Goal: Task Accomplishment & Management: Complete application form

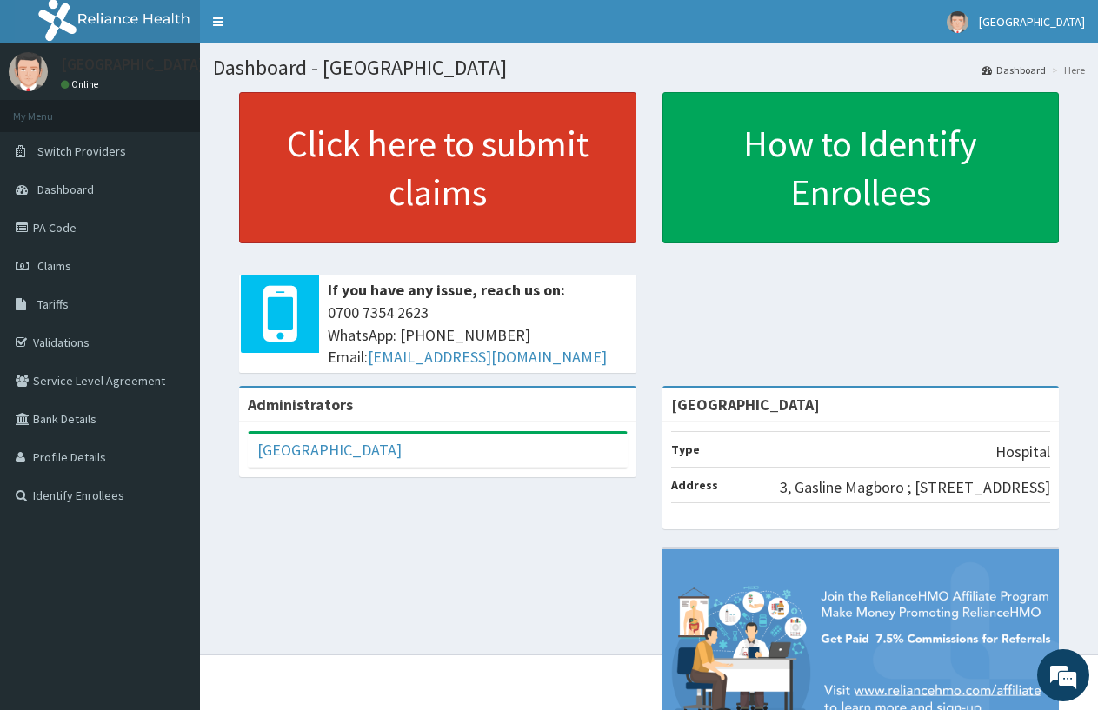
click at [50, 271] on span "Claims" at bounding box center [54, 266] width 34 height 16
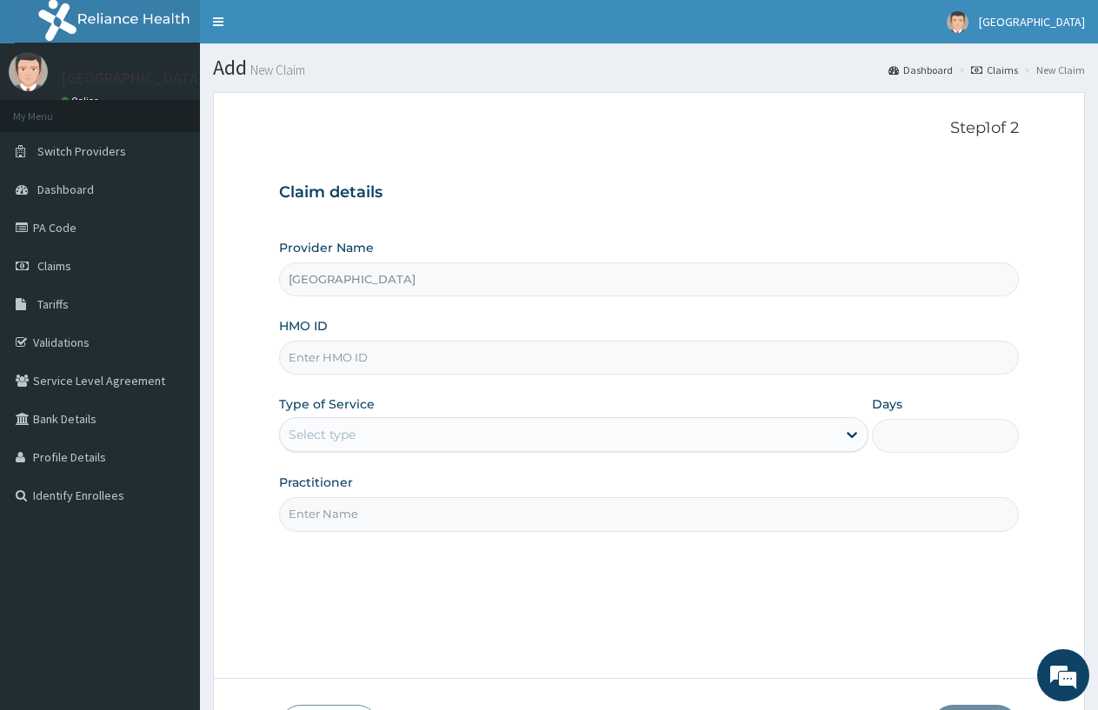
click at [407, 356] on input "HMO ID" at bounding box center [649, 358] width 740 height 34
type input "NIO/10017/A"
click at [356, 426] on div "Select type" at bounding box center [557, 435] width 555 height 28
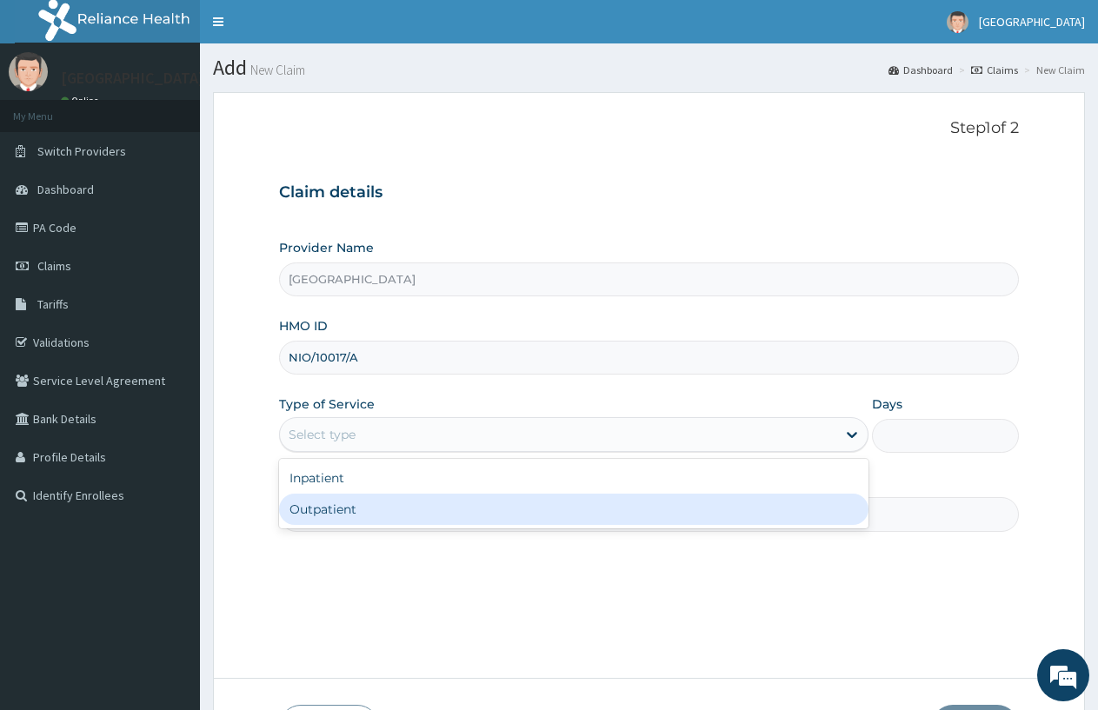
click at [363, 507] on div "Outpatient" at bounding box center [573, 509] width 588 height 31
type input "1"
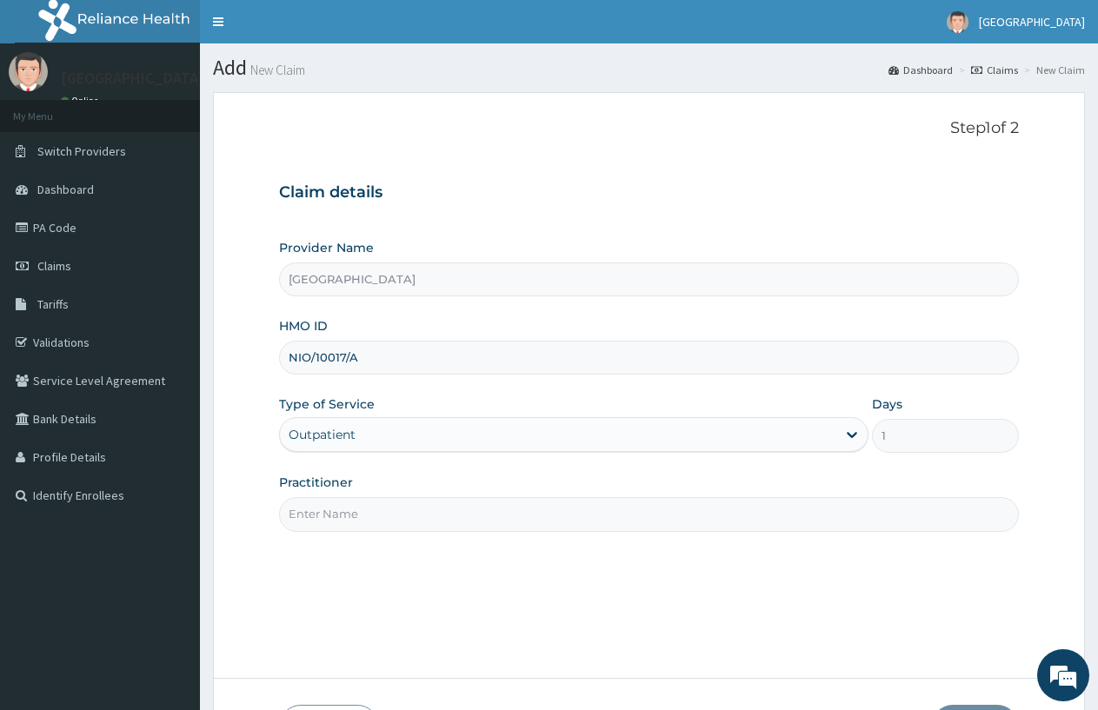
click at [363, 507] on input "Practitioner" at bounding box center [649, 514] width 740 height 34
type input "DOCTOR FAVOUR"
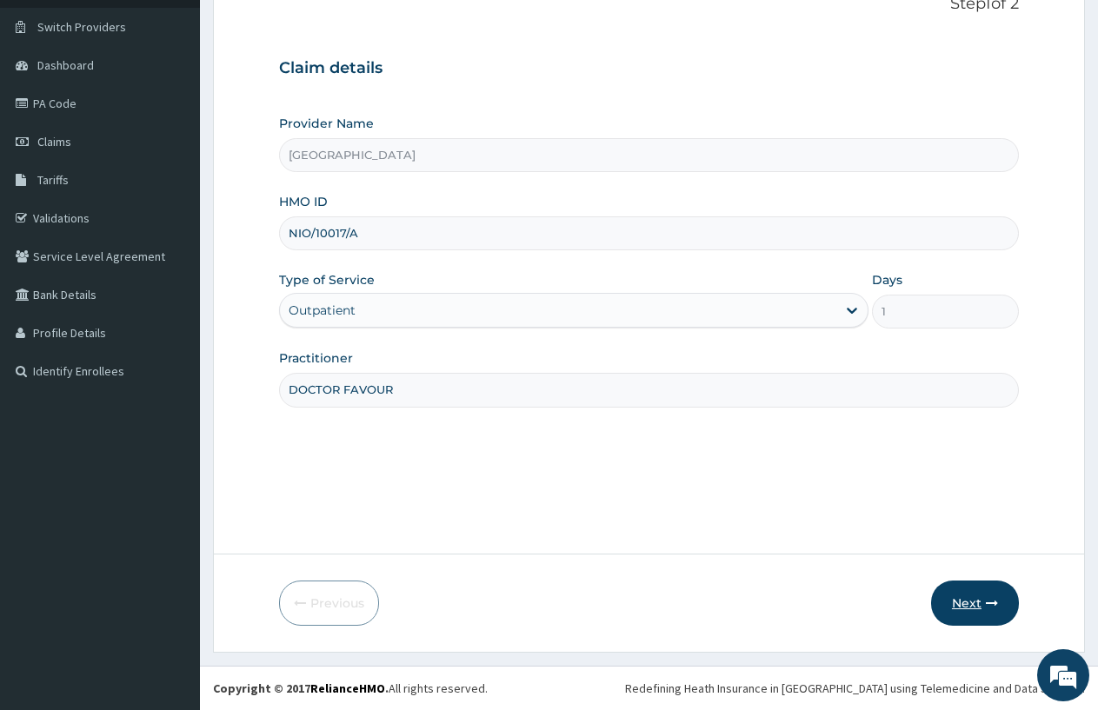
click at [990, 602] on icon "button" at bounding box center [992, 603] width 12 height 12
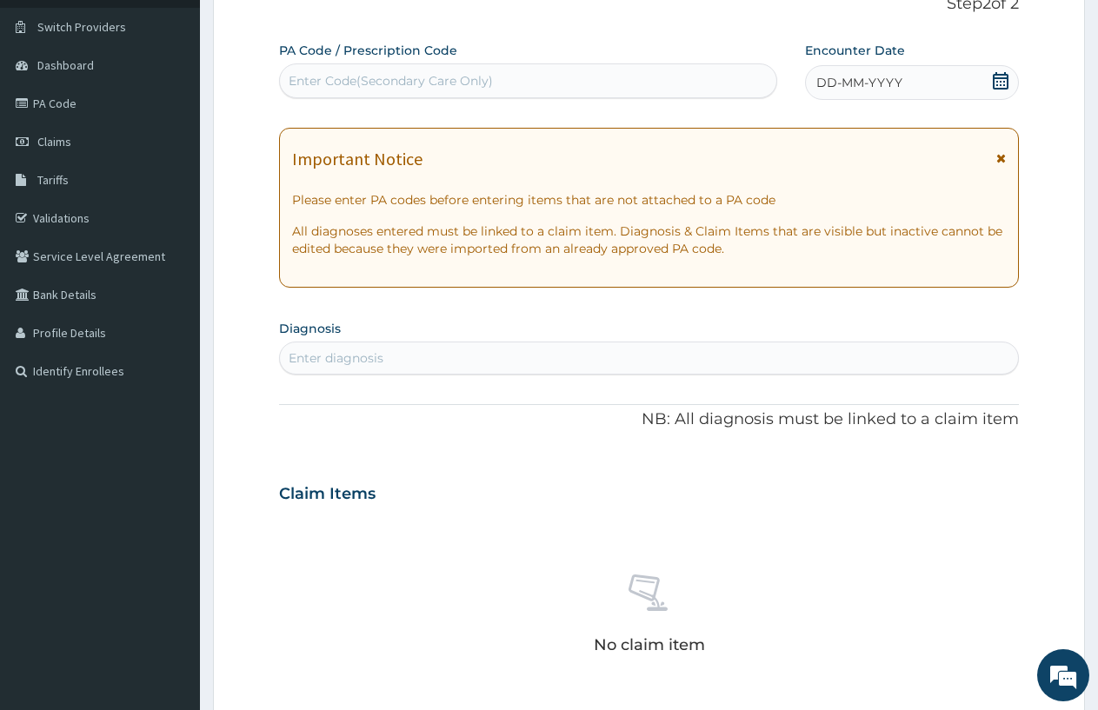
click at [865, 89] on span "DD-MM-YYYY" at bounding box center [859, 82] width 86 height 17
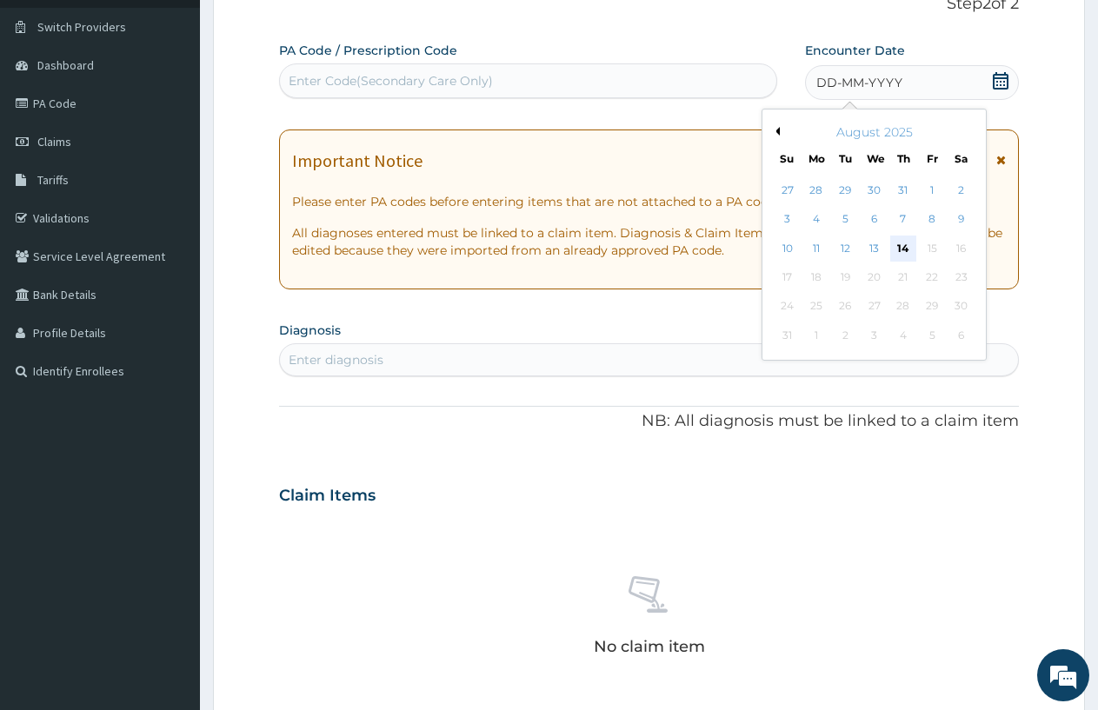
click at [903, 252] on div "14" at bounding box center [903, 249] width 26 height 26
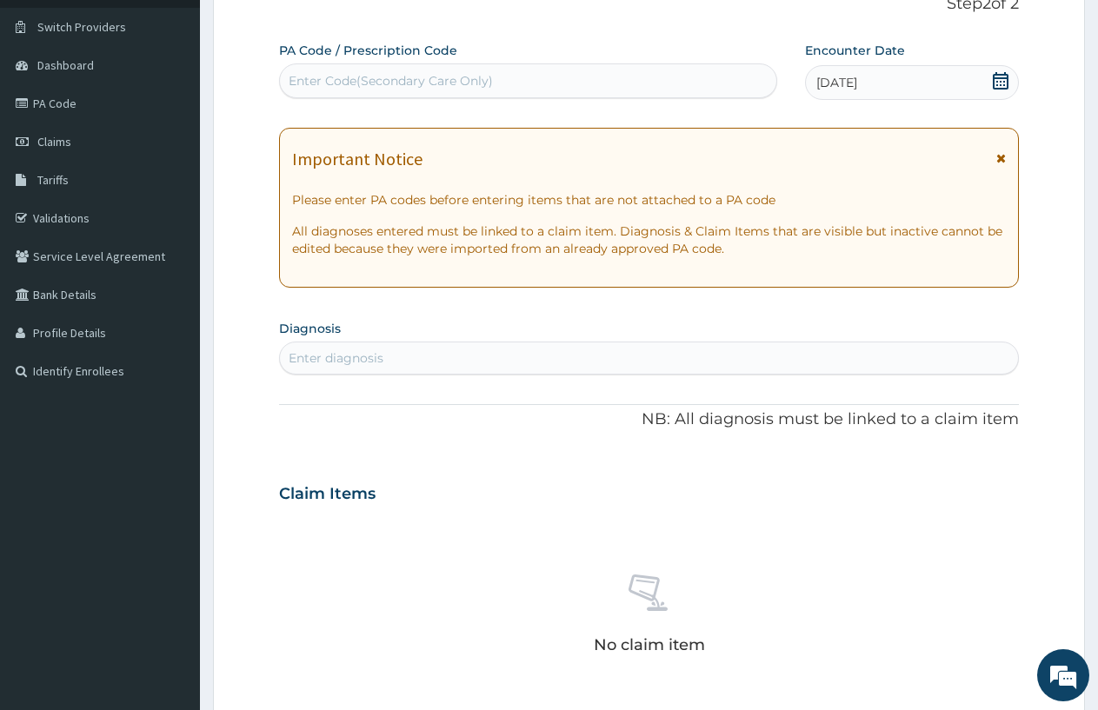
click at [377, 356] on div "Enter diagnosis" at bounding box center [336, 357] width 95 height 17
type input "B"
type input "PLAS"
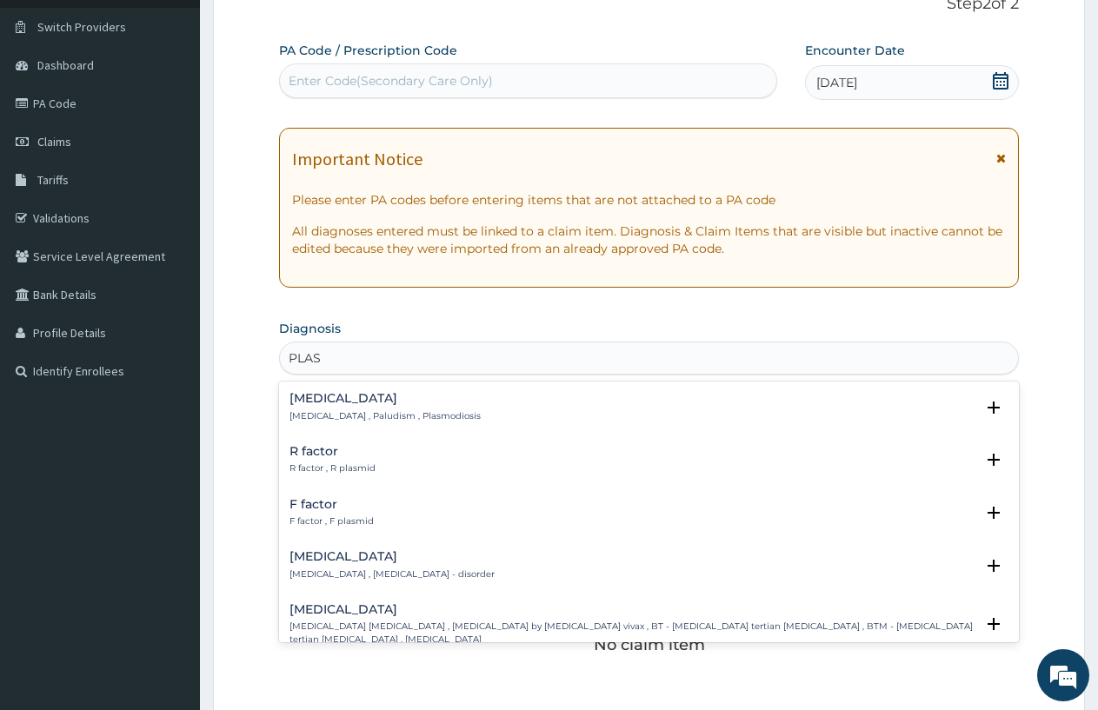
click at [325, 400] on h4 "Malaria" at bounding box center [384, 398] width 191 height 13
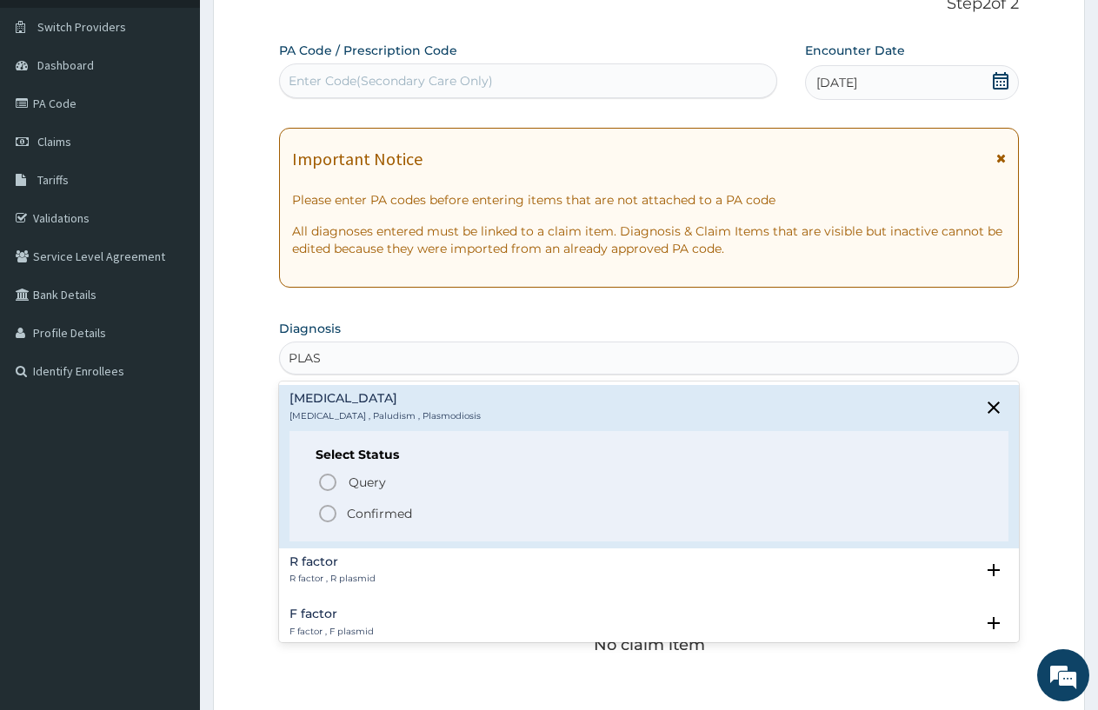
click at [327, 515] on icon "status option filled" at bounding box center [327, 513] width 21 height 21
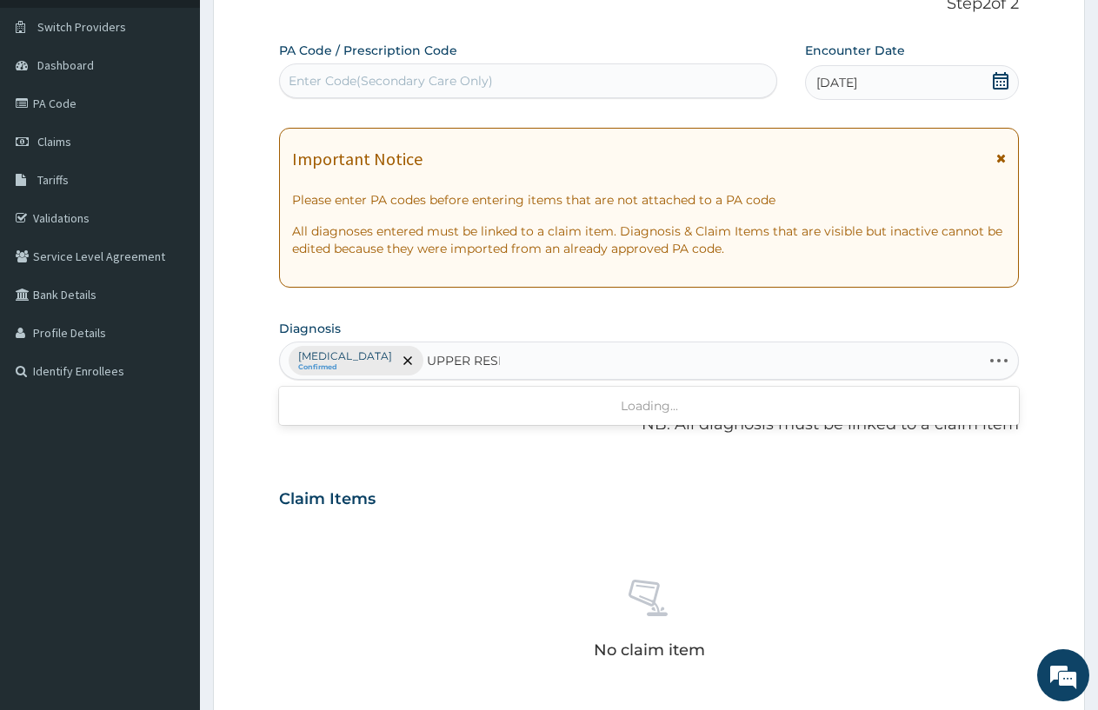
type input "UPPER RESPIRA"
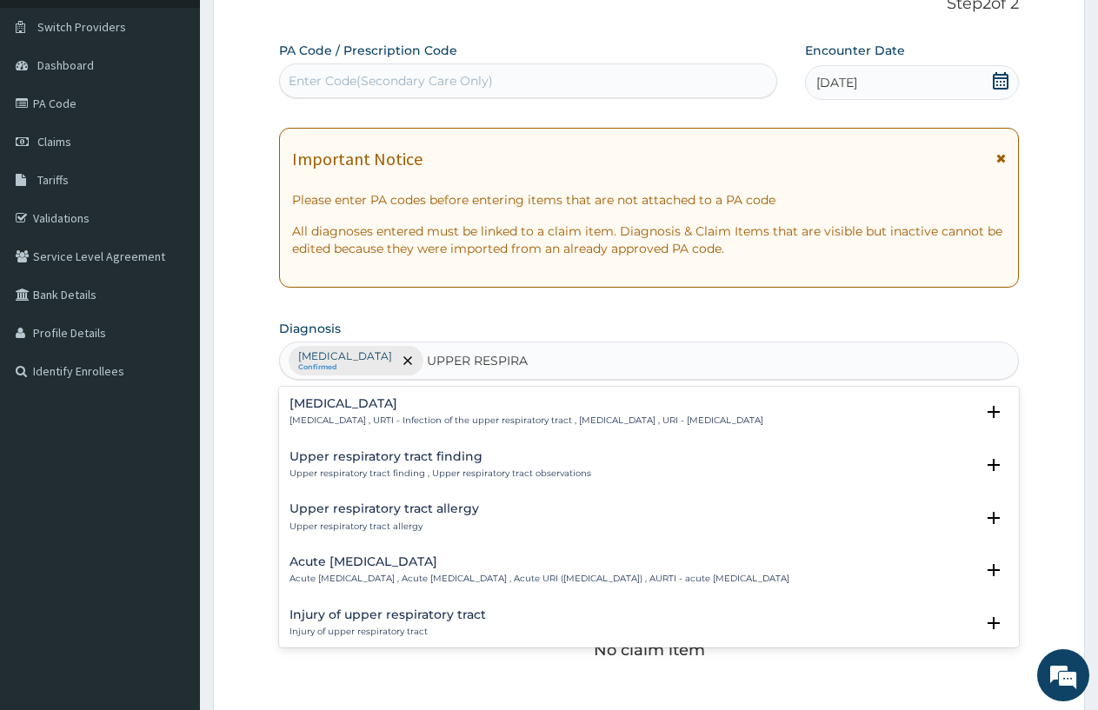
click at [337, 409] on h4 "Upper respiratory infection" at bounding box center [526, 403] width 474 height 13
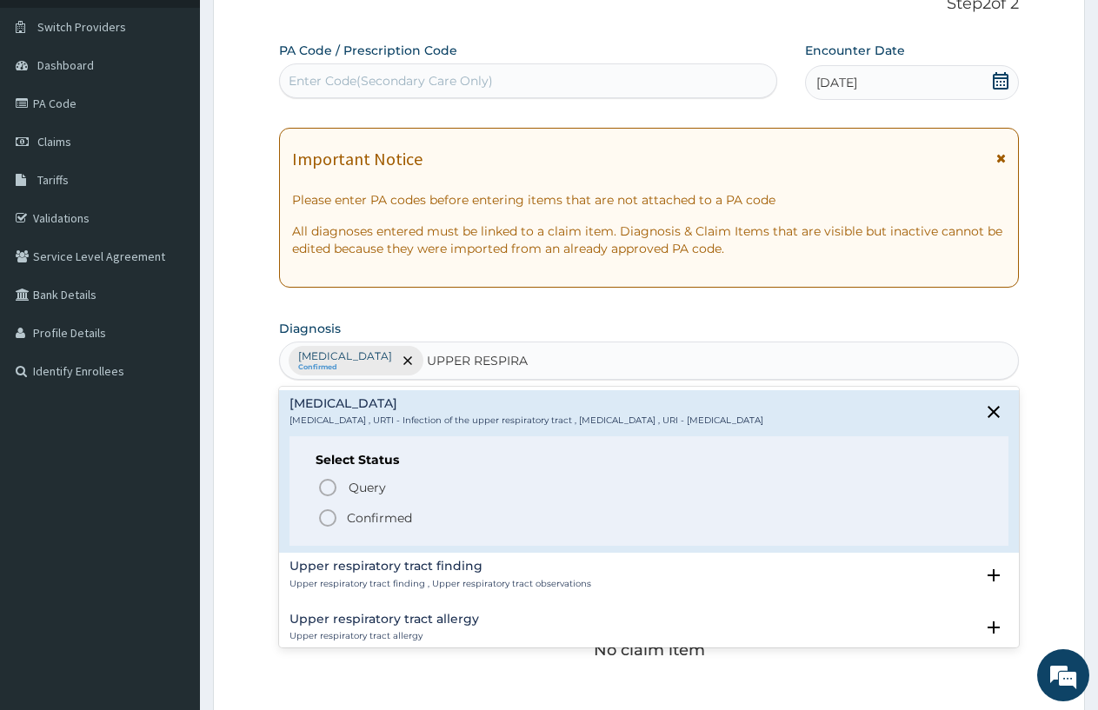
click at [331, 521] on icon "status option filled" at bounding box center [327, 518] width 21 height 21
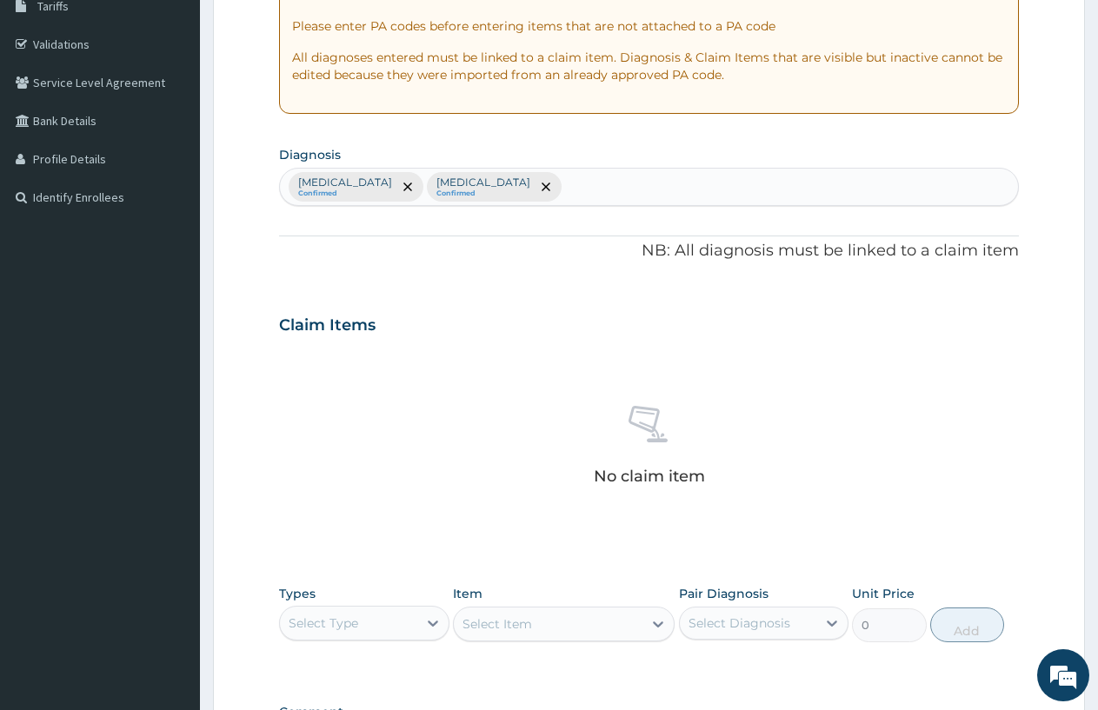
scroll to position [385, 0]
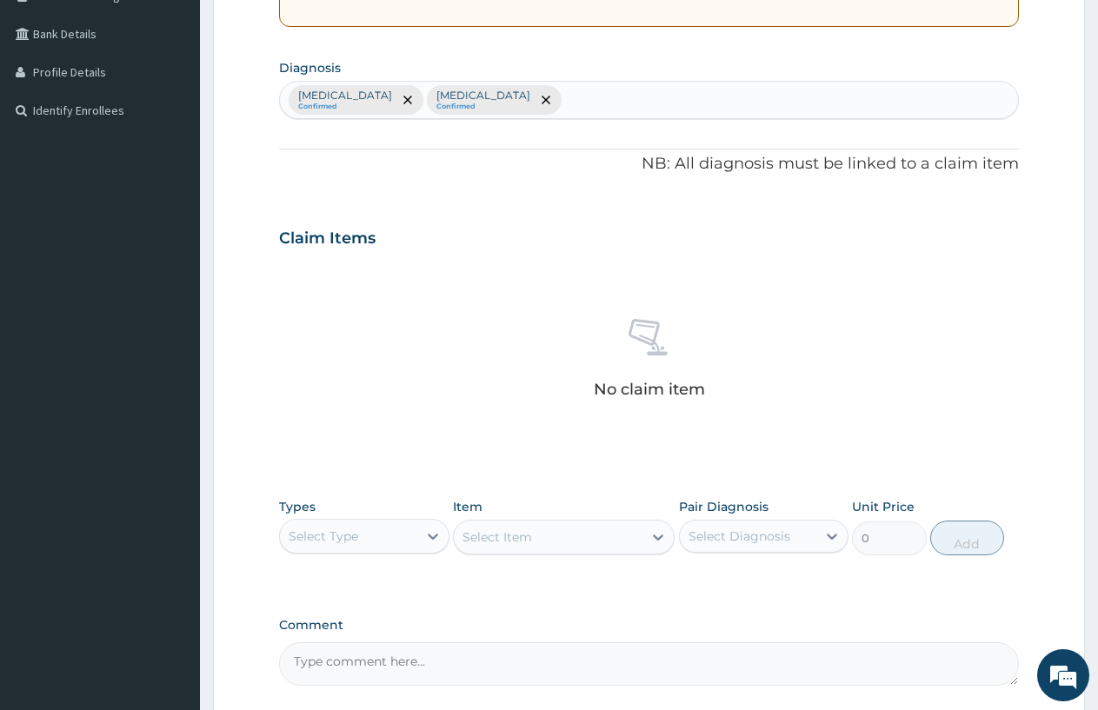
click at [386, 546] on div "Select Type" at bounding box center [348, 536] width 137 height 28
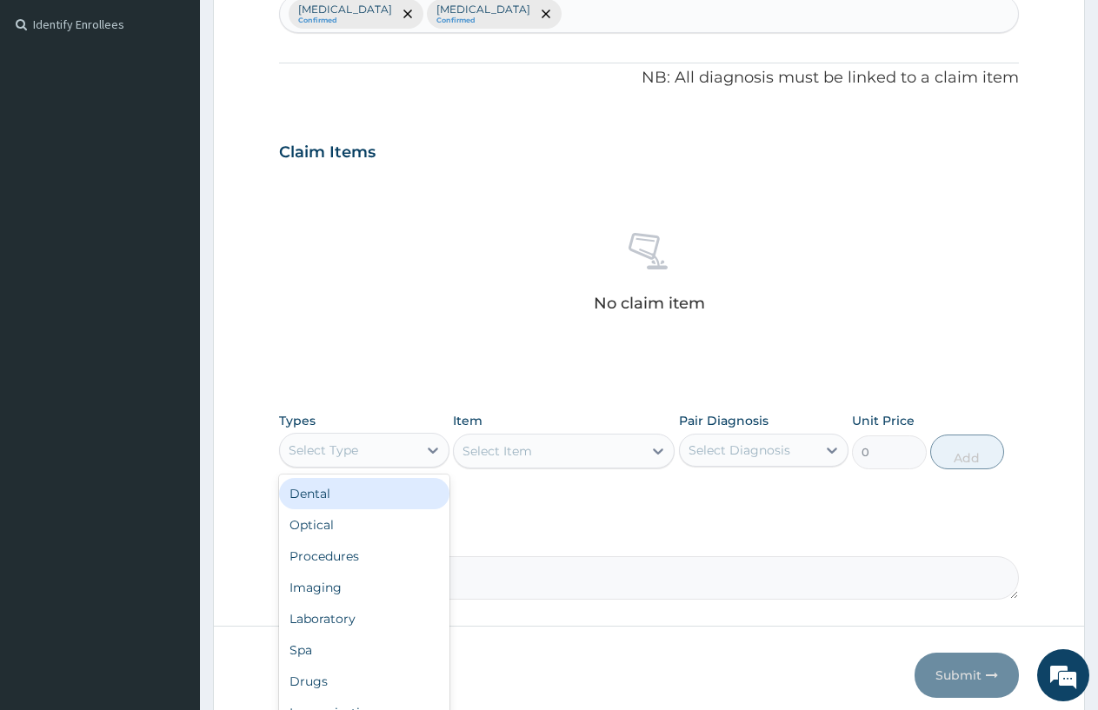
scroll to position [543, 0]
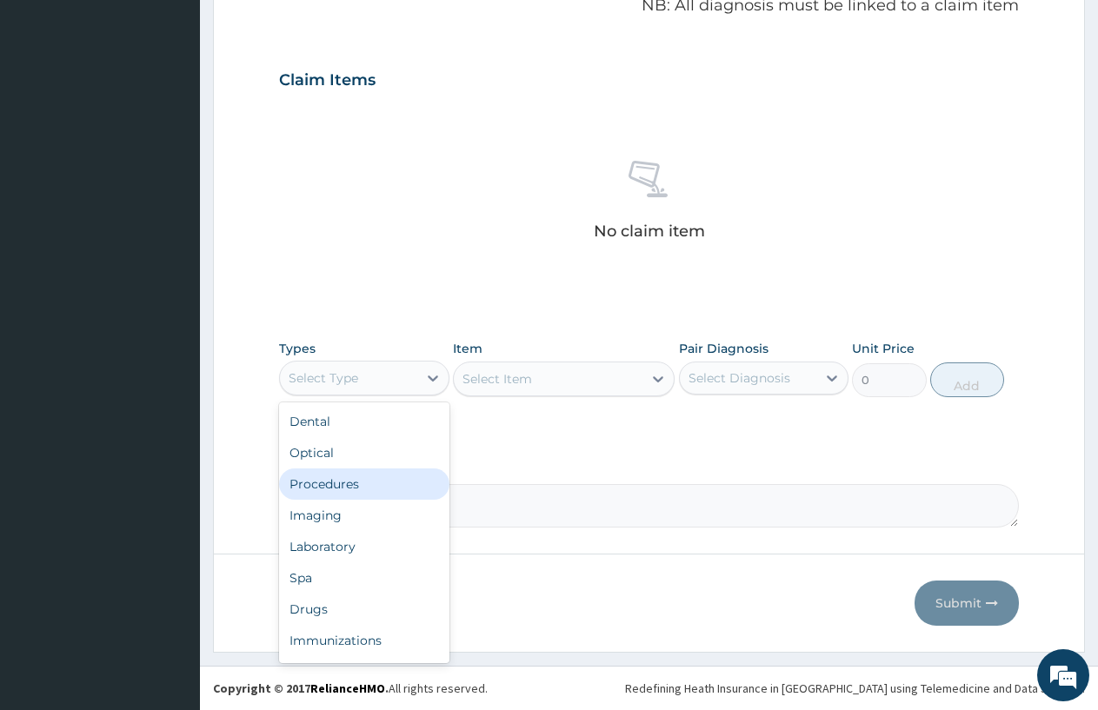
click at [346, 482] on div "Procedures" at bounding box center [364, 484] width 170 height 31
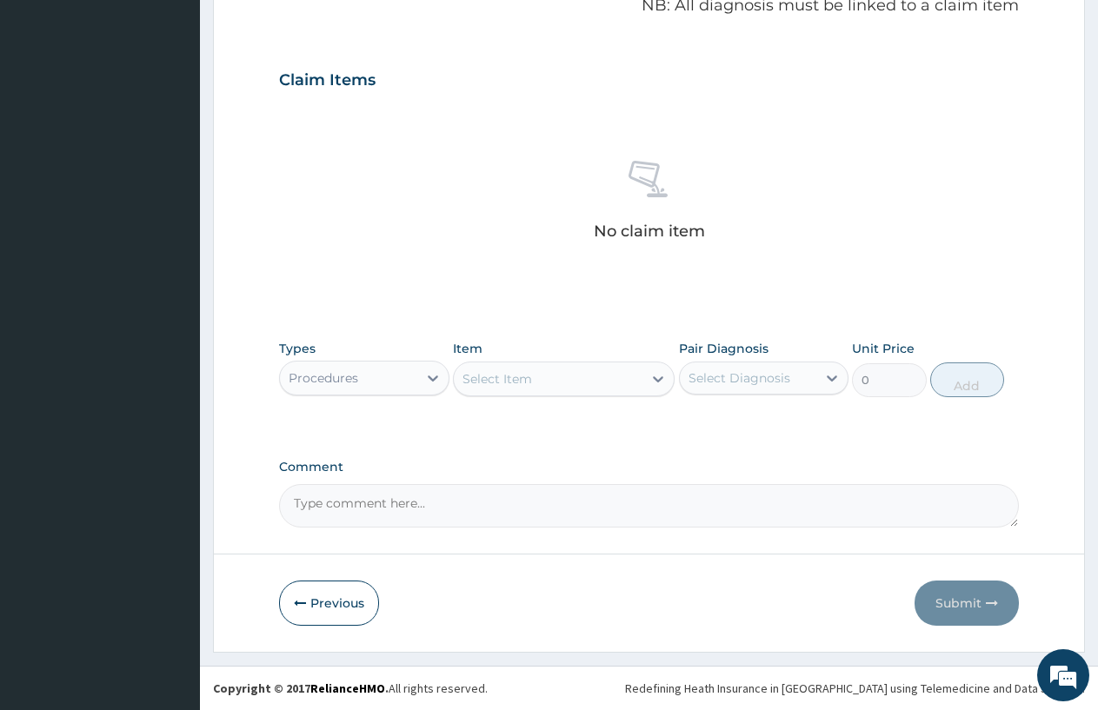
click at [481, 386] on div "Select Item" at bounding box center [497, 378] width 70 height 17
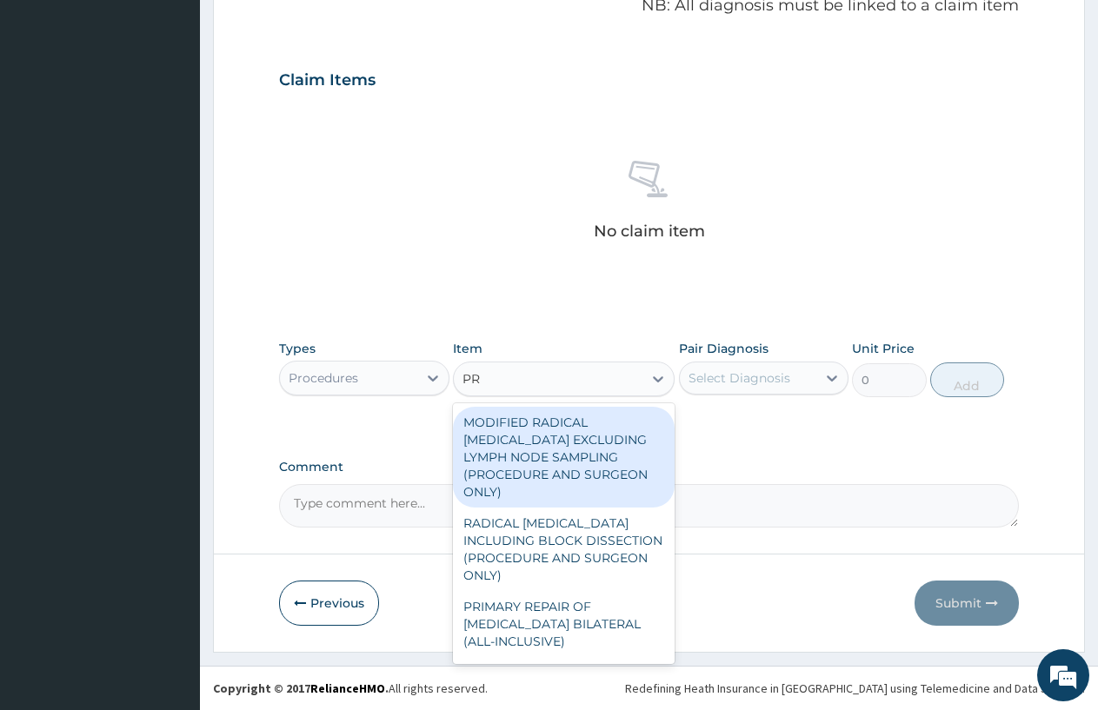
type input "PRA"
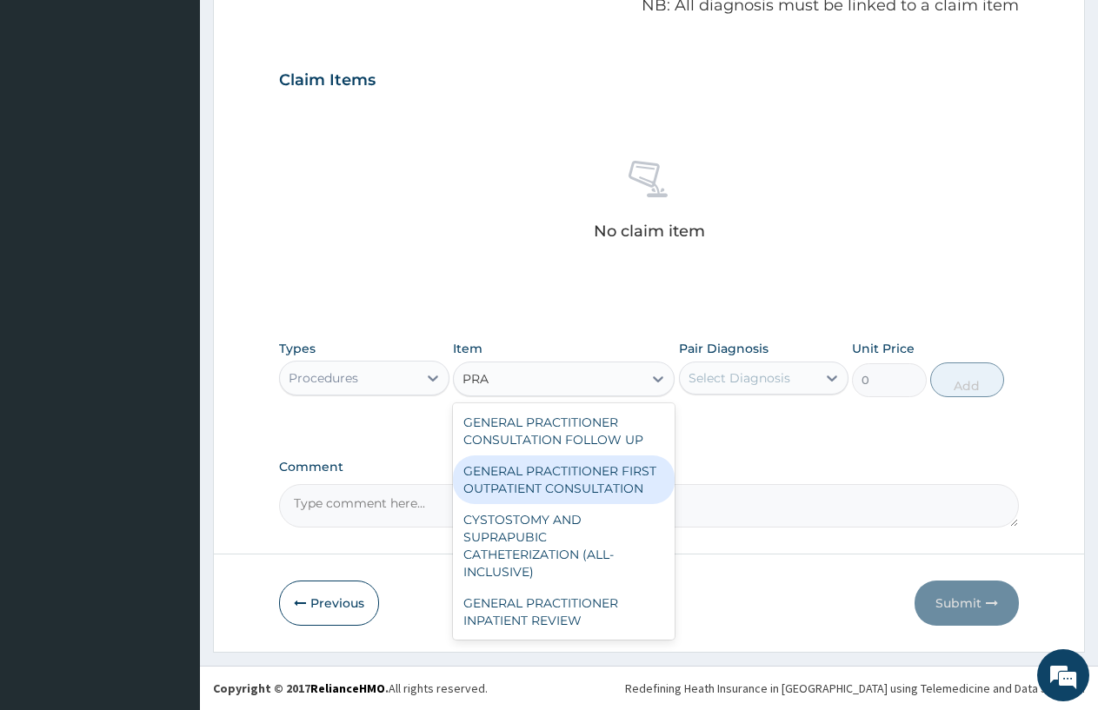
click at [534, 473] on div "GENERAL PRACTITIONER FIRST OUTPATIENT CONSULTATION" at bounding box center [564, 479] width 222 height 49
click at [754, 384] on div "Select Diagnosis" at bounding box center [739, 377] width 102 height 17
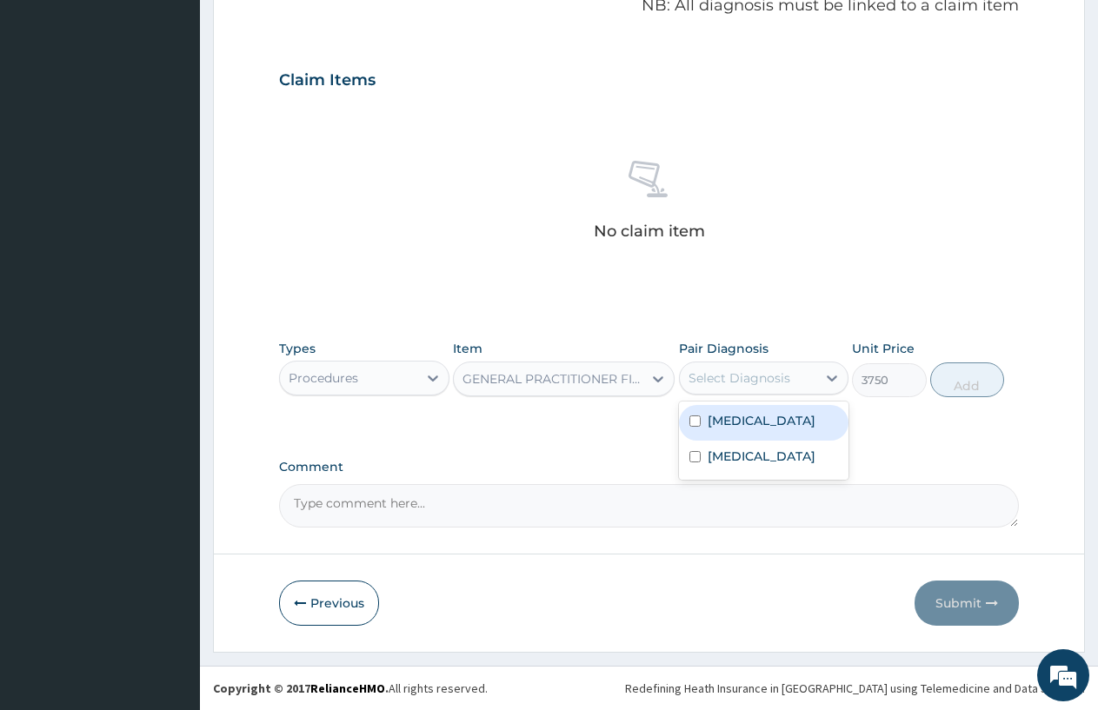
type input "3750"
click at [736, 439] on div "Malaria" at bounding box center [764, 423] width 170 height 36
click at [735, 454] on label "Upper respiratory infection" at bounding box center [762, 456] width 108 height 17
checkbox input "true"
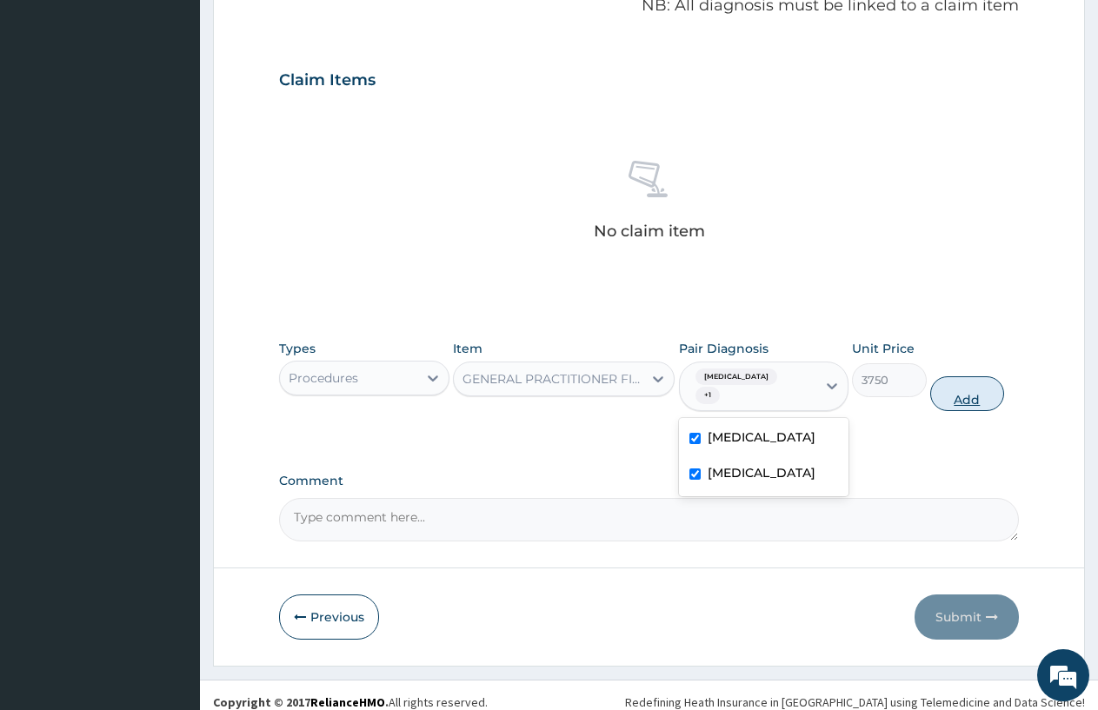
click at [967, 379] on button "Add" at bounding box center [967, 393] width 74 height 35
type input "0"
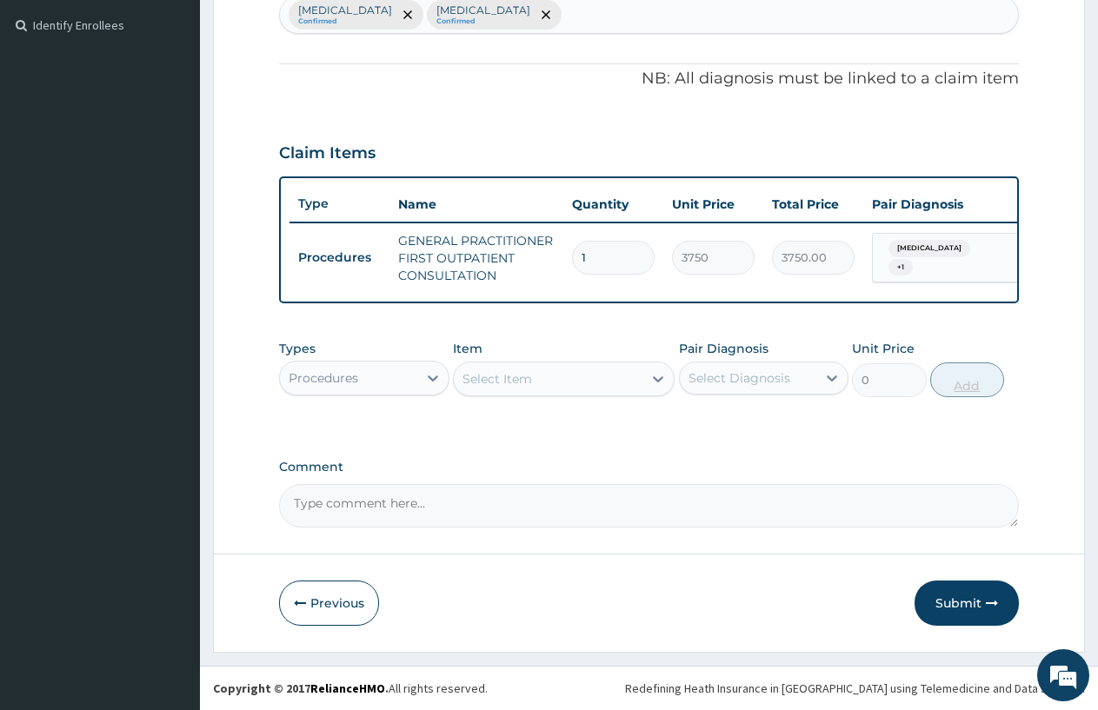
scroll to position [485, 0]
click at [362, 403] on div "Types Procedures Item Select Item Pair Diagnosis Select Diagnosis Unit Price 0 …" at bounding box center [649, 368] width 740 height 75
click at [396, 376] on div "Procedures" at bounding box center [348, 378] width 137 height 28
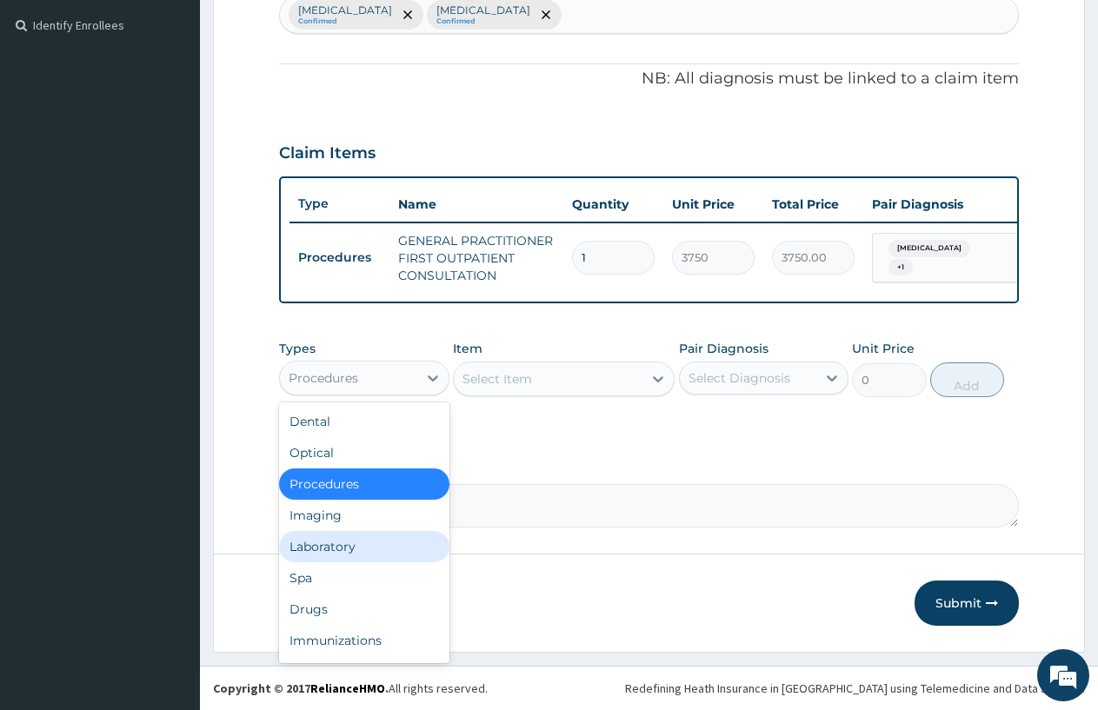
click at [332, 542] on div "Laboratory" at bounding box center [364, 546] width 170 height 31
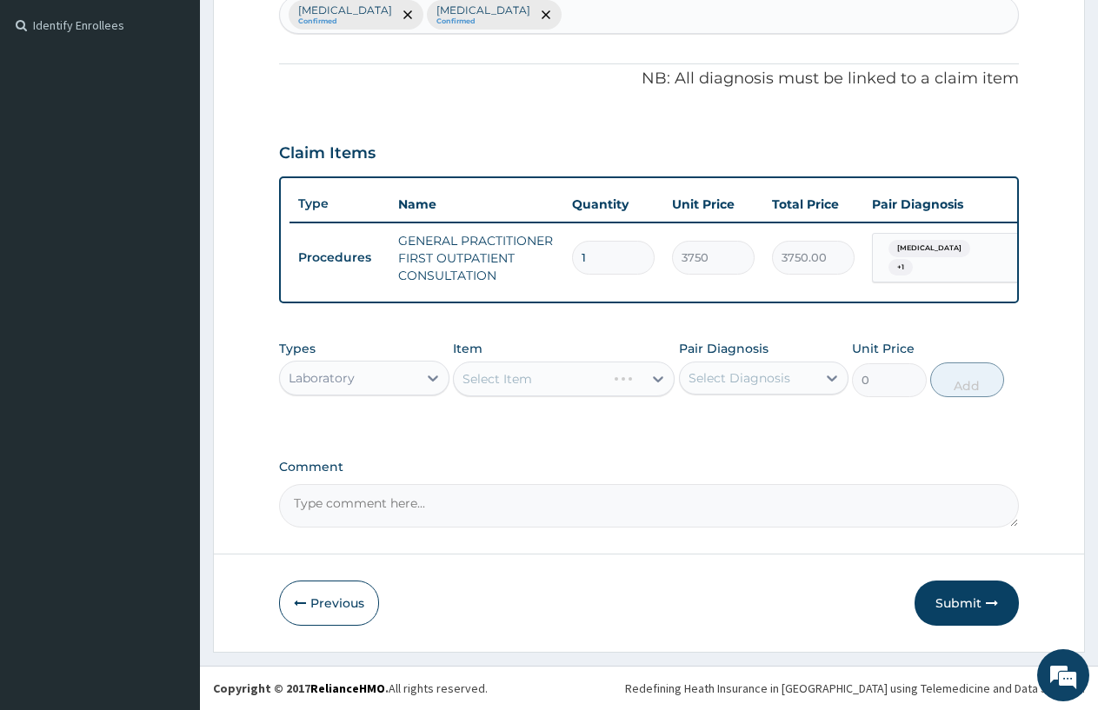
click at [513, 377] on div "Select Item" at bounding box center [564, 379] width 222 height 35
click at [487, 374] on div "Select Item" at bounding box center [497, 378] width 70 height 17
type input "MAL"
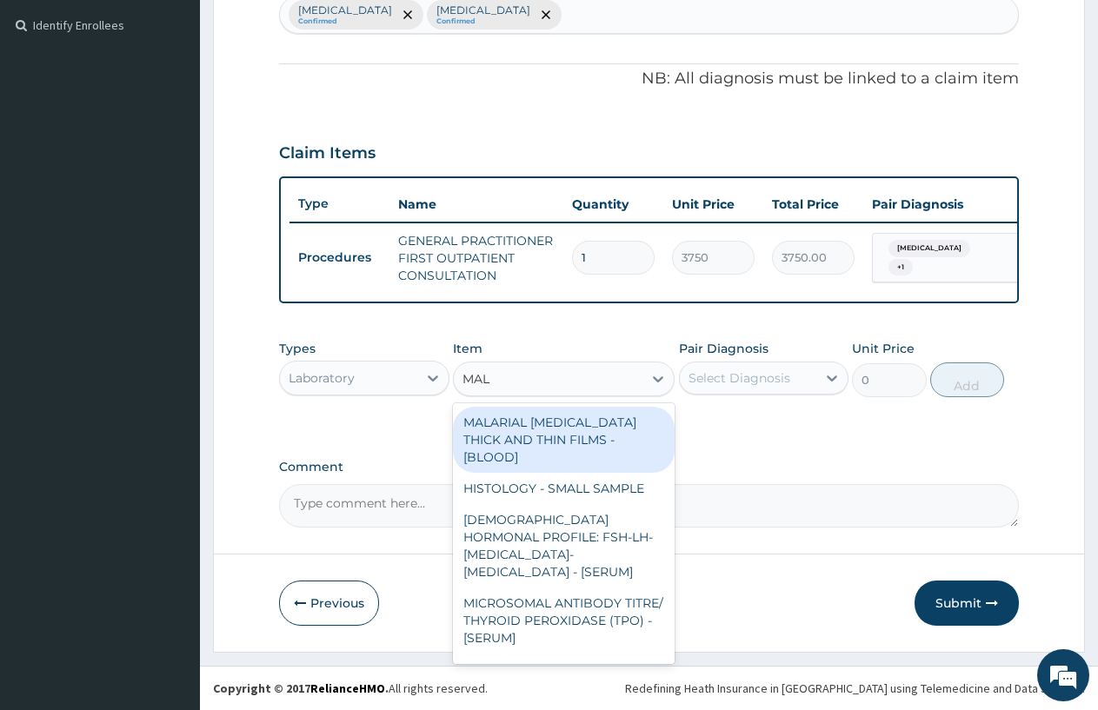
click at [516, 438] on div "MALARIAL PARASITE THICK AND THIN FILMS - [BLOOD]" at bounding box center [564, 440] width 222 height 66
type input "2187.5"
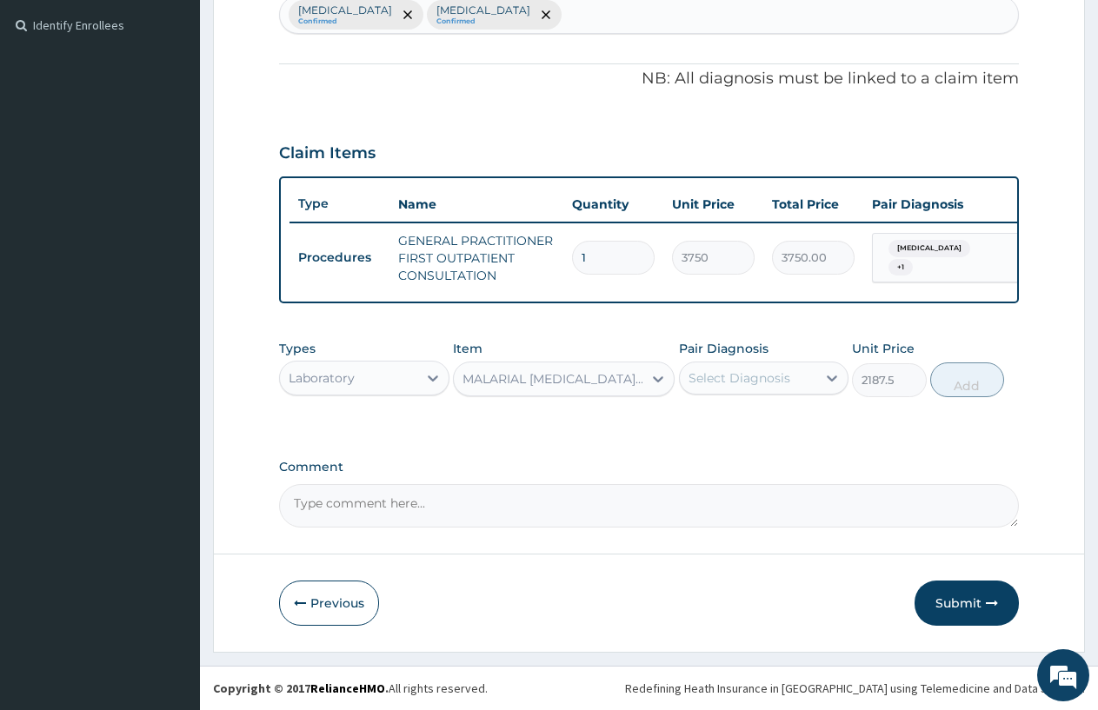
click at [727, 369] on div "Select Diagnosis" at bounding box center [739, 377] width 102 height 17
click at [733, 422] on label "Malaria" at bounding box center [762, 420] width 108 height 17
checkbox input "true"
click at [959, 379] on button "Add" at bounding box center [967, 379] width 74 height 35
type input "0"
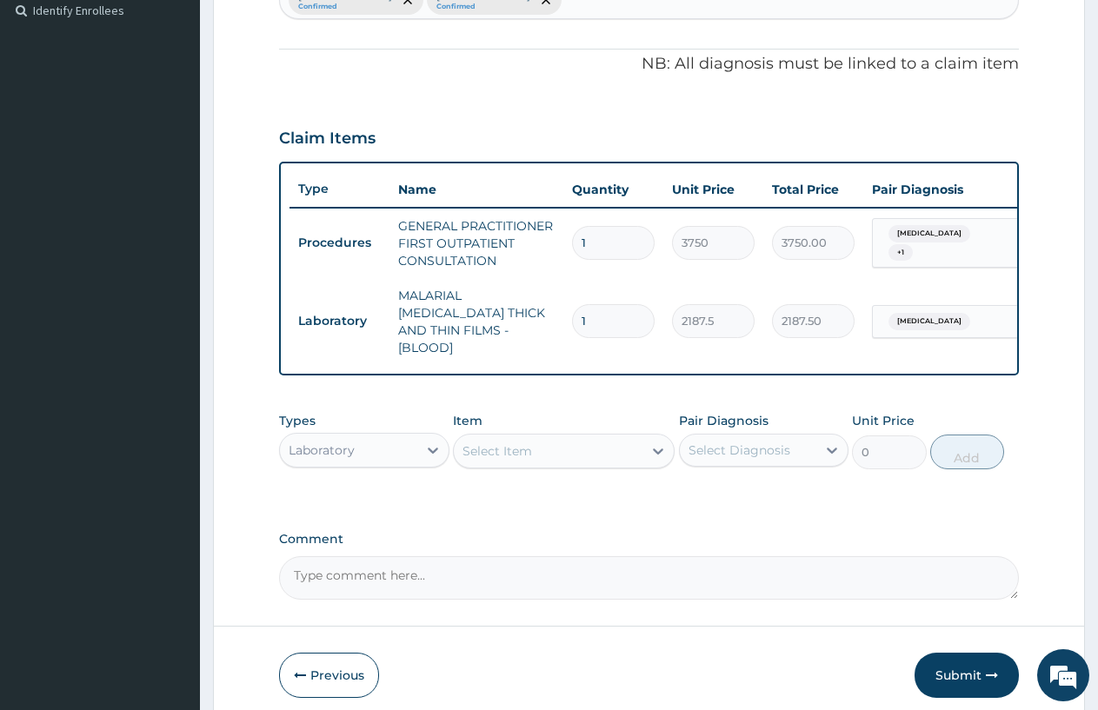
click at [472, 458] on div "Select Item" at bounding box center [548, 451] width 189 height 28
type input "WBC"
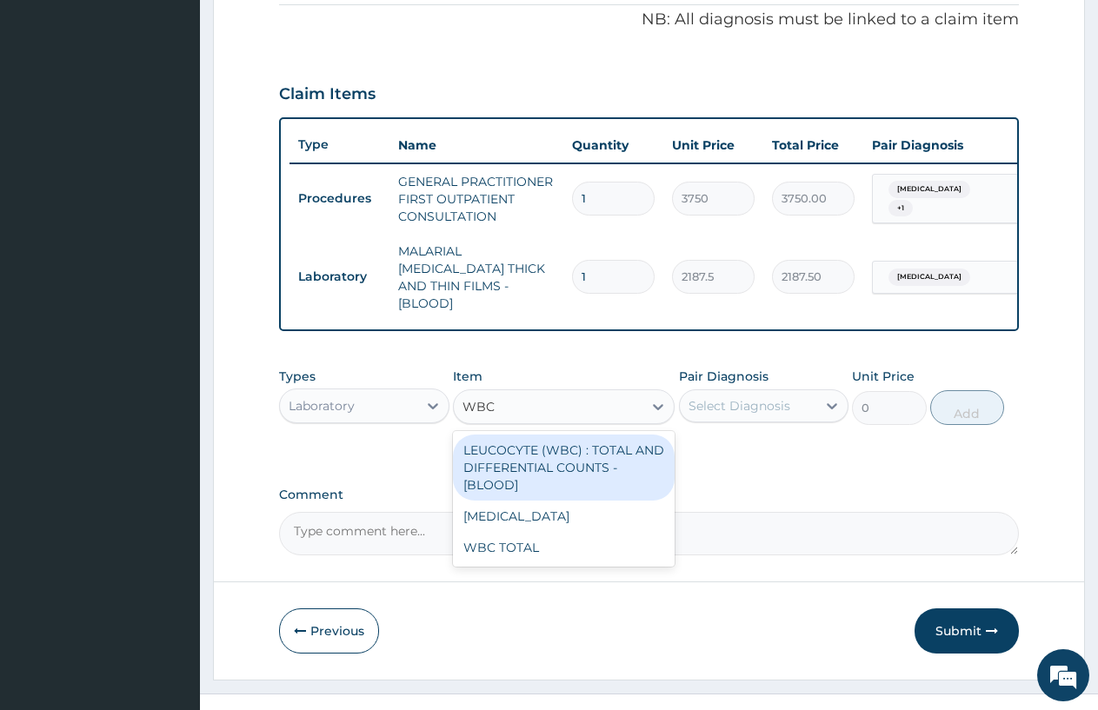
scroll to position [555, 0]
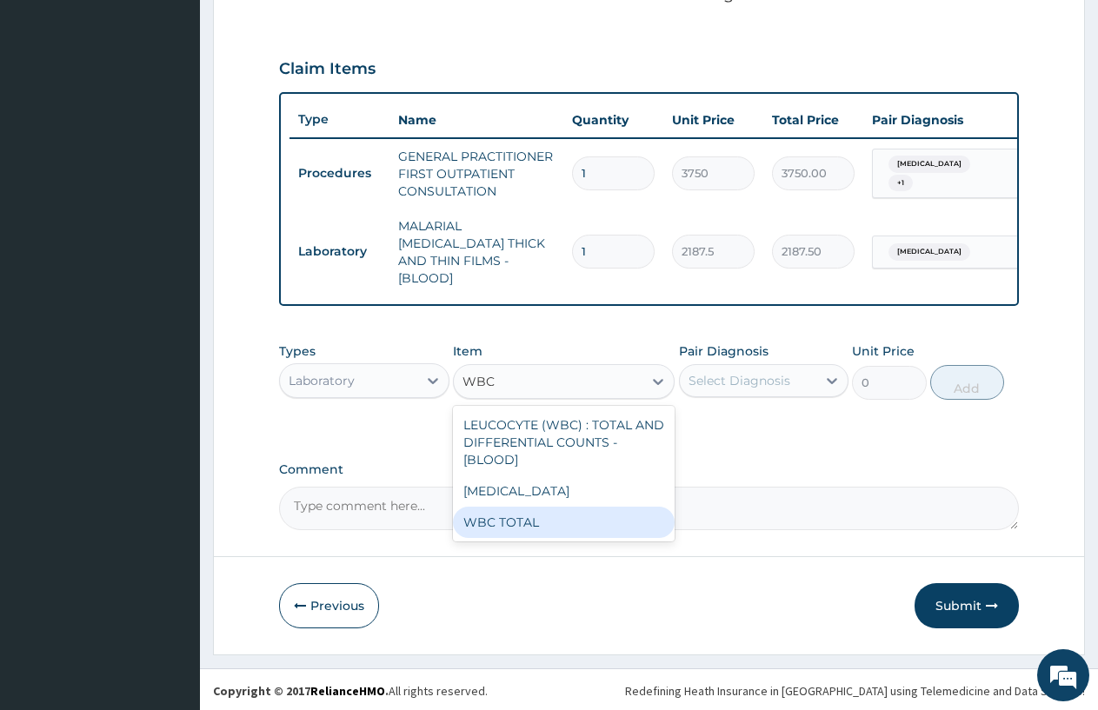
click at [481, 517] on div "WBC TOTAL" at bounding box center [564, 522] width 222 height 31
type input "3750"
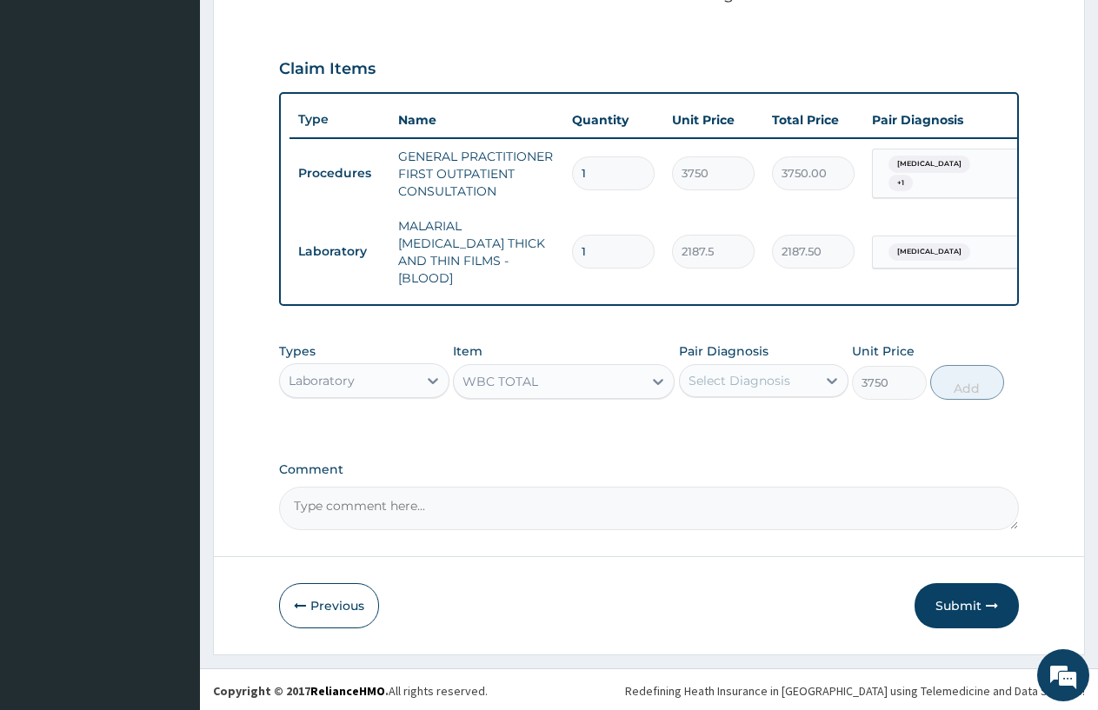
click at [707, 387] on div "Select Diagnosis" at bounding box center [748, 381] width 137 height 28
click at [706, 428] on div "Malaria" at bounding box center [764, 426] width 170 height 36
checkbox input "true"
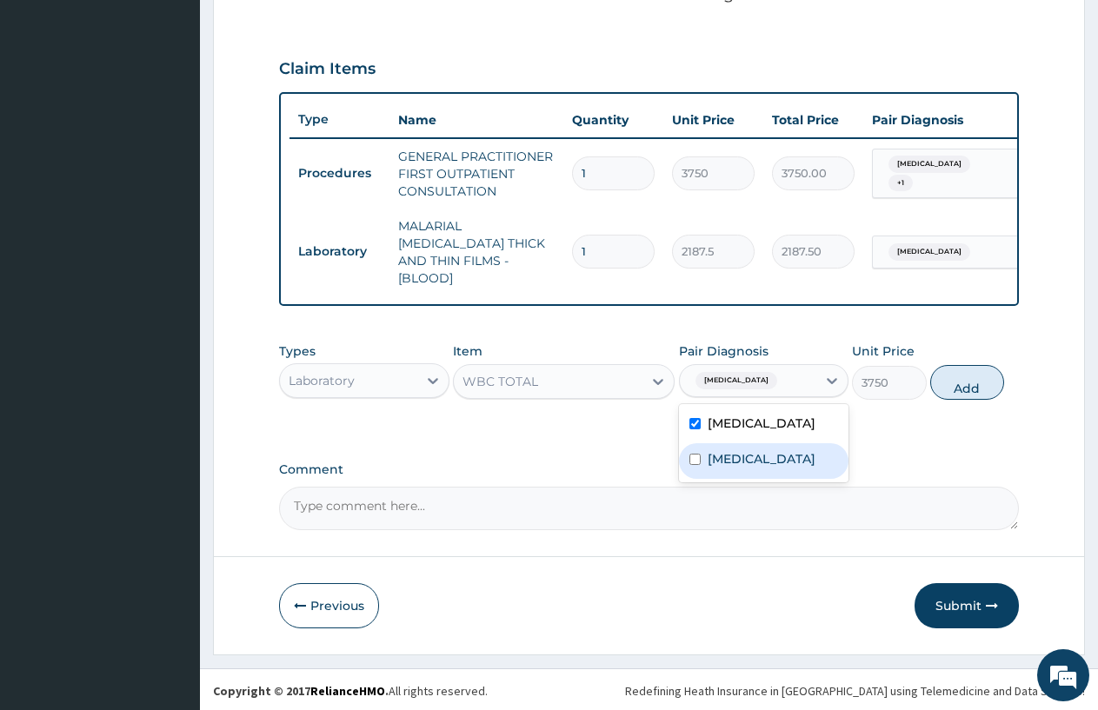
click at [706, 465] on div "Upper respiratory infection" at bounding box center [764, 461] width 170 height 36
checkbox input "true"
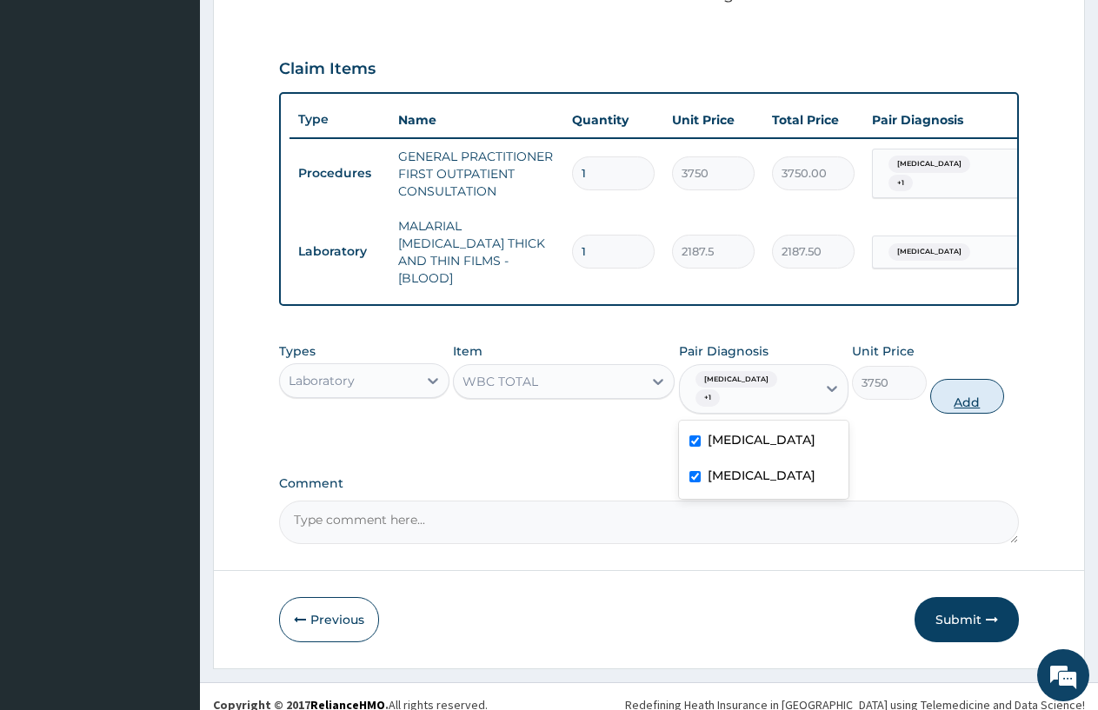
click at [945, 379] on button "Add" at bounding box center [967, 396] width 74 height 35
type input "0"
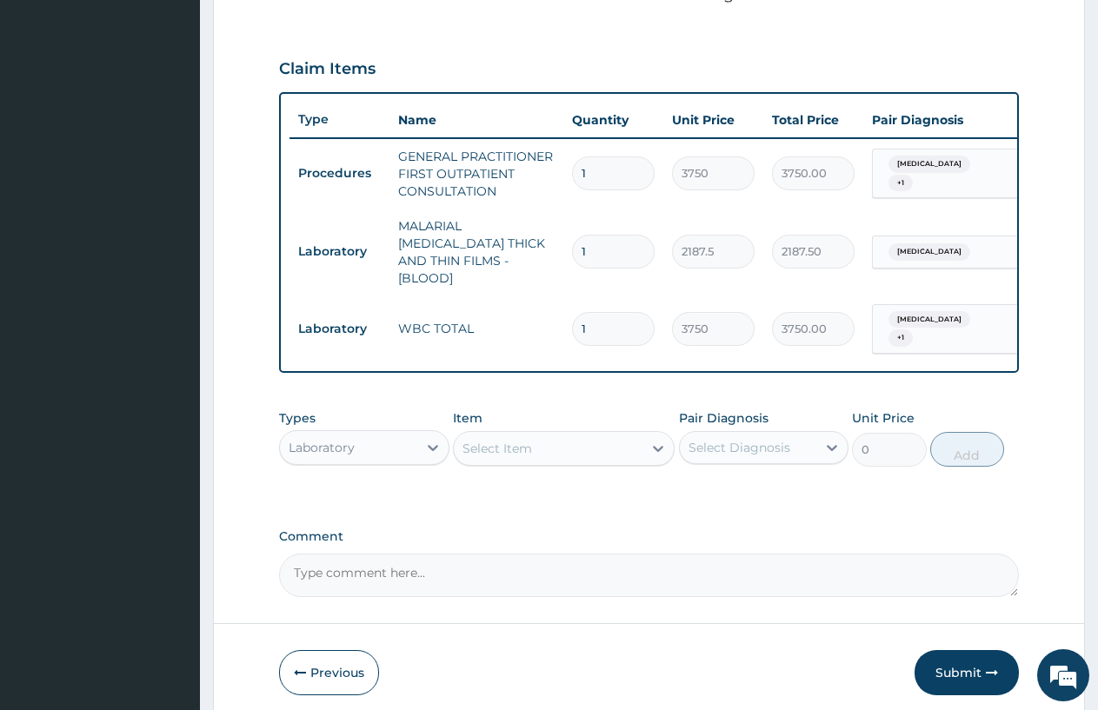
click at [385, 442] on div "Laboratory" at bounding box center [348, 448] width 137 height 28
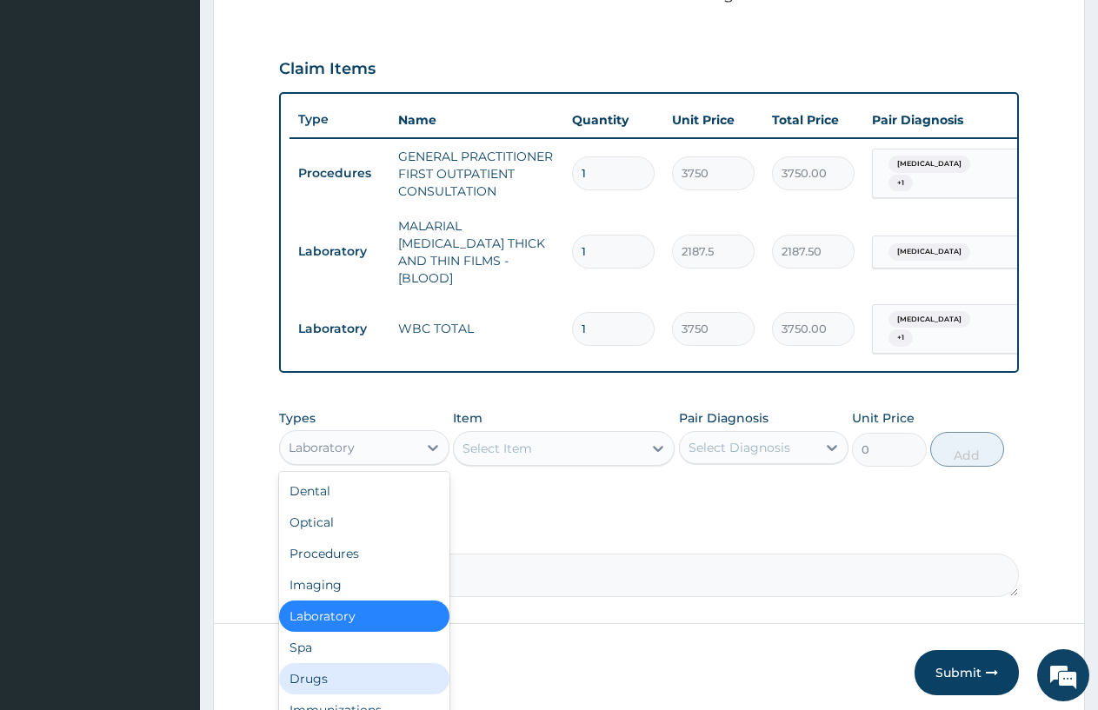
click at [303, 663] on div "Drugs" at bounding box center [364, 678] width 170 height 31
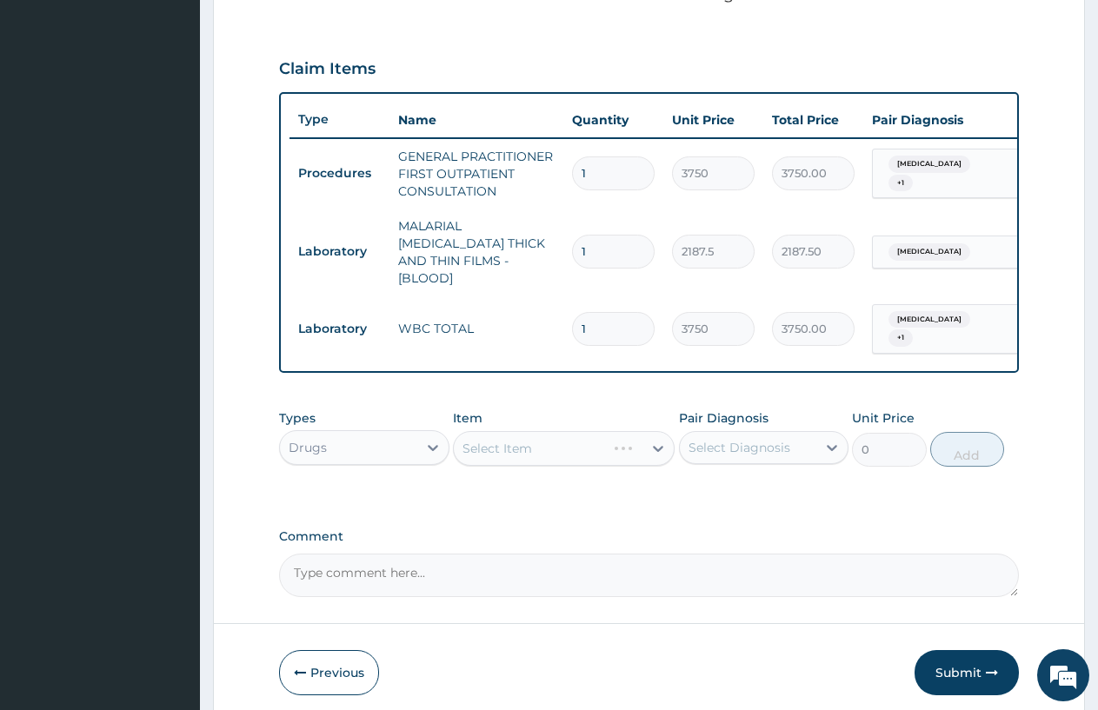
scroll to position [615, 0]
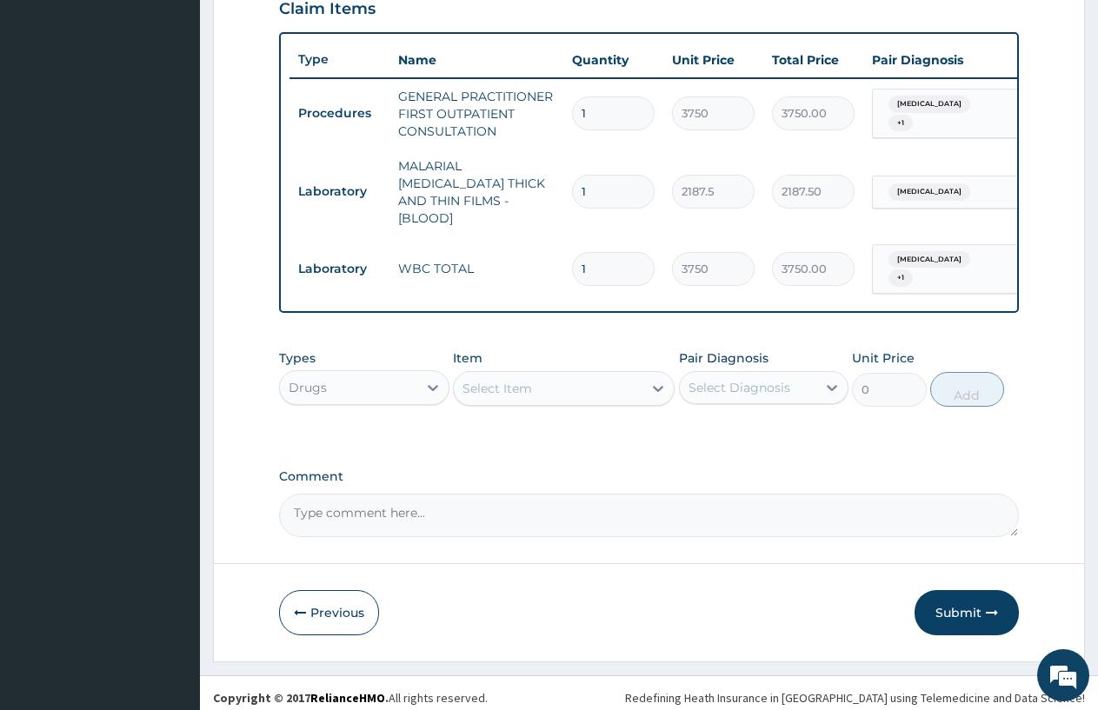
click at [469, 381] on div "Select Item" at bounding box center [497, 388] width 70 height 17
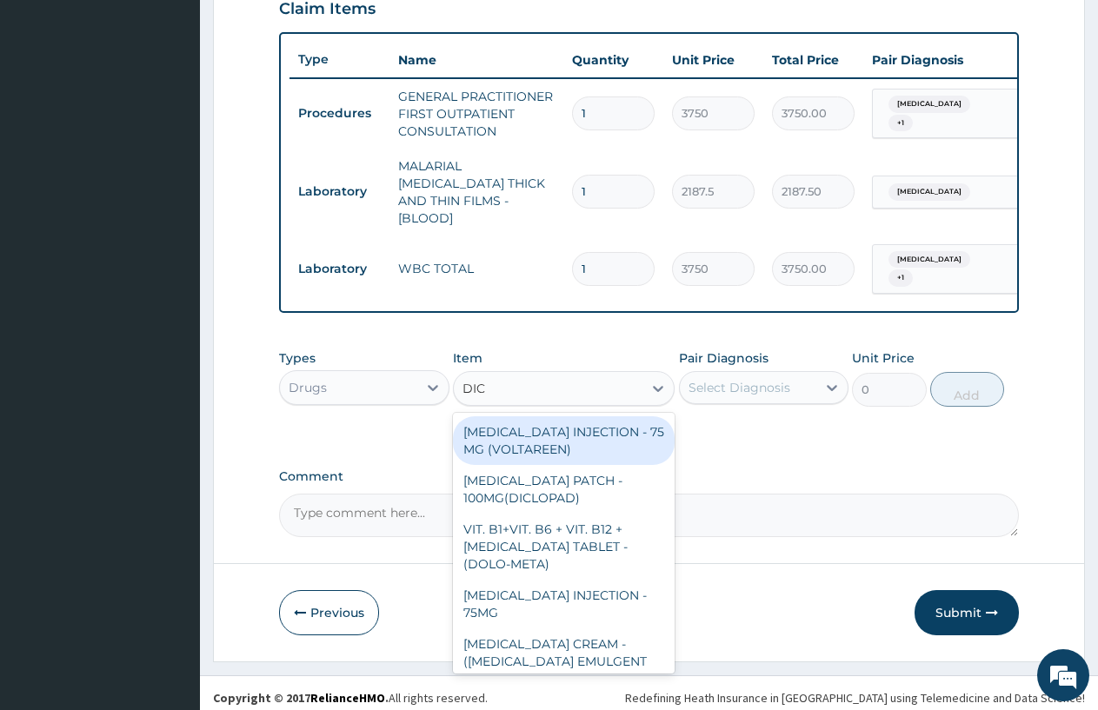
type input "DICL"
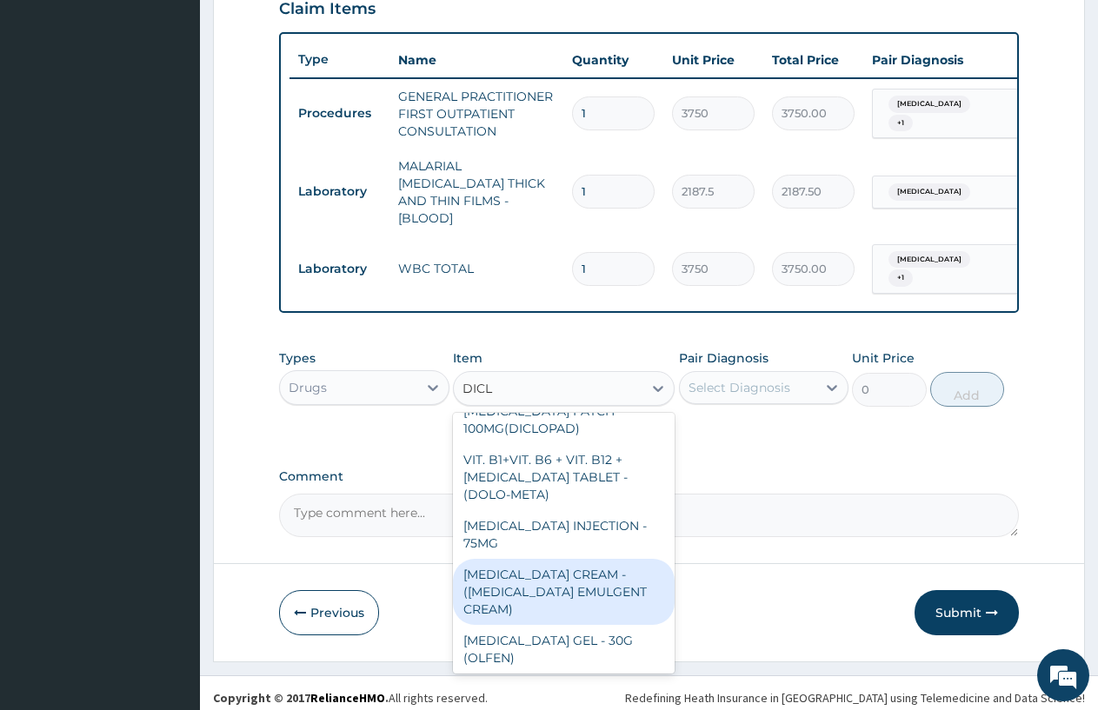
scroll to position [104, 0]
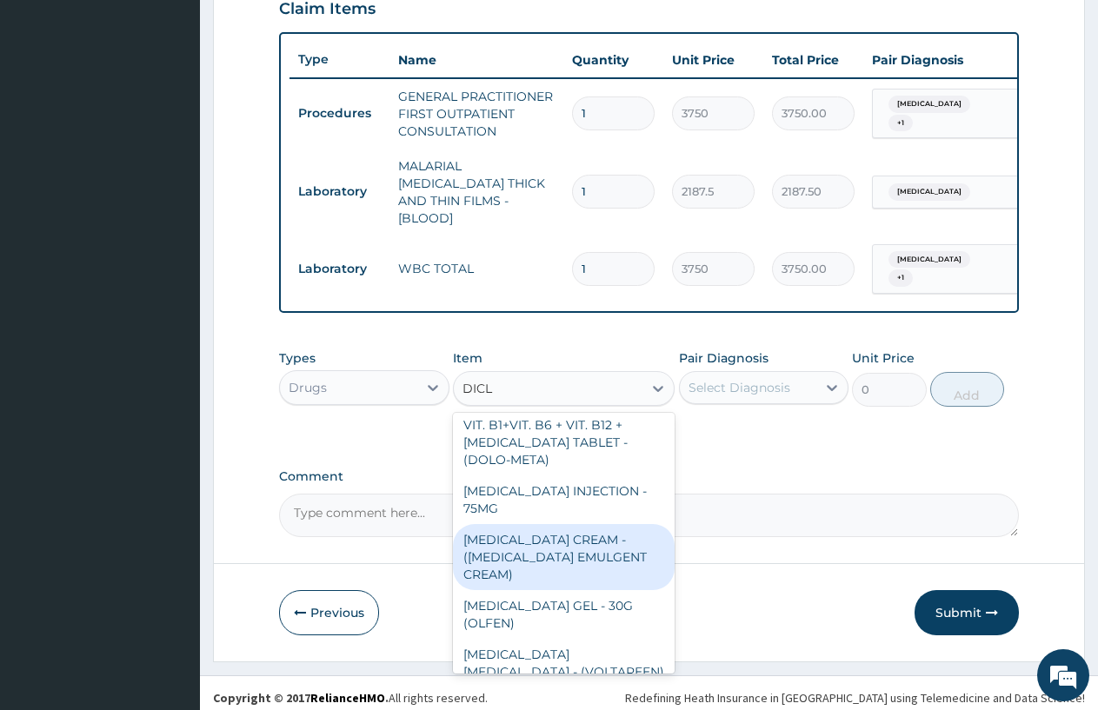
click at [582, 562] on div "DICLOFENAC CREAM - (VOLTAREN EMULGENT CREAM)" at bounding box center [564, 557] width 222 height 66
type input "1400"
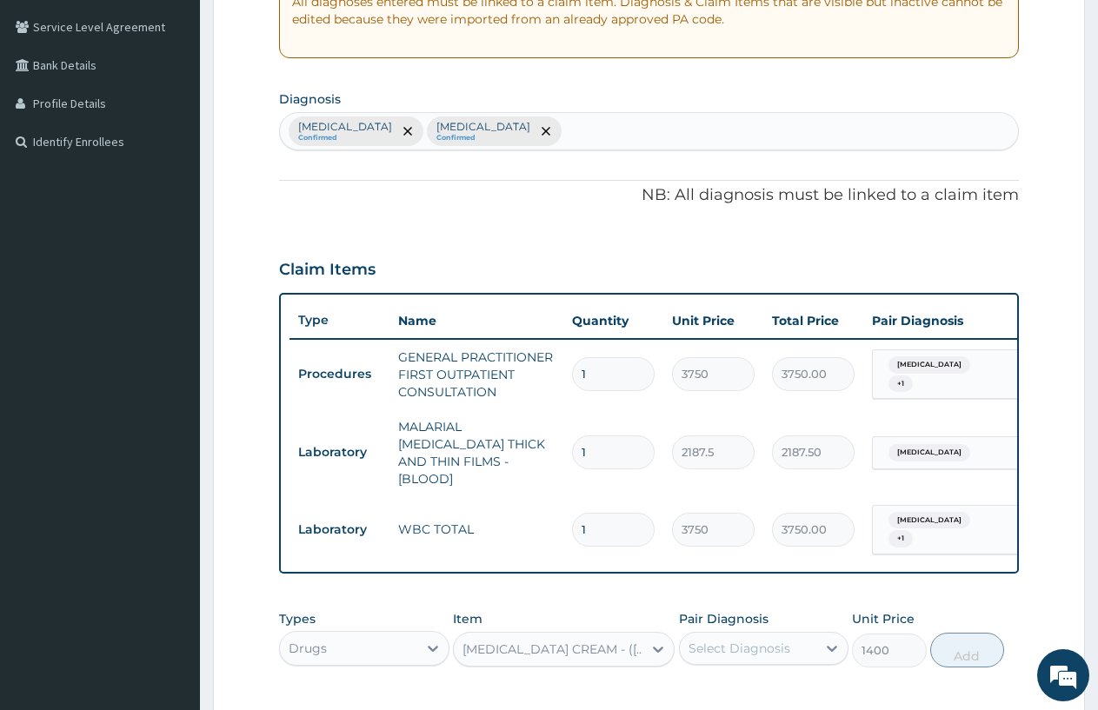
scroll to position [6, 0]
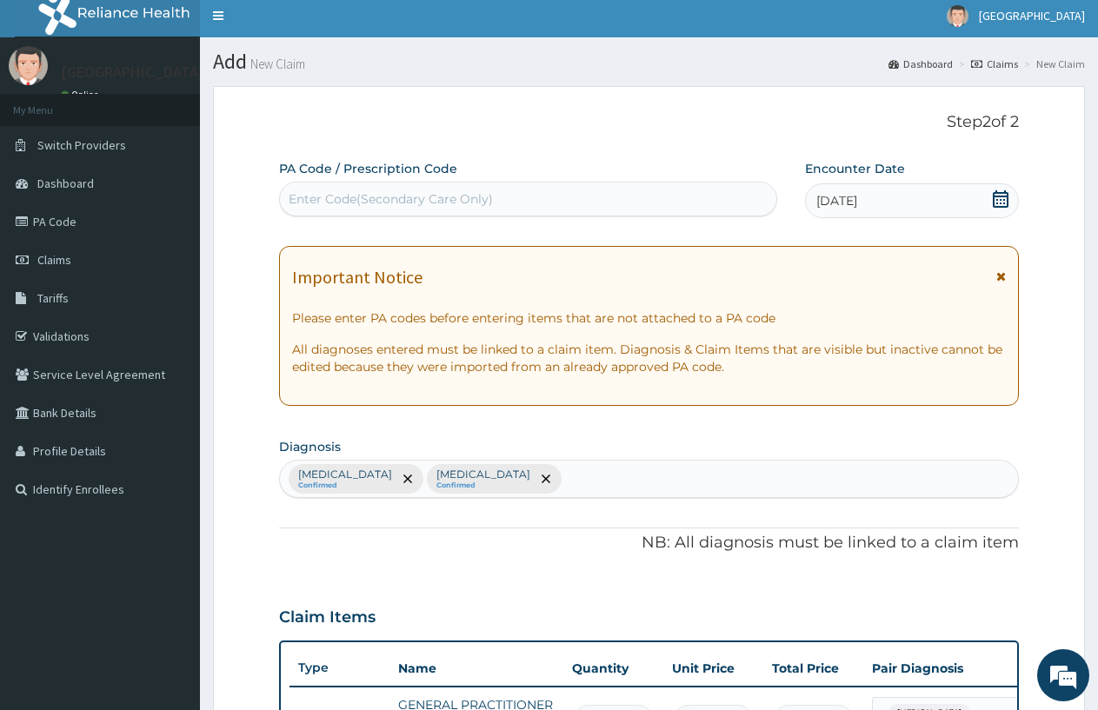
click at [591, 483] on div "Malaria Confirmed Upper respiratory infection Confirmed" at bounding box center [649, 479] width 738 height 37
type input "MYAL"
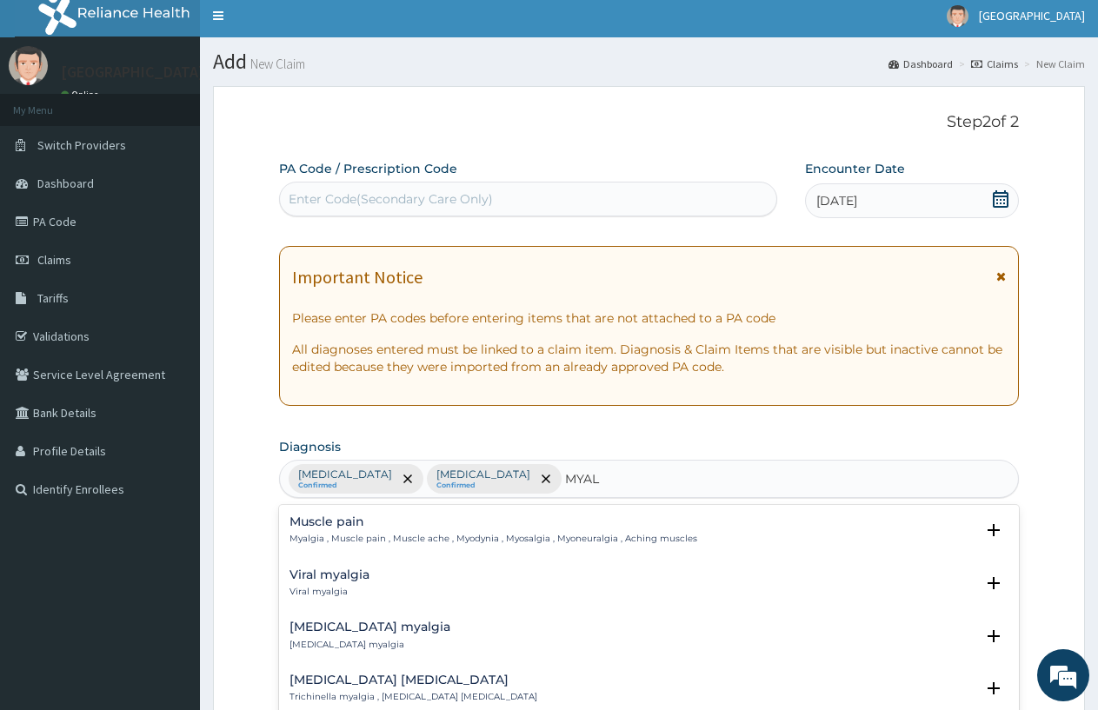
click at [289, 524] on div "Muscle pain Myalgia , Muscle pain , Muscle ache , Myodynia , Myosalgia , Myoneu…" at bounding box center [649, 535] width 740 height 53
click at [298, 527] on h4 "Muscle pain" at bounding box center [493, 521] width 408 height 13
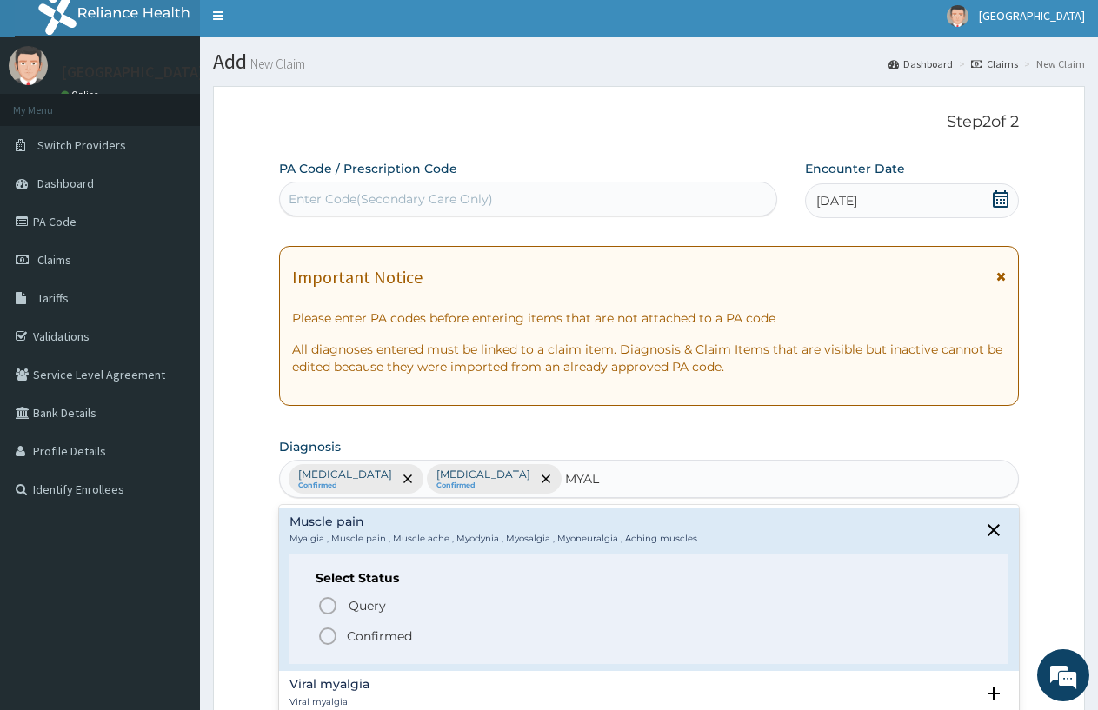
click at [329, 633] on icon "status option filled" at bounding box center [327, 636] width 21 height 21
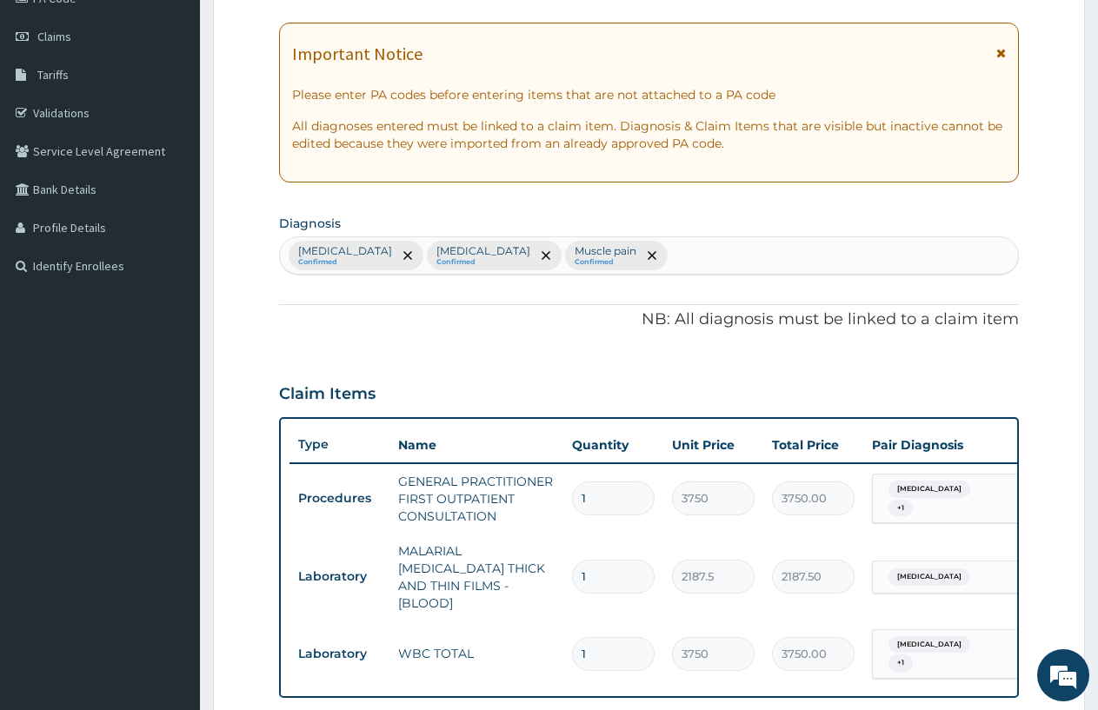
scroll to position [441, 0]
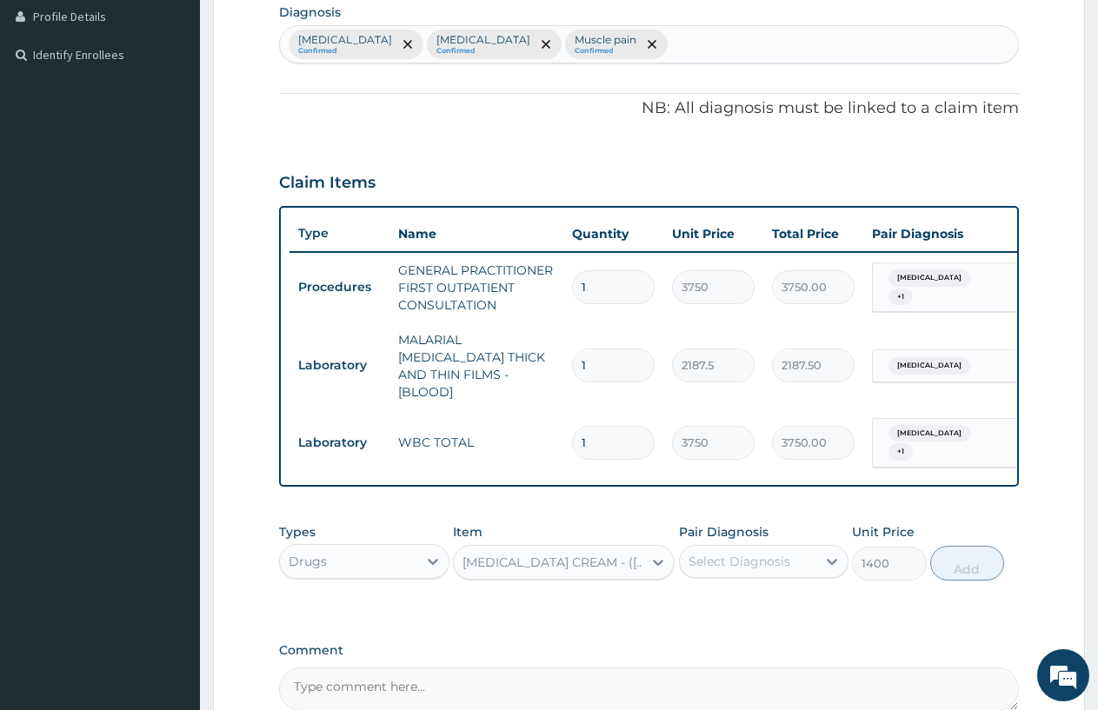
click at [920, 287] on span "Malaria" at bounding box center [929, 277] width 82 height 17
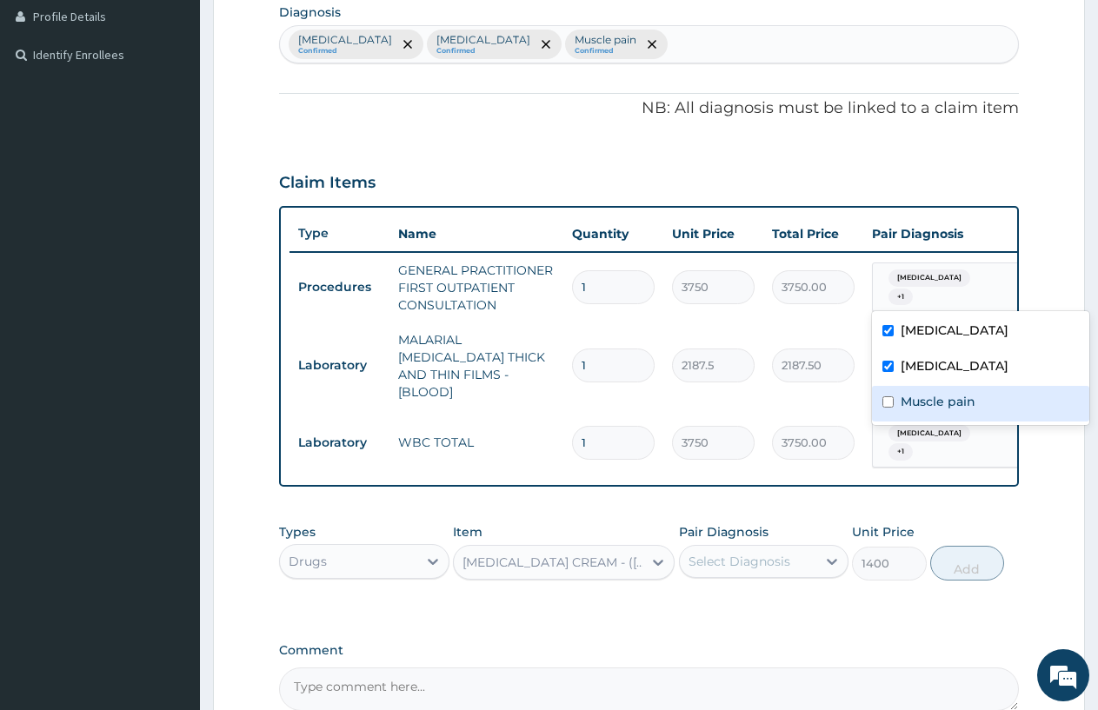
click at [904, 400] on label "Muscle pain" at bounding box center [938, 401] width 75 height 17
checkbox input "true"
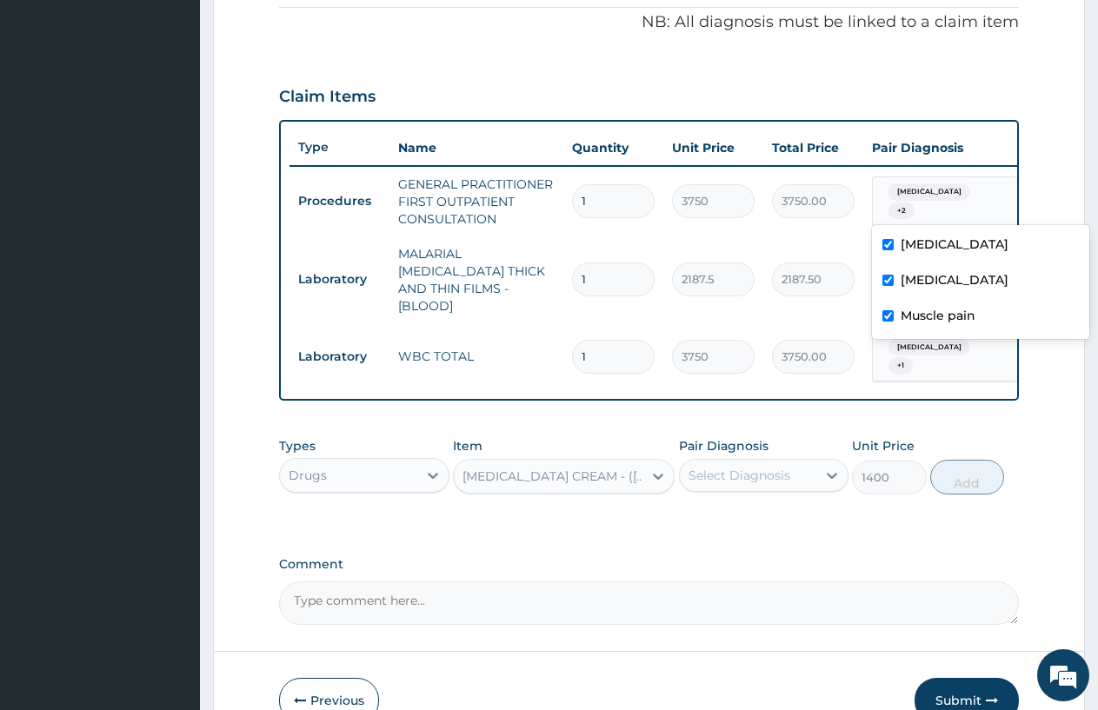
scroll to position [528, 0]
click at [713, 467] on div "Select Diagnosis" at bounding box center [739, 474] width 102 height 17
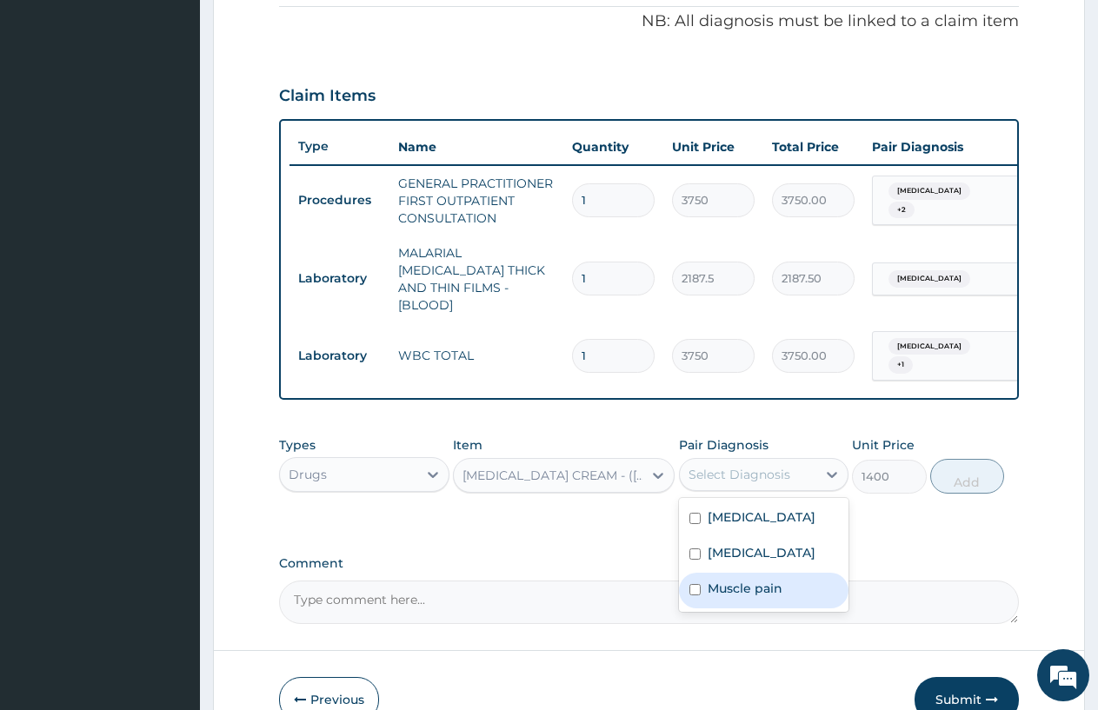
click at [728, 591] on label "Muscle pain" at bounding box center [745, 588] width 75 height 17
checkbox input "true"
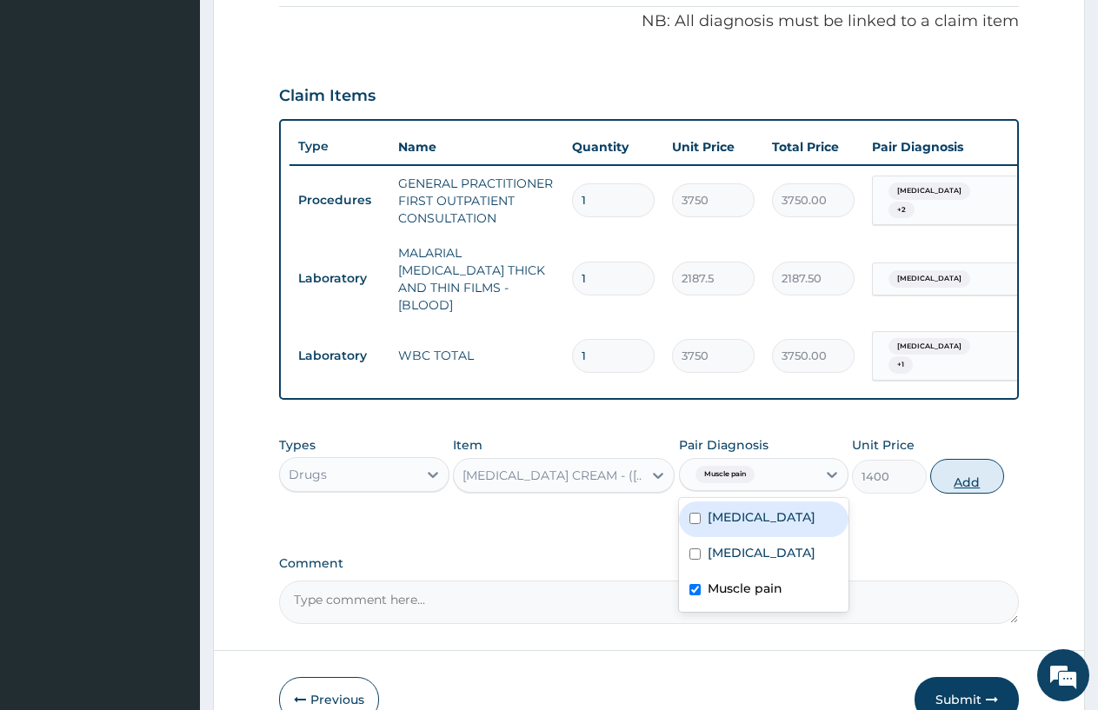
click at [982, 475] on button "Add" at bounding box center [967, 476] width 74 height 35
type input "0"
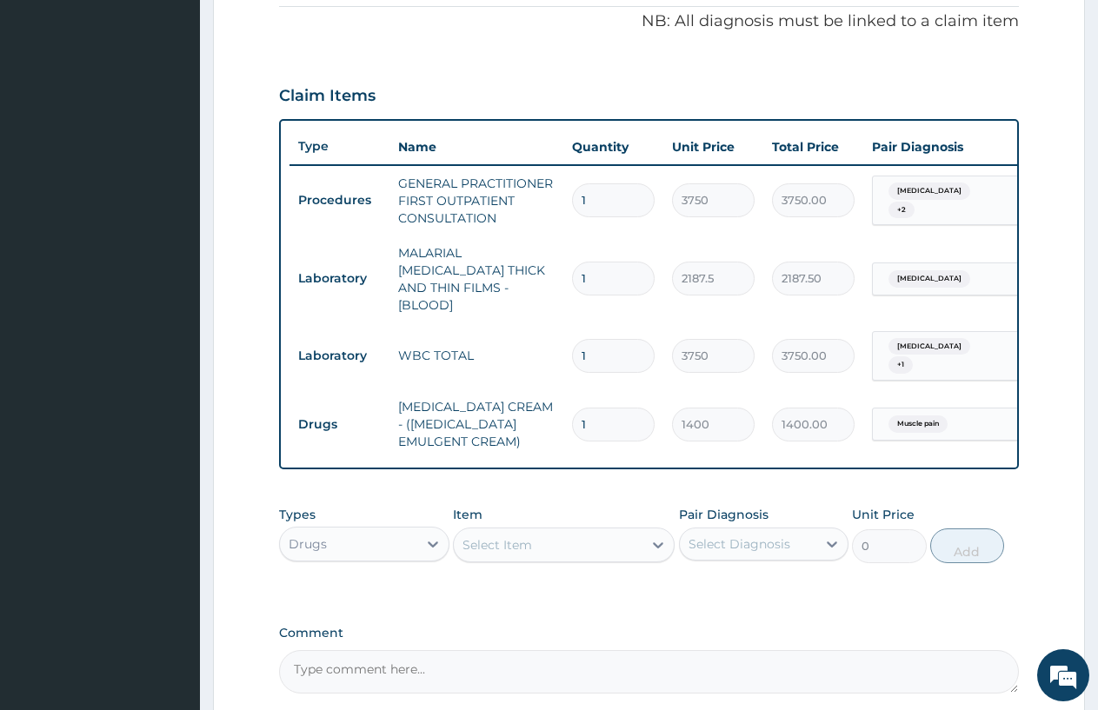
click at [394, 531] on div "Drugs" at bounding box center [348, 544] width 137 height 28
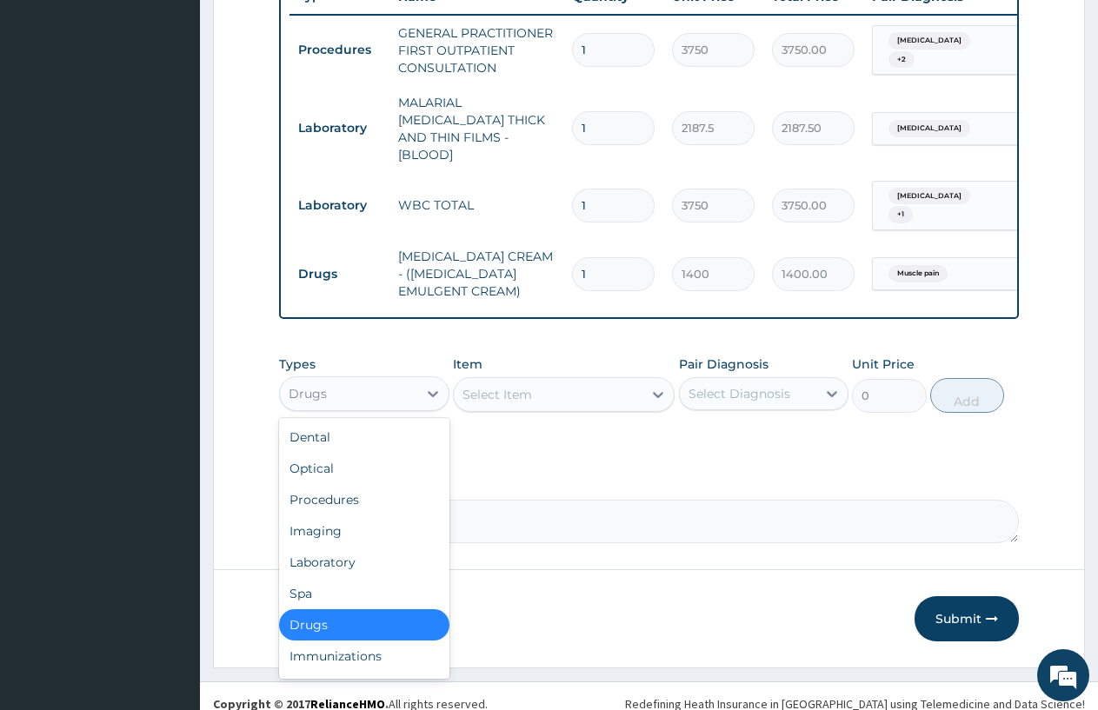
scroll to position [684, 0]
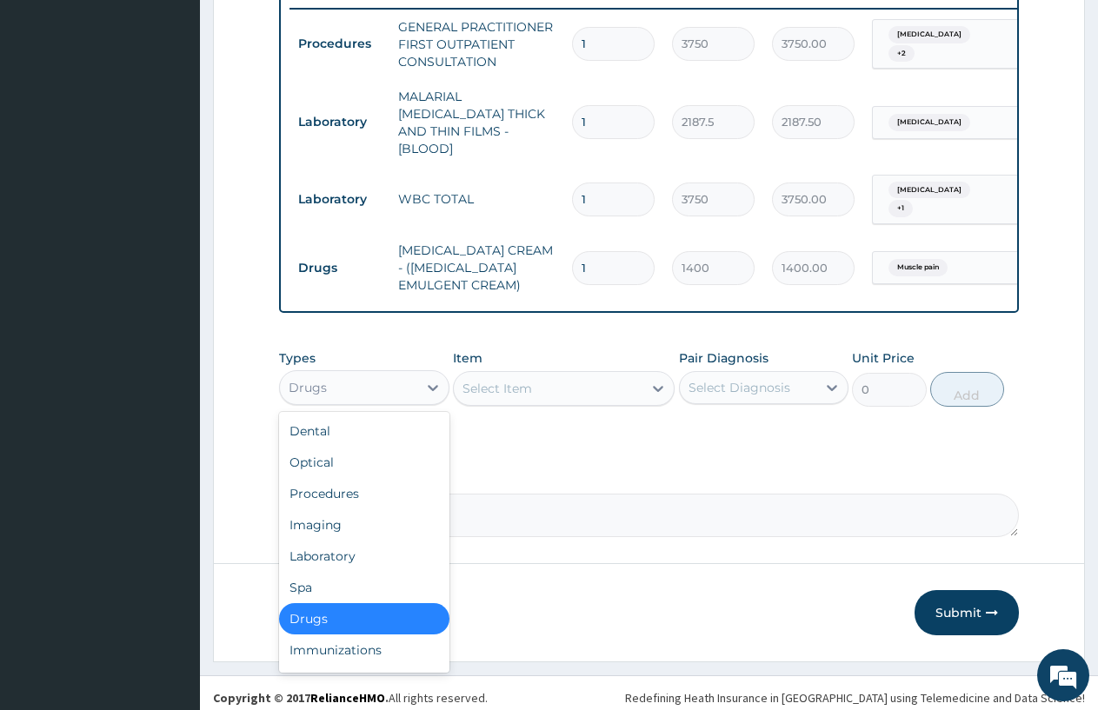
click at [494, 380] on div "Select Item" at bounding box center [497, 388] width 70 height 17
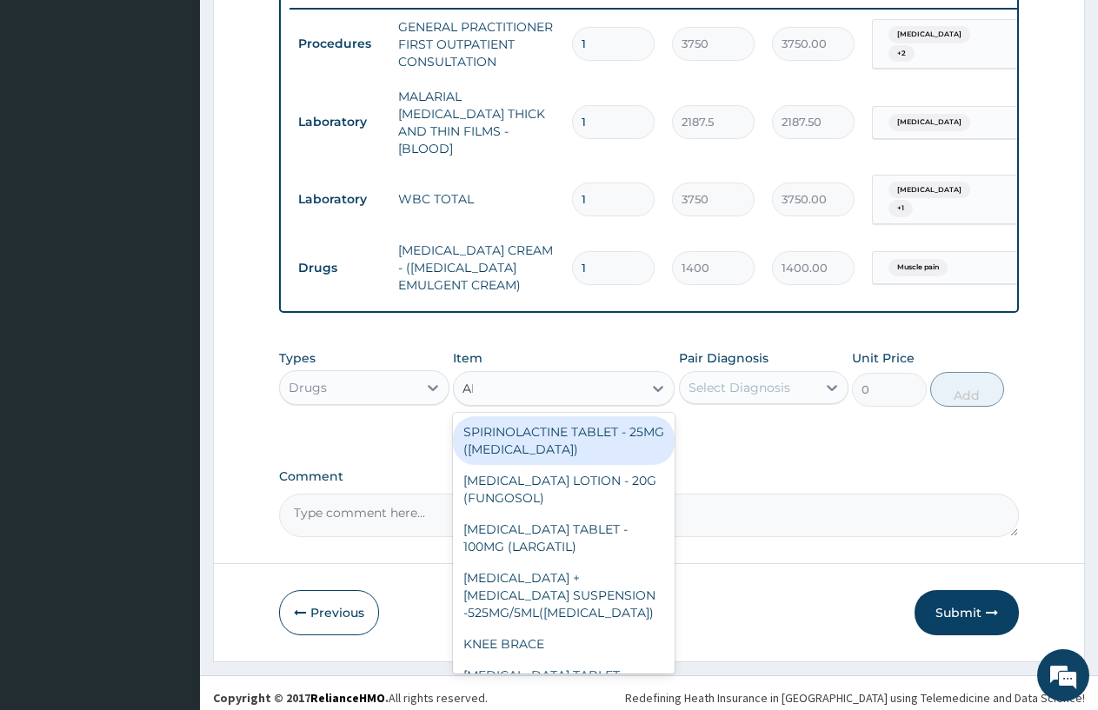
type input "AMOX"
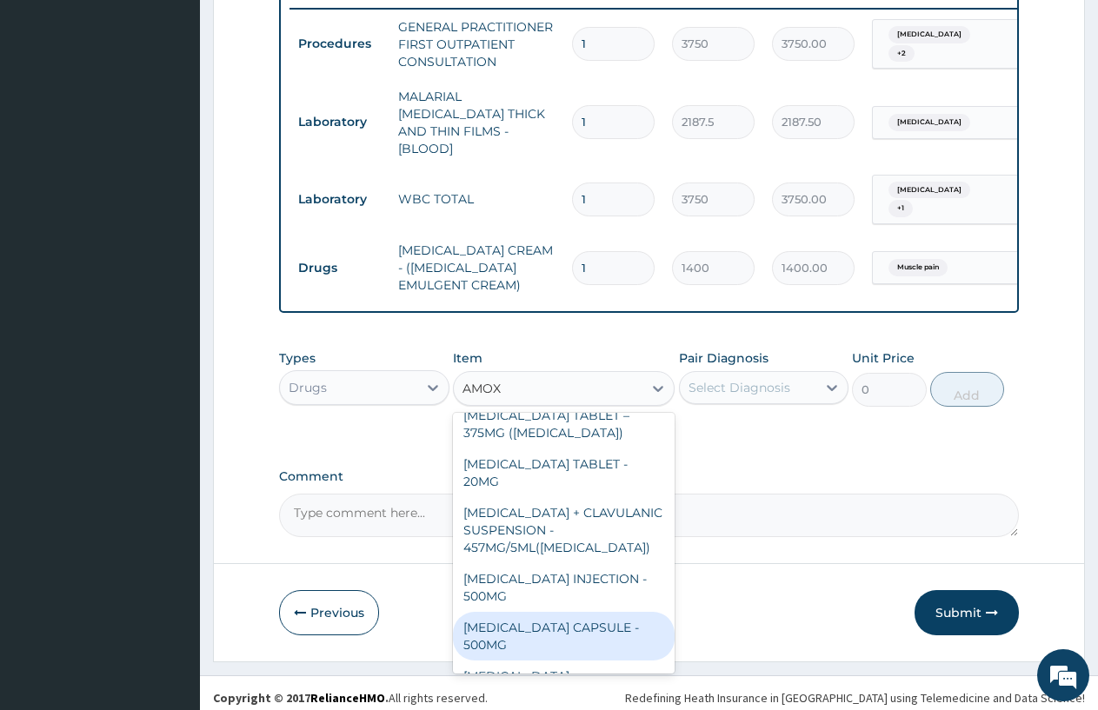
scroll to position [487, 0]
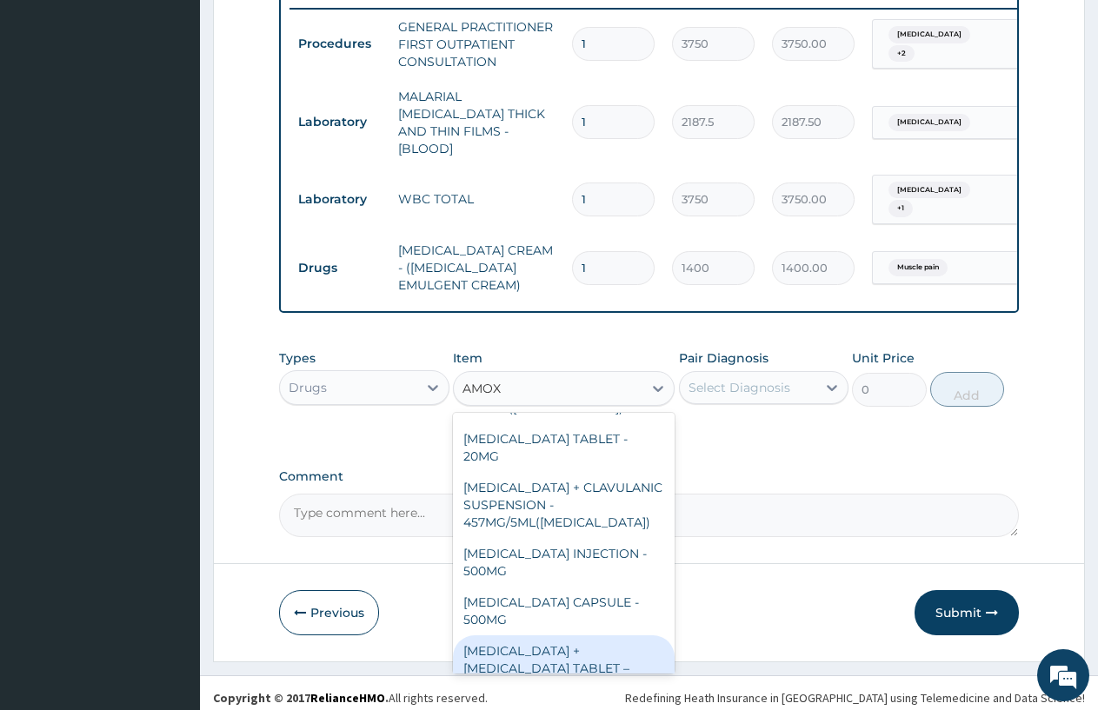
click at [600, 587] on div "AMOXICILLIN CAPSULE - 500MG" at bounding box center [564, 611] width 222 height 49
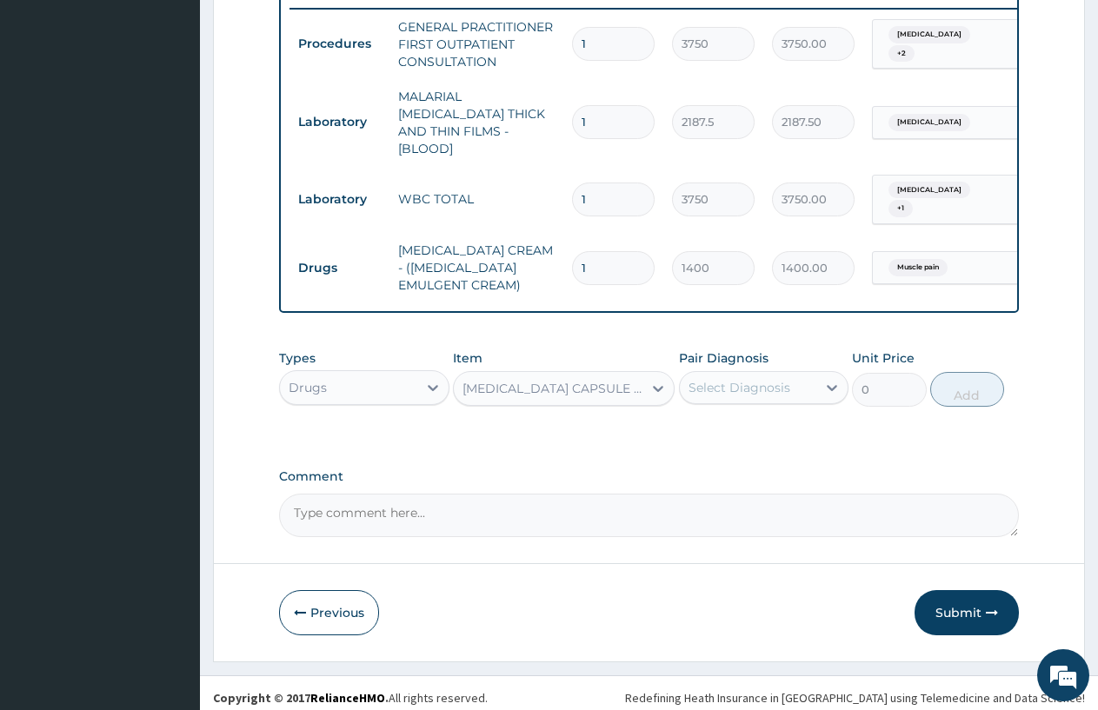
type input "112"
click at [755, 379] on div "Select Diagnosis" at bounding box center [739, 387] width 102 height 17
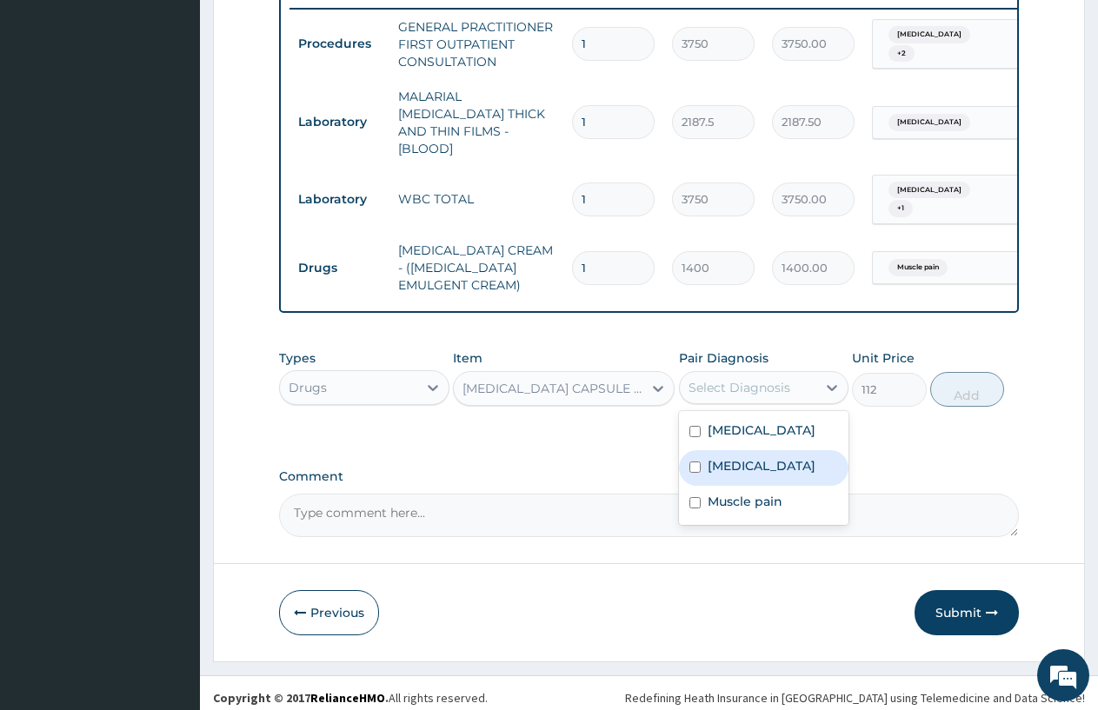
click at [748, 457] on label "Upper respiratory infection" at bounding box center [762, 465] width 108 height 17
checkbox input "true"
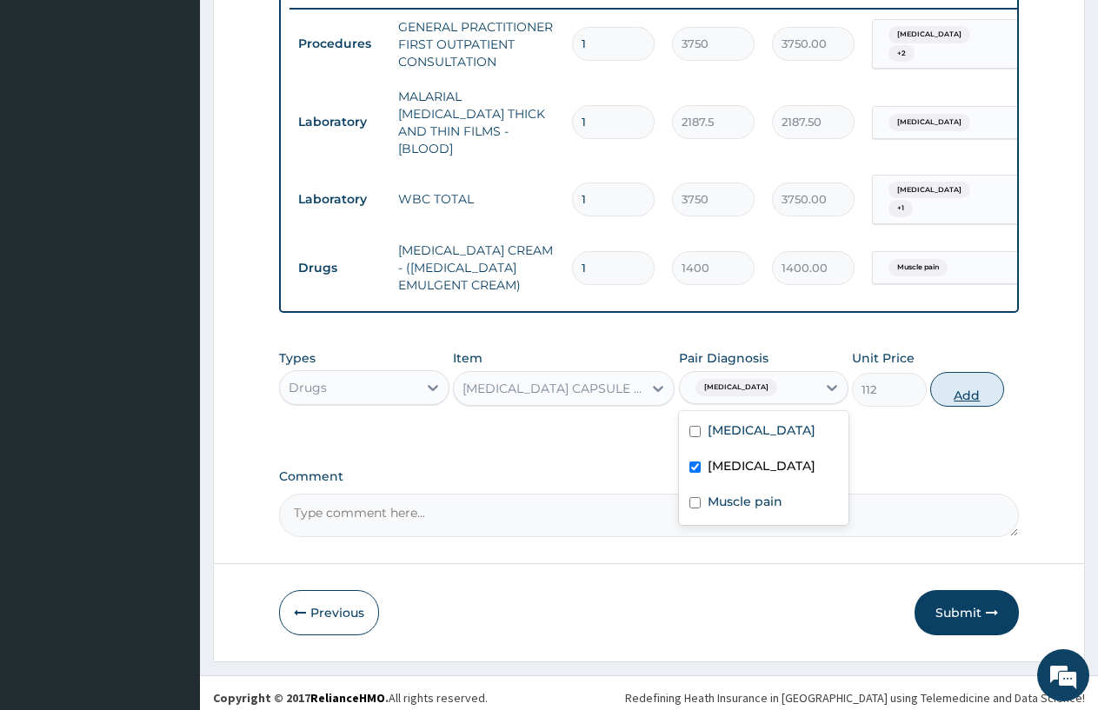
click at [984, 387] on button "Add" at bounding box center [967, 389] width 74 height 35
type input "0"
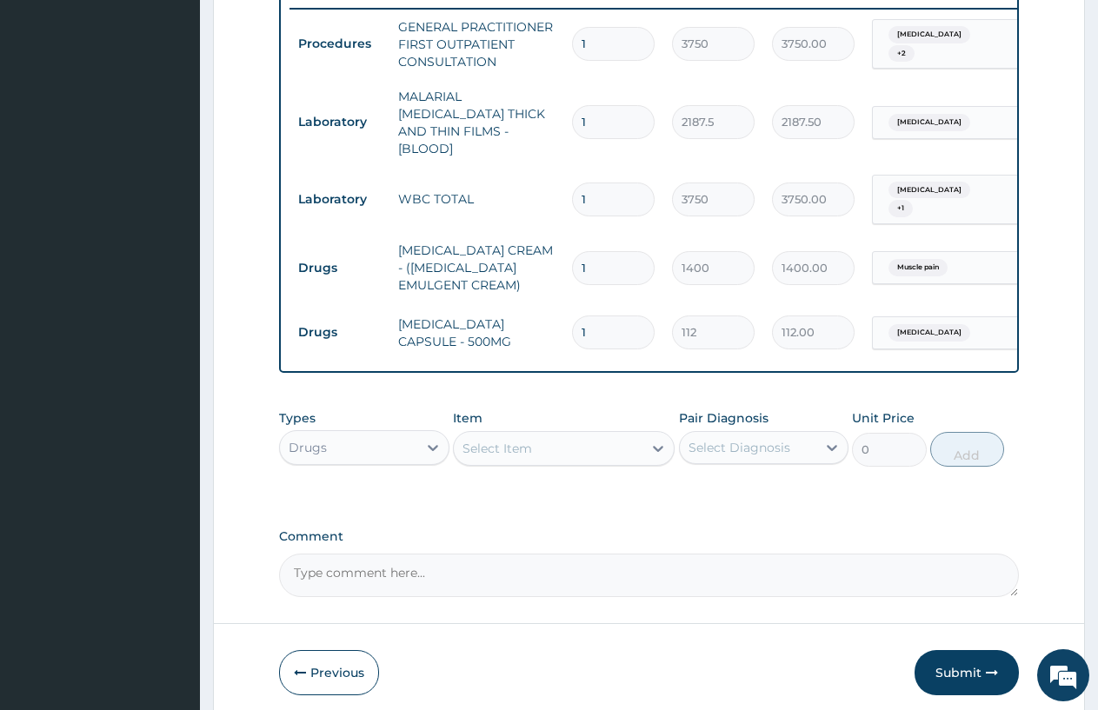
type input "15"
type input "1680.00"
type input "15"
click at [479, 440] on div "Select Item" at bounding box center [497, 448] width 70 height 17
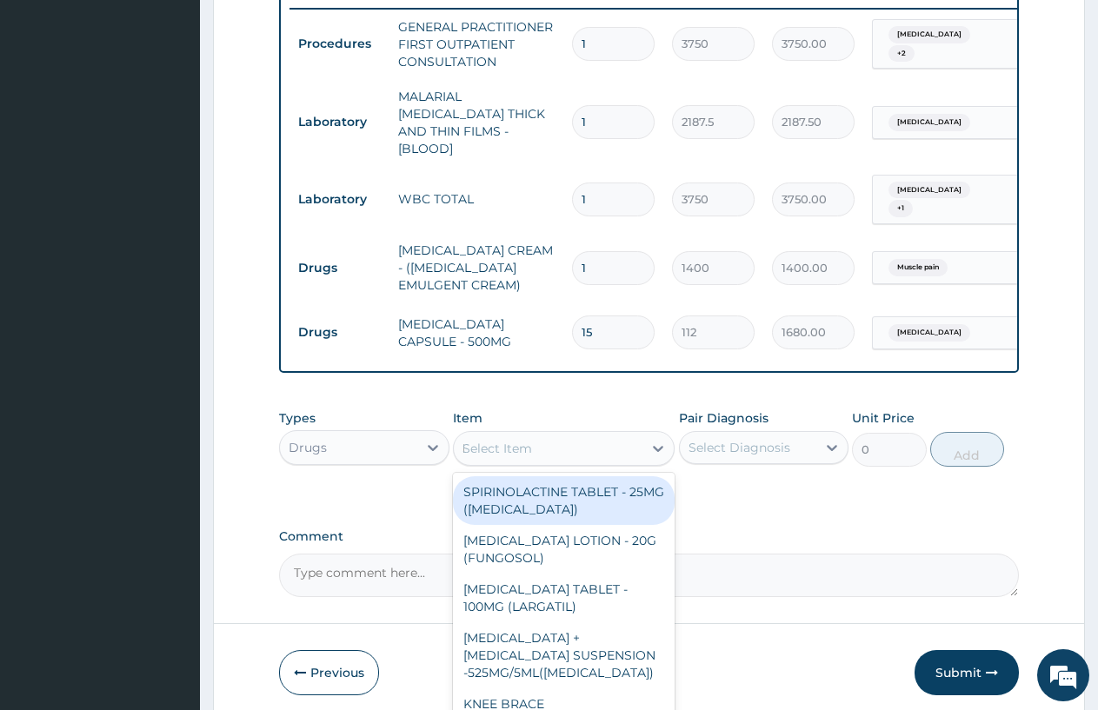
type input "DICLO"
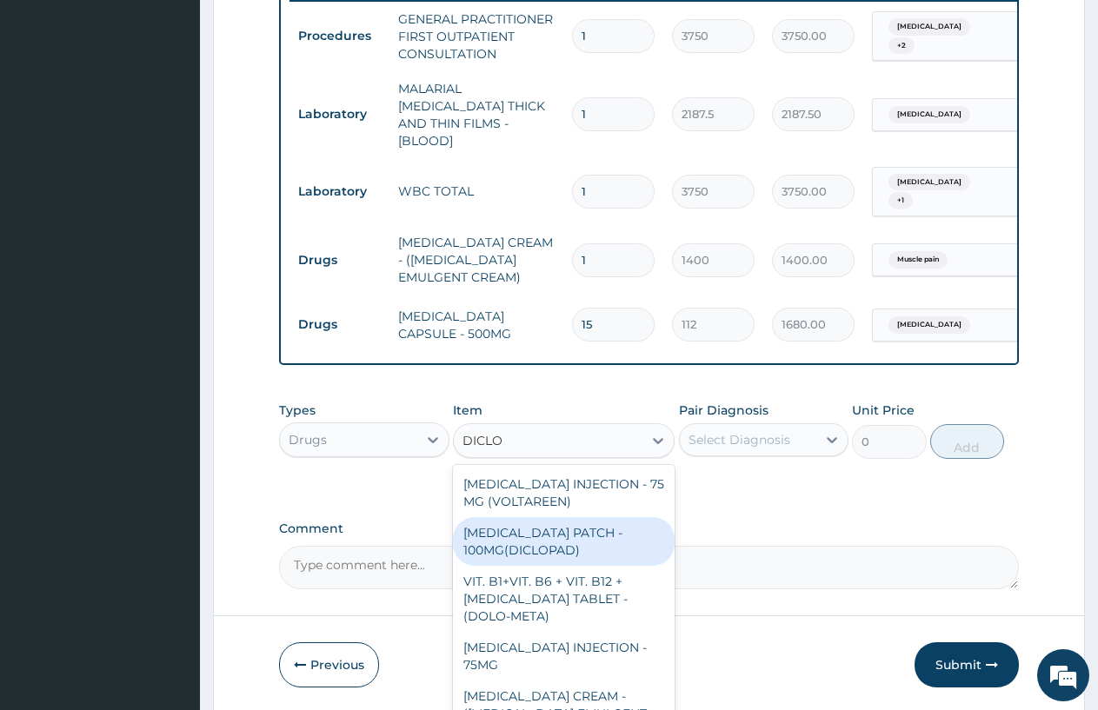
scroll to position [744, 0]
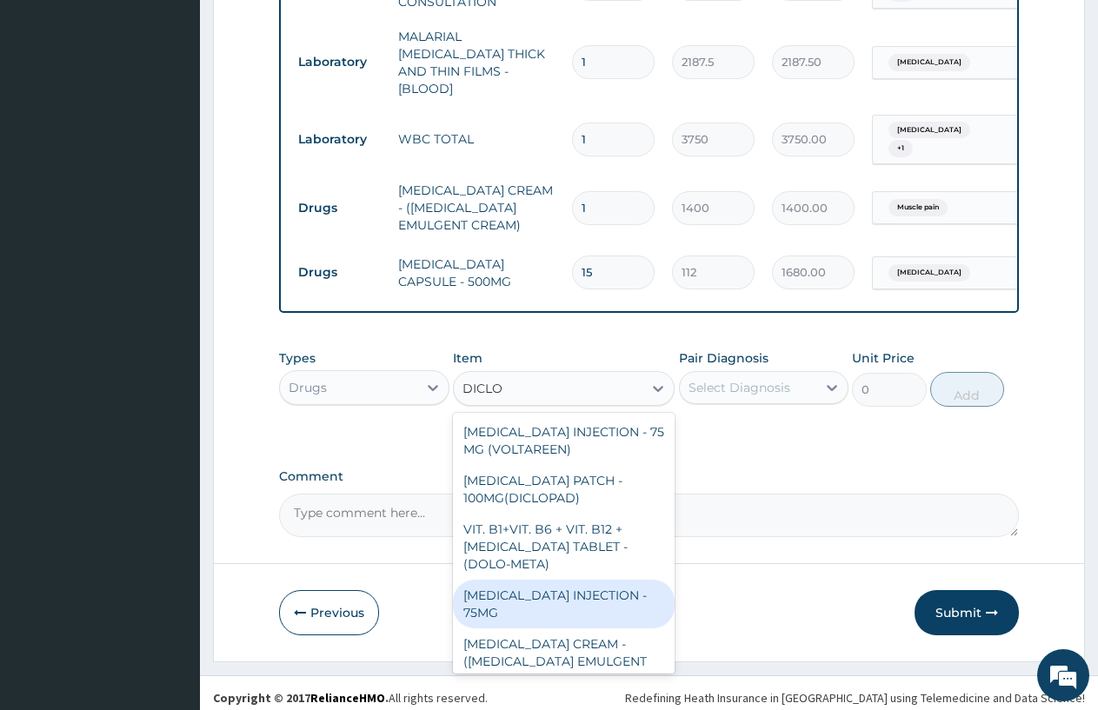
click at [553, 598] on div "DICLOFENAC INJECTION - 75MG" at bounding box center [564, 604] width 222 height 49
type input "420"
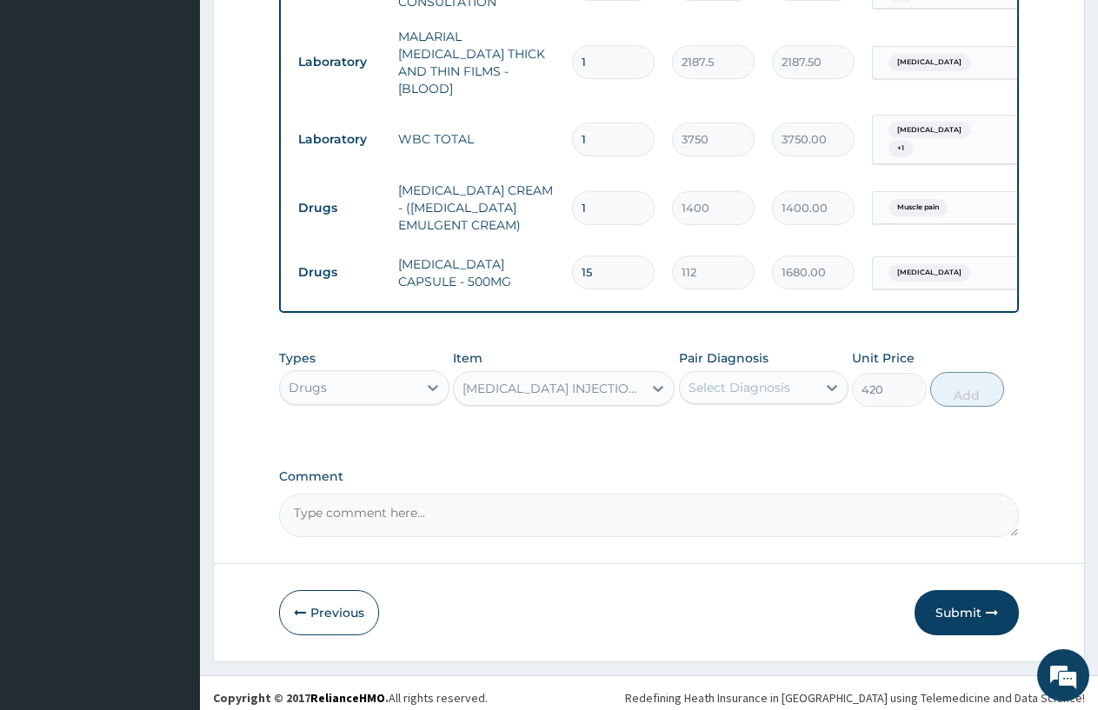
click at [723, 379] on div "Select Diagnosis" at bounding box center [739, 387] width 102 height 17
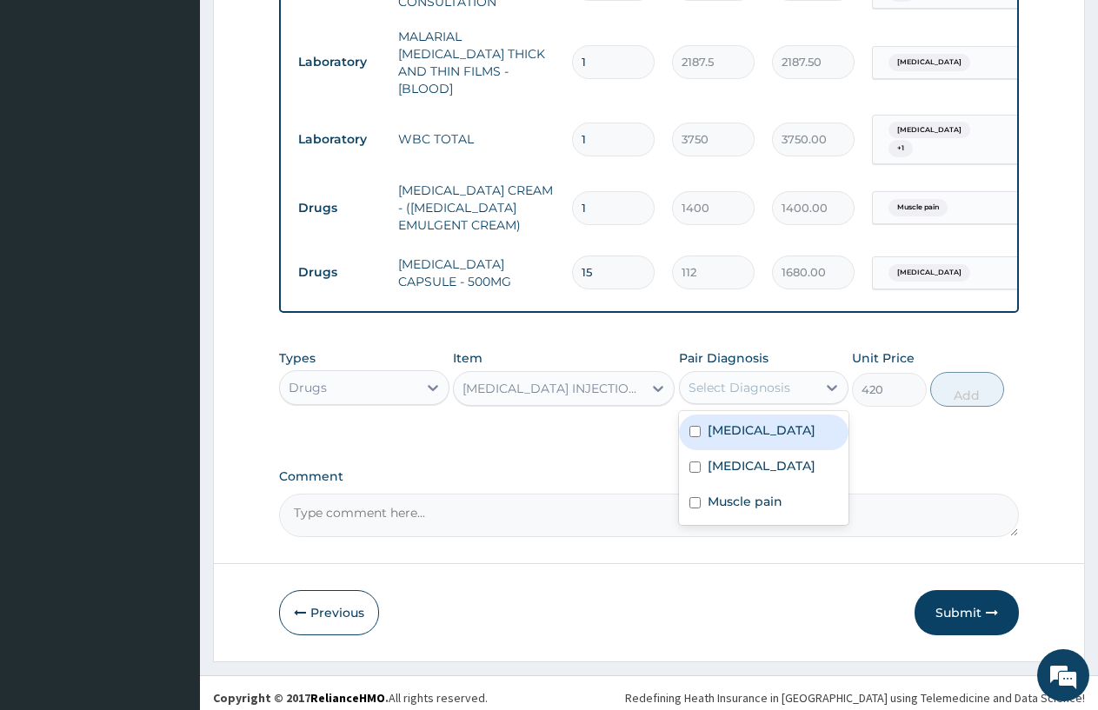
click at [728, 429] on div "Malaria" at bounding box center [764, 433] width 170 height 36
checkbox input "true"
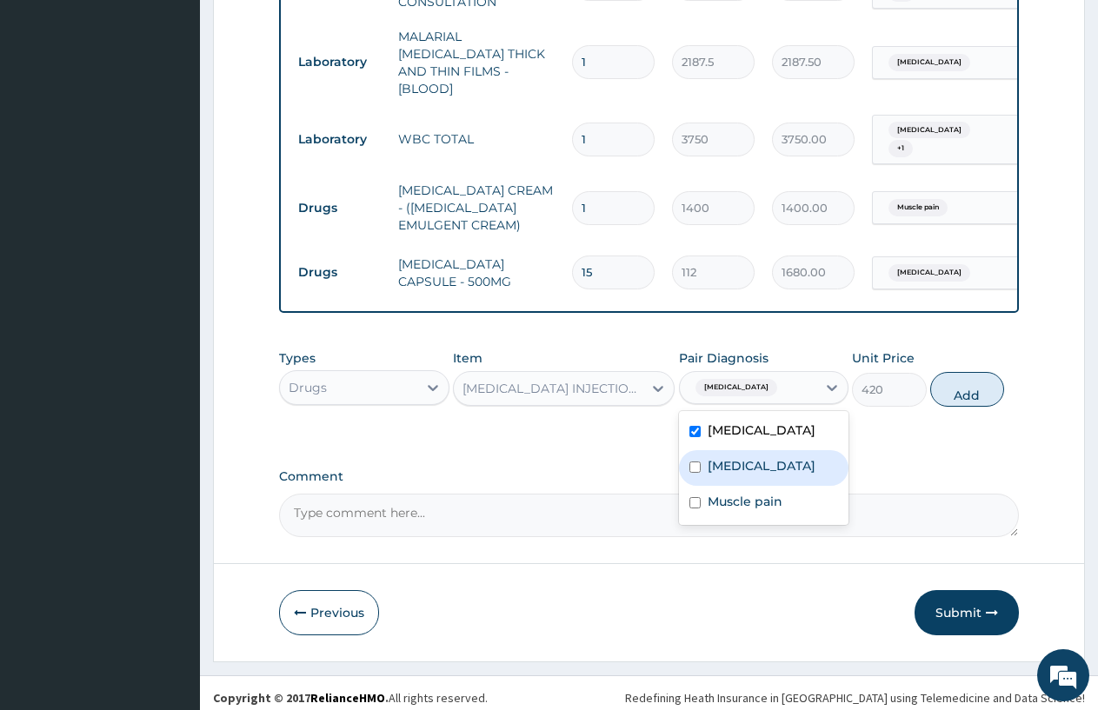
click at [721, 458] on label "Upper respiratory infection" at bounding box center [762, 465] width 108 height 17
checkbox input "true"
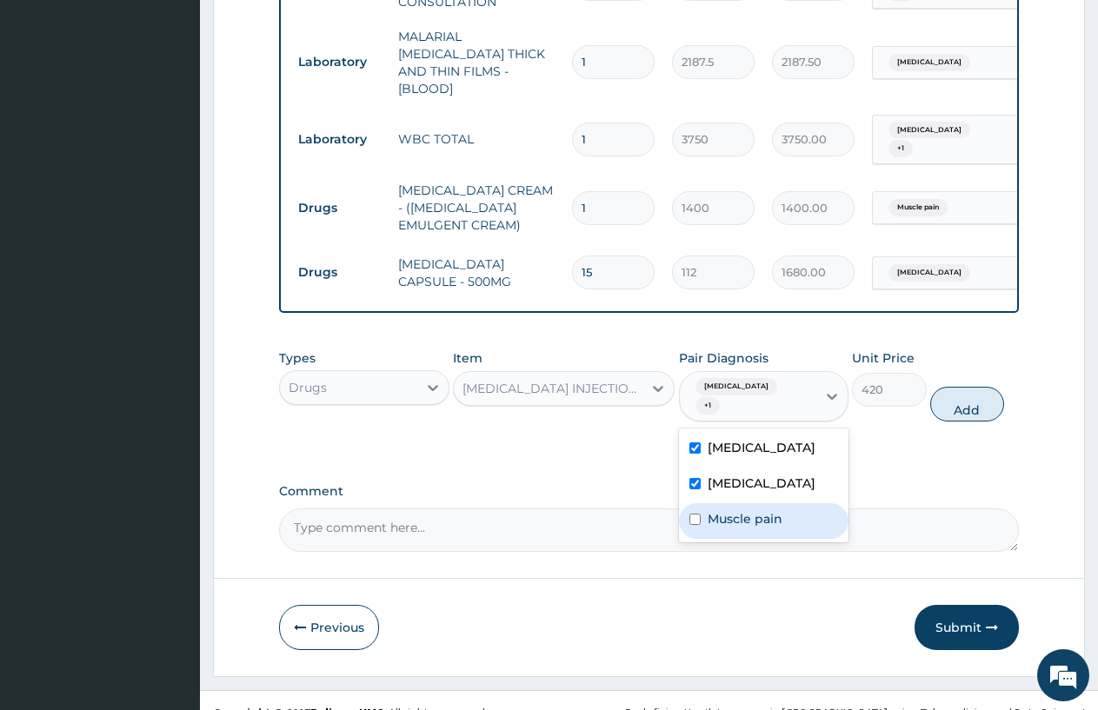
click at [774, 503] on div "Muscle pain" at bounding box center [764, 521] width 170 height 36
checkbox input "true"
click at [965, 387] on button "Add" at bounding box center [967, 404] width 74 height 35
type input "0"
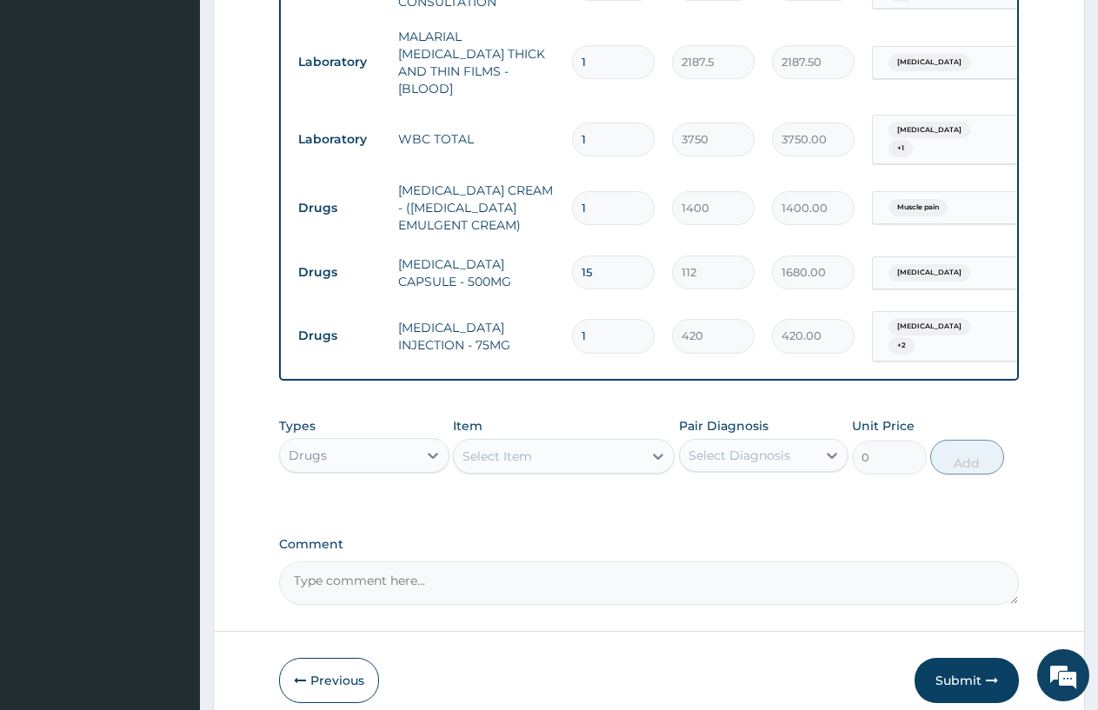
click at [480, 448] on div "Select Item" at bounding box center [497, 456] width 70 height 17
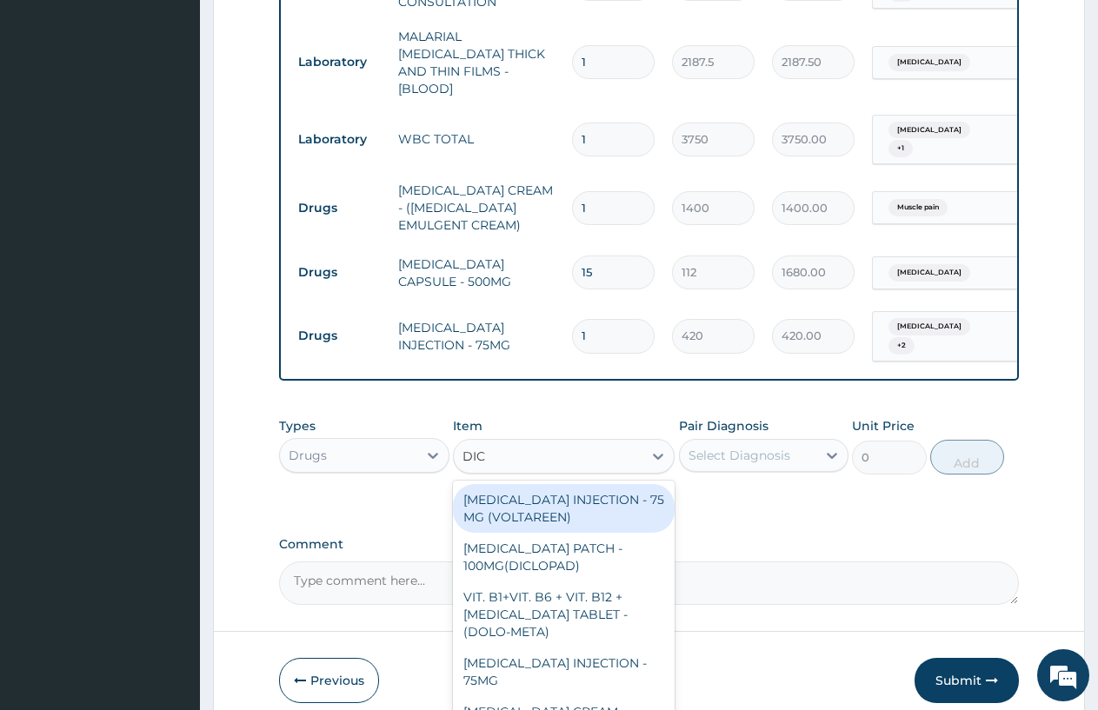
scroll to position [804, 0]
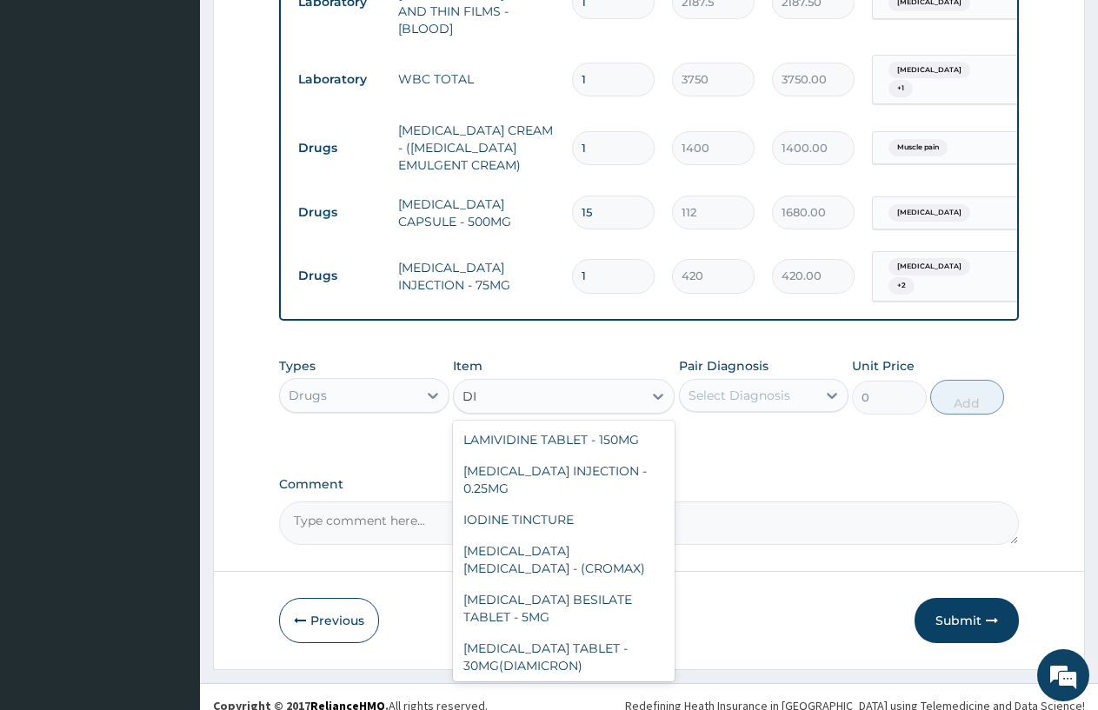
type input "D"
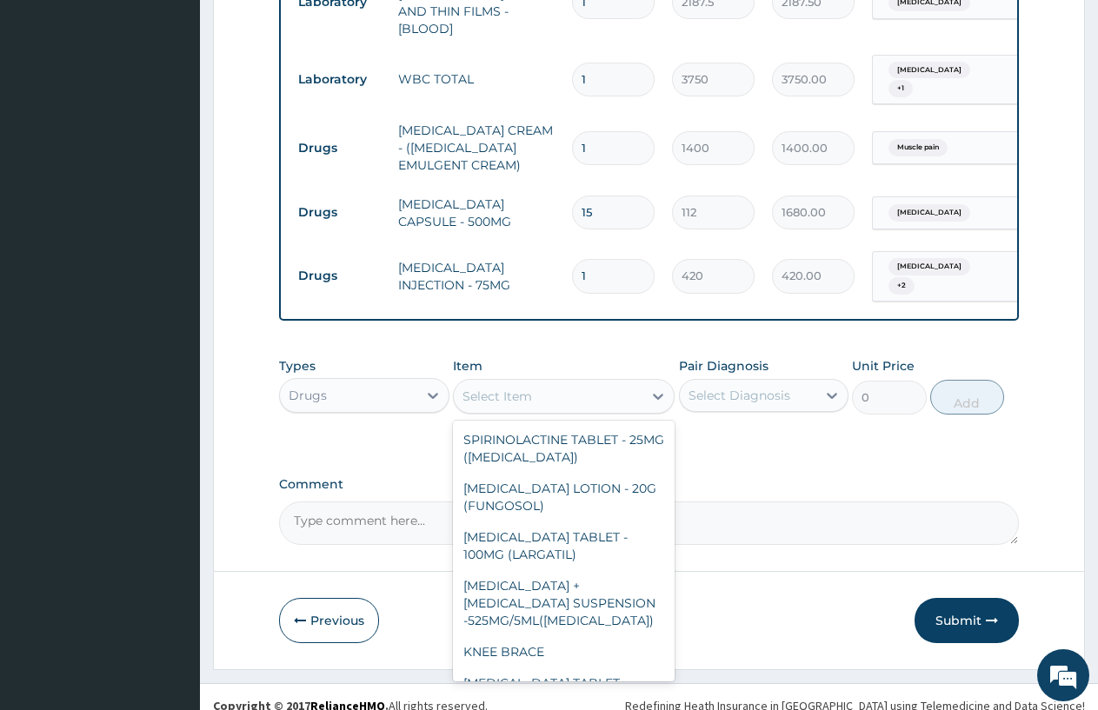
type input "A"
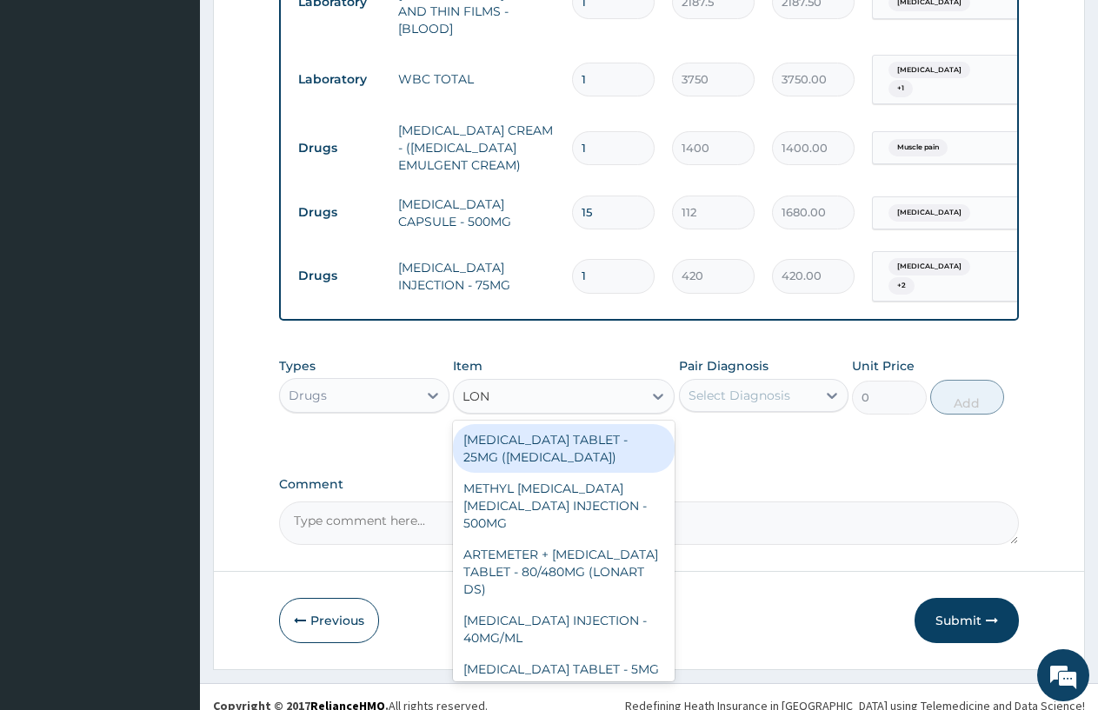
type input "LONA"
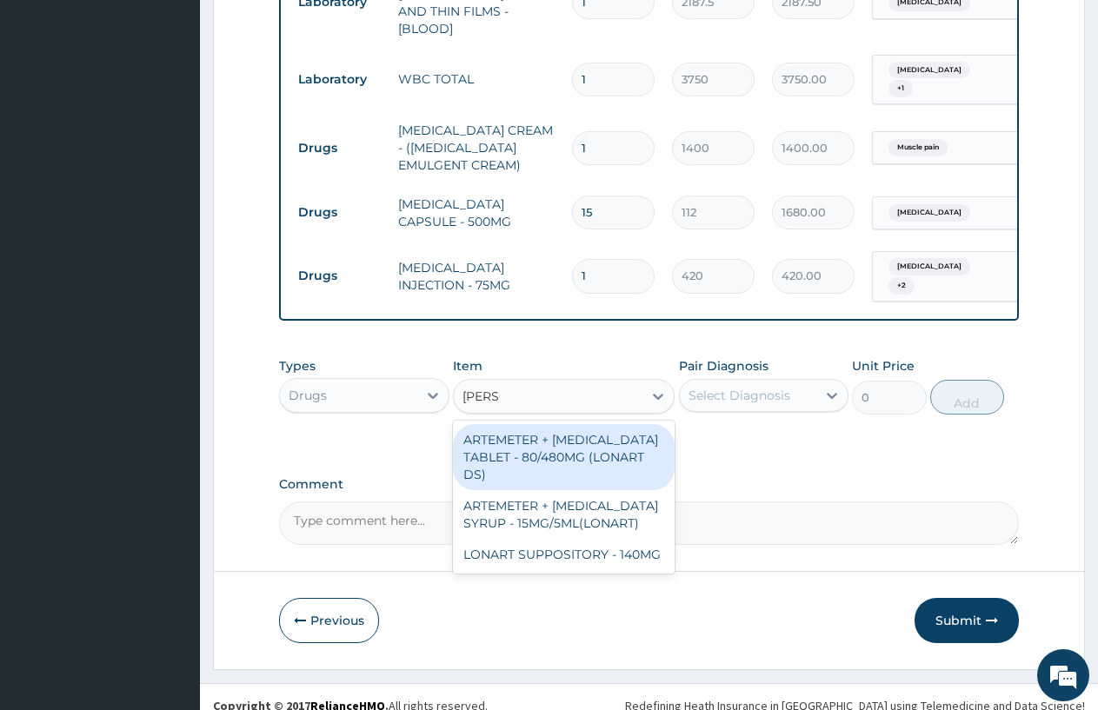
click at [590, 443] on div "ARTEMETER + LUMEFANTRINE TABLET - 80/480MG (LONART DS)" at bounding box center [564, 457] width 222 height 66
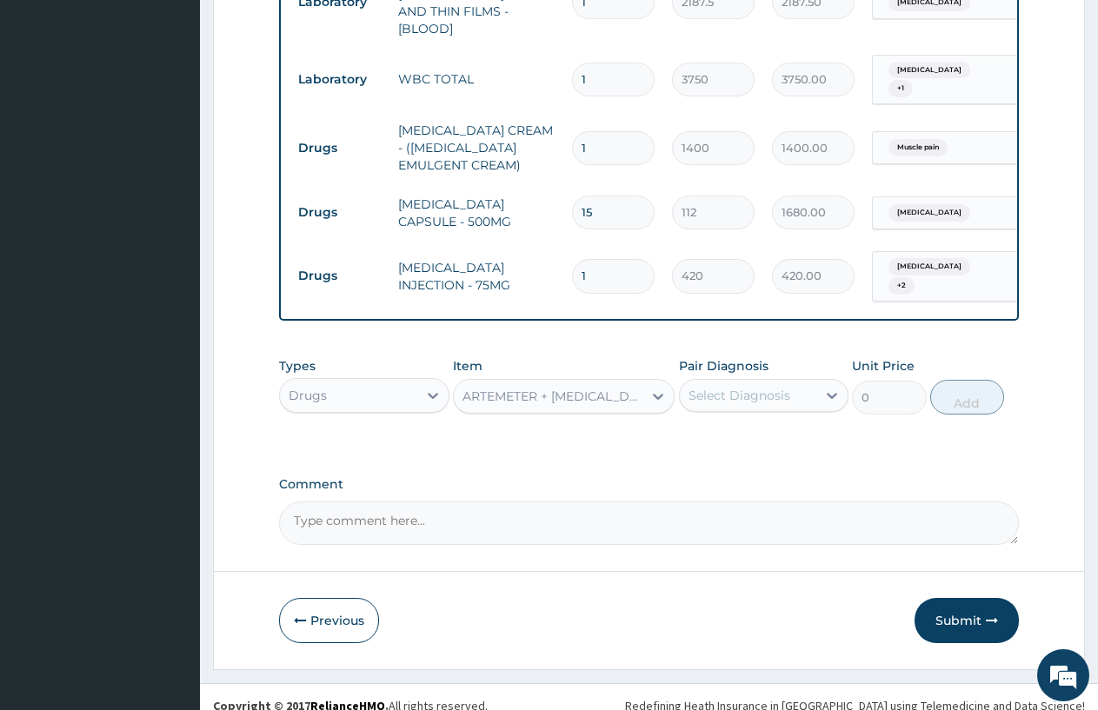
type input "588"
click at [735, 387] on div "Select Diagnosis" at bounding box center [739, 395] width 102 height 17
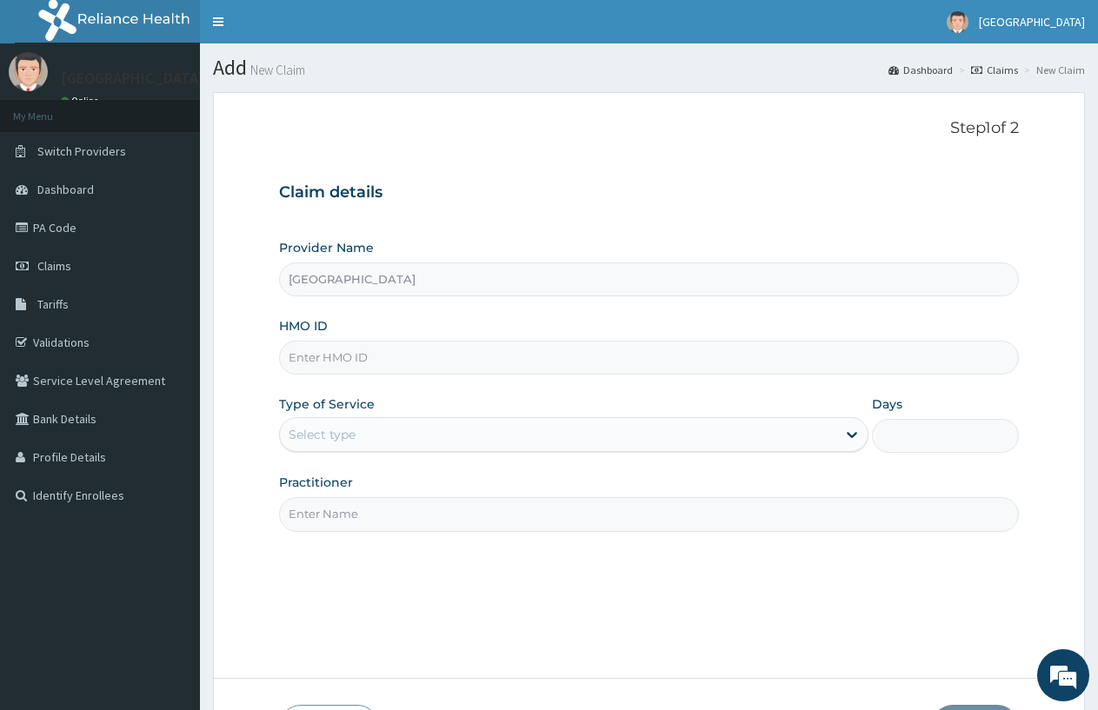
click at [320, 356] on input "HMO ID" at bounding box center [649, 358] width 740 height 34
type input "PLE/10014/C"
click at [376, 434] on div "Select type" at bounding box center [557, 435] width 555 height 28
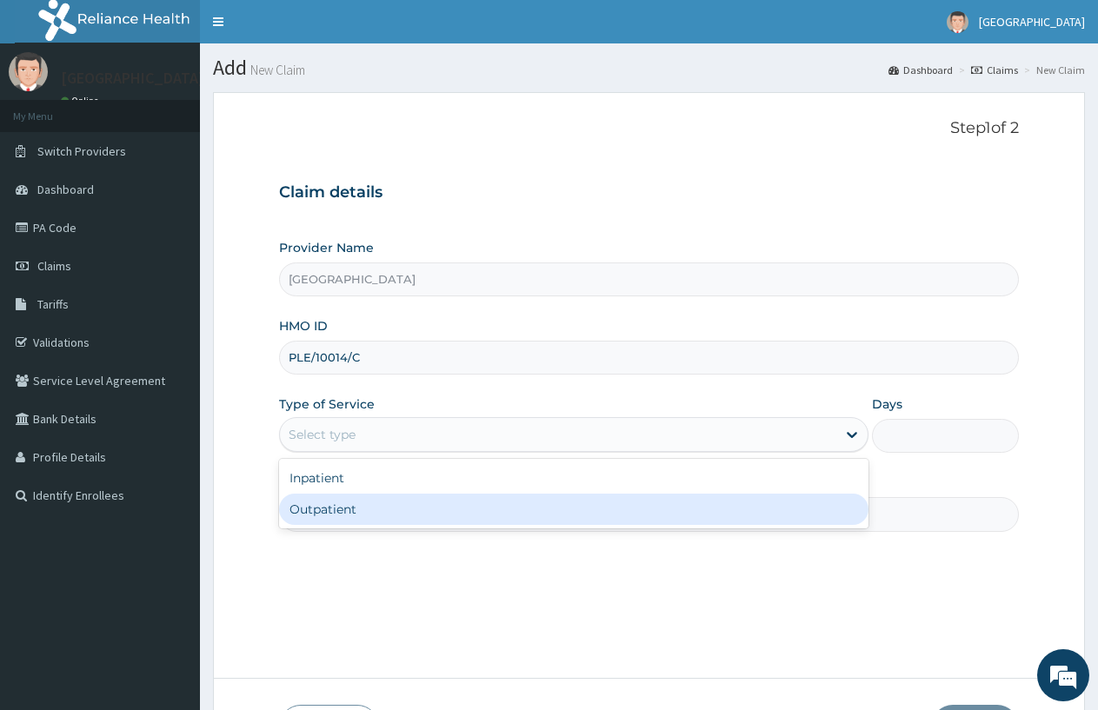
click at [356, 511] on div "Outpatient" at bounding box center [573, 509] width 588 height 31
type input "1"
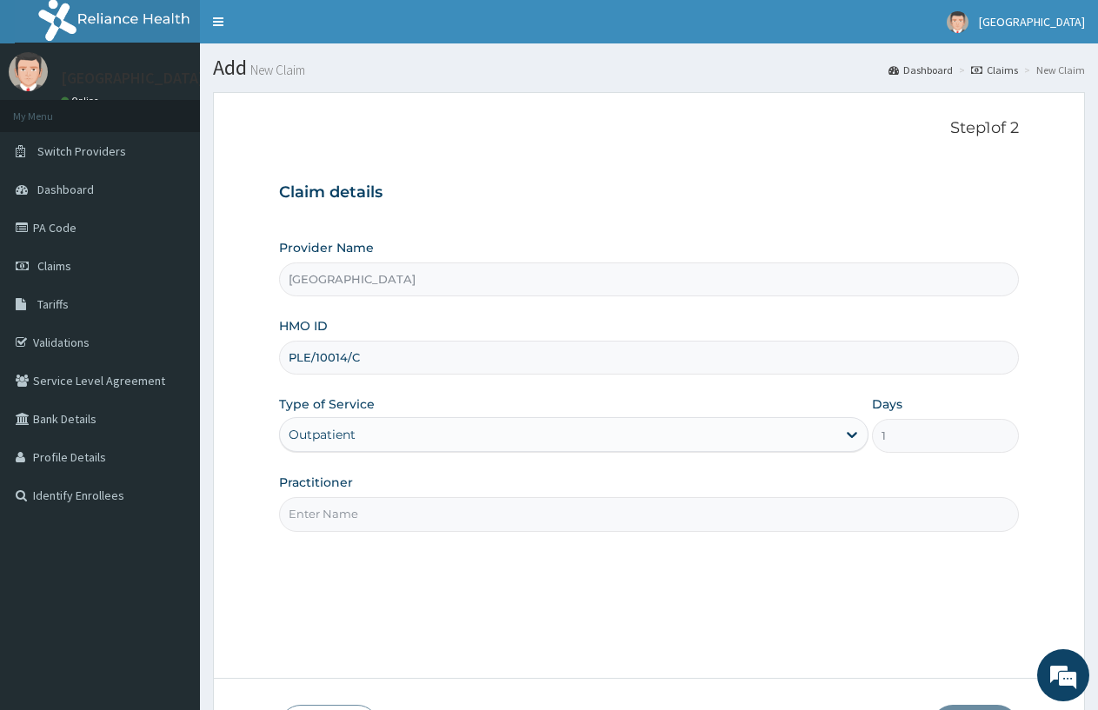
click at [345, 519] on input "Practitioner" at bounding box center [649, 514] width 740 height 34
type input "DOCTOR FAVOUR"
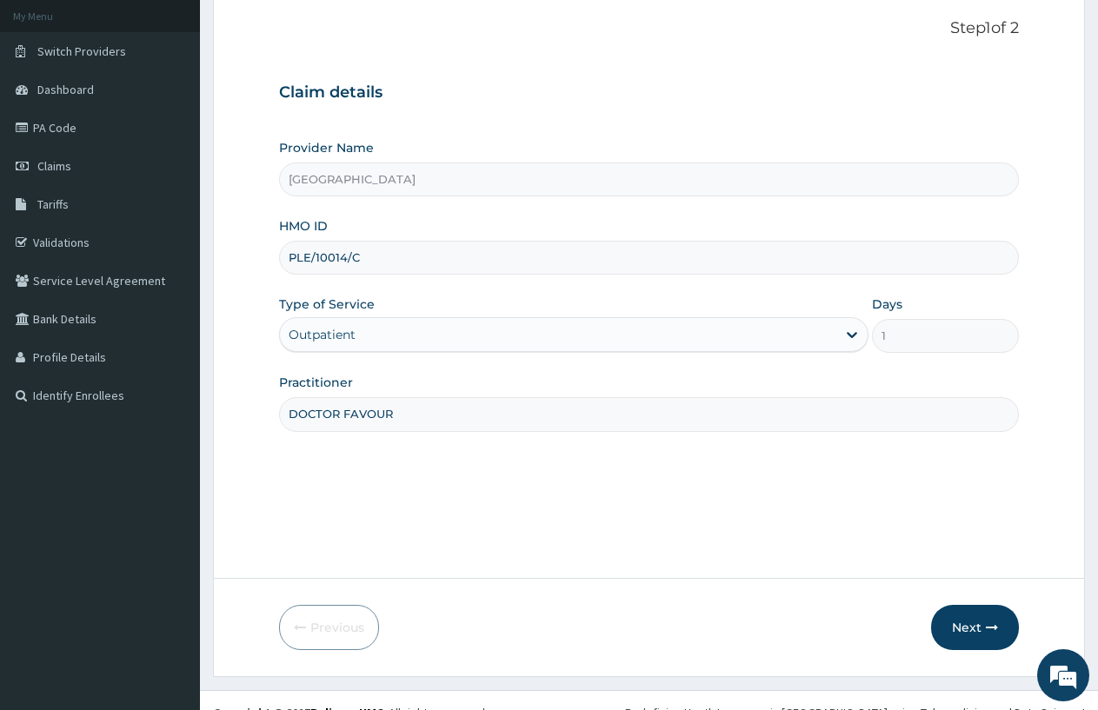
scroll to position [124, 0]
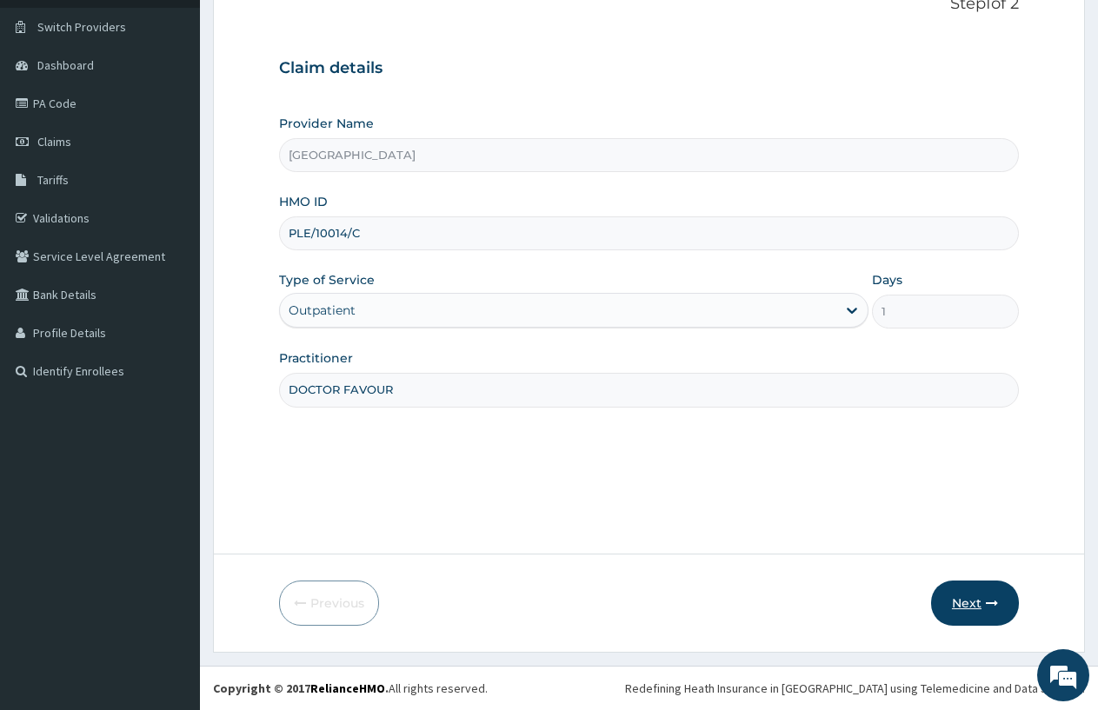
click at [964, 605] on button "Next" at bounding box center [975, 603] width 88 height 45
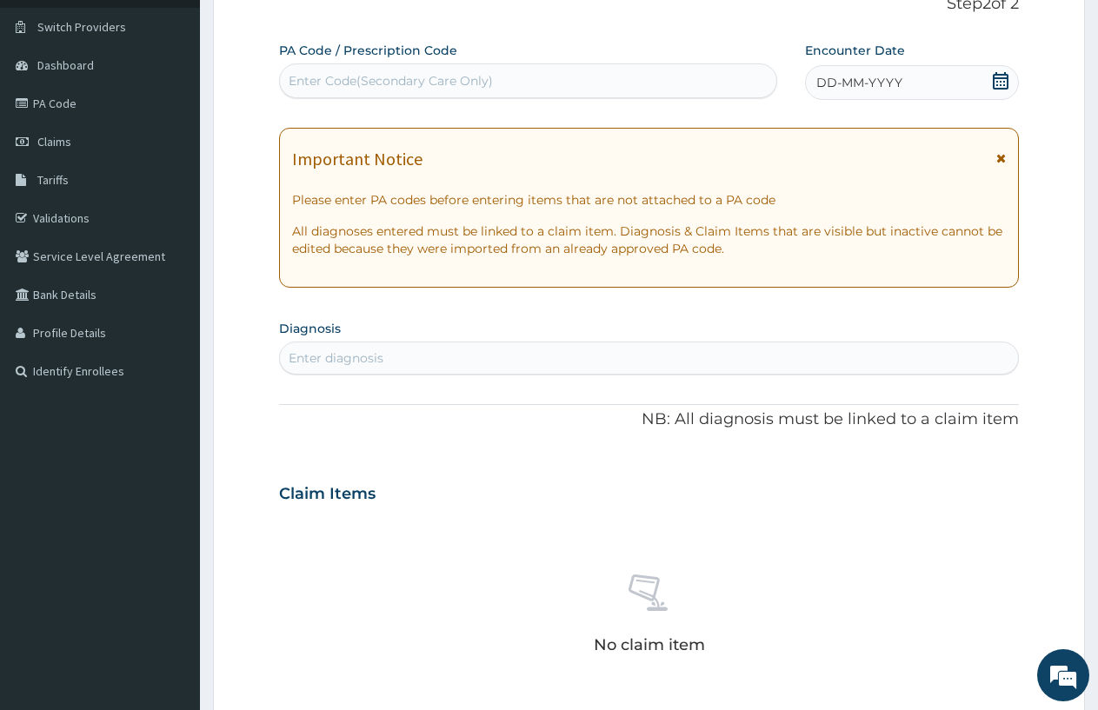
click at [862, 85] on span "DD-MM-YYYY" at bounding box center [859, 82] width 86 height 17
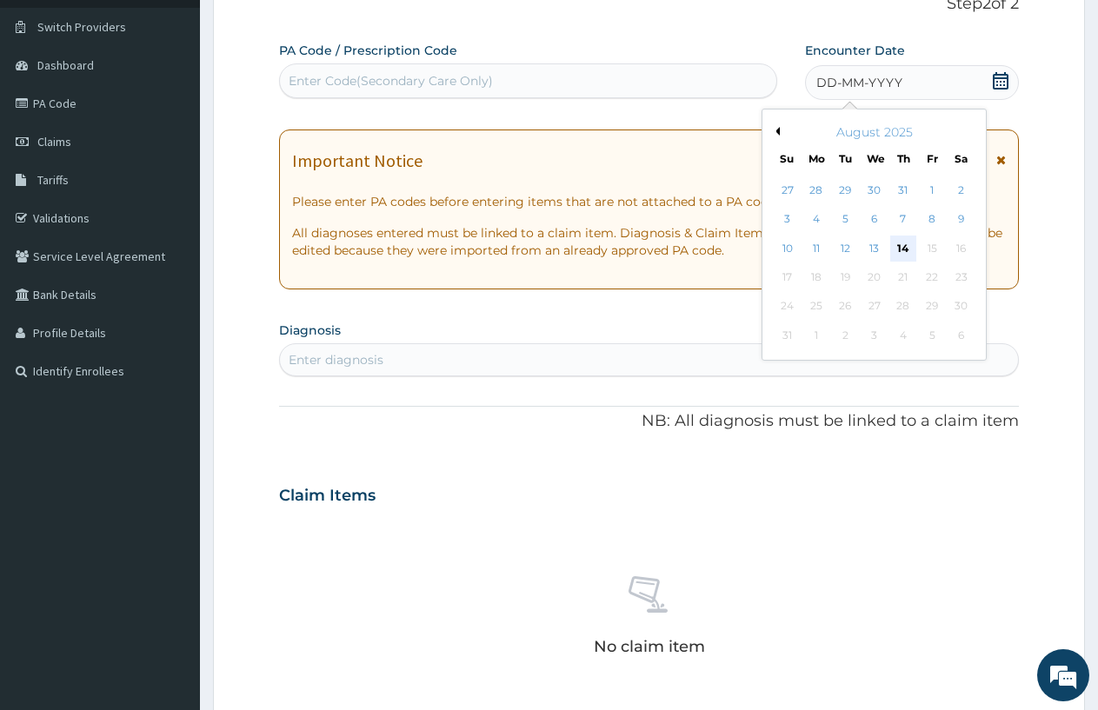
click at [906, 247] on div "14" at bounding box center [903, 249] width 26 height 26
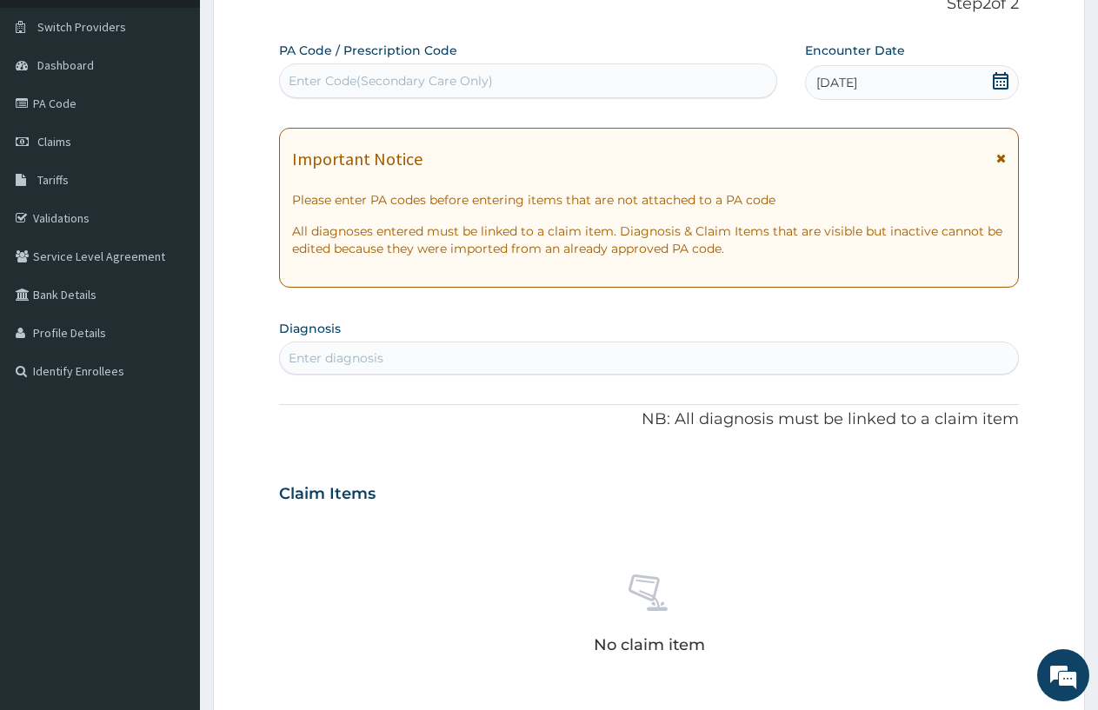
click at [347, 360] on div "Enter diagnosis" at bounding box center [336, 357] width 95 height 17
type input "PLASM"
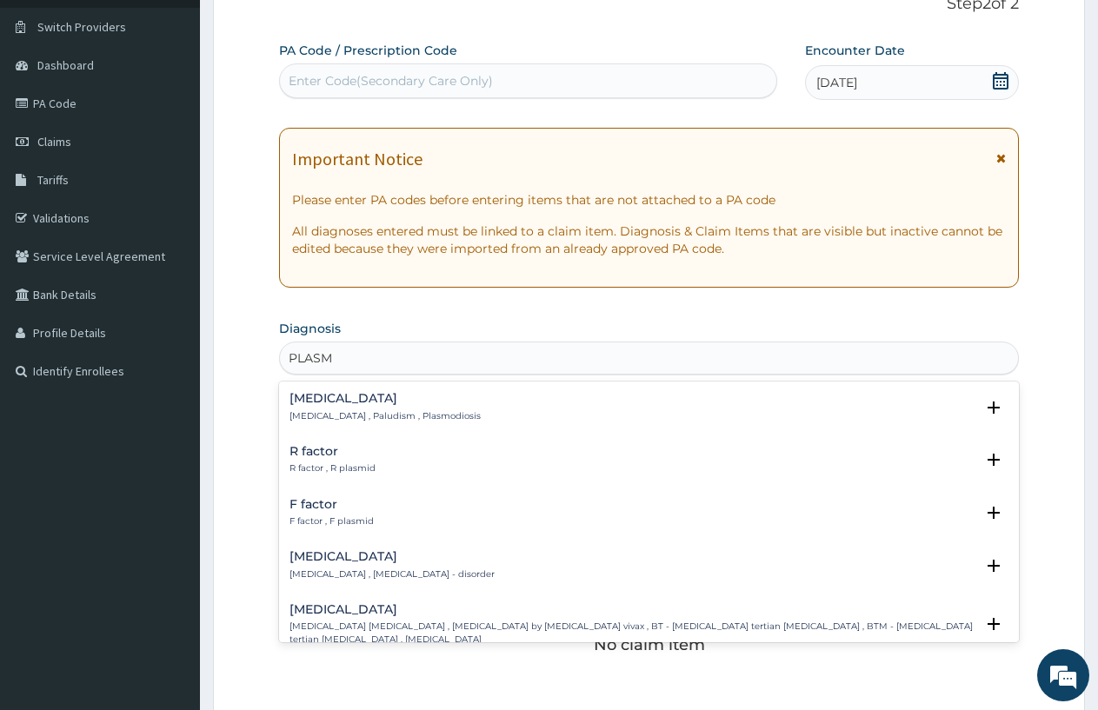
click at [314, 405] on h4 "[MEDICAL_DATA]" at bounding box center [384, 398] width 191 height 13
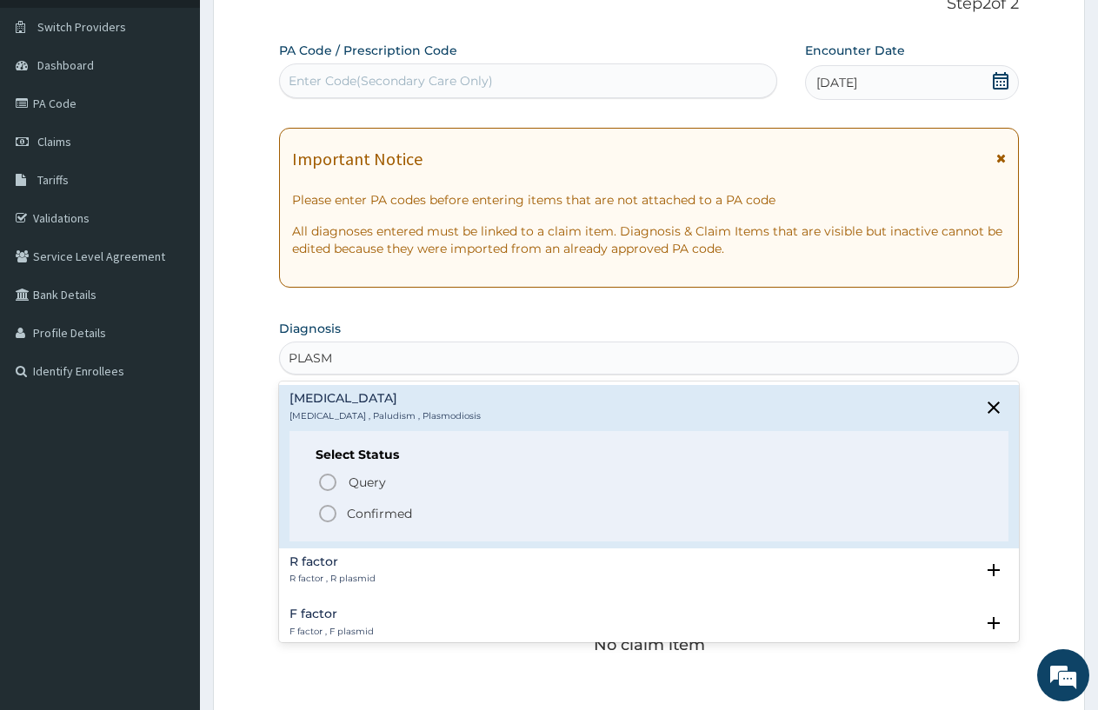
click at [326, 517] on icon "status option filled" at bounding box center [327, 513] width 21 height 21
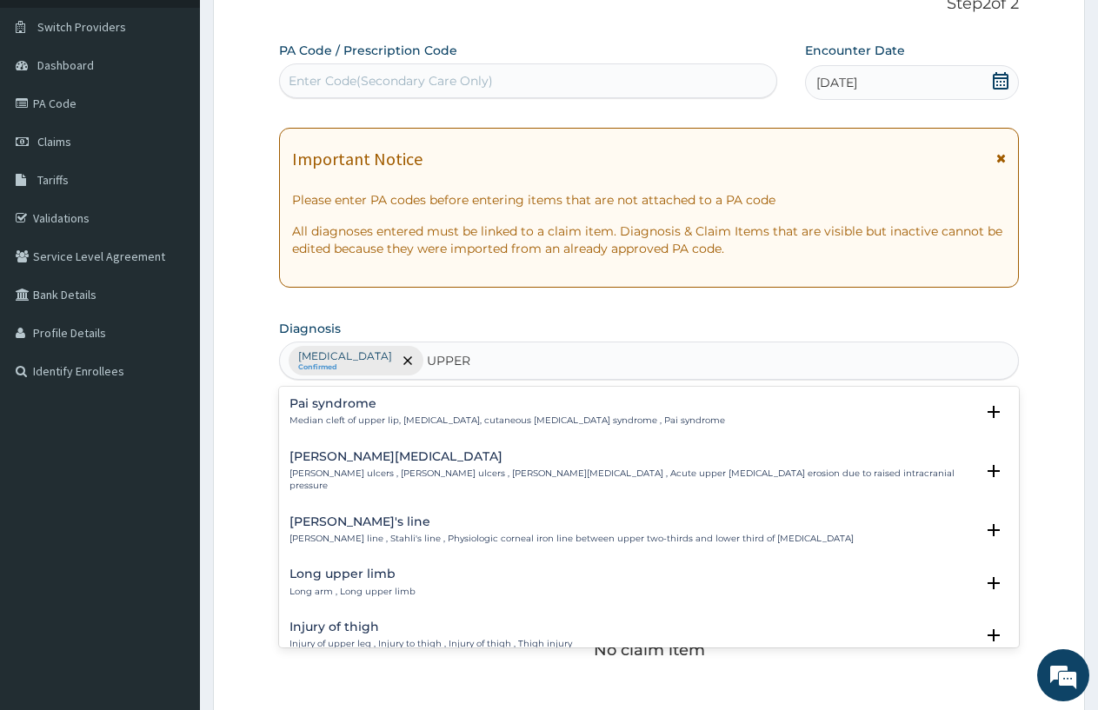
type input "UPPER"
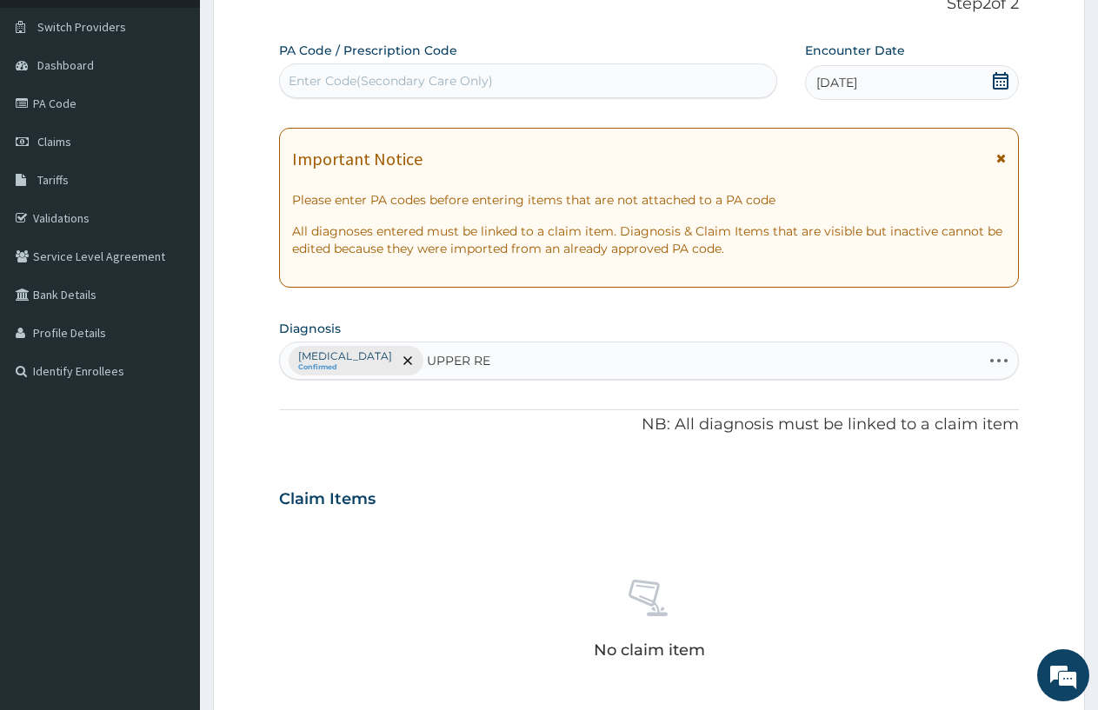
type input "UPPER RES"
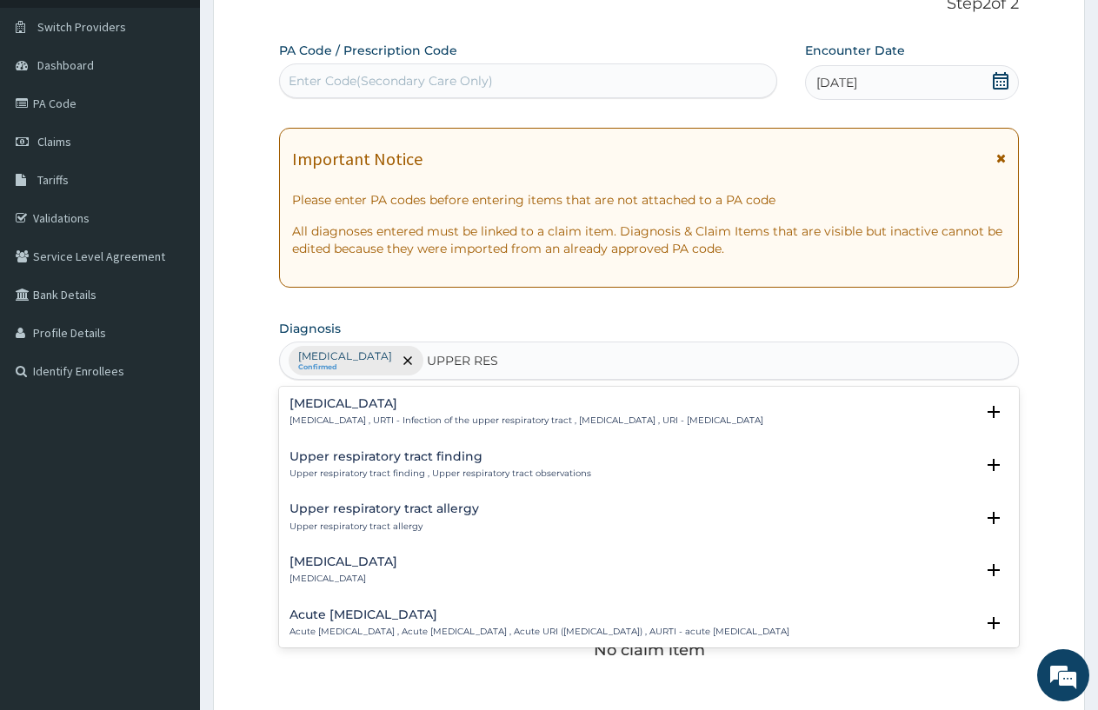
click at [347, 403] on h4 "[MEDICAL_DATA]" at bounding box center [526, 403] width 474 height 13
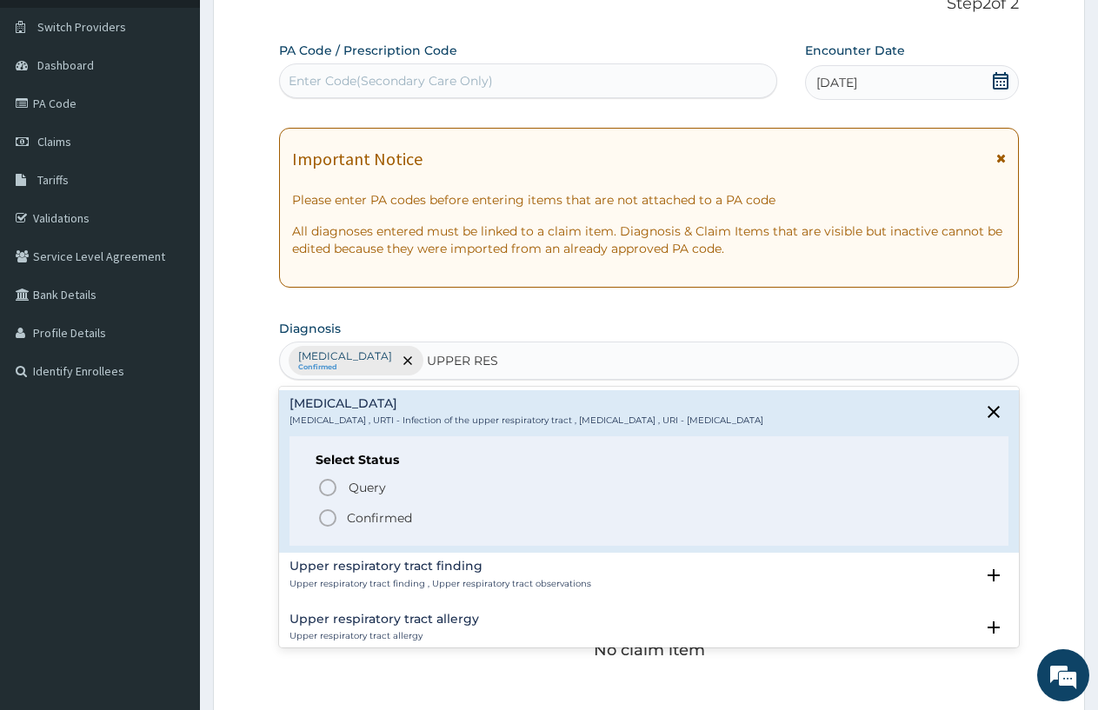
click at [320, 516] on circle "status option filled" at bounding box center [328, 518] width 16 height 16
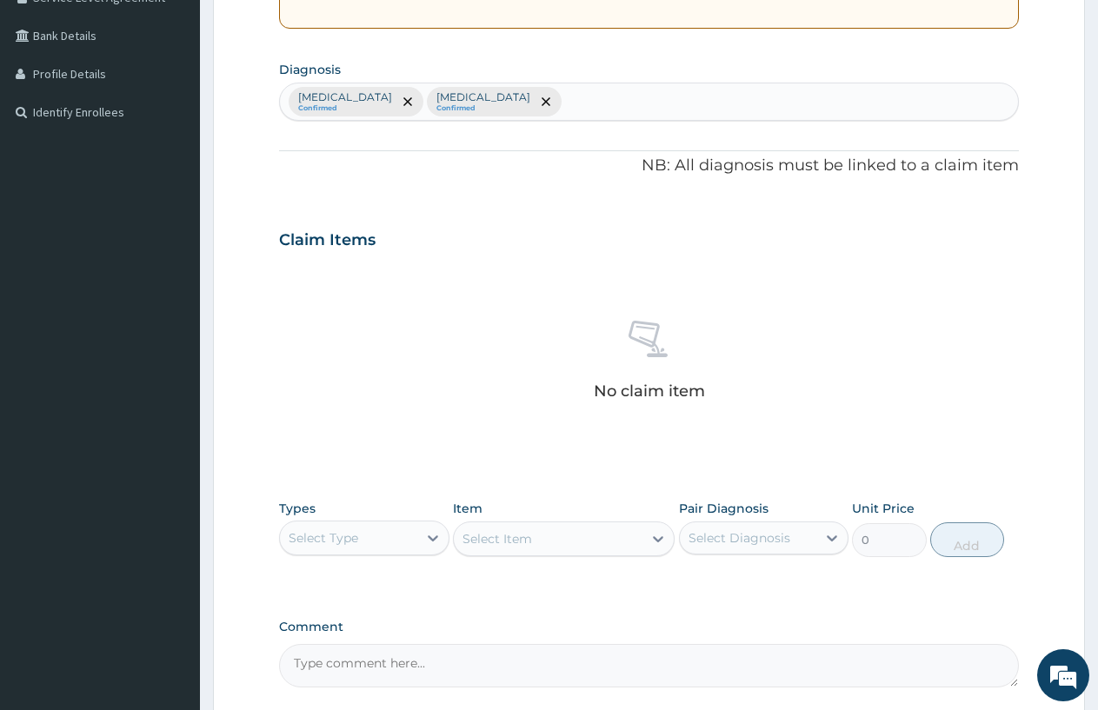
scroll to position [543, 0]
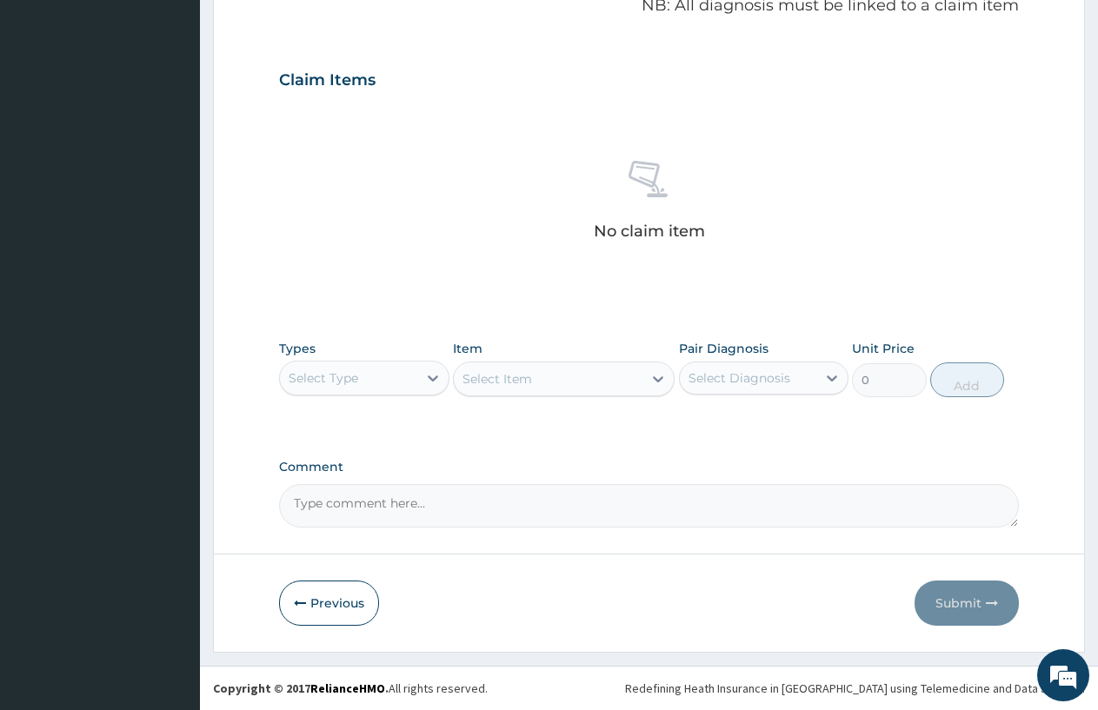
click at [383, 381] on div "Select Type" at bounding box center [348, 378] width 137 height 28
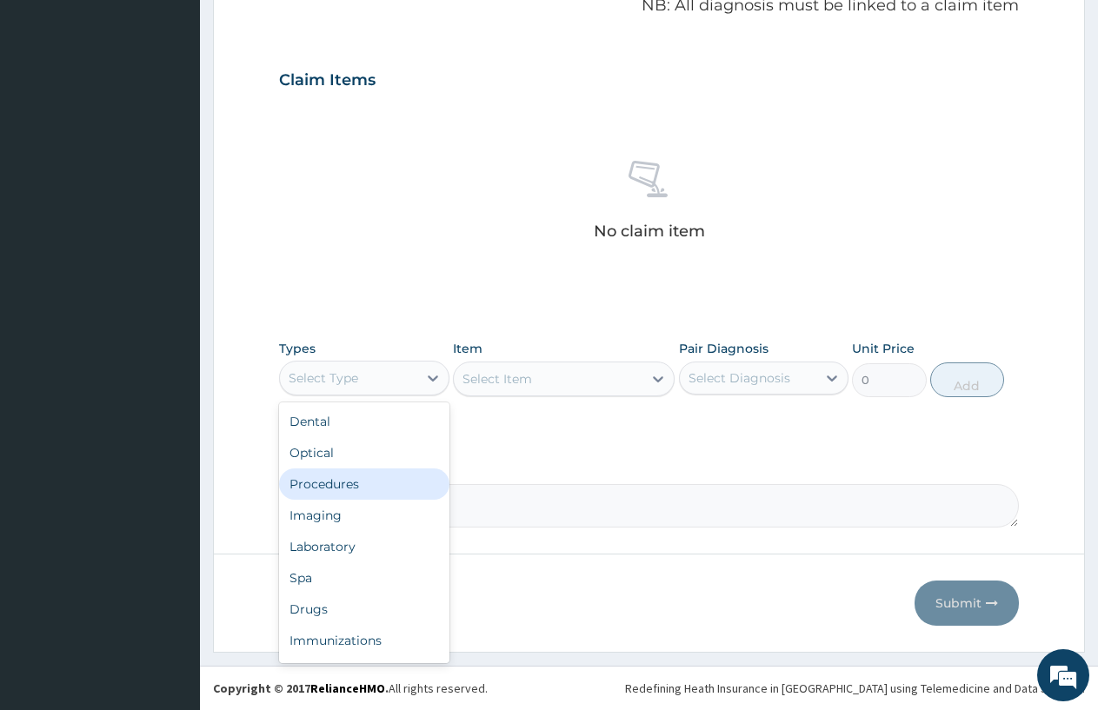
click at [358, 481] on div "Procedures" at bounding box center [364, 484] width 170 height 31
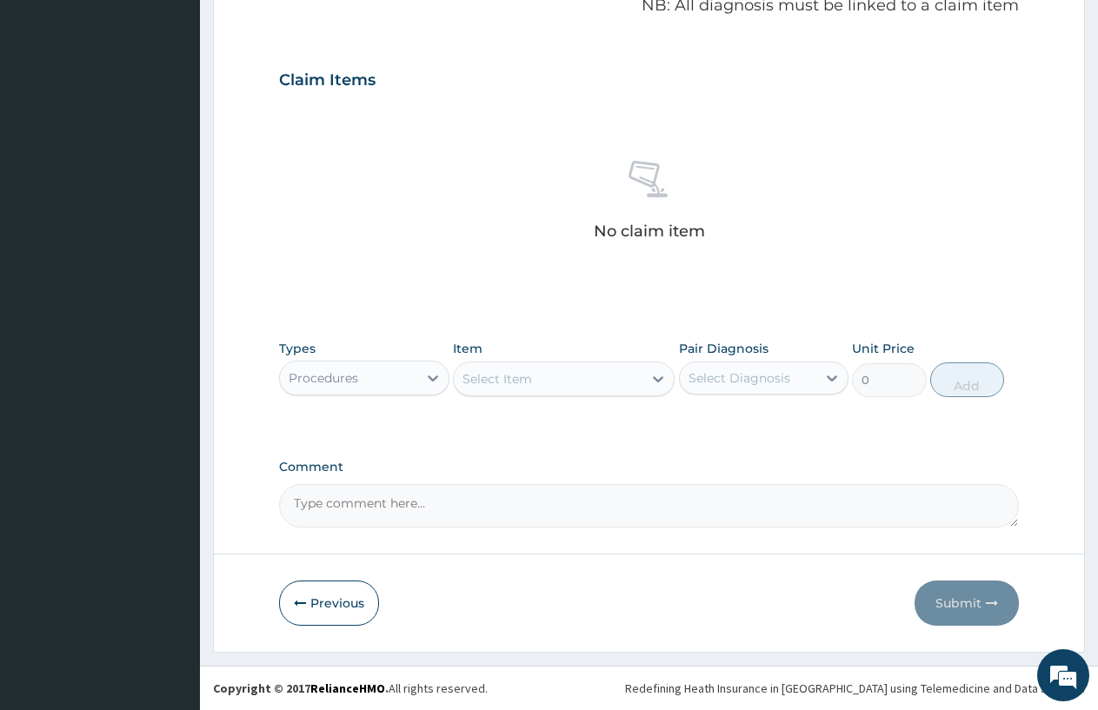
click at [479, 386] on div "Select Item" at bounding box center [497, 378] width 70 height 17
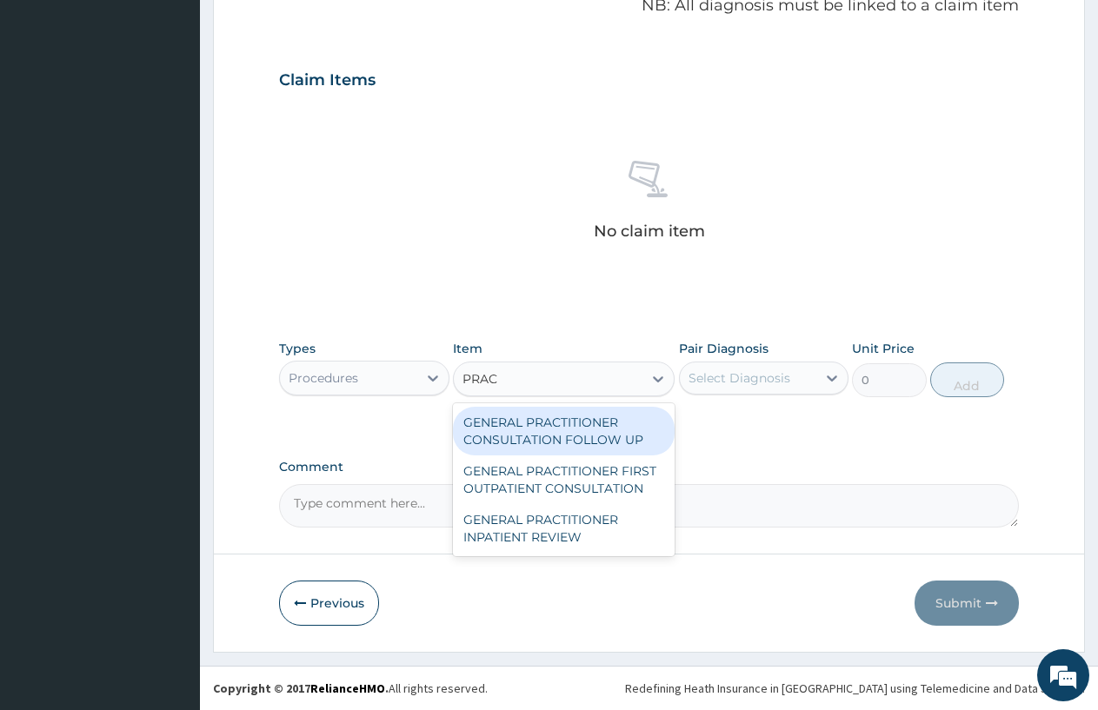
type input "PRAC"
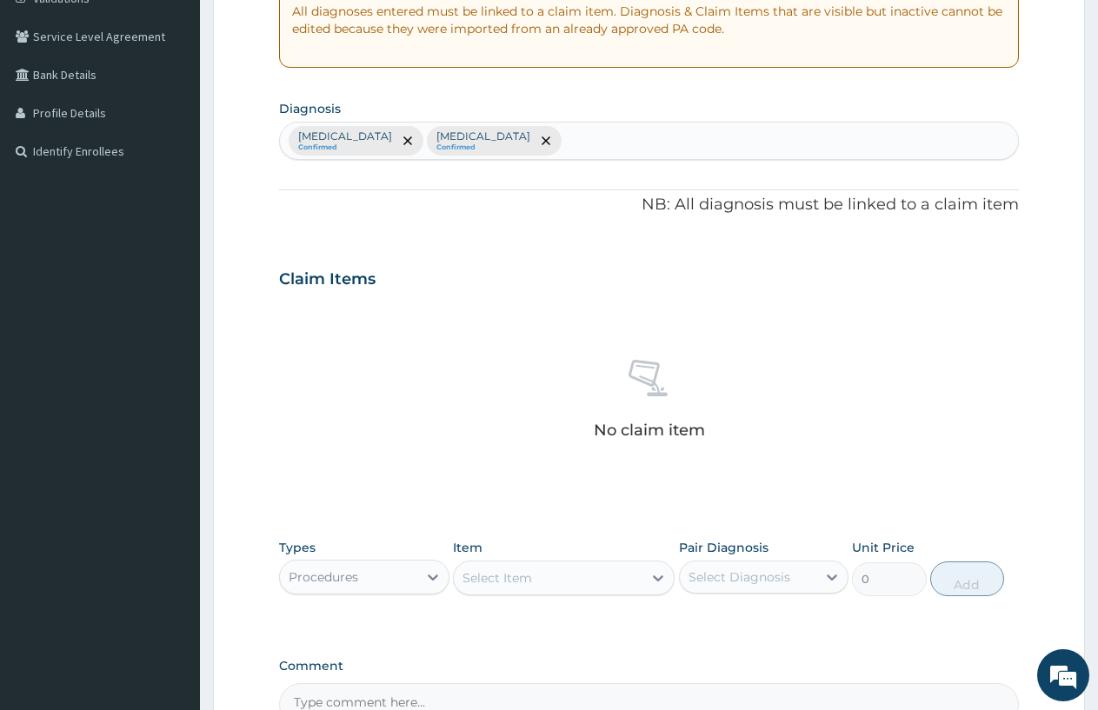
scroll to position [456, 0]
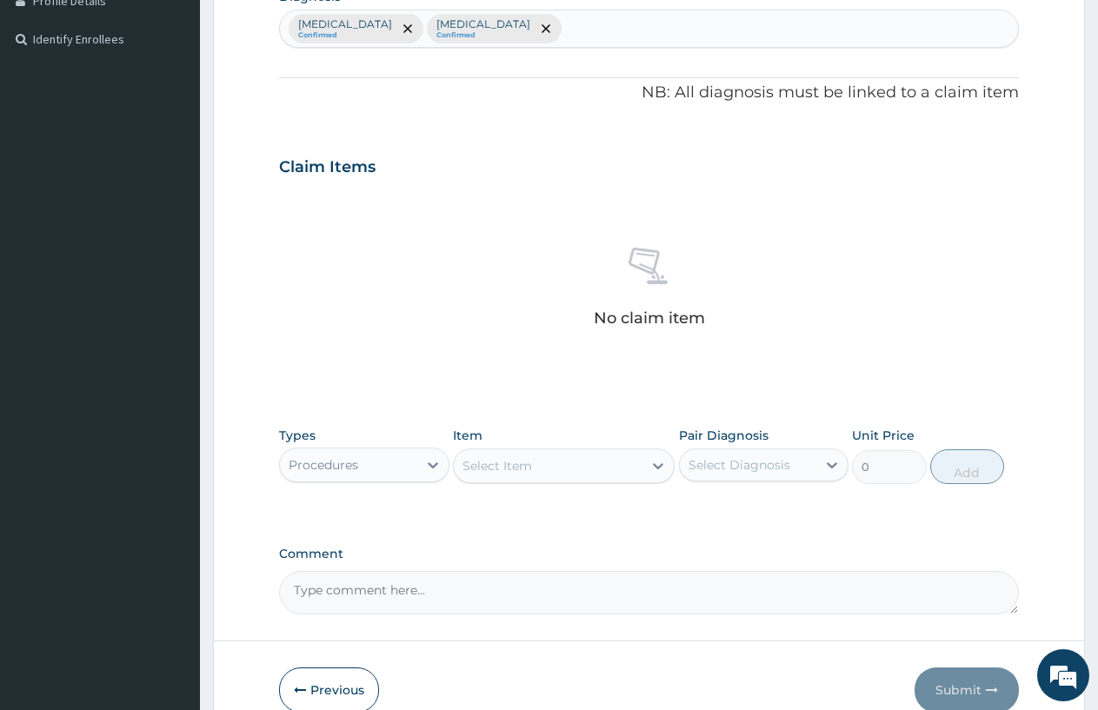
click at [469, 457] on div "Select Item" at bounding box center [497, 465] width 70 height 17
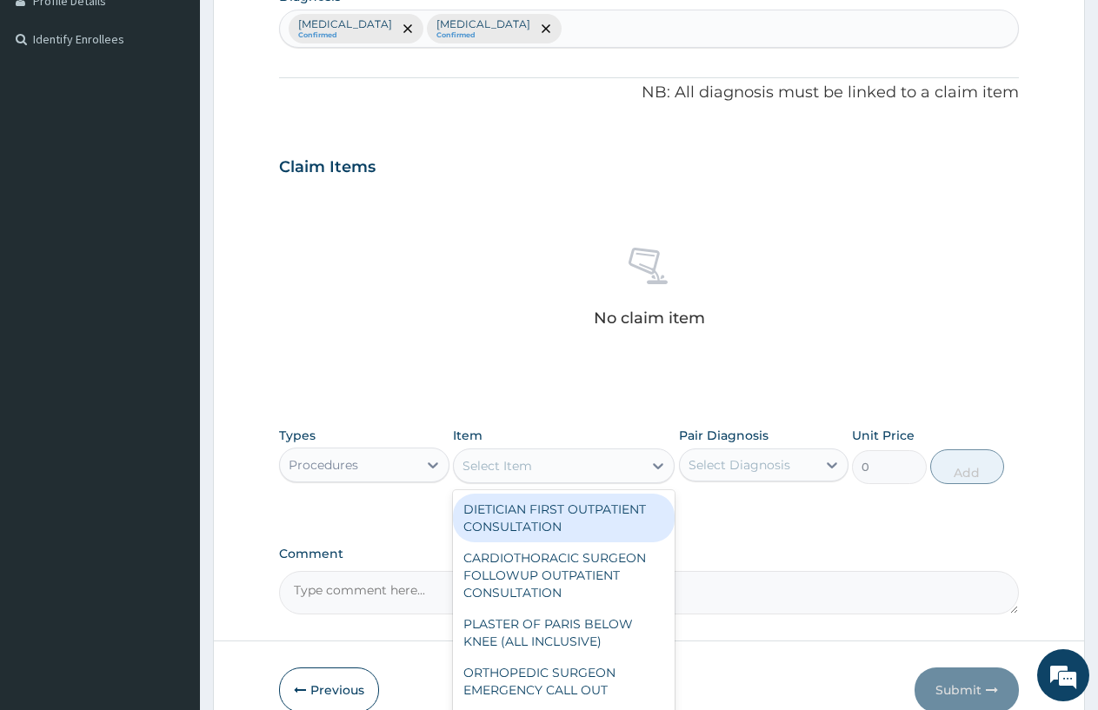
type input "G"
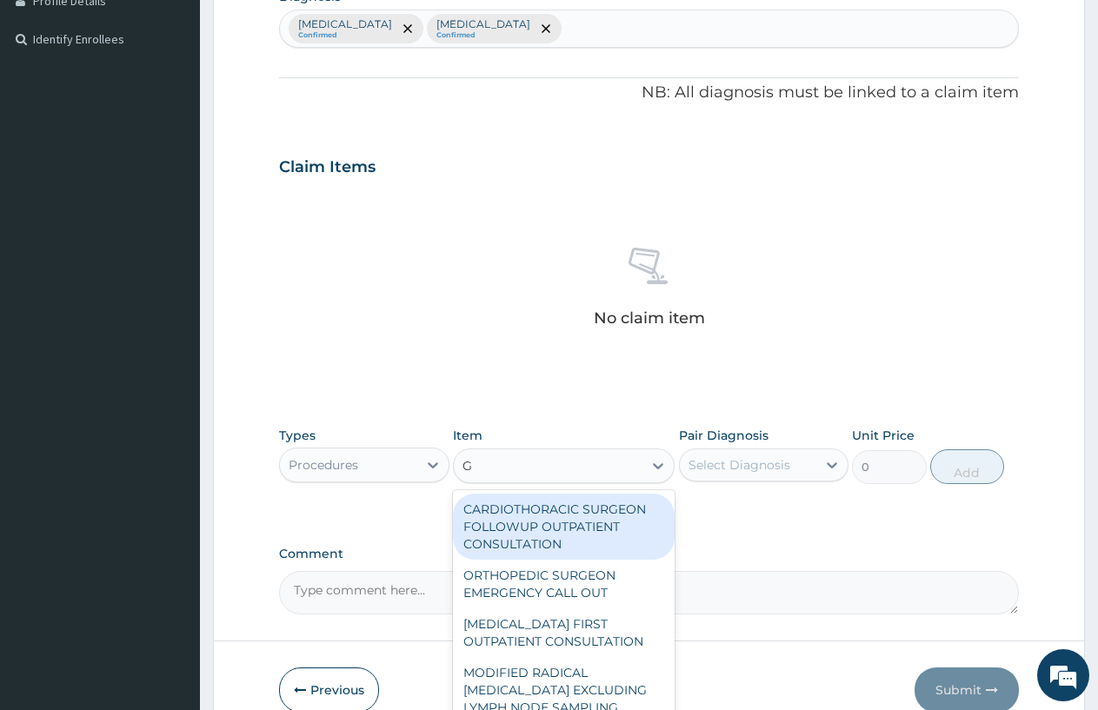
scroll to position [543, 0]
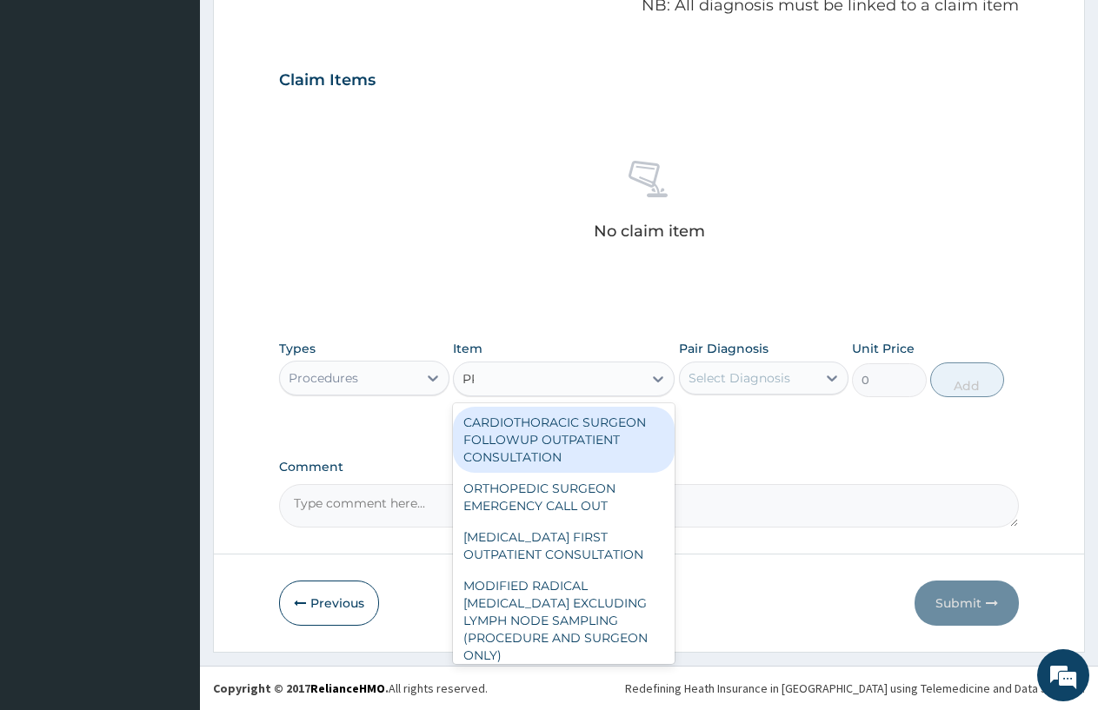
type input "PRAC"
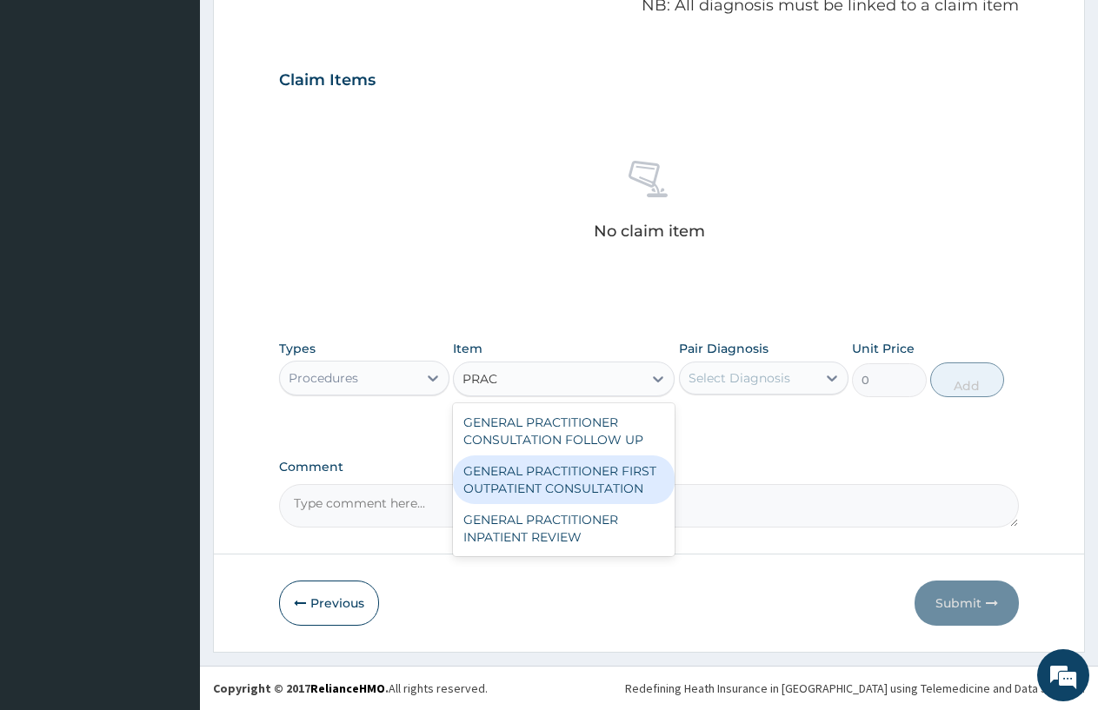
click at [620, 477] on div "GENERAL PRACTITIONER FIRST OUTPATIENT CONSULTATION" at bounding box center [564, 479] width 222 height 49
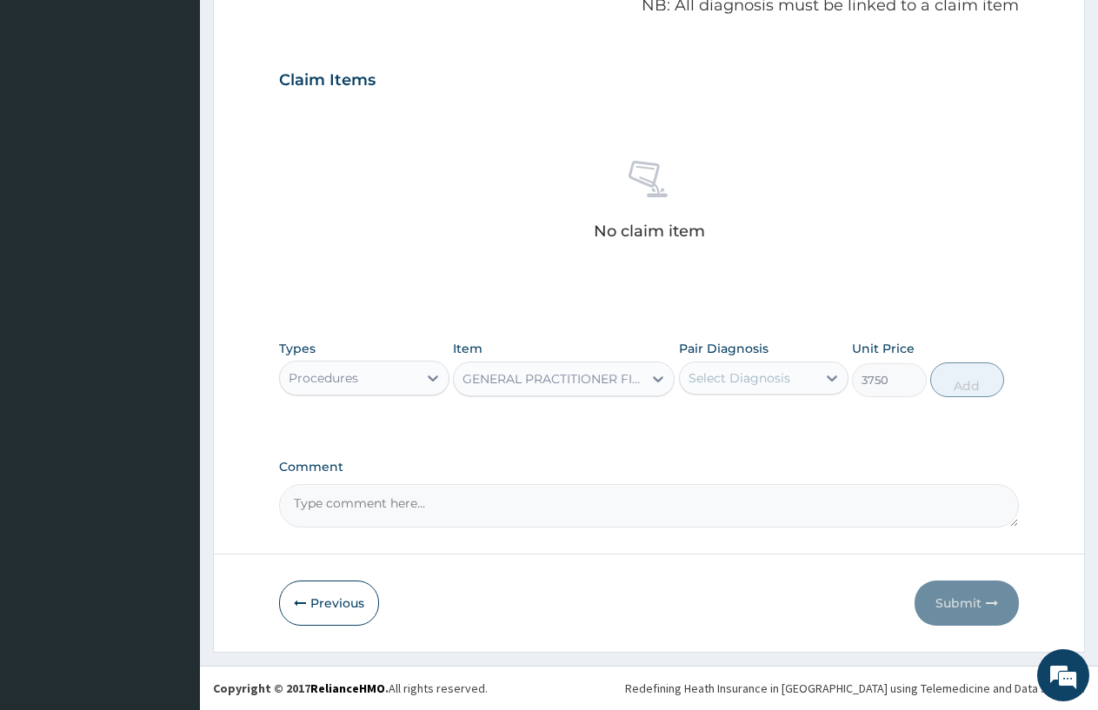
type input "3750"
click at [759, 374] on div "Select Diagnosis" at bounding box center [739, 377] width 102 height 17
click at [725, 432] on div "Malaria" at bounding box center [764, 423] width 170 height 36
checkbox input "true"
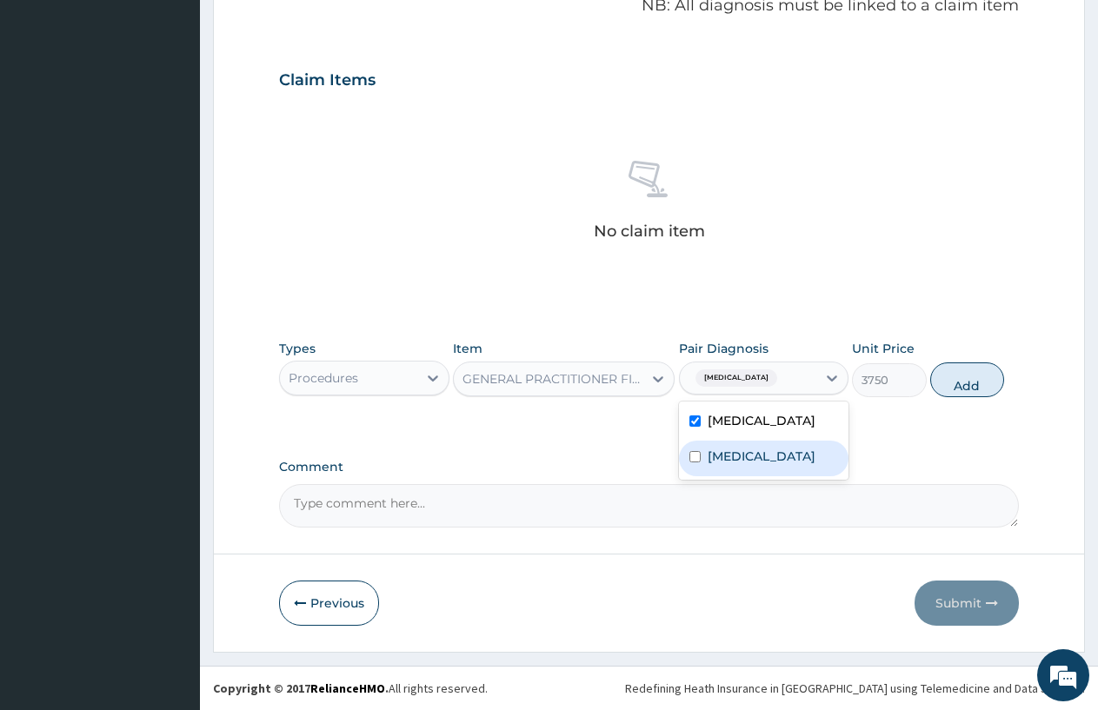
click at [721, 454] on label "Upper respiratory infection" at bounding box center [762, 456] width 108 height 17
checkbox input "true"
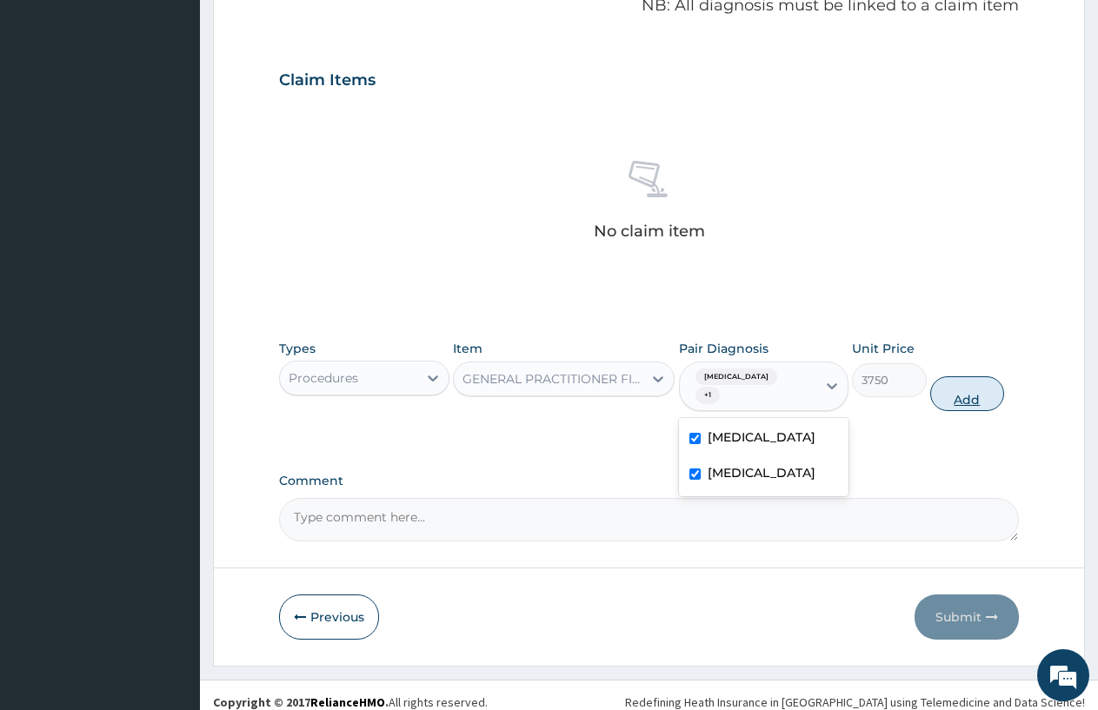
click at [949, 387] on button "Add" at bounding box center [967, 393] width 74 height 35
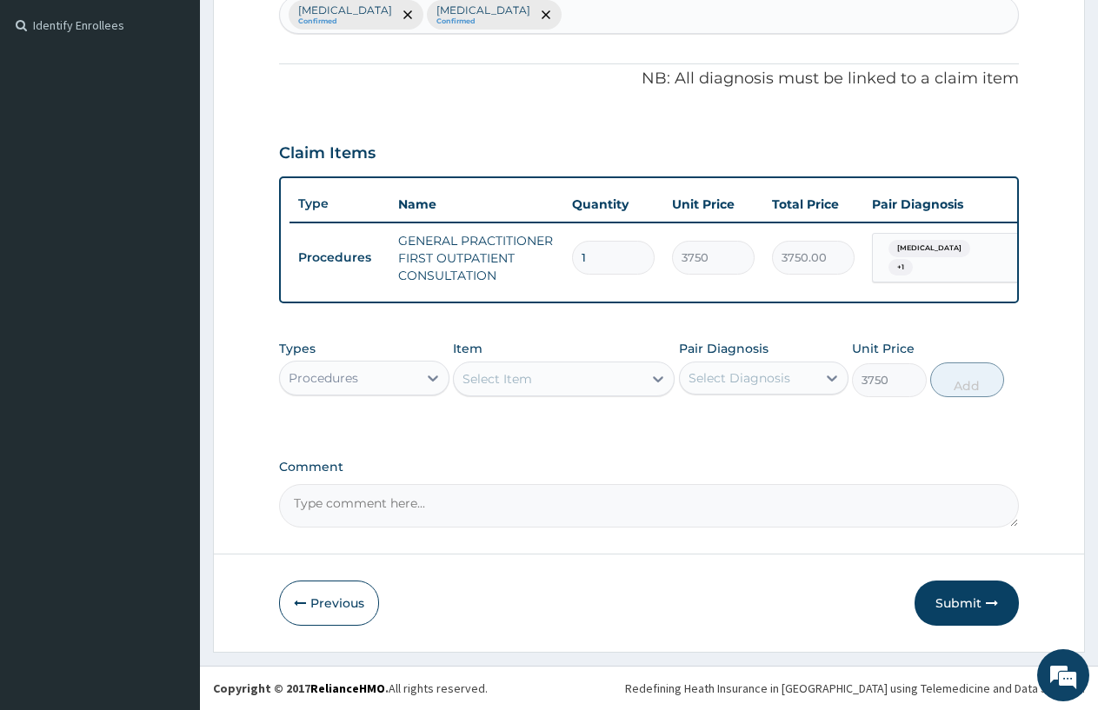
type input "0"
click at [411, 379] on div "Procedures" at bounding box center [348, 378] width 137 height 28
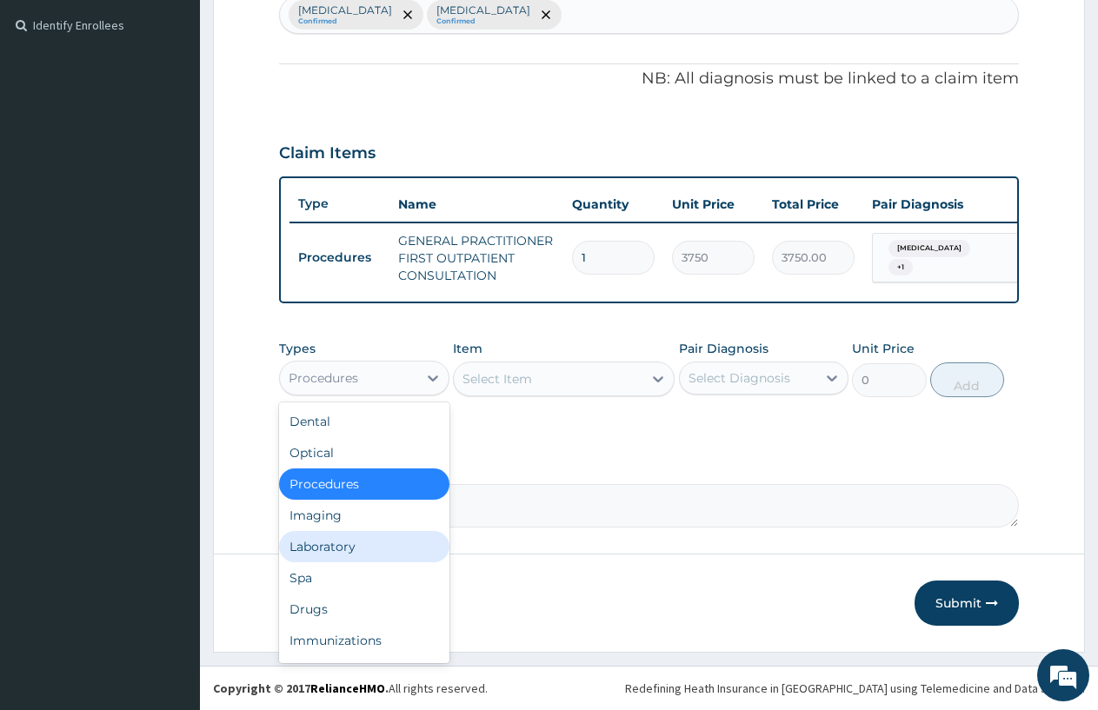
click at [338, 539] on div "Laboratory" at bounding box center [364, 546] width 170 height 31
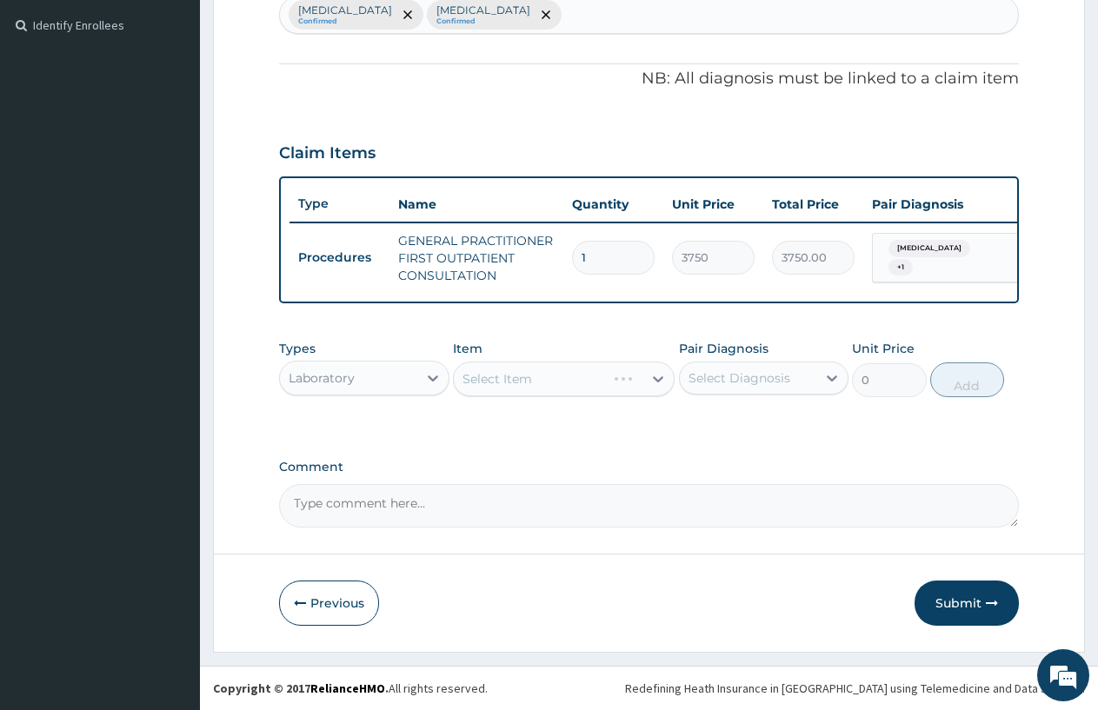
click at [498, 378] on div "Select Item" at bounding box center [564, 379] width 222 height 35
click at [474, 379] on div "Select Item" at bounding box center [564, 379] width 222 height 35
click at [469, 379] on div "Select Item" at bounding box center [564, 379] width 222 height 35
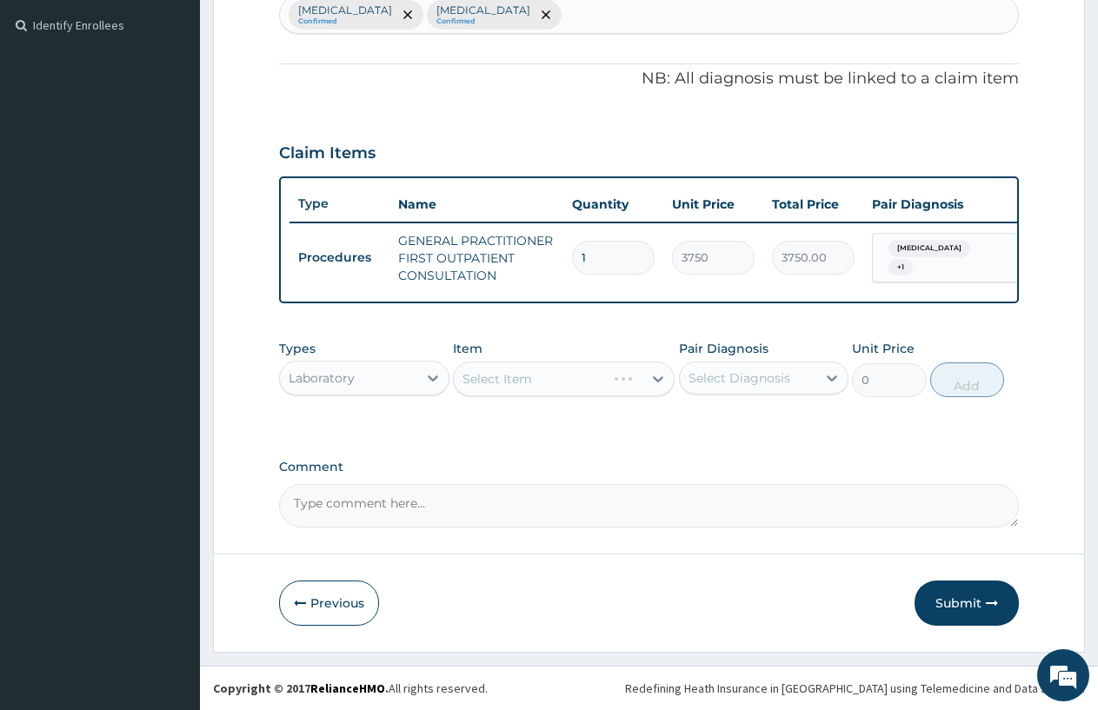
click at [474, 372] on div "Select Item" at bounding box center [564, 379] width 222 height 35
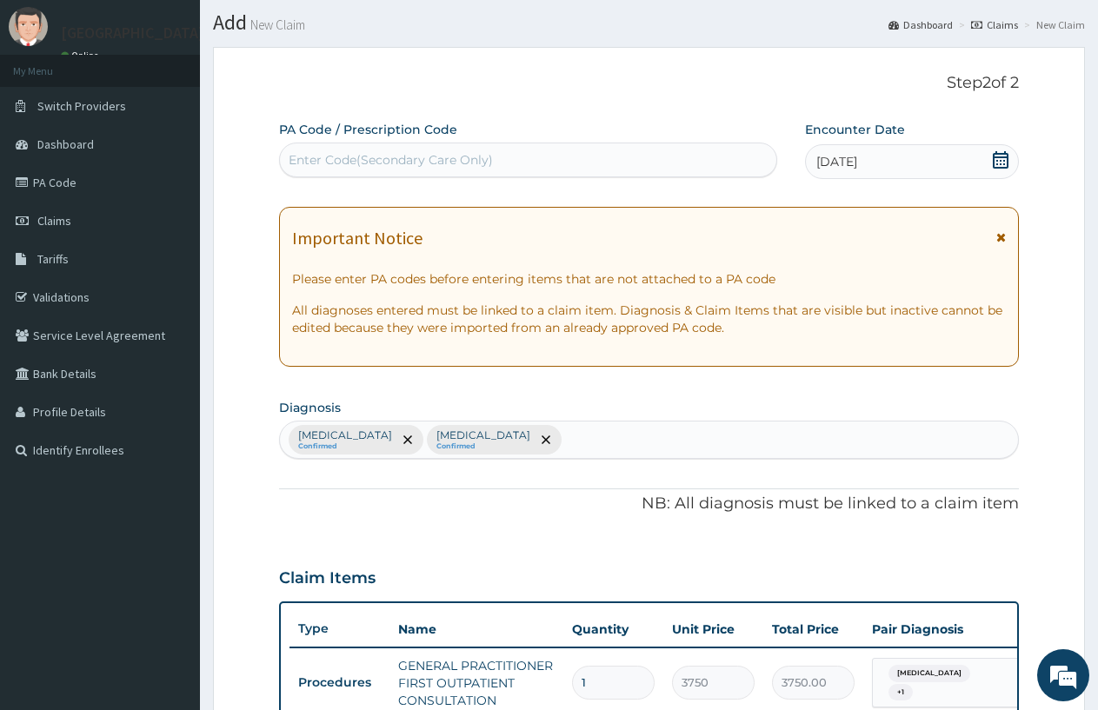
scroll to position [0, 0]
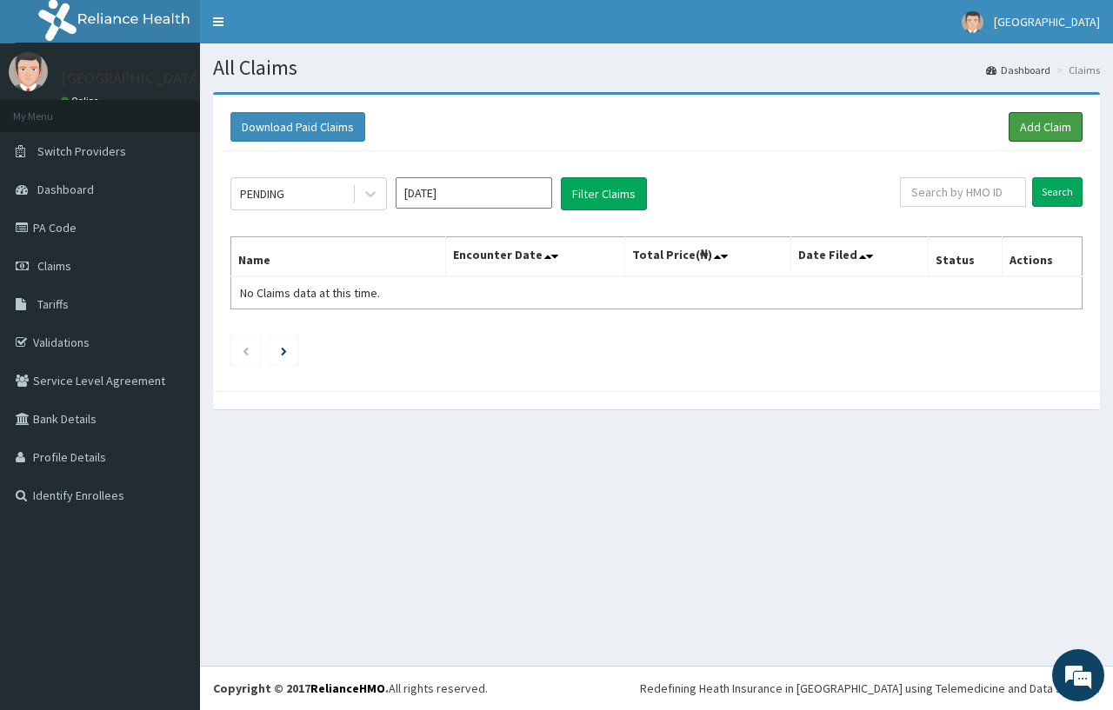
click at [1061, 130] on link "Add Claim" at bounding box center [1045, 127] width 74 height 30
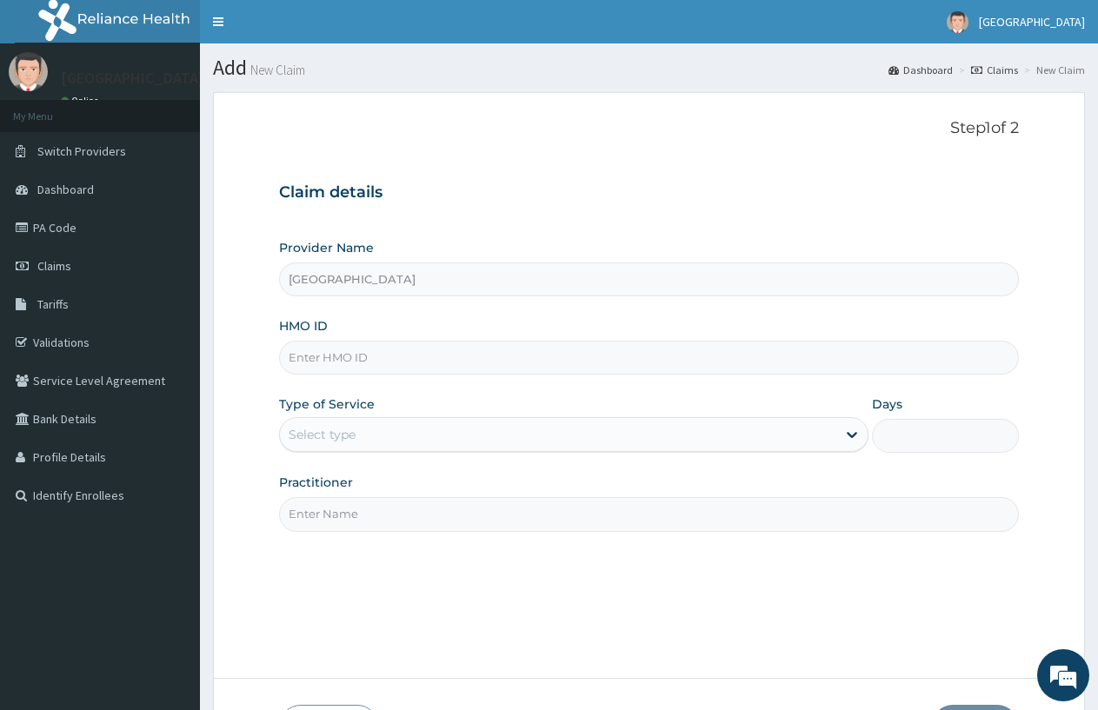
click at [408, 427] on div "Select type" at bounding box center [557, 435] width 555 height 28
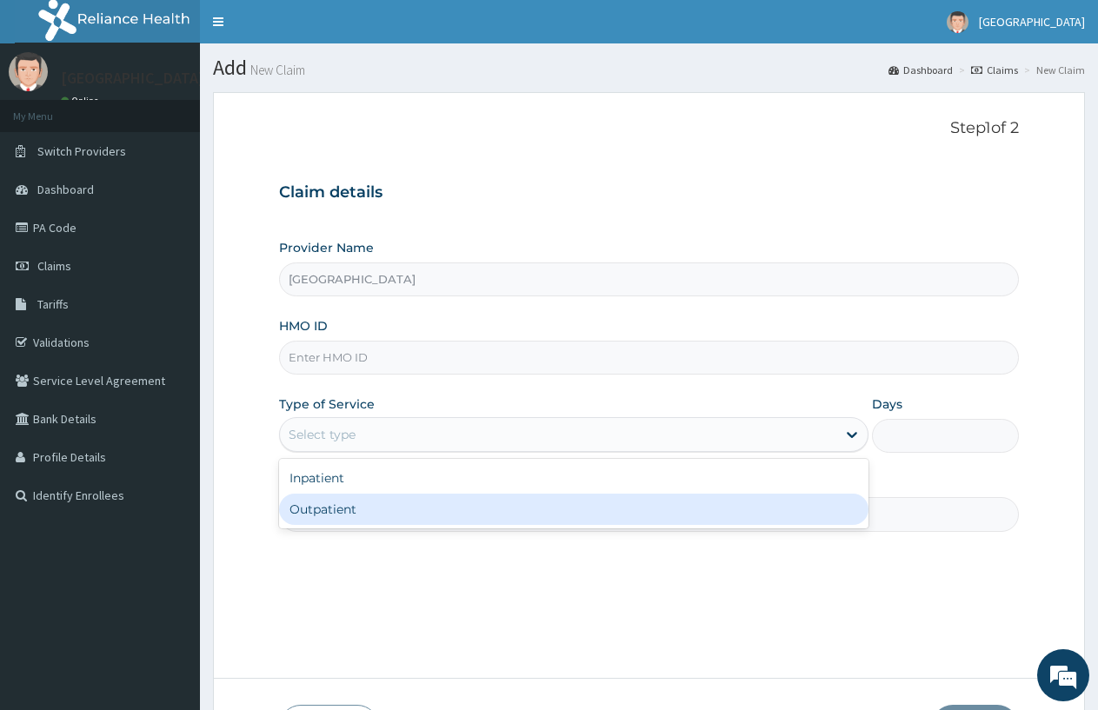
click at [333, 502] on div "Outpatient" at bounding box center [573, 509] width 588 height 31
type input "1"
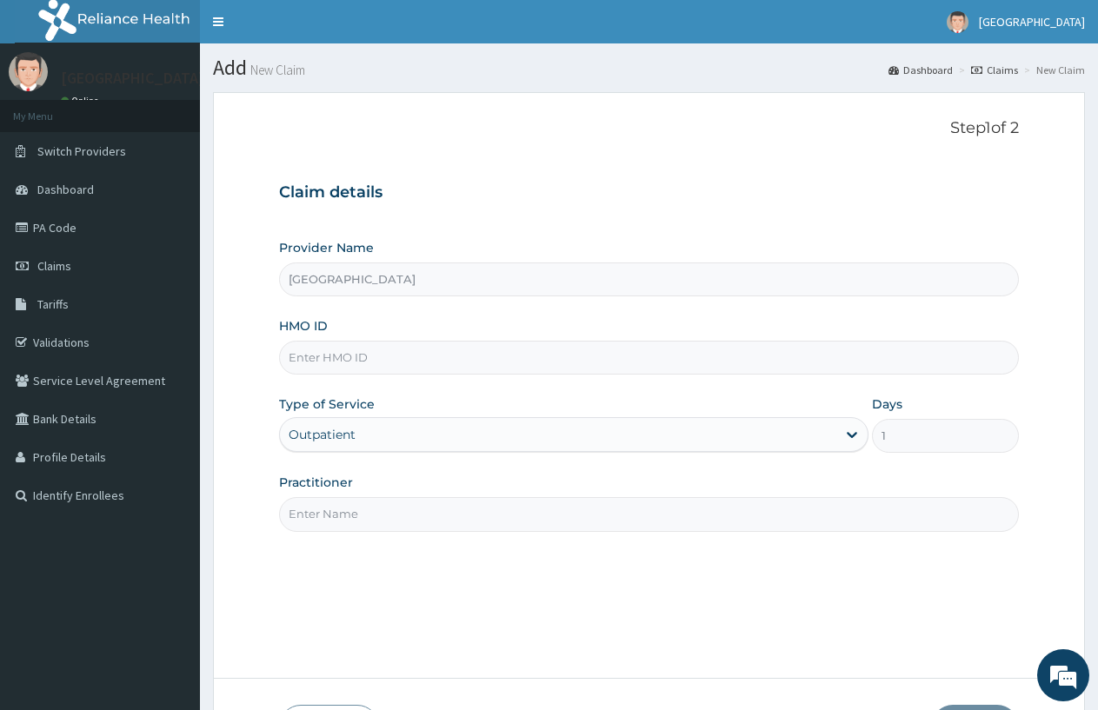
click at [332, 364] on input "HMO ID" at bounding box center [649, 358] width 740 height 34
type input "PLE/10014/C"
click at [316, 507] on input "Practitioner" at bounding box center [649, 514] width 740 height 34
type input "DOCTOR FAVOUR"
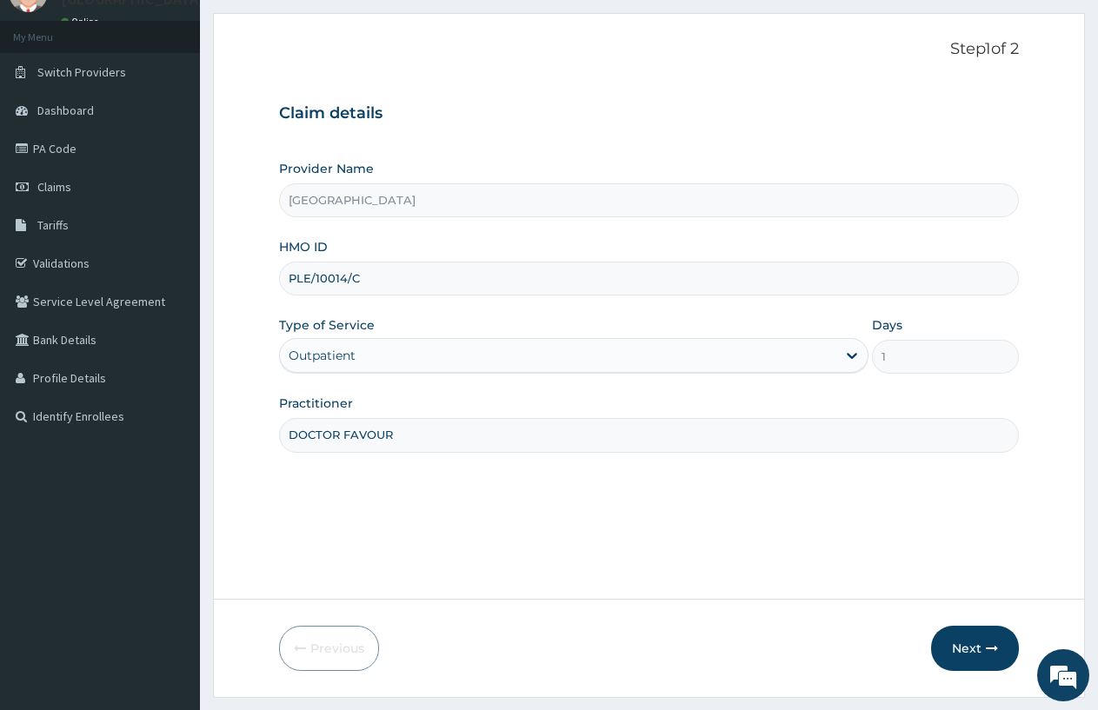
scroll to position [124, 0]
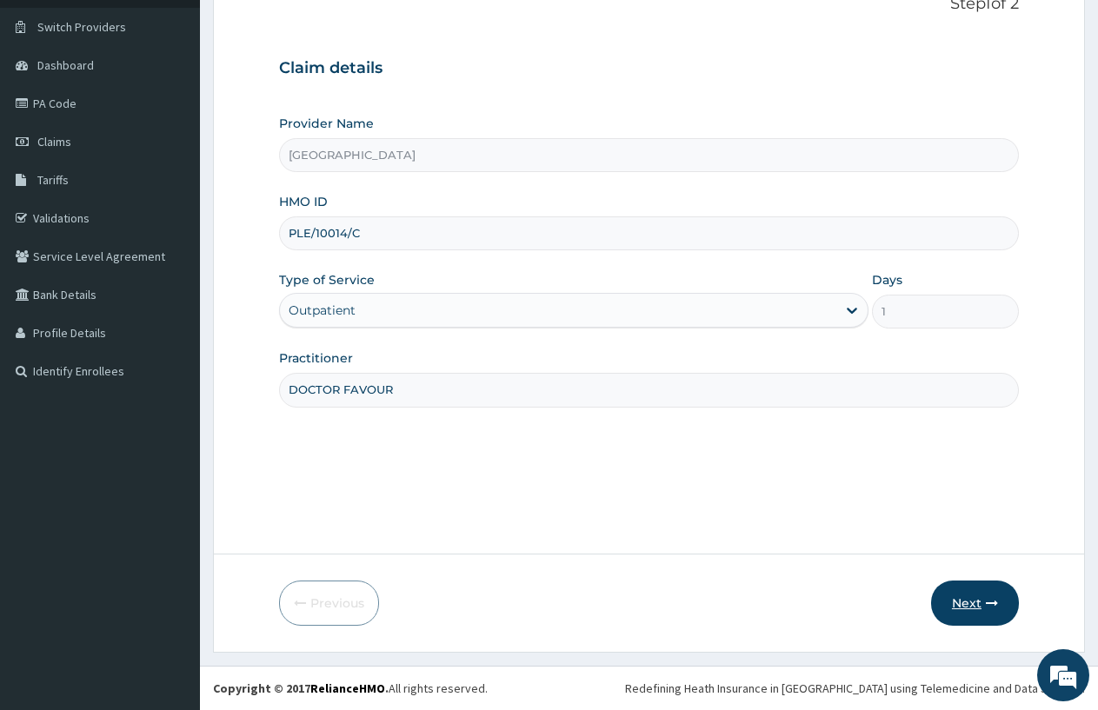
click at [960, 594] on button "Next" at bounding box center [975, 603] width 88 height 45
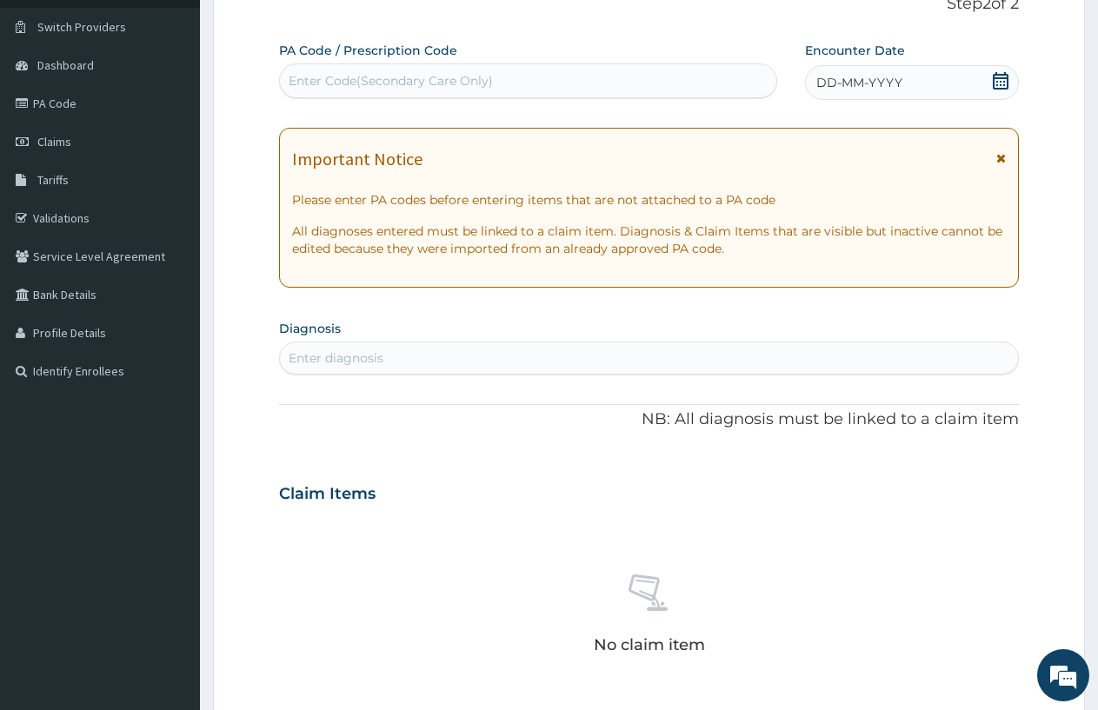
click at [409, 361] on div "Enter diagnosis" at bounding box center [649, 358] width 738 height 28
type input "PLASM"
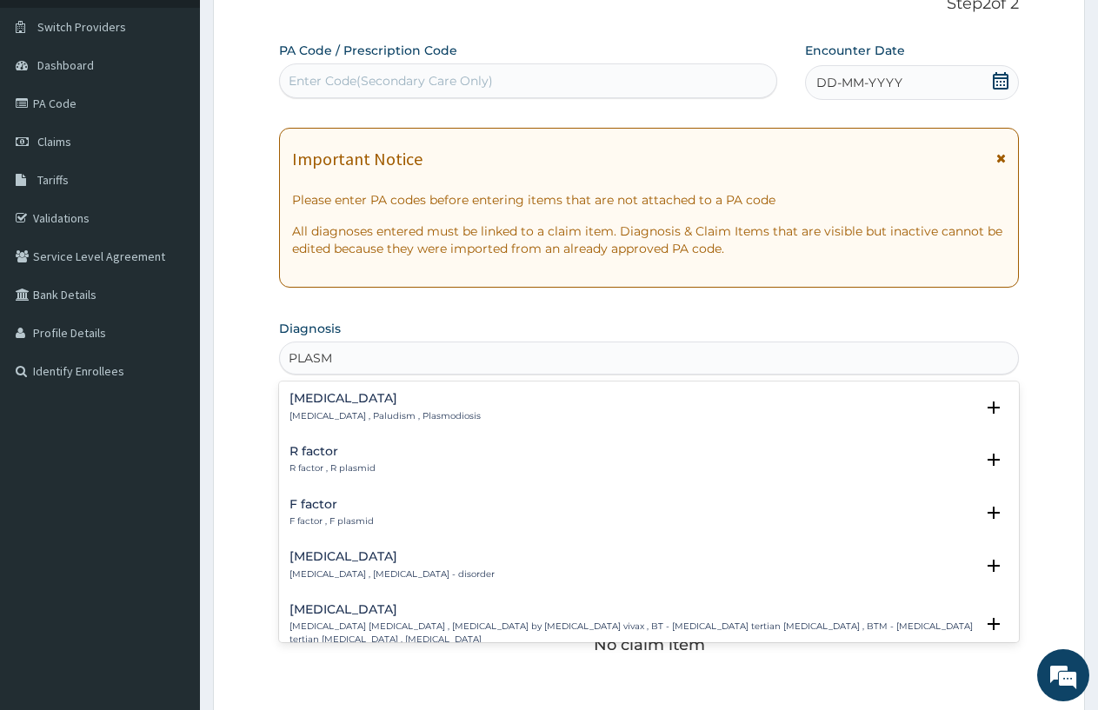
click at [334, 418] on p "[MEDICAL_DATA] , Paludism , Plasmodiosis" at bounding box center [384, 416] width 191 height 12
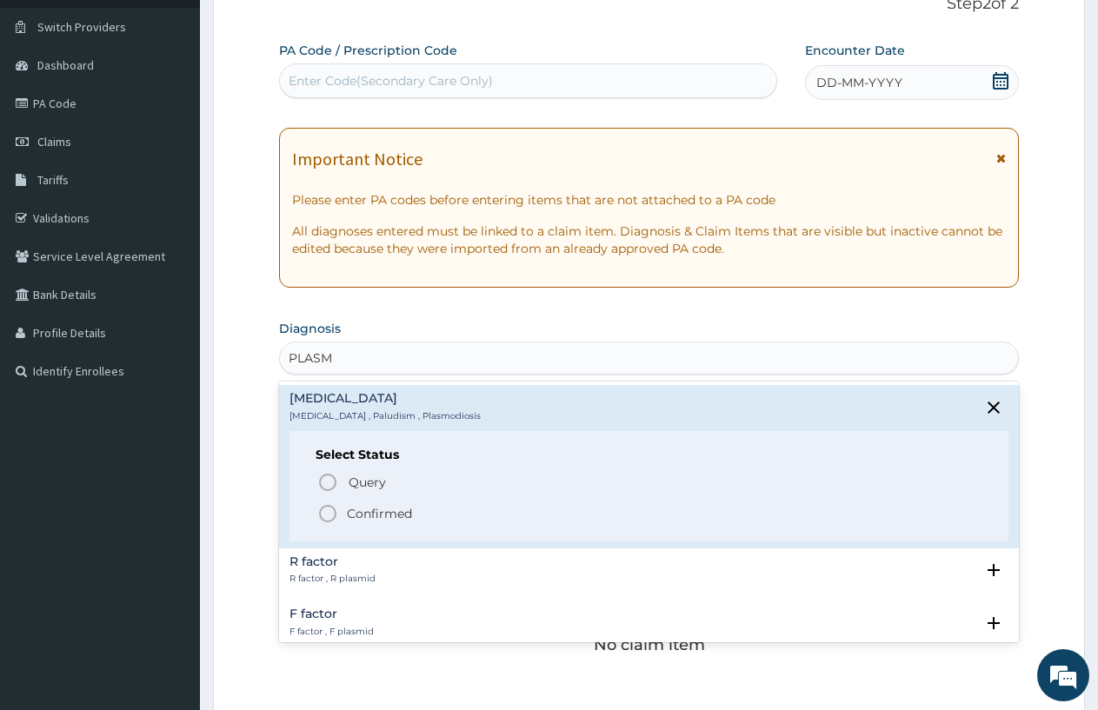
click at [329, 511] on icon "status option filled" at bounding box center [327, 513] width 21 height 21
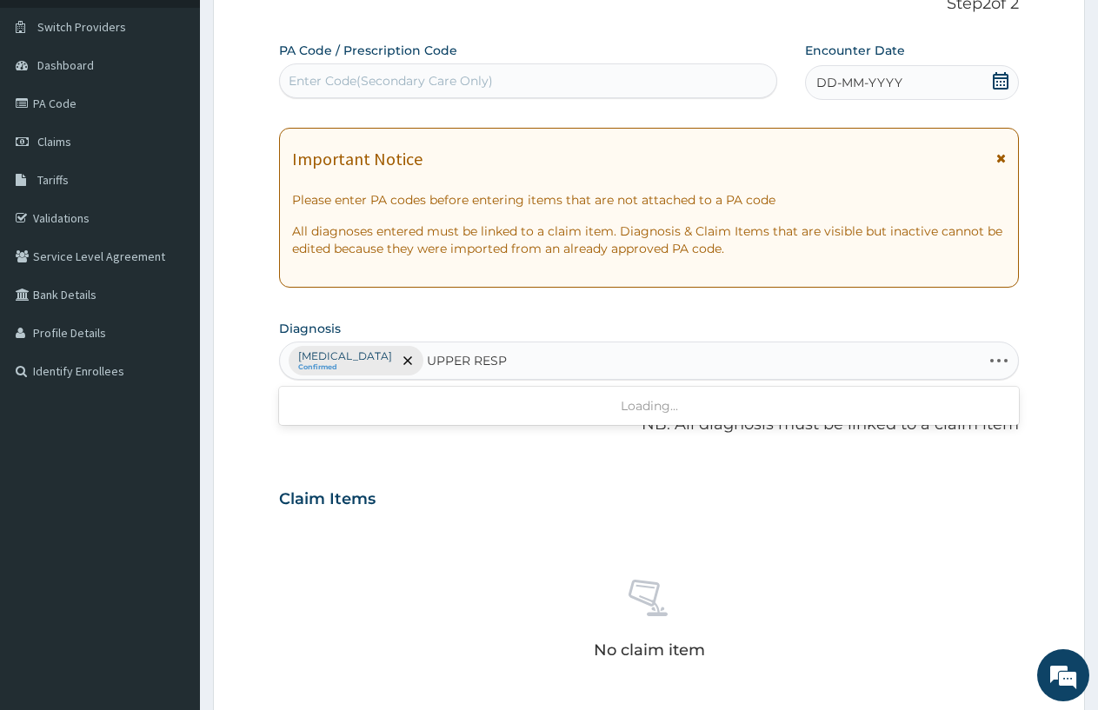
type input "UPPER RESPI"
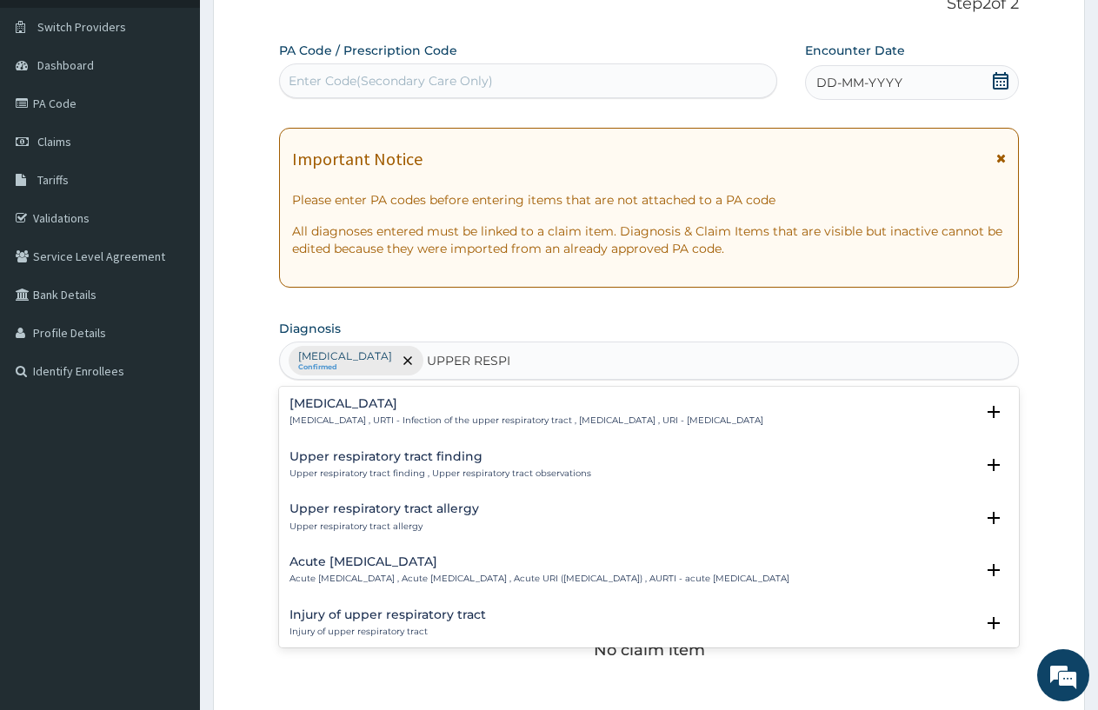
click at [365, 402] on h4 "[MEDICAL_DATA]" at bounding box center [526, 403] width 474 height 13
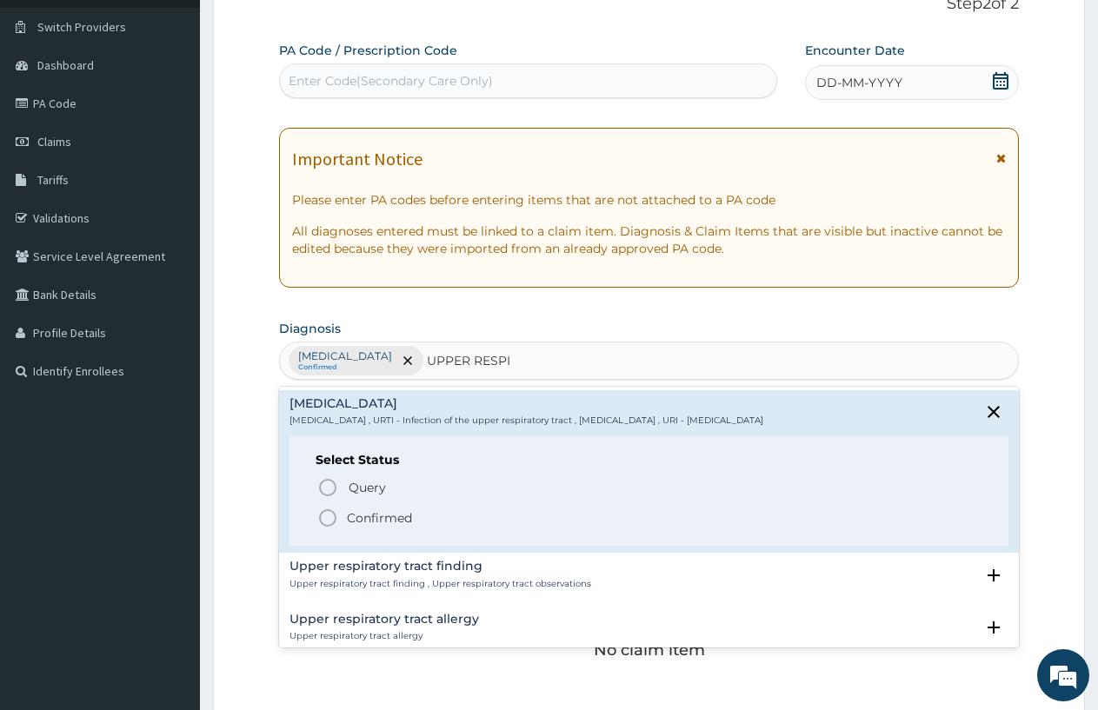
click at [327, 520] on icon "status option filled" at bounding box center [327, 518] width 21 height 21
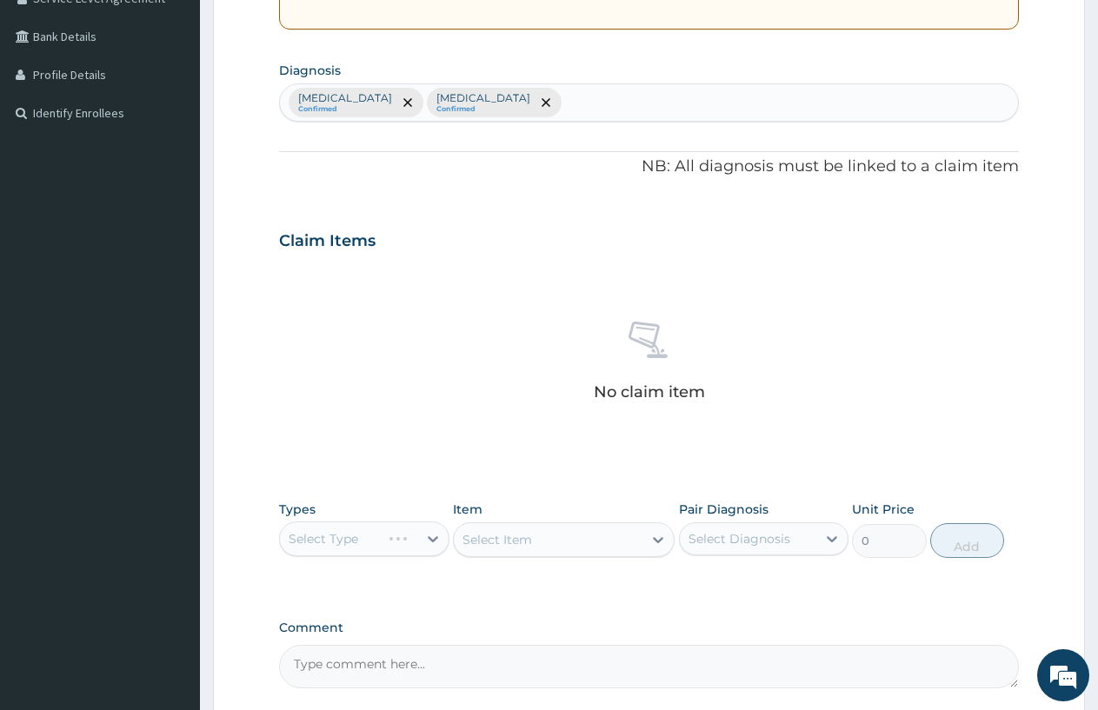
scroll to position [472, 0]
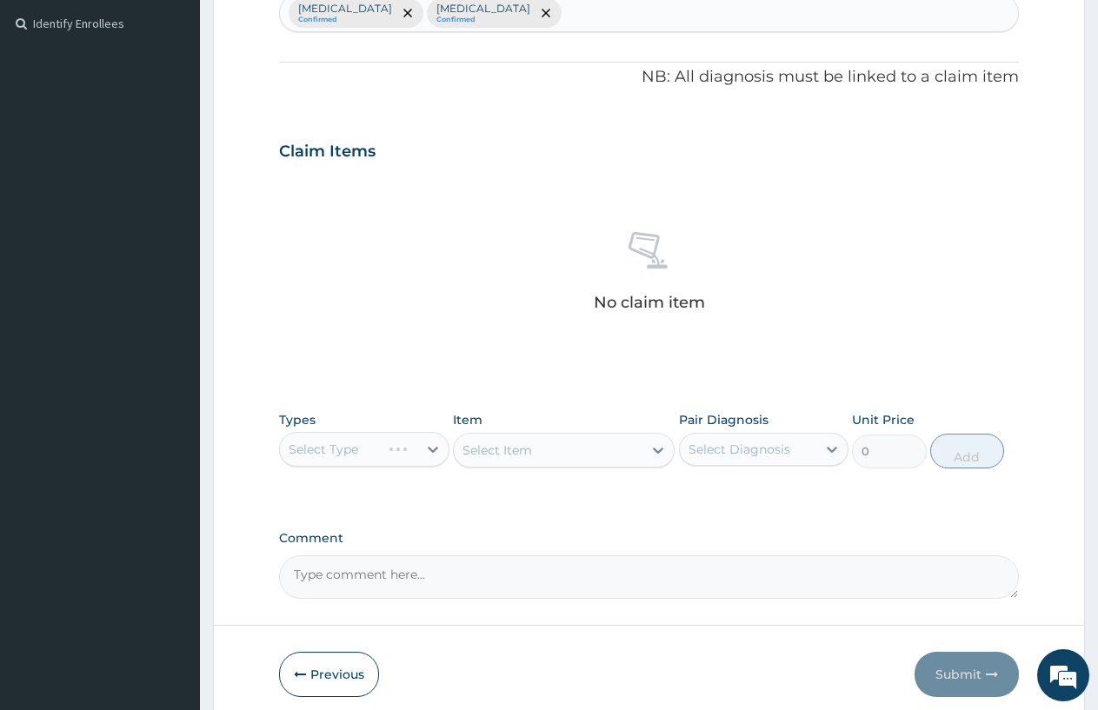
click at [302, 451] on div "Select Type" at bounding box center [364, 449] width 170 height 35
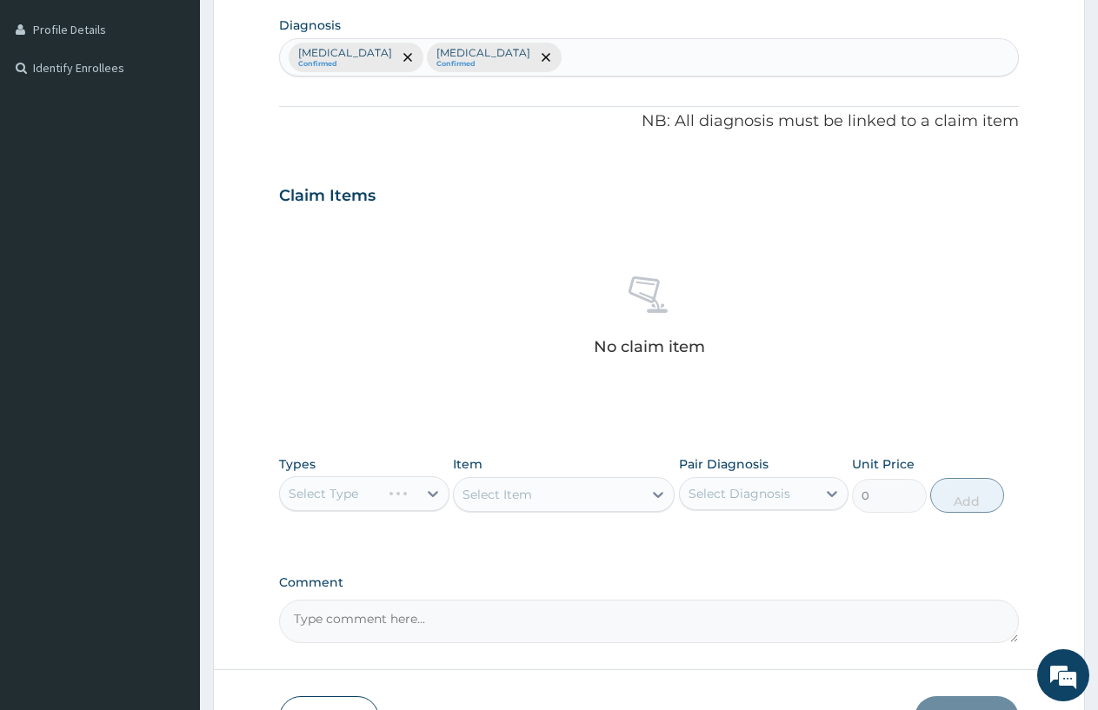
scroll to position [543, 0]
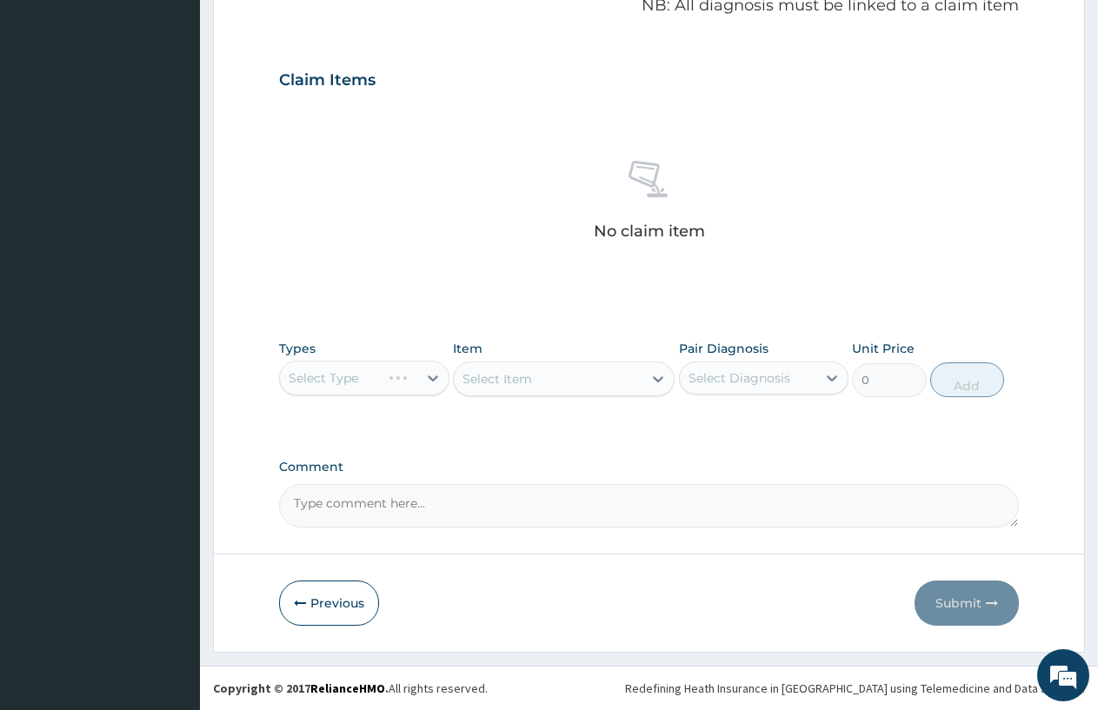
click at [349, 388] on div "Select Type" at bounding box center [364, 378] width 170 height 35
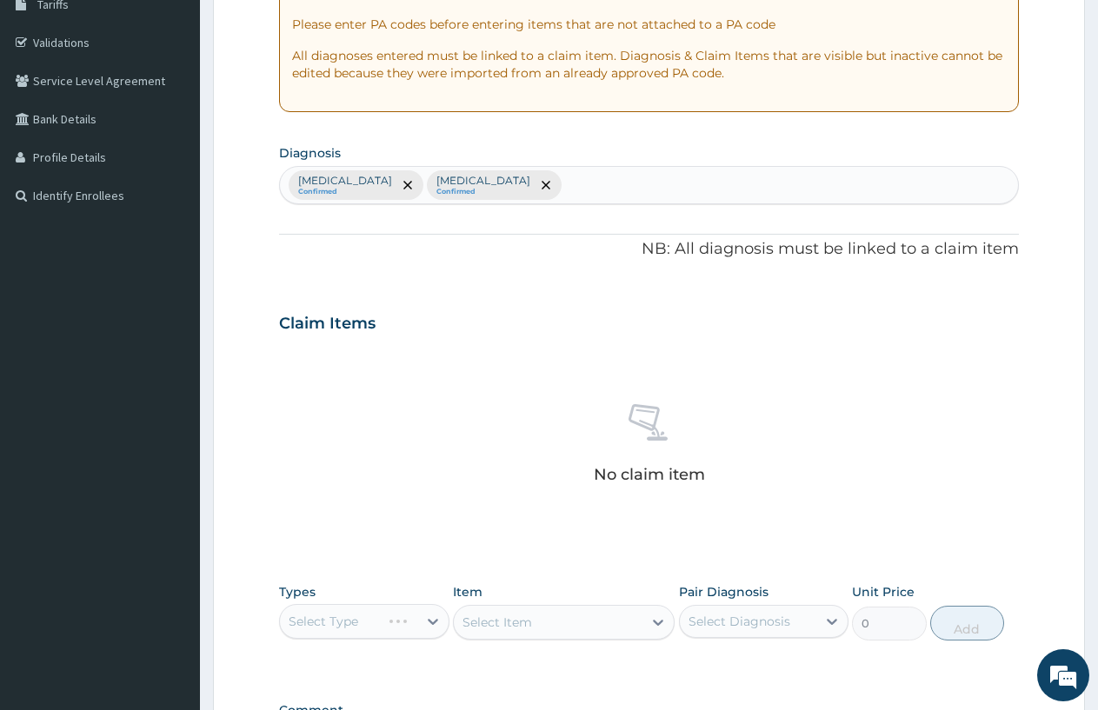
scroll to position [196, 0]
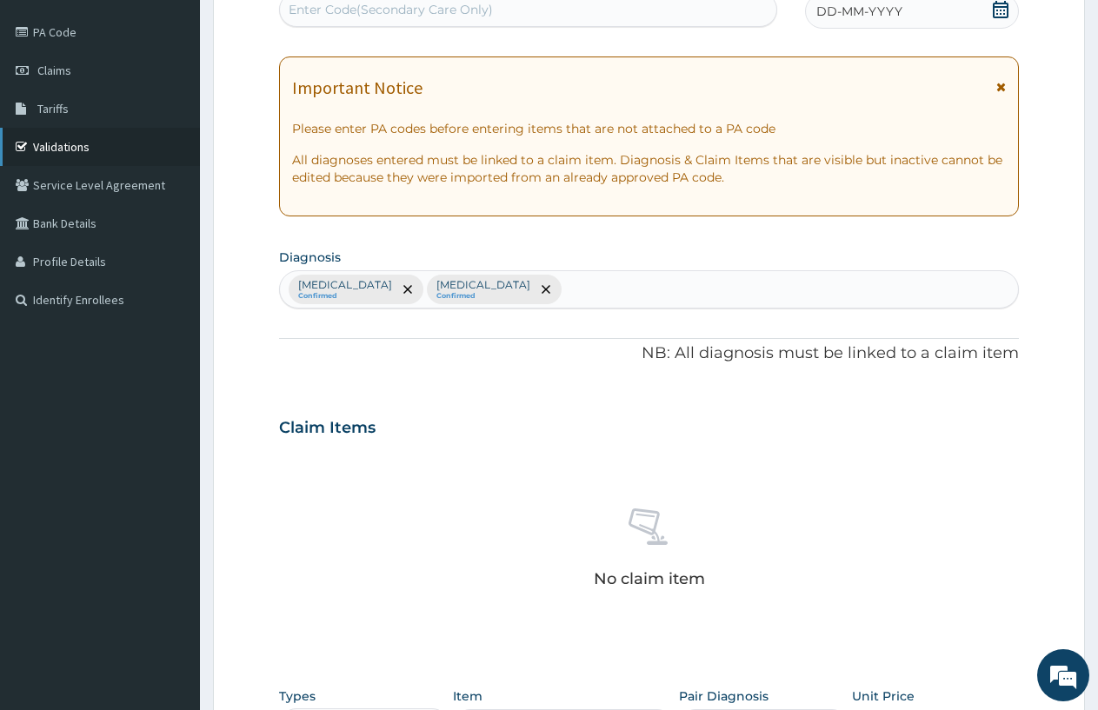
click at [63, 138] on link "Validations" at bounding box center [100, 147] width 200 height 38
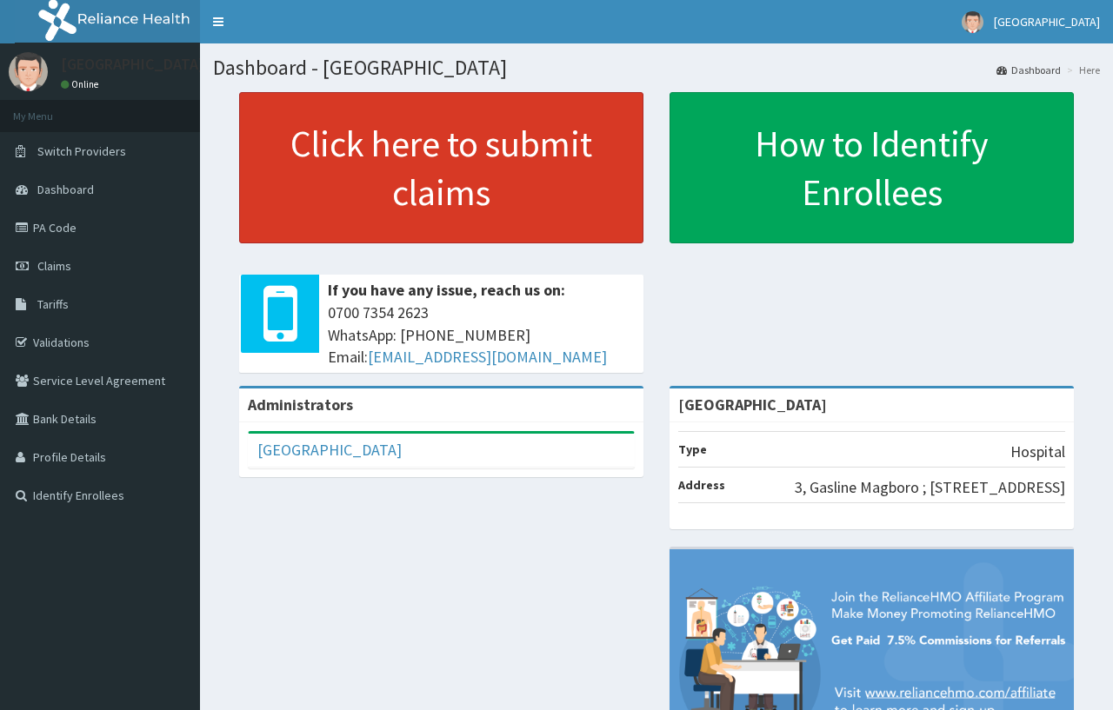
click at [30, 279] on link "Claims" at bounding box center [100, 266] width 200 height 38
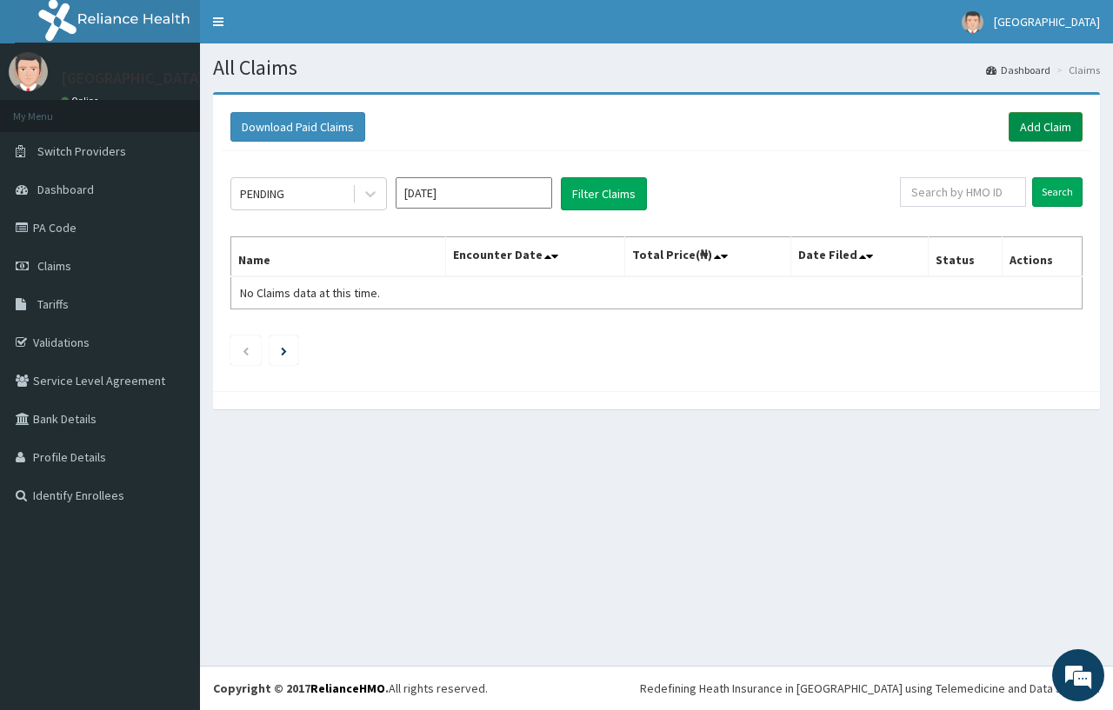
click at [1024, 135] on link "Add Claim" at bounding box center [1045, 127] width 74 height 30
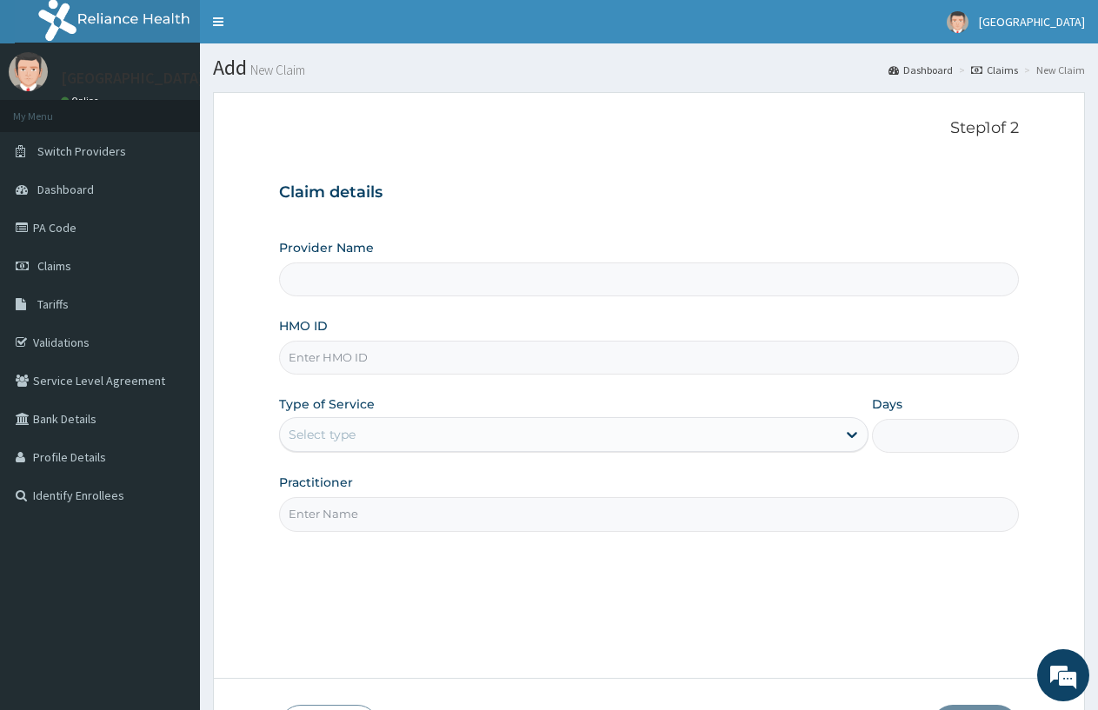
type input "[GEOGRAPHIC_DATA]"
click at [439, 357] on input "HMO ID" at bounding box center [649, 358] width 740 height 34
type input "PLE/10014/C"
click at [294, 435] on div "Select type" at bounding box center [322, 434] width 67 height 17
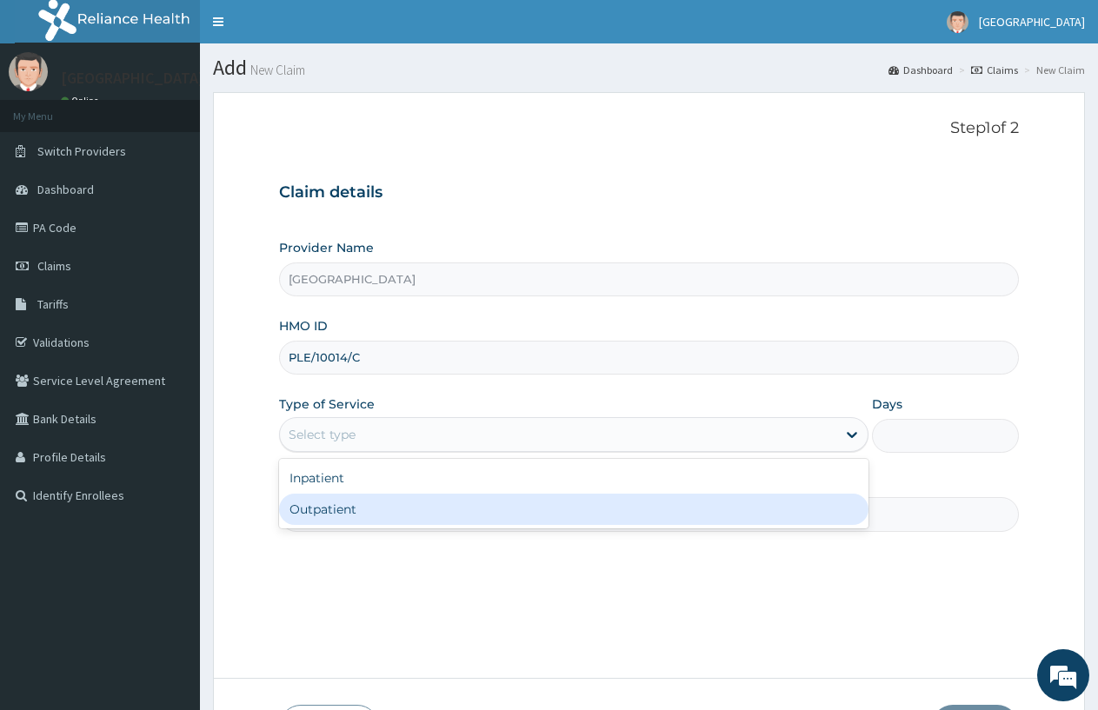
click at [351, 519] on div "Outpatient" at bounding box center [573, 509] width 588 height 31
type input "1"
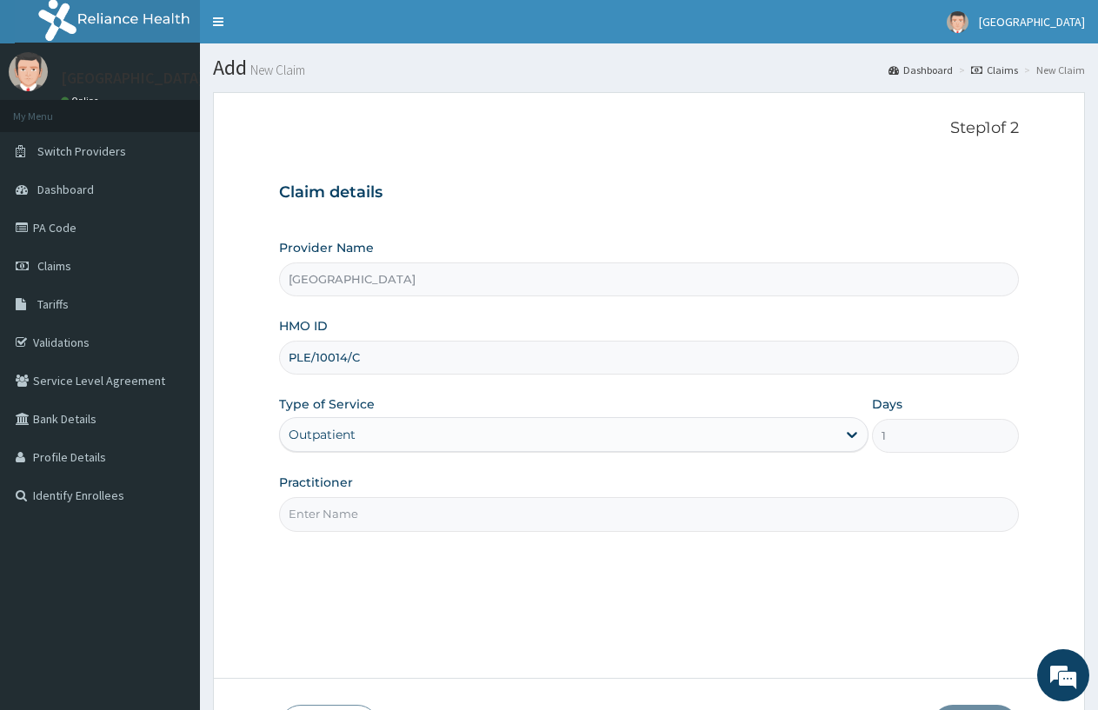
click at [400, 513] on input "Practitioner" at bounding box center [649, 514] width 740 height 34
type input "DOCTOR FAVOUR"
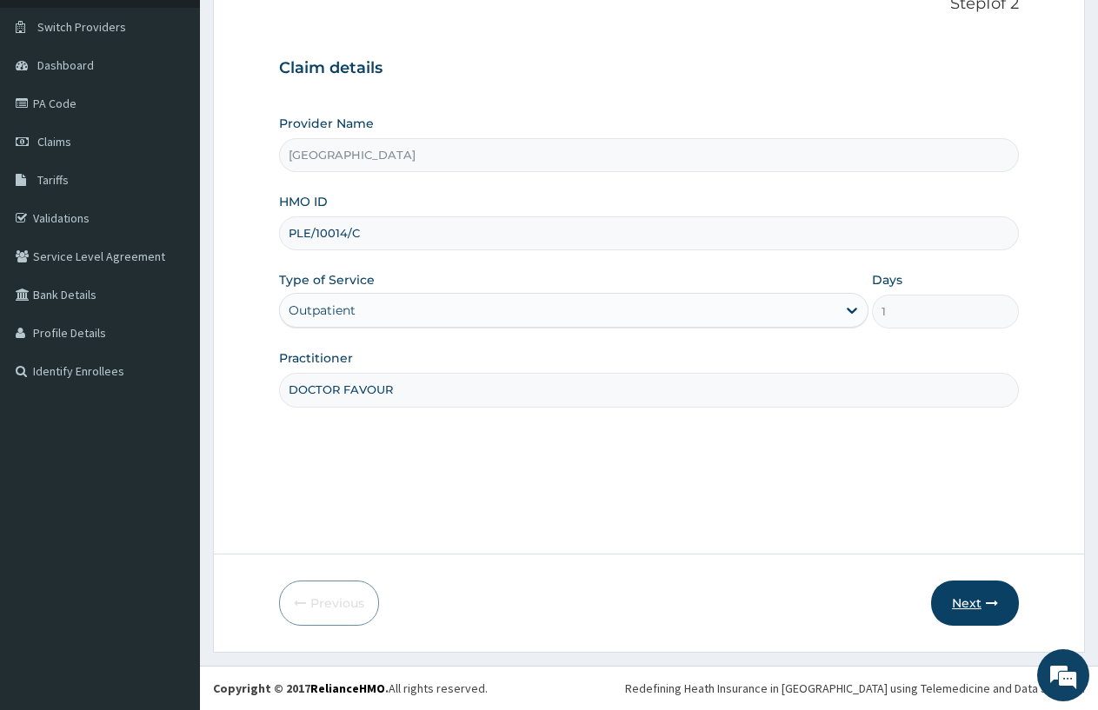
click at [975, 603] on button "Next" at bounding box center [975, 603] width 88 height 45
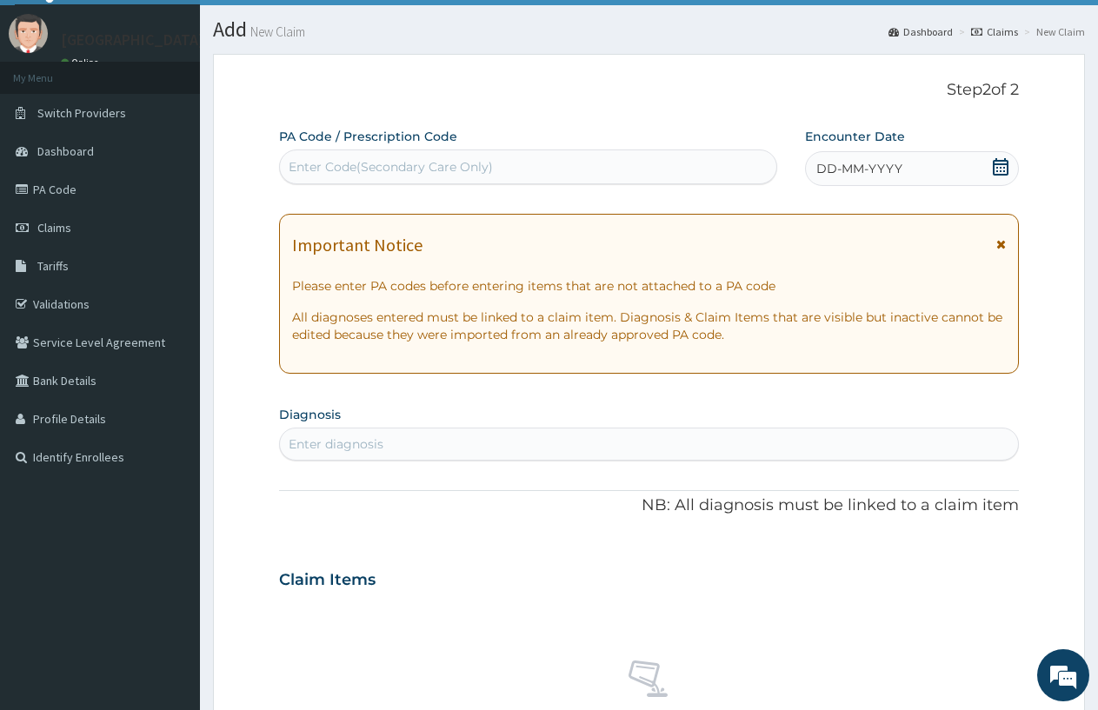
scroll to position [37, 0]
click at [900, 174] on span "DD-MM-YYYY" at bounding box center [859, 169] width 86 height 17
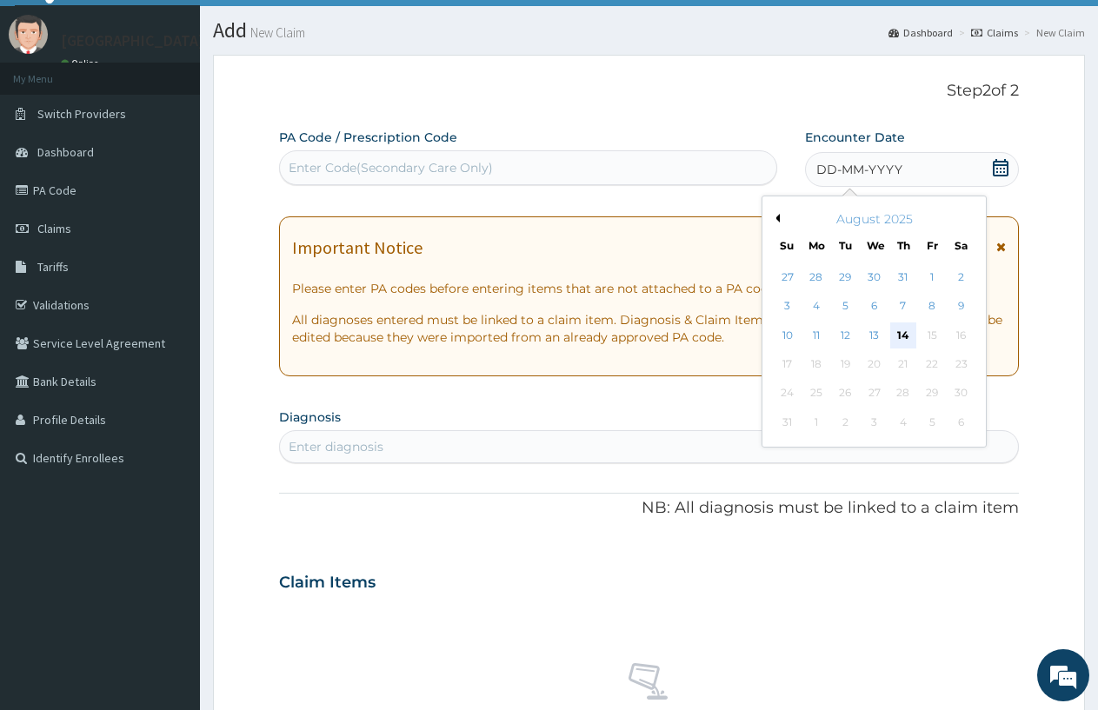
click at [890, 342] on div "14" at bounding box center [903, 335] width 26 height 26
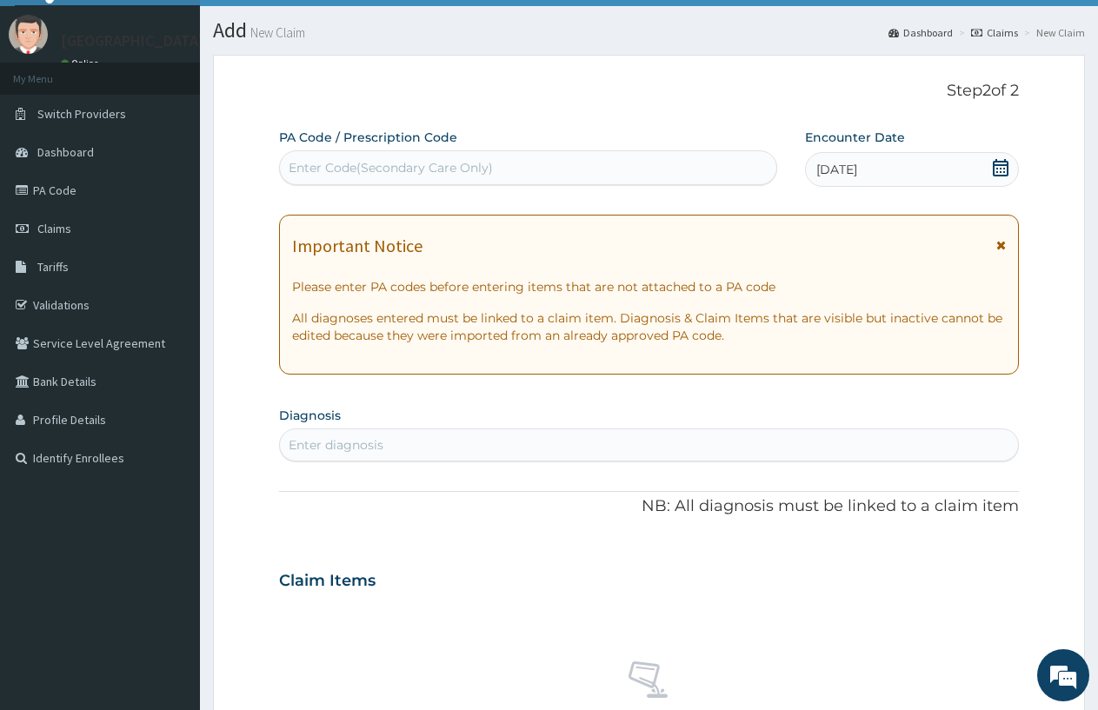
click at [893, 337] on p "All diagnoses entered must be linked to a claim item. Diagnosis & Claim Items t…" at bounding box center [649, 326] width 714 height 35
click at [489, 434] on div "Enter diagnosis" at bounding box center [649, 445] width 738 height 28
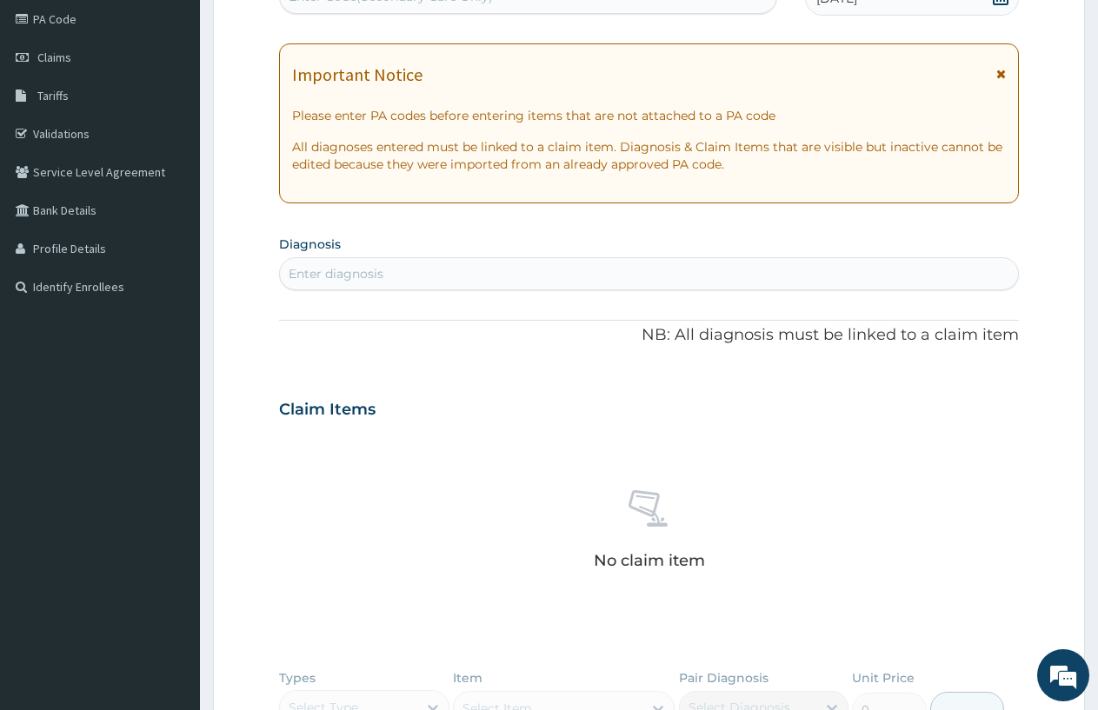
scroll to position [211, 0]
type input "PLAS"
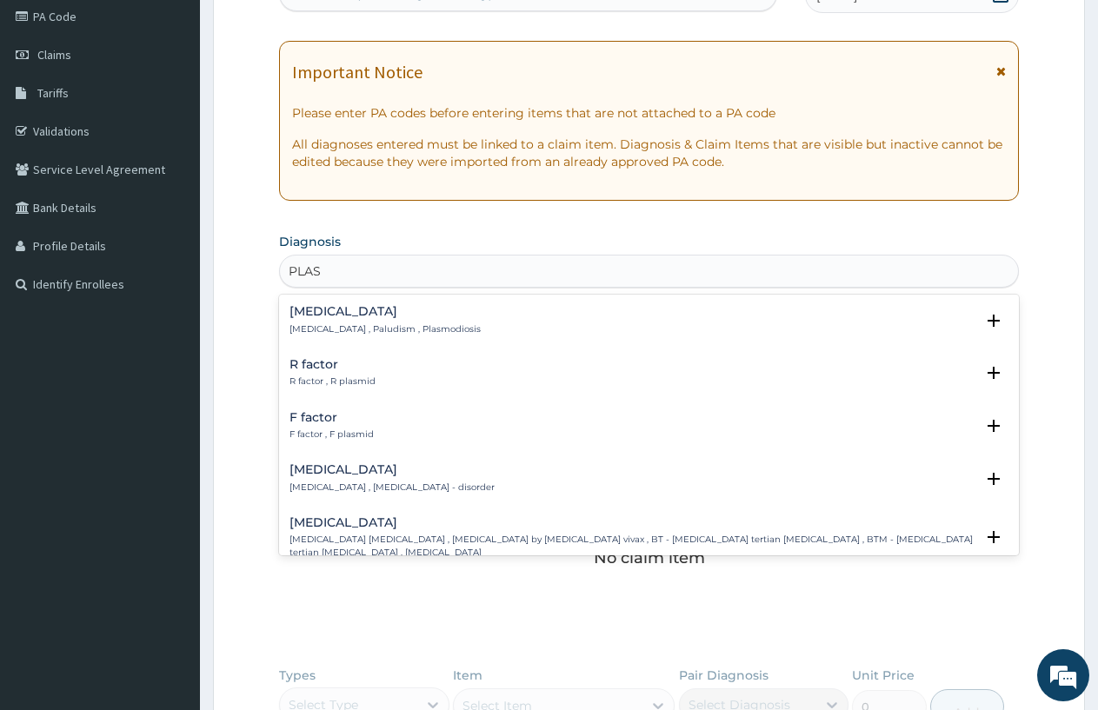
click at [316, 315] on h4 "[MEDICAL_DATA]" at bounding box center [384, 311] width 191 height 13
click at [309, 331] on p "[MEDICAL_DATA] , Paludism , Plasmodiosis" at bounding box center [384, 329] width 191 height 12
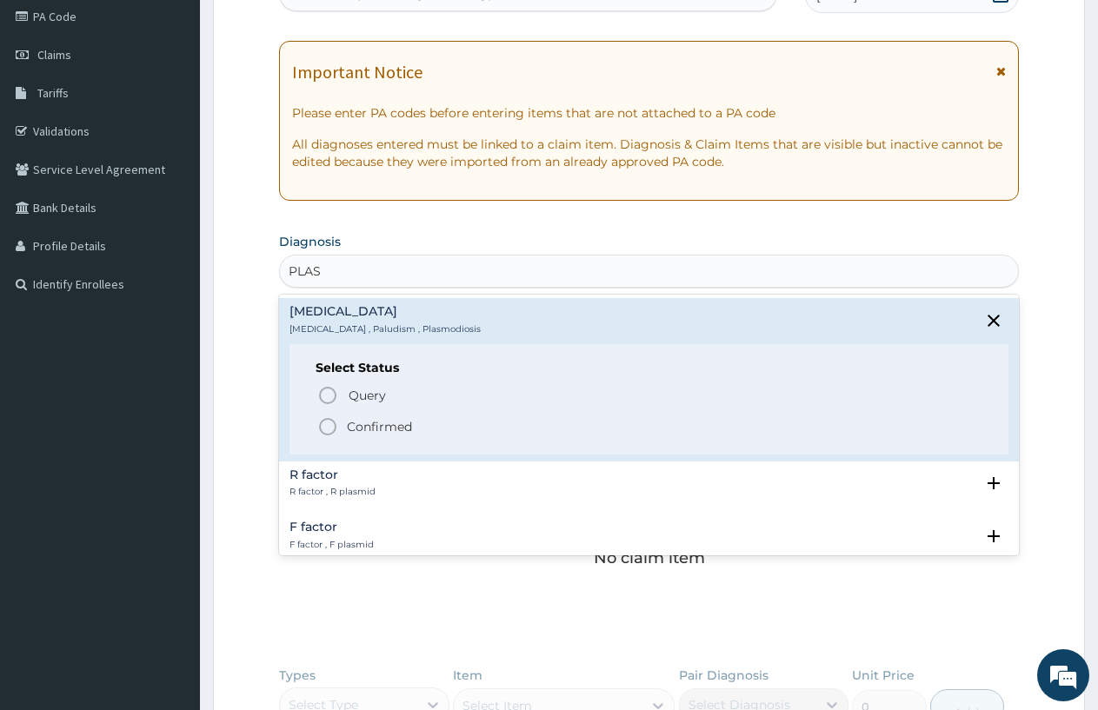
click at [324, 424] on icon "status option filled" at bounding box center [327, 426] width 21 height 21
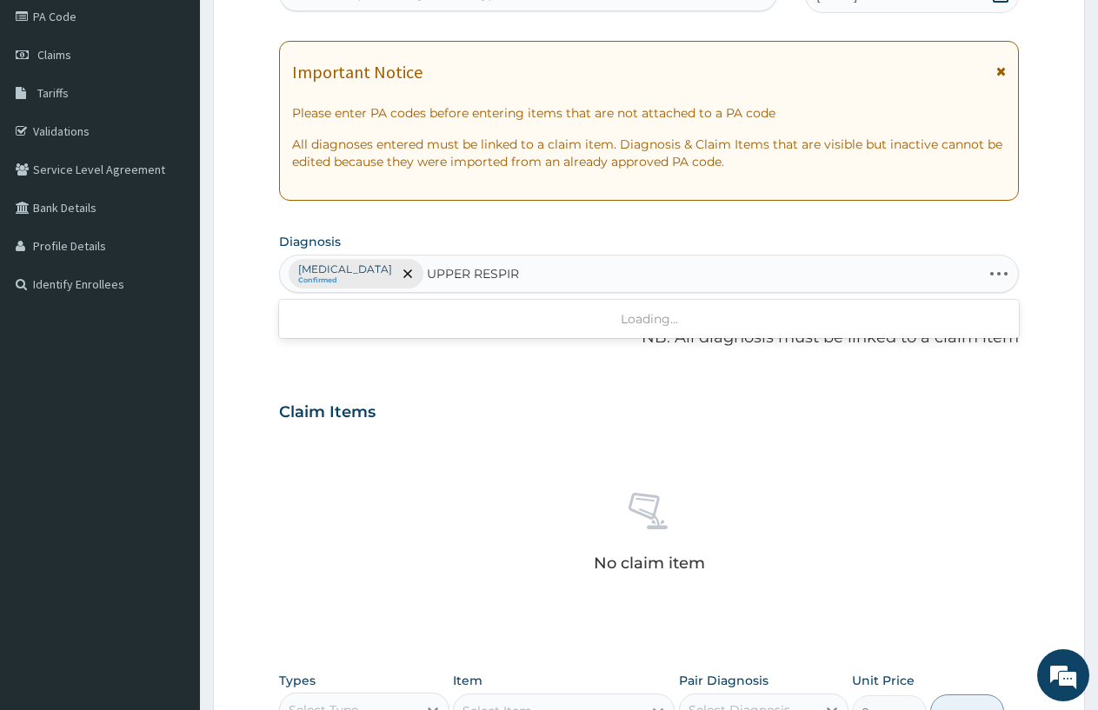
type input "UPPER RESPIRA"
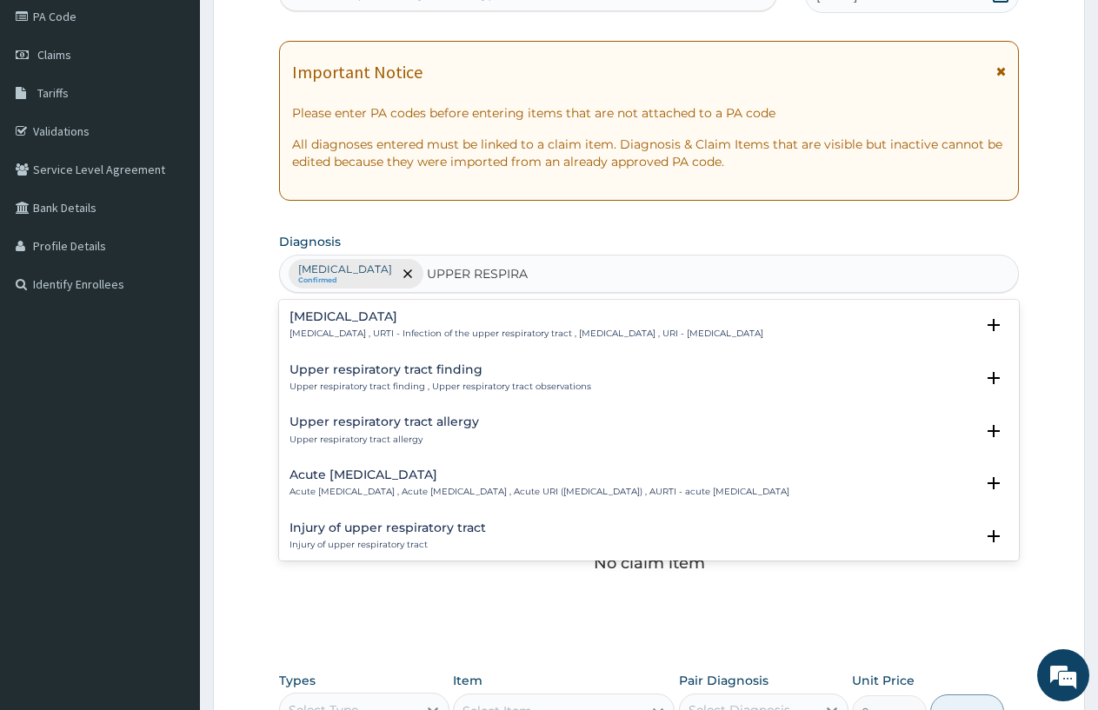
click at [454, 315] on h4 "[MEDICAL_DATA]" at bounding box center [526, 316] width 474 height 13
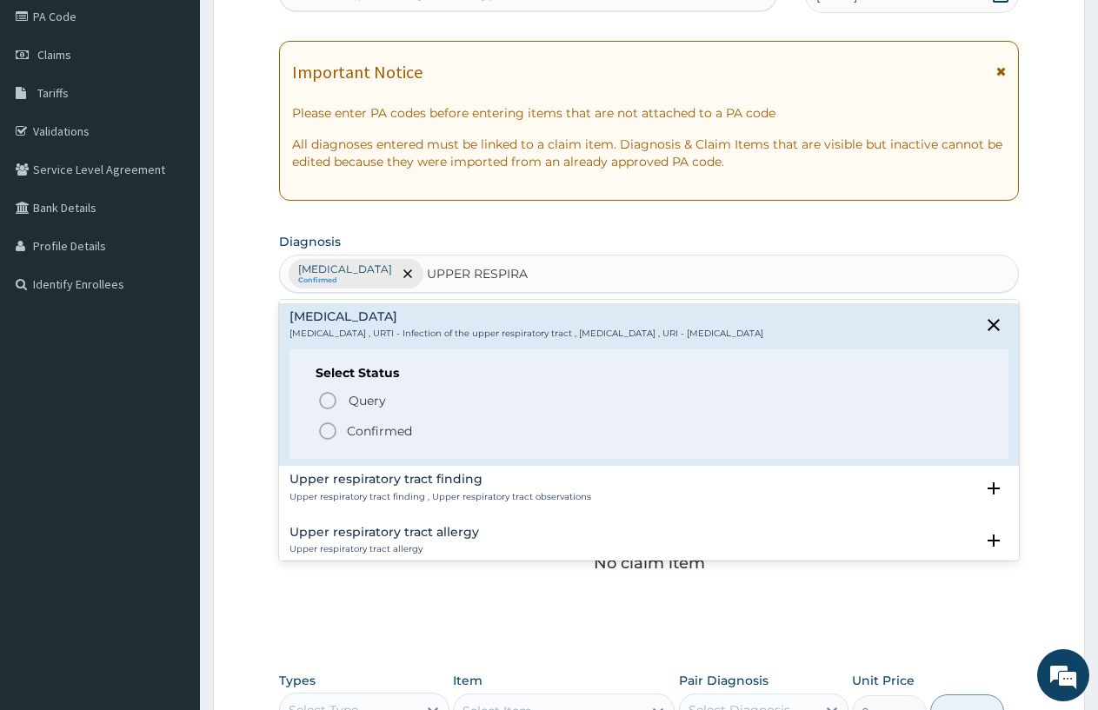
click at [328, 435] on icon "status option filled" at bounding box center [327, 431] width 21 height 21
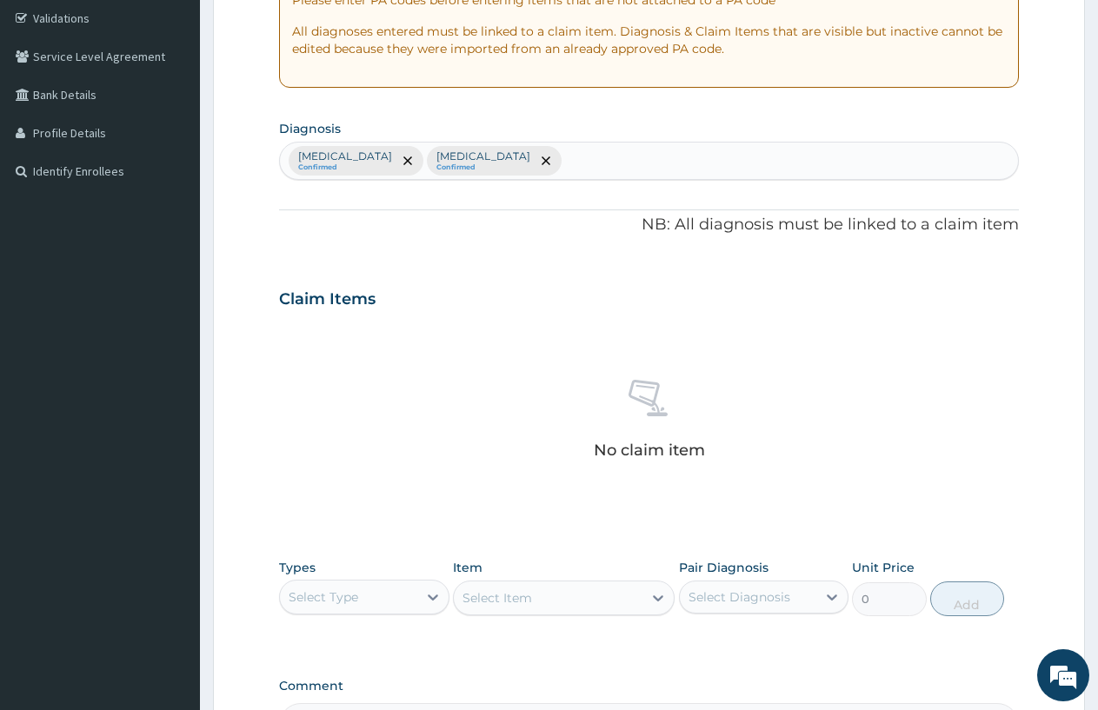
scroll to position [472, 0]
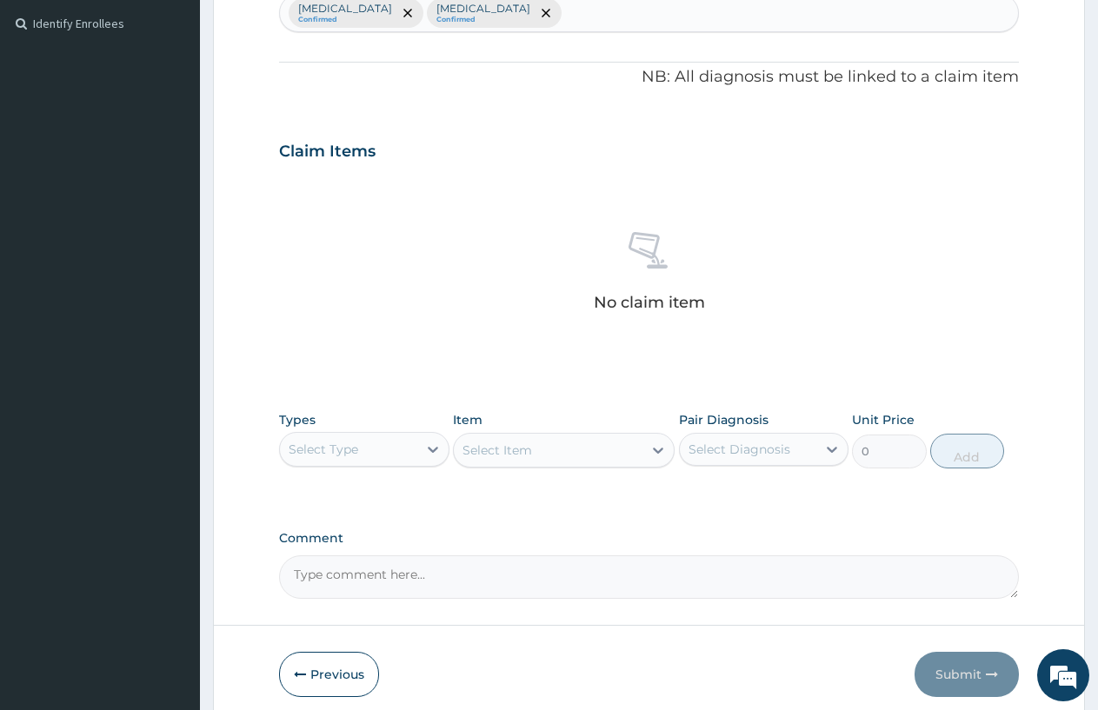
click at [398, 443] on div "Select Type" at bounding box center [348, 449] width 137 height 28
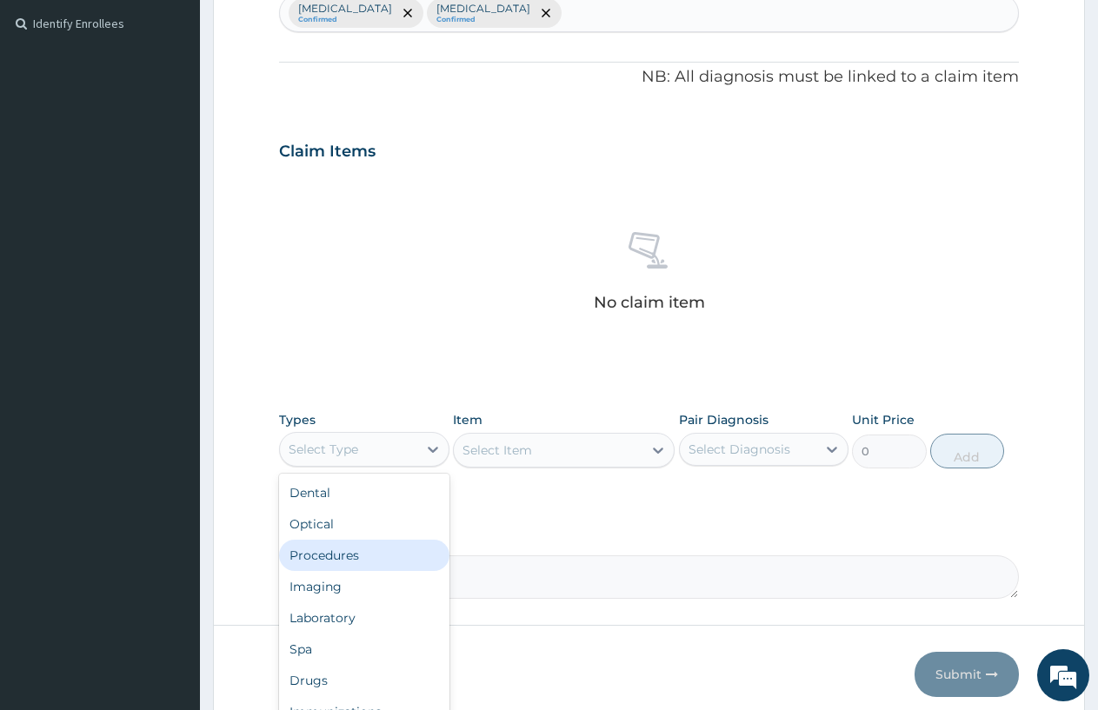
click at [384, 562] on div "Procedures" at bounding box center [364, 555] width 170 height 31
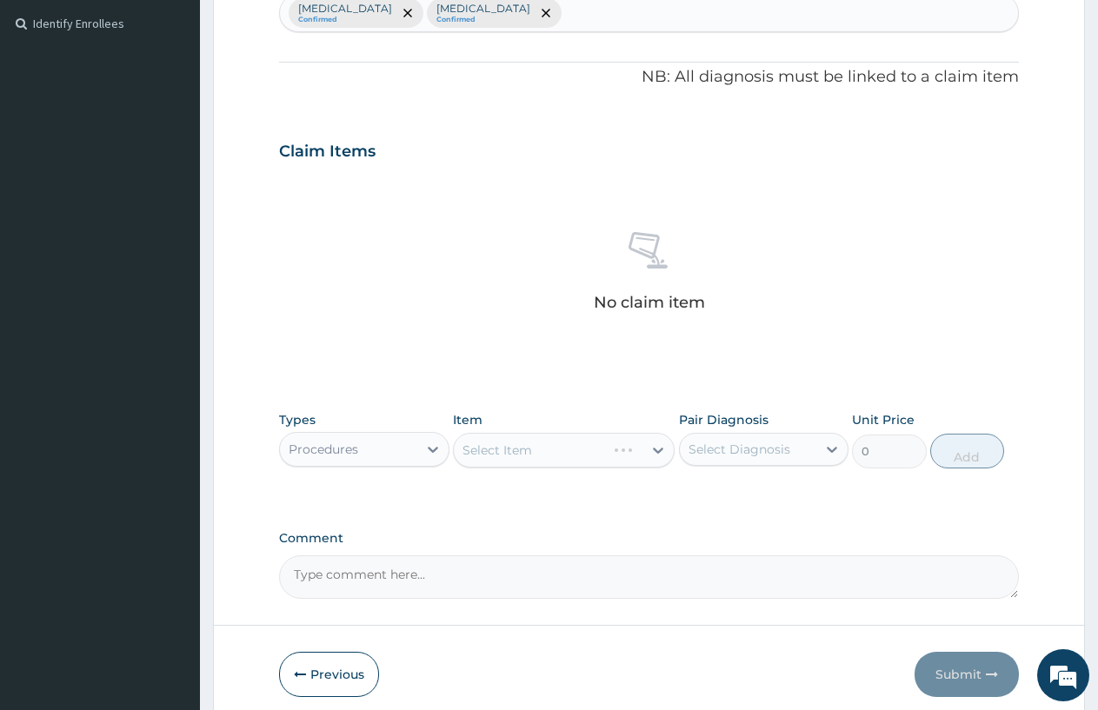
click at [488, 446] on div "Select Item" at bounding box center [564, 450] width 222 height 35
click at [480, 449] on div "Select Item" at bounding box center [564, 450] width 222 height 35
click at [472, 451] on div "Select Item" at bounding box center [497, 450] width 70 height 17
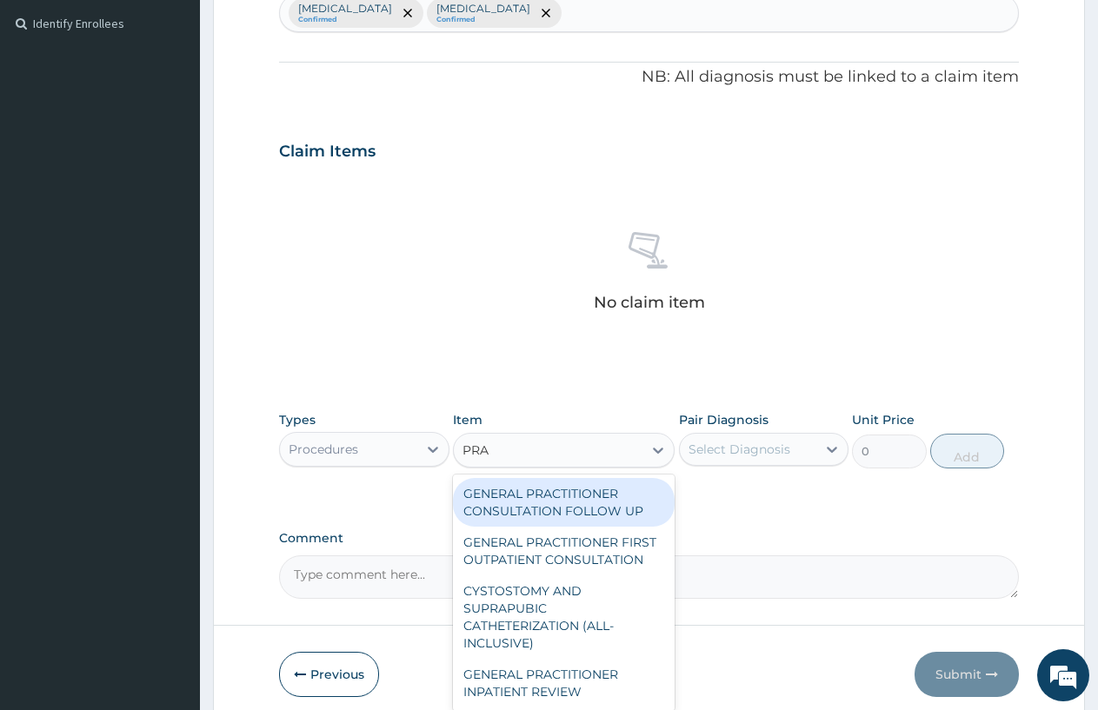
type input "PRAC"
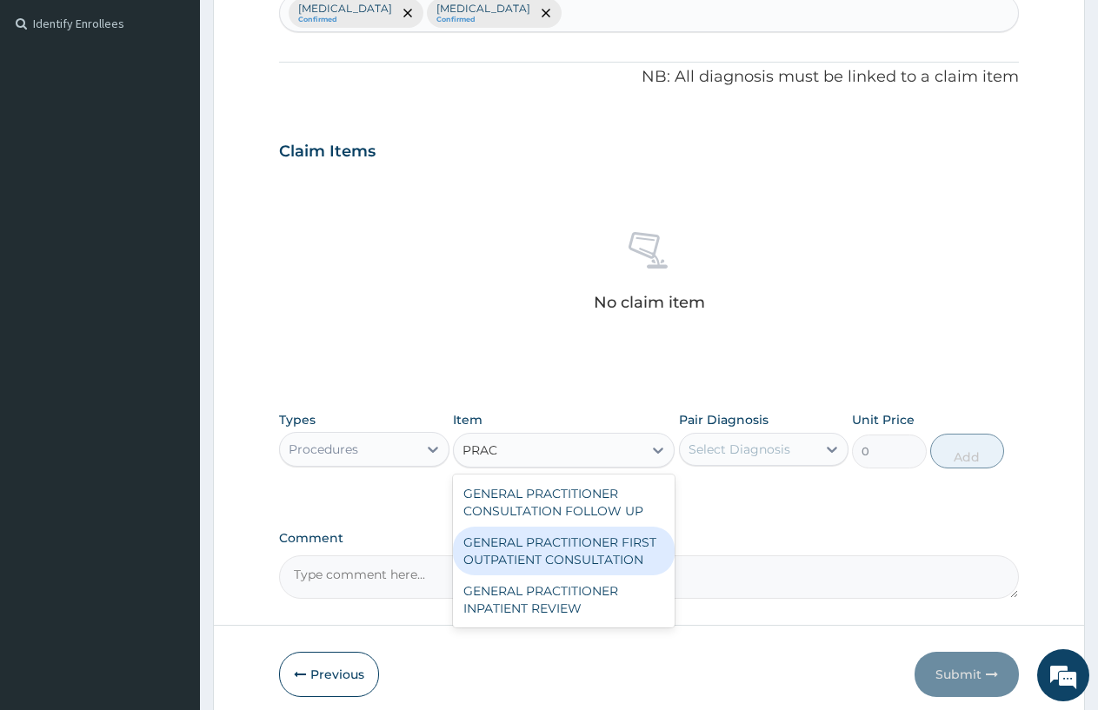
click at [518, 559] on div "GENERAL PRACTITIONER FIRST OUTPATIENT CONSULTATION" at bounding box center [564, 551] width 222 height 49
type input "3750"
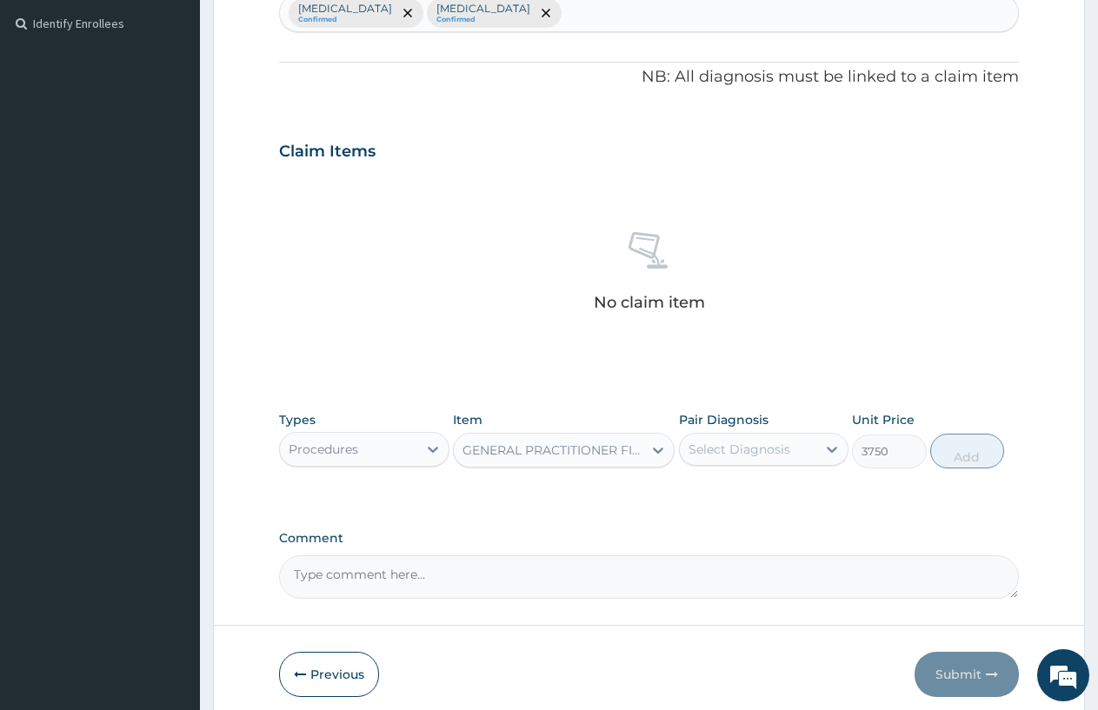
click at [717, 446] on div "Select Diagnosis" at bounding box center [739, 449] width 102 height 17
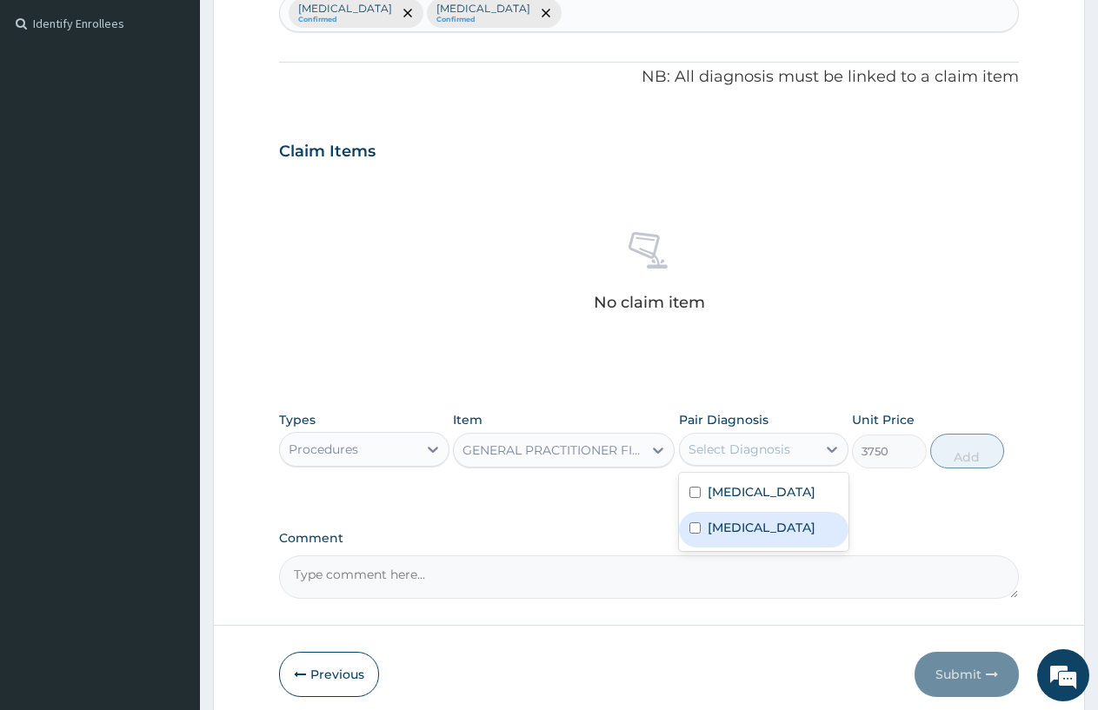
click at [725, 528] on label "[MEDICAL_DATA]" at bounding box center [762, 527] width 108 height 17
checkbox input "true"
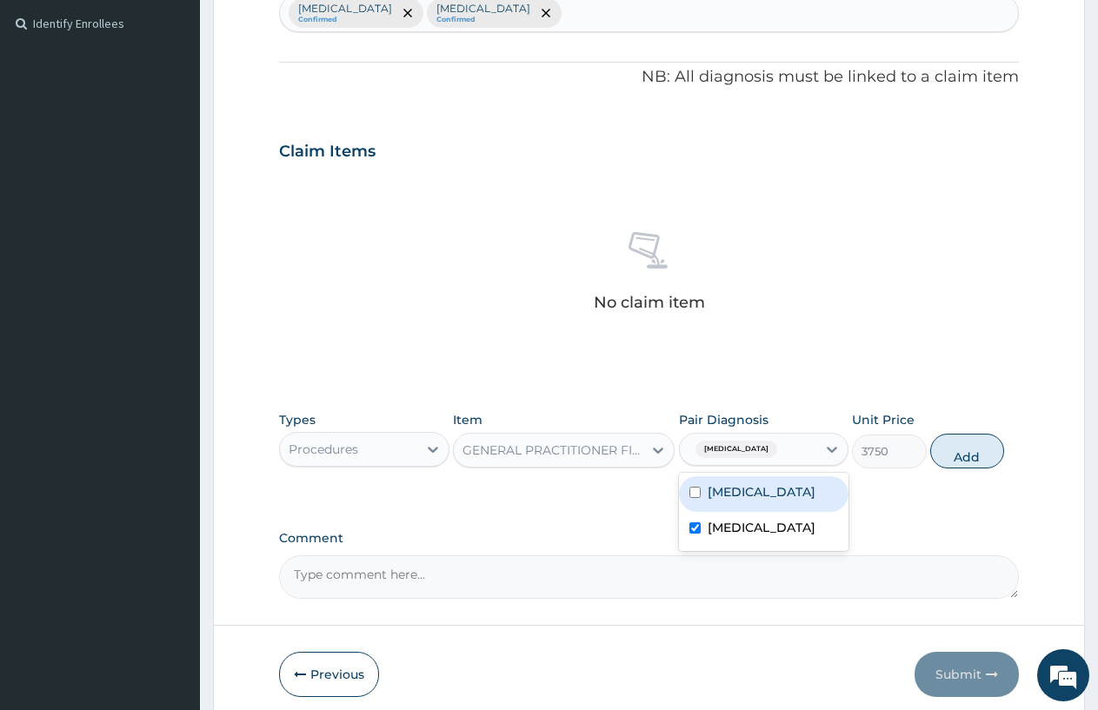
click at [728, 502] on div "[MEDICAL_DATA]" at bounding box center [764, 494] width 170 height 36
checkbox input "true"
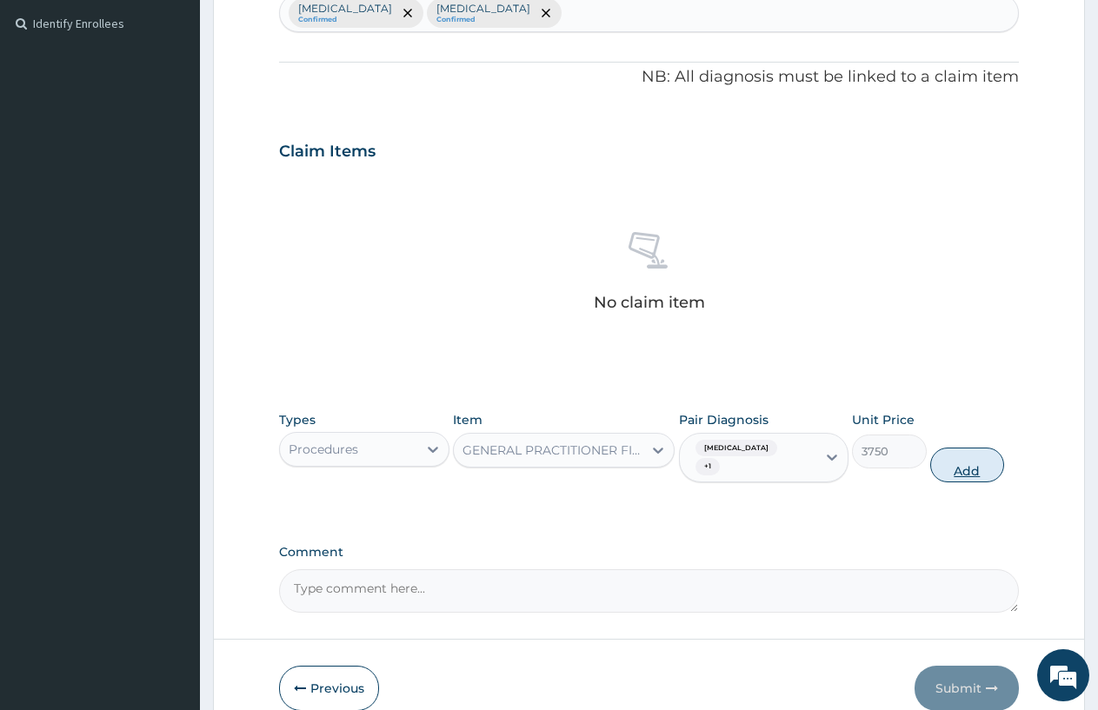
click at [960, 473] on button "Add" at bounding box center [967, 465] width 74 height 35
type input "0"
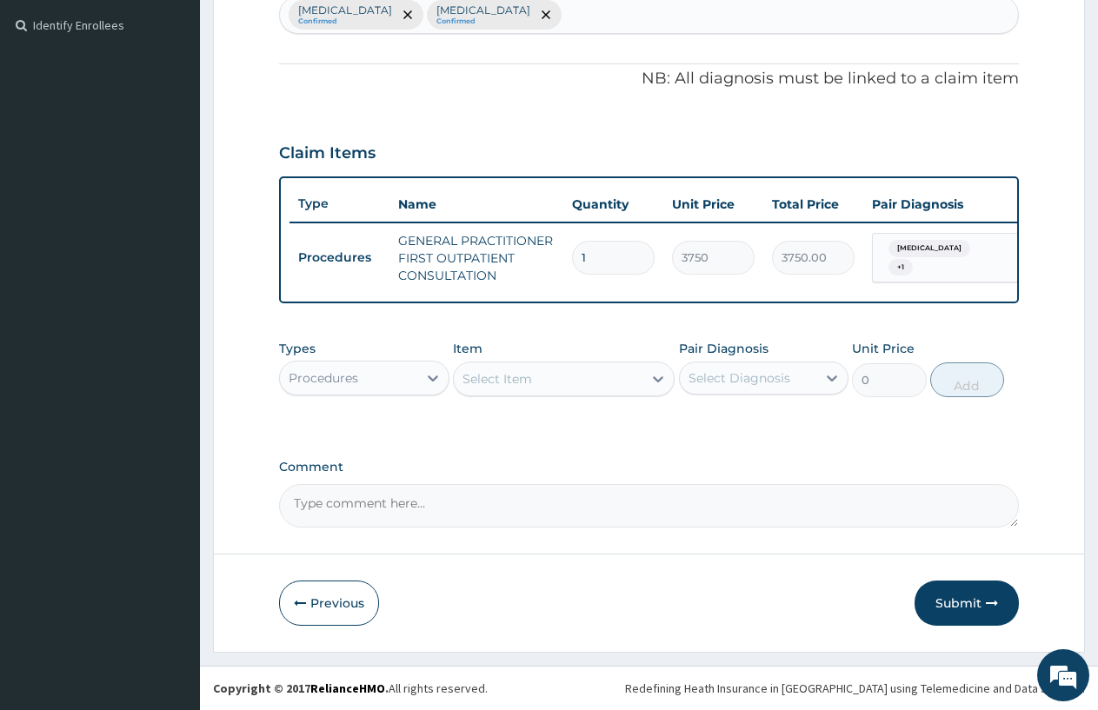
click at [345, 387] on div "Procedures" at bounding box center [324, 377] width 70 height 17
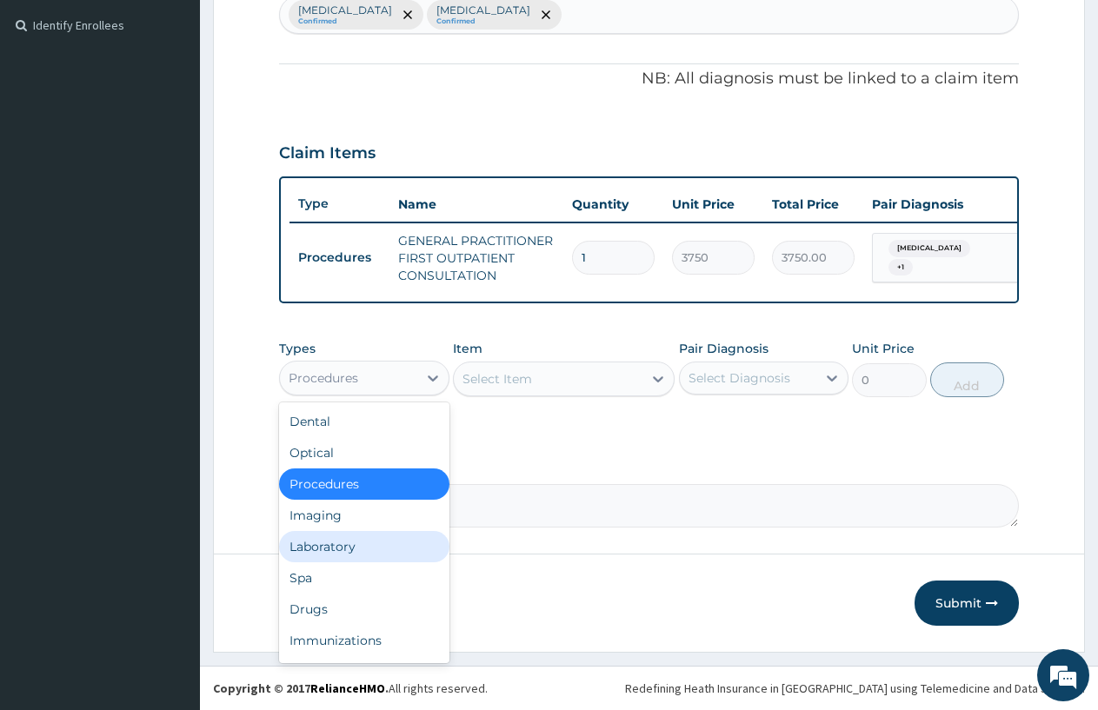
click at [331, 562] on div "Laboratory" at bounding box center [364, 546] width 170 height 31
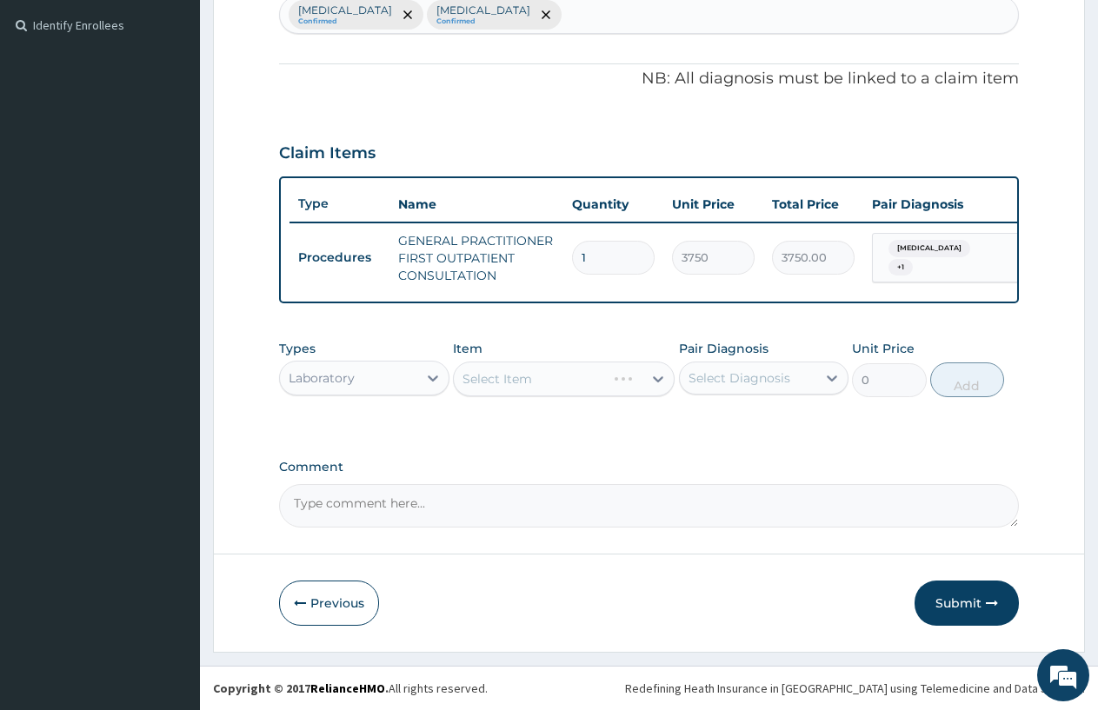
scroll to position [485, 0]
click at [471, 378] on div "Select Item" at bounding box center [564, 379] width 222 height 35
click at [471, 378] on div "Select Item" at bounding box center [497, 378] width 70 height 17
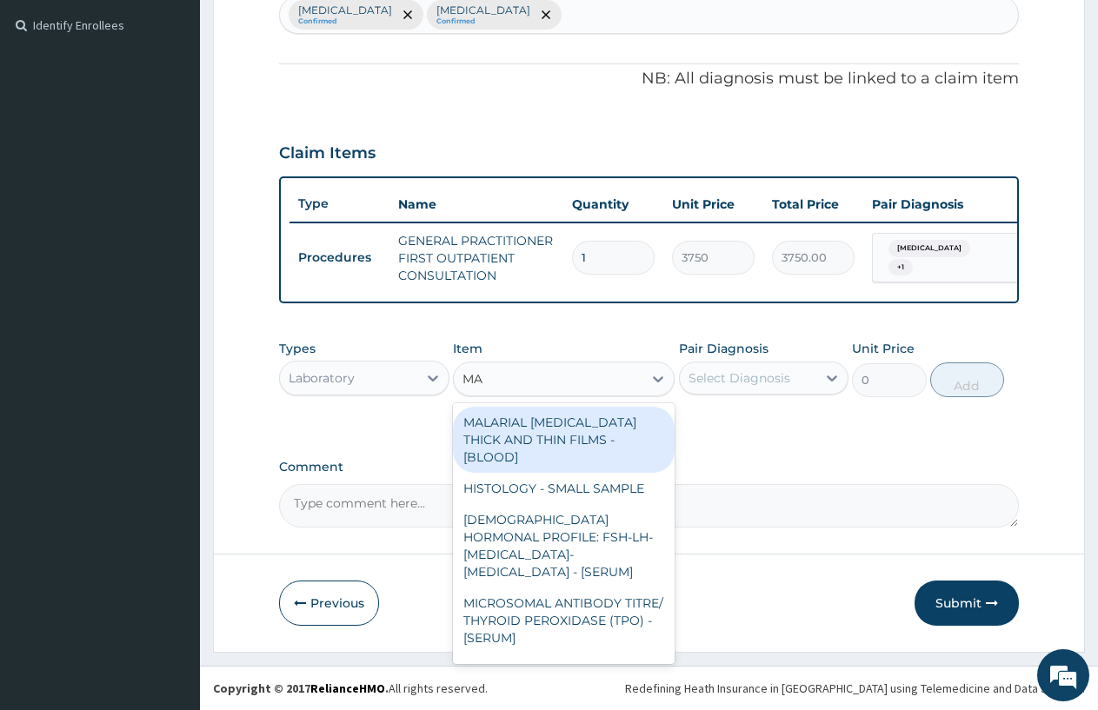
type input "MAL"
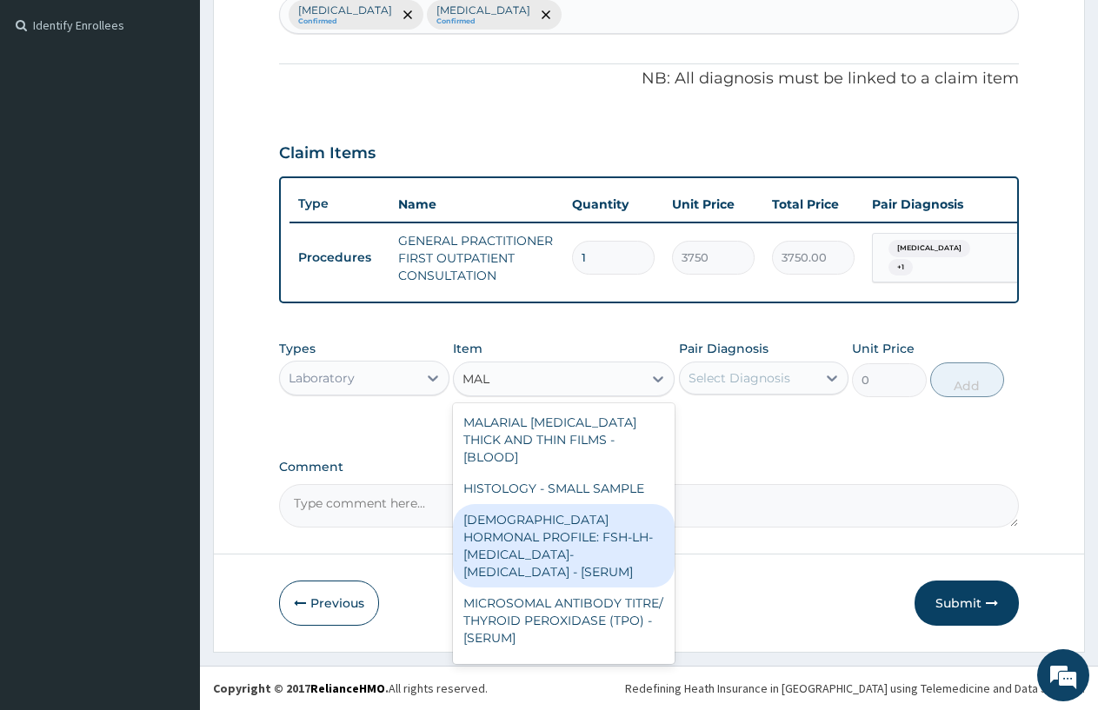
click at [550, 429] on div "MALARIAL [MEDICAL_DATA] THICK AND THIN FILMS - [BLOOD]" at bounding box center [564, 440] width 222 height 66
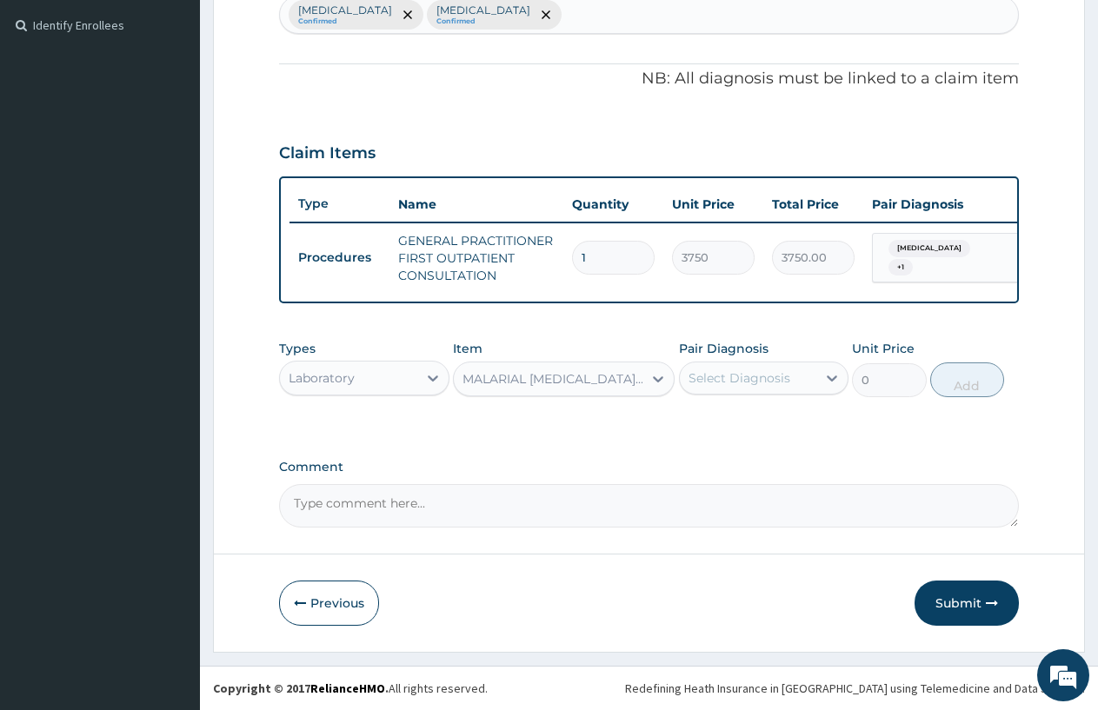
type input "2187.5"
click at [745, 385] on div "Select Diagnosis" at bounding box center [739, 377] width 102 height 17
click at [761, 439] on div "[MEDICAL_DATA]" at bounding box center [764, 423] width 170 height 36
checkbox input "true"
click at [953, 388] on button "Add" at bounding box center [967, 379] width 74 height 35
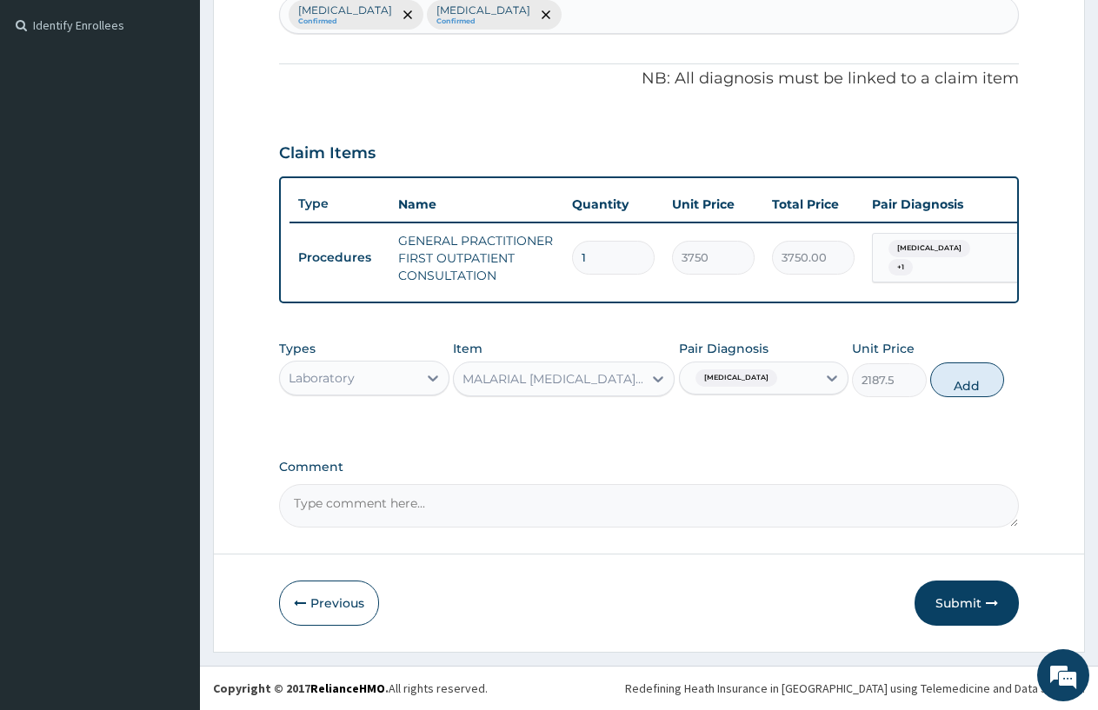
type input "0"
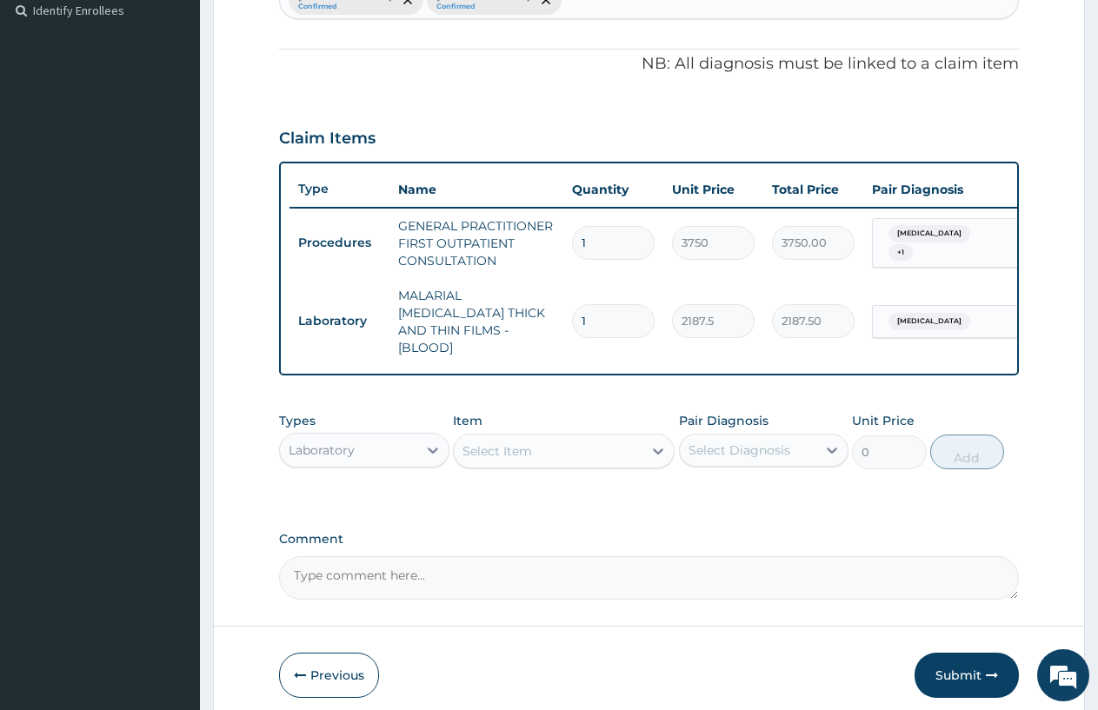
click at [470, 442] on div "Select Item" at bounding box center [497, 450] width 70 height 17
type input "WBC"
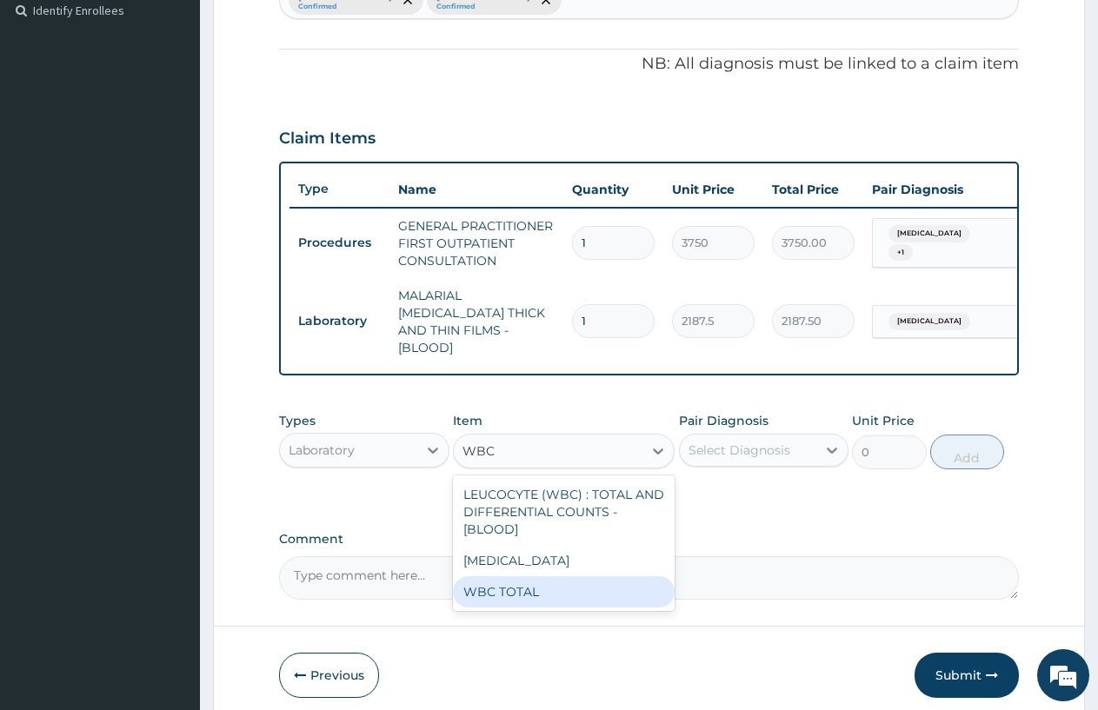
click at [516, 585] on div "WBC TOTAL" at bounding box center [564, 591] width 222 height 31
type input "3750"
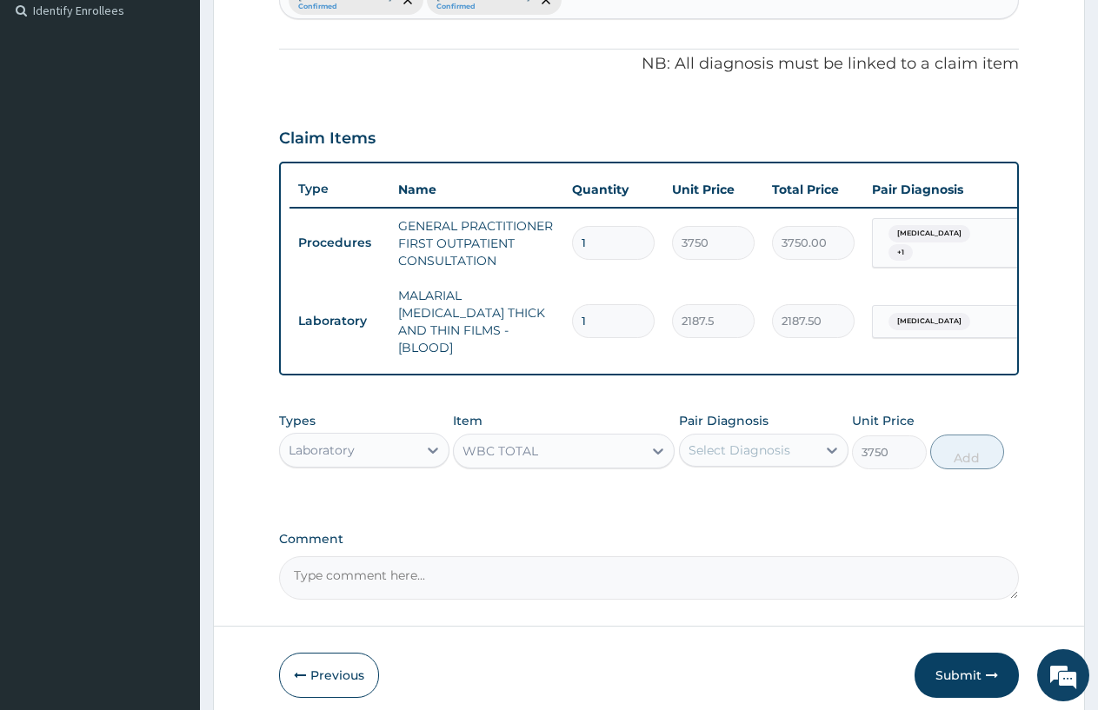
click at [711, 442] on div "Select Diagnosis" at bounding box center [739, 450] width 102 height 17
click at [704, 485] on div "[MEDICAL_DATA]" at bounding box center [764, 495] width 170 height 36
checkbox input "true"
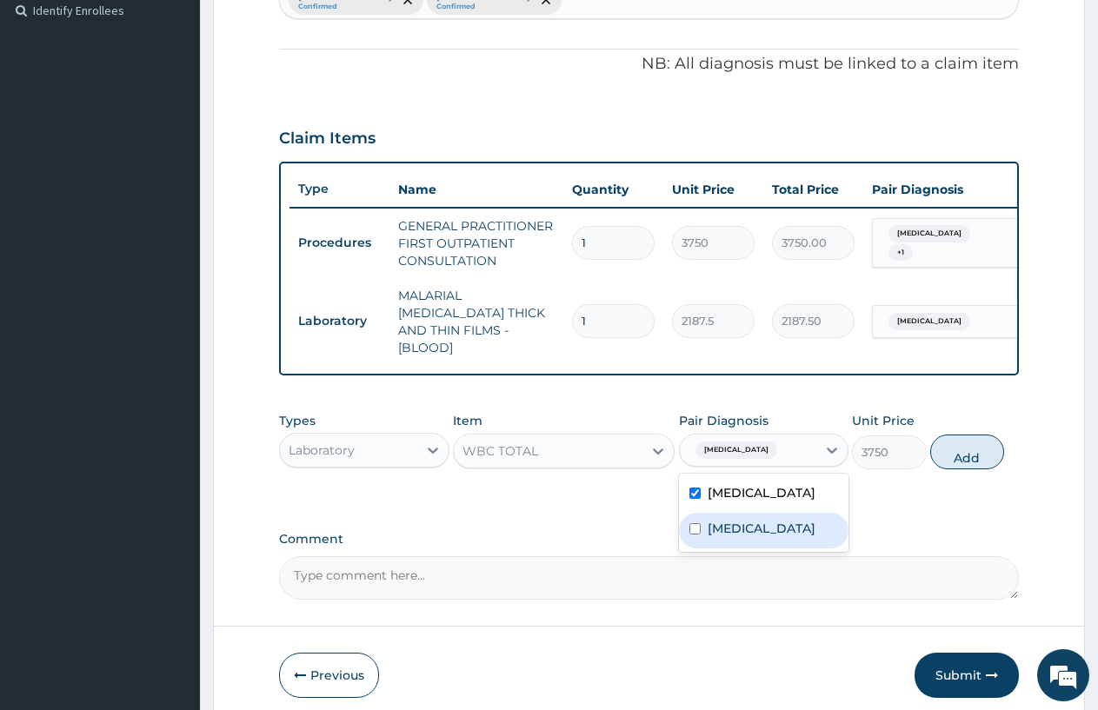
click at [706, 547] on div "[MEDICAL_DATA]" at bounding box center [764, 531] width 170 height 36
checkbox input "true"
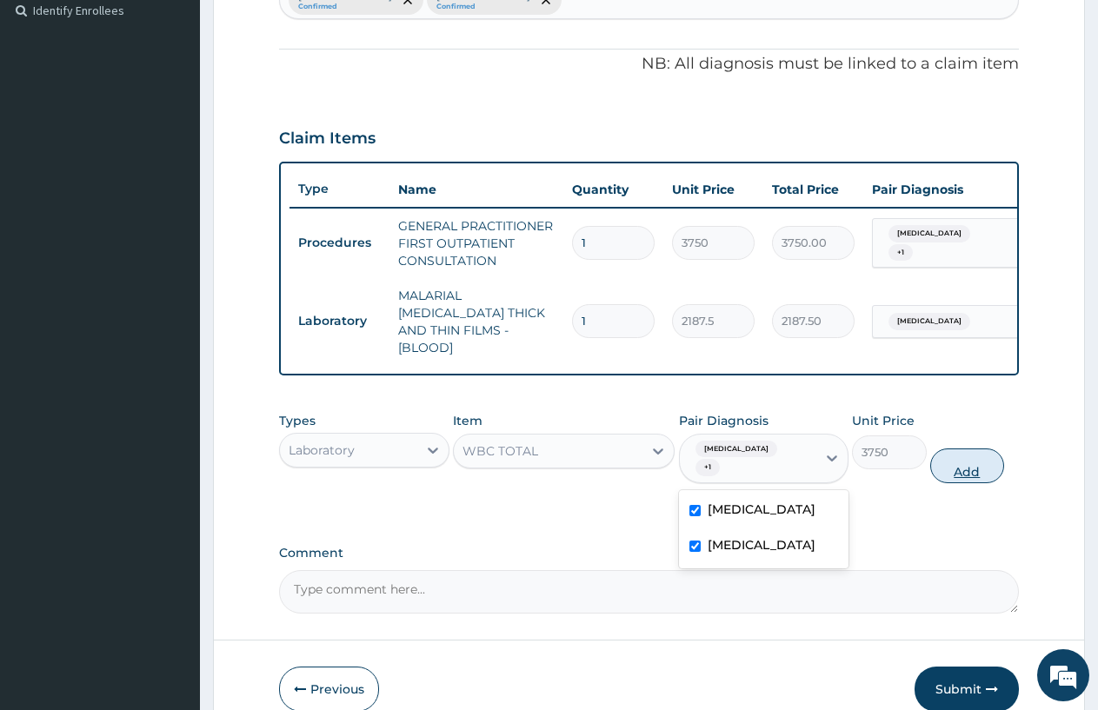
click at [987, 454] on button "Add" at bounding box center [967, 466] width 74 height 35
type input "0"
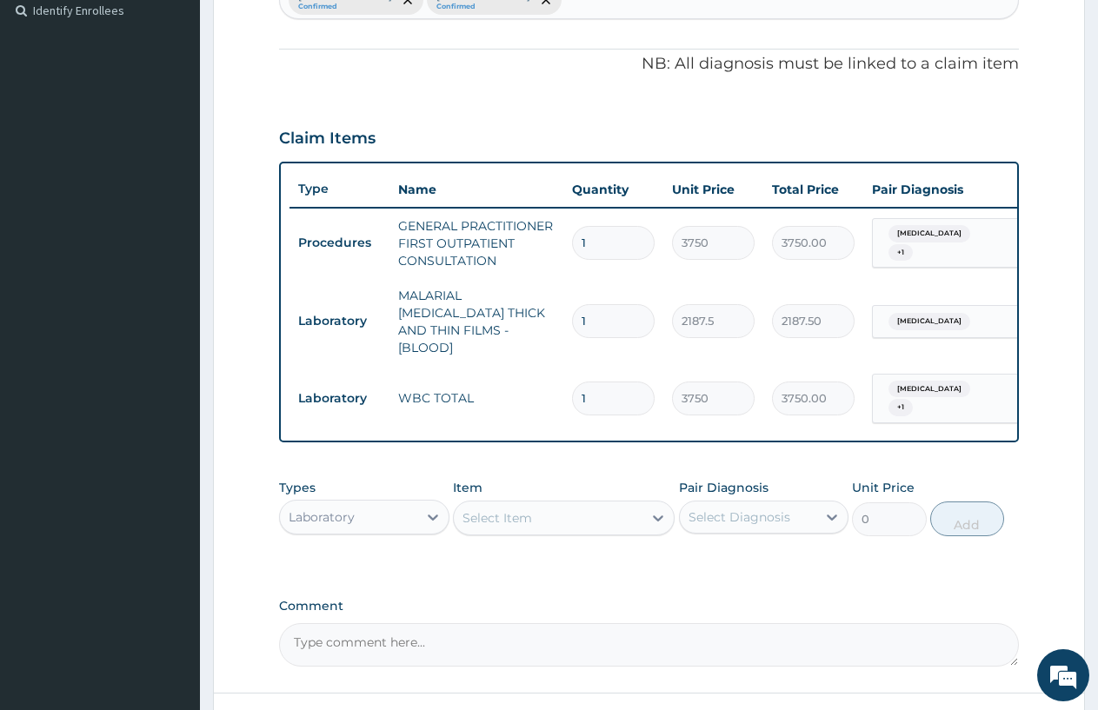
click at [391, 514] on div "Laboratory" at bounding box center [348, 517] width 137 height 28
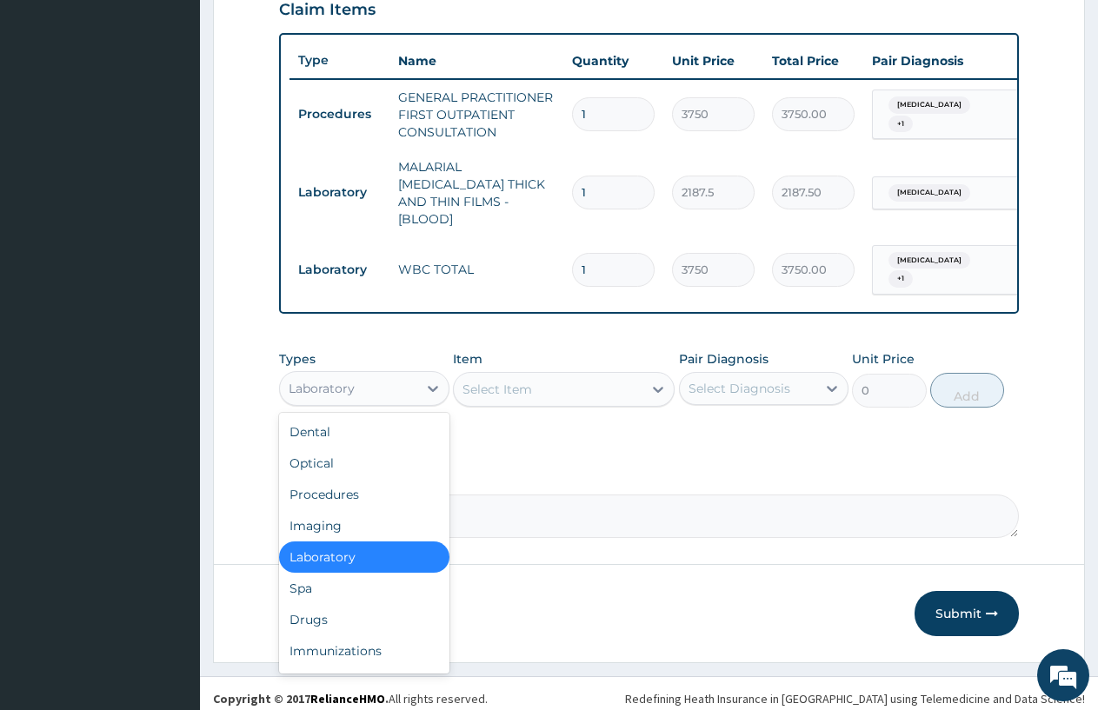
scroll to position [615, 0]
click at [357, 606] on div "Drugs" at bounding box center [364, 618] width 170 height 31
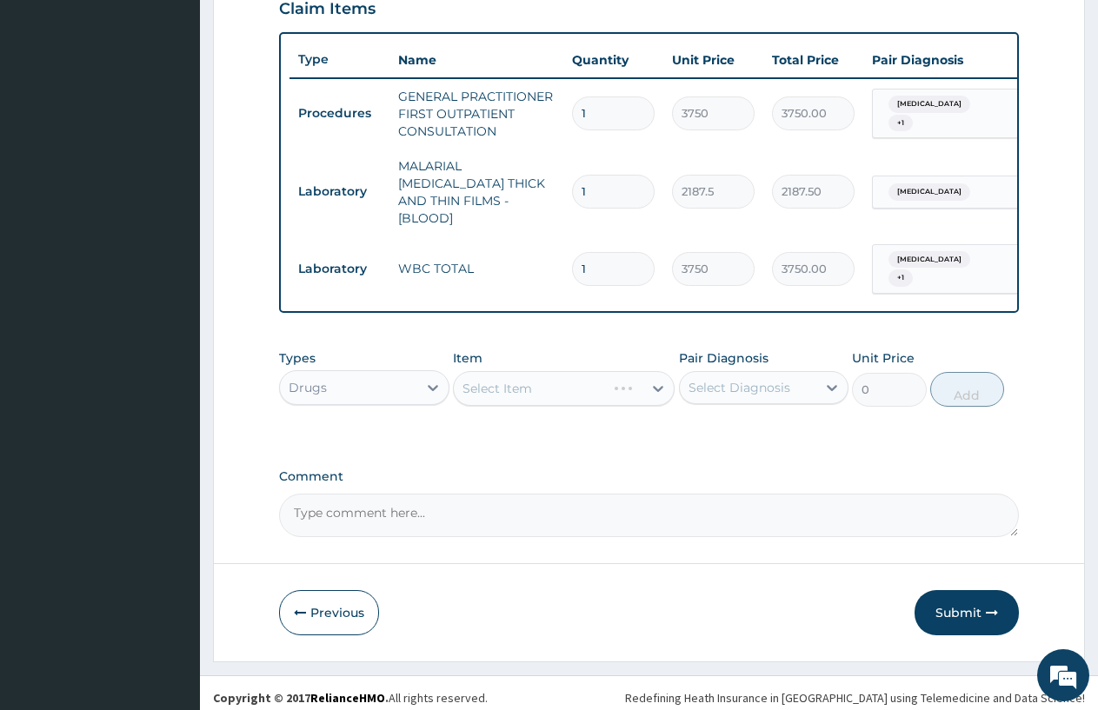
click at [468, 377] on div "Select Item" at bounding box center [564, 388] width 222 height 35
click at [522, 383] on div "Select Item" at bounding box center [497, 388] width 70 height 17
type input "AMOX"
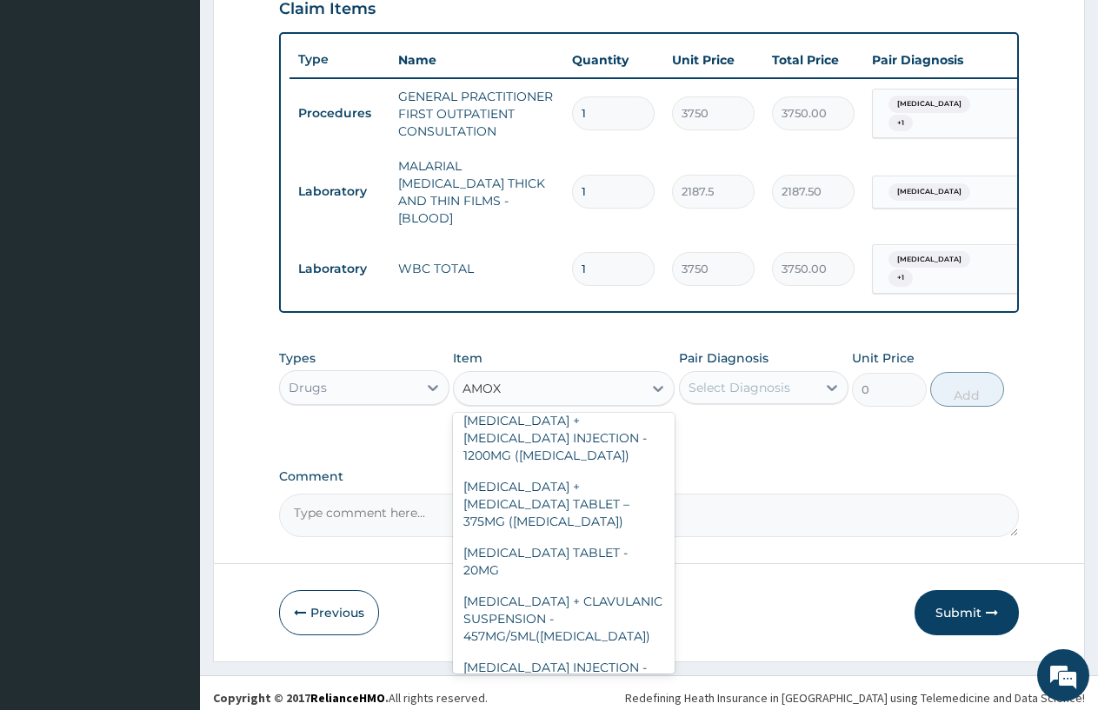
scroll to position [382, 0]
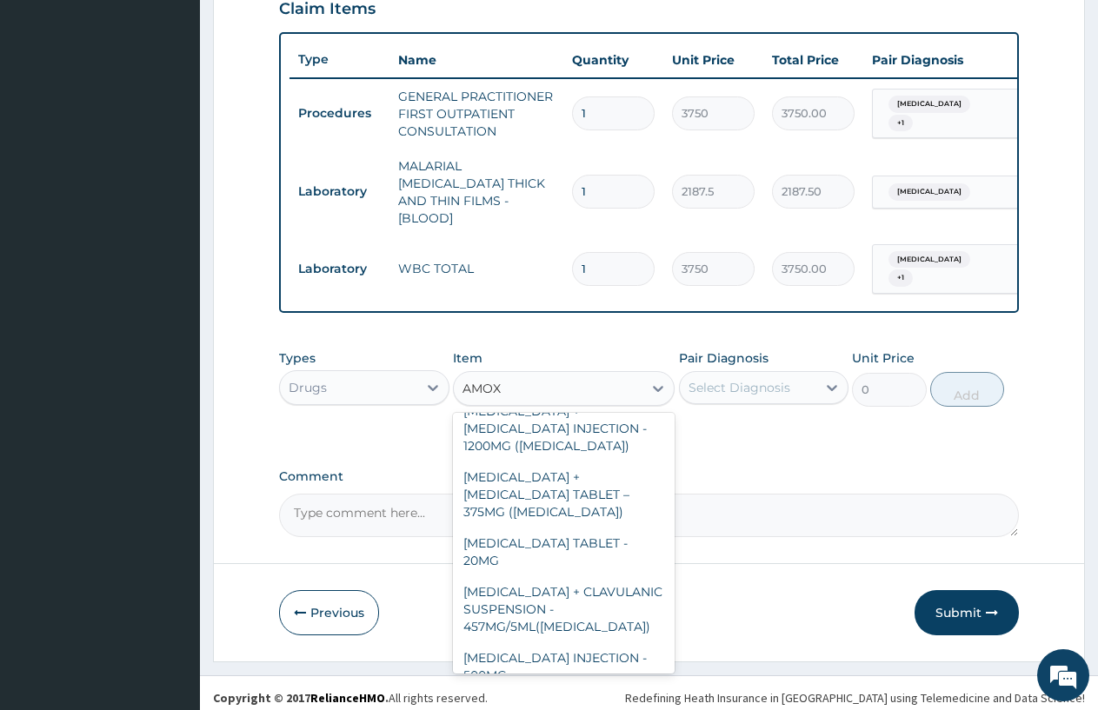
click at [659, 691] on div "[MEDICAL_DATA] CAPSULE - 500MG" at bounding box center [564, 715] width 222 height 49
type input "112"
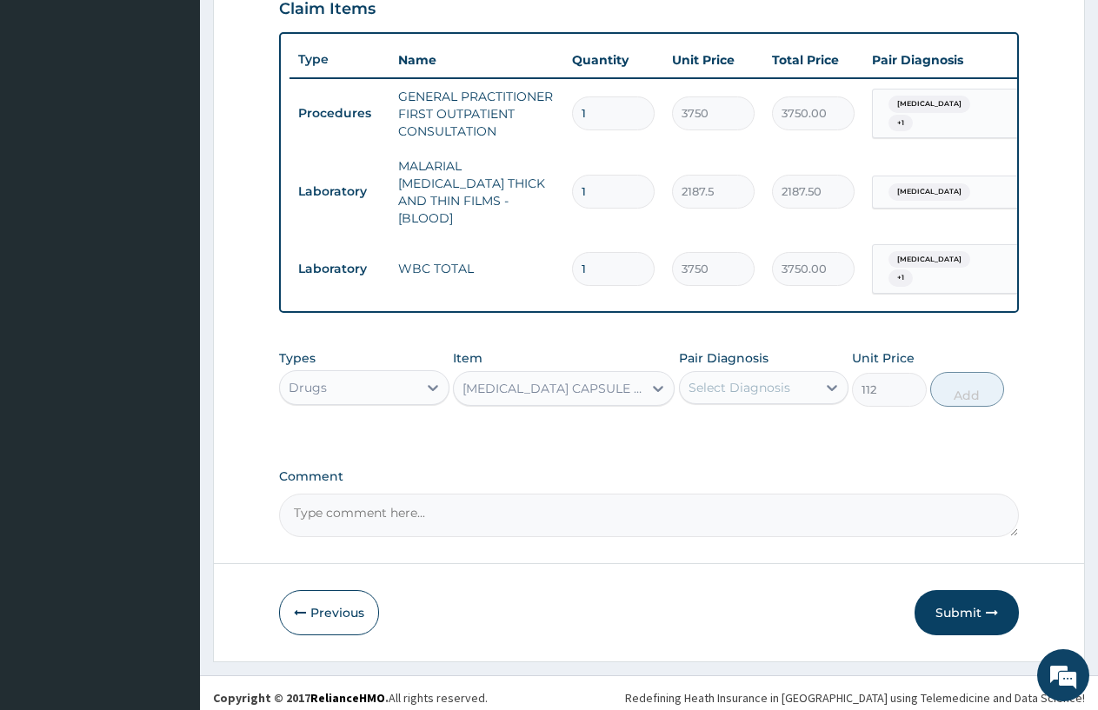
click at [692, 382] on div "Select Diagnosis" at bounding box center [739, 387] width 102 height 17
click at [710, 475] on label "Upper respiratory infection" at bounding box center [762, 465] width 108 height 17
checkbox input "true"
click at [953, 376] on button "Add" at bounding box center [967, 389] width 74 height 35
type input "0"
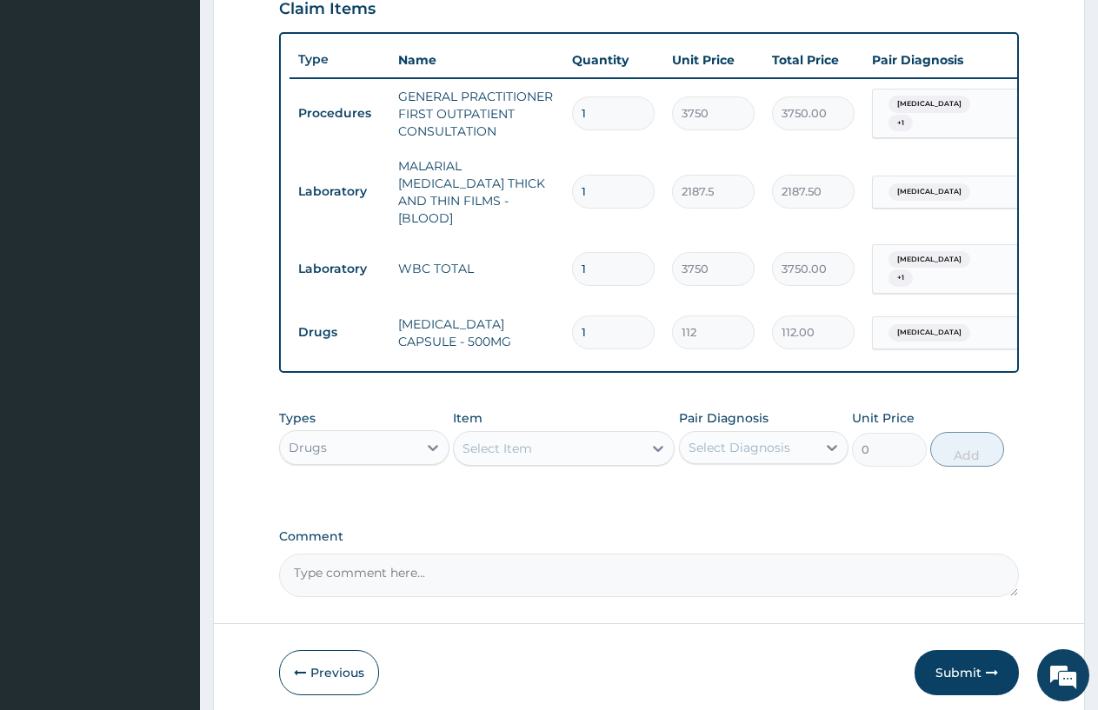
type input "15"
type input "1680.00"
type input "15"
click at [471, 444] on div "Select Item" at bounding box center [497, 448] width 70 height 17
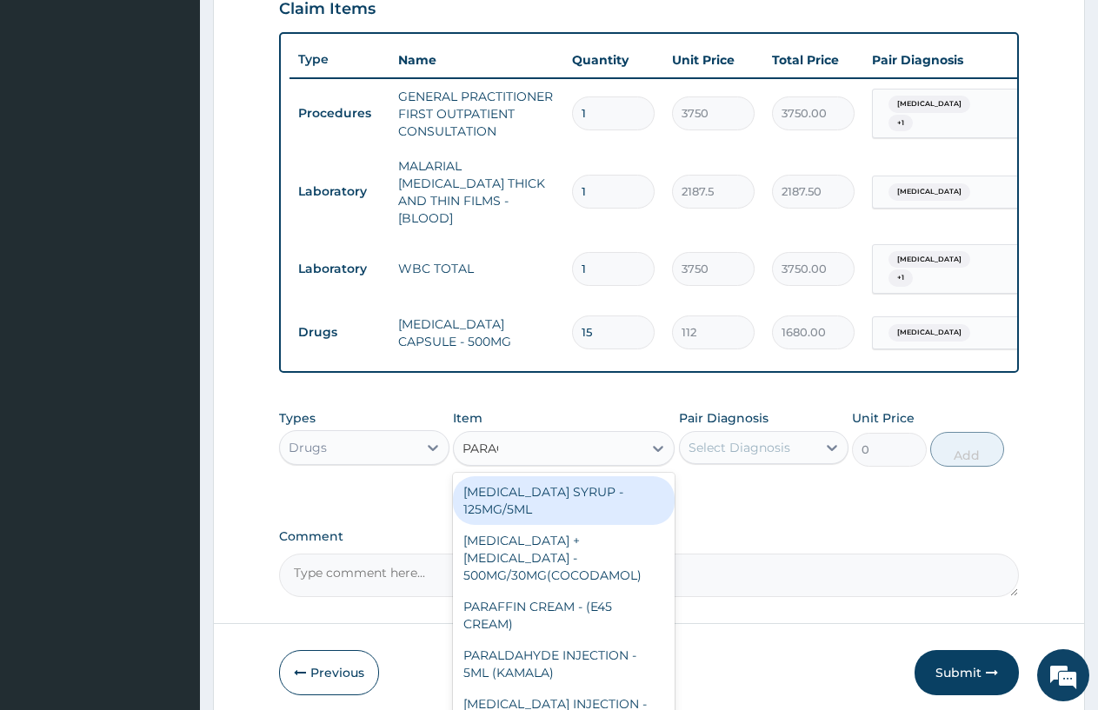
type input "PARACE"
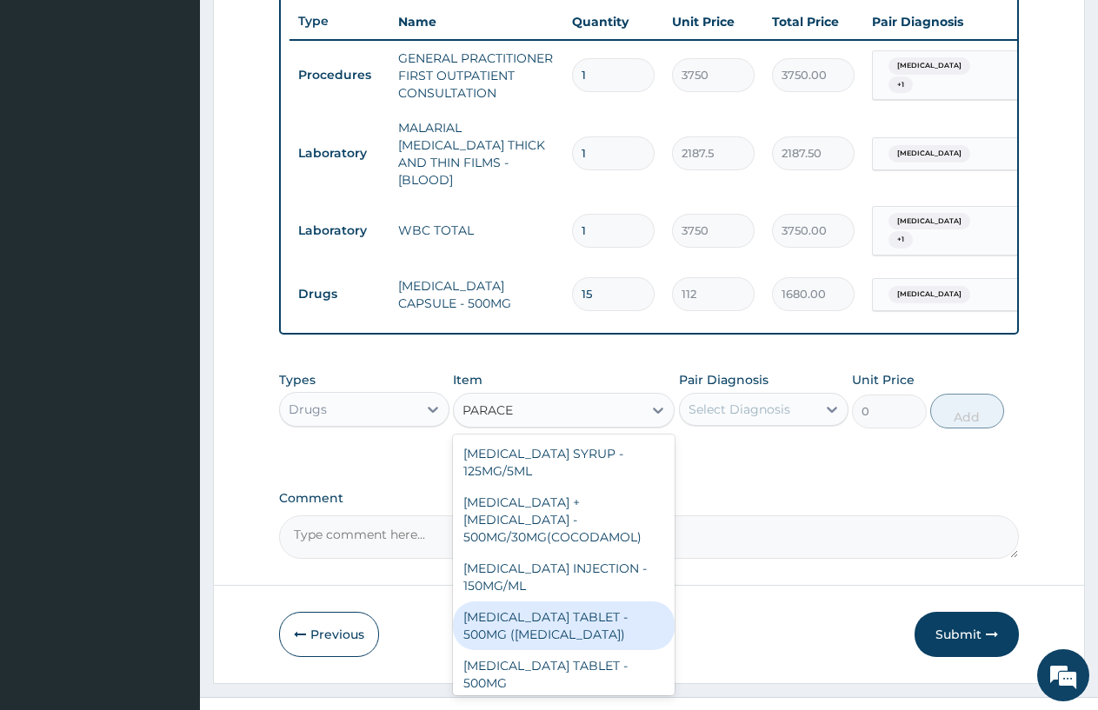
scroll to position [675, 0]
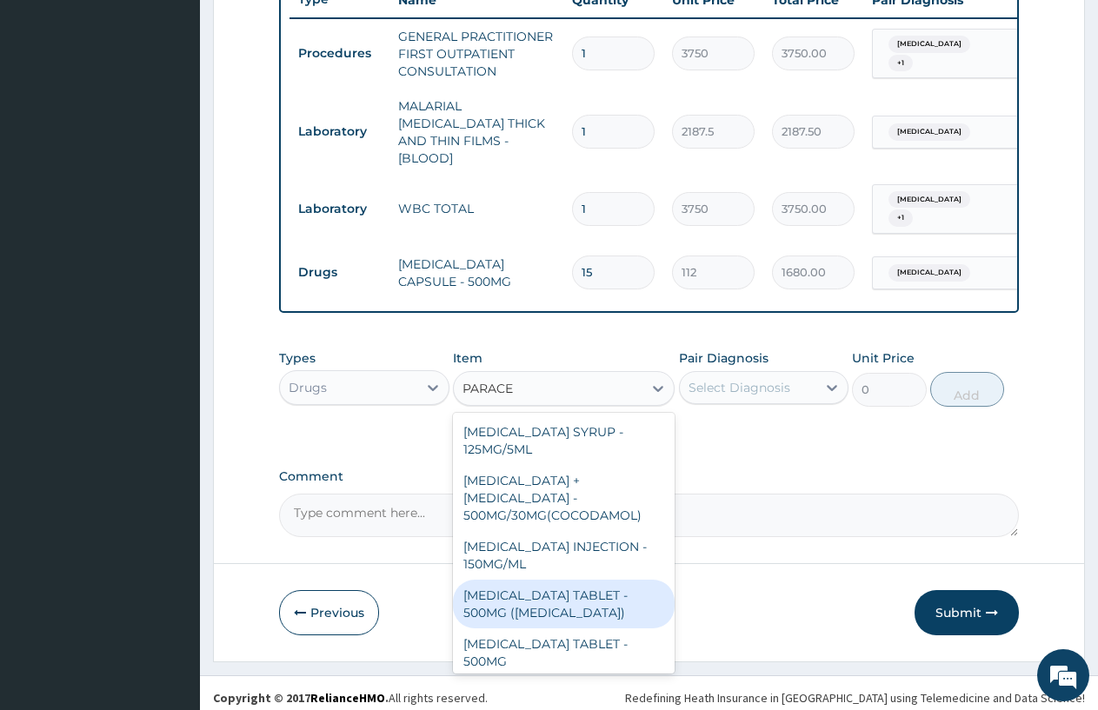
click at [513, 428] on div "PARACETAMOL SYRUP - 125MG/5ML" at bounding box center [564, 440] width 222 height 49
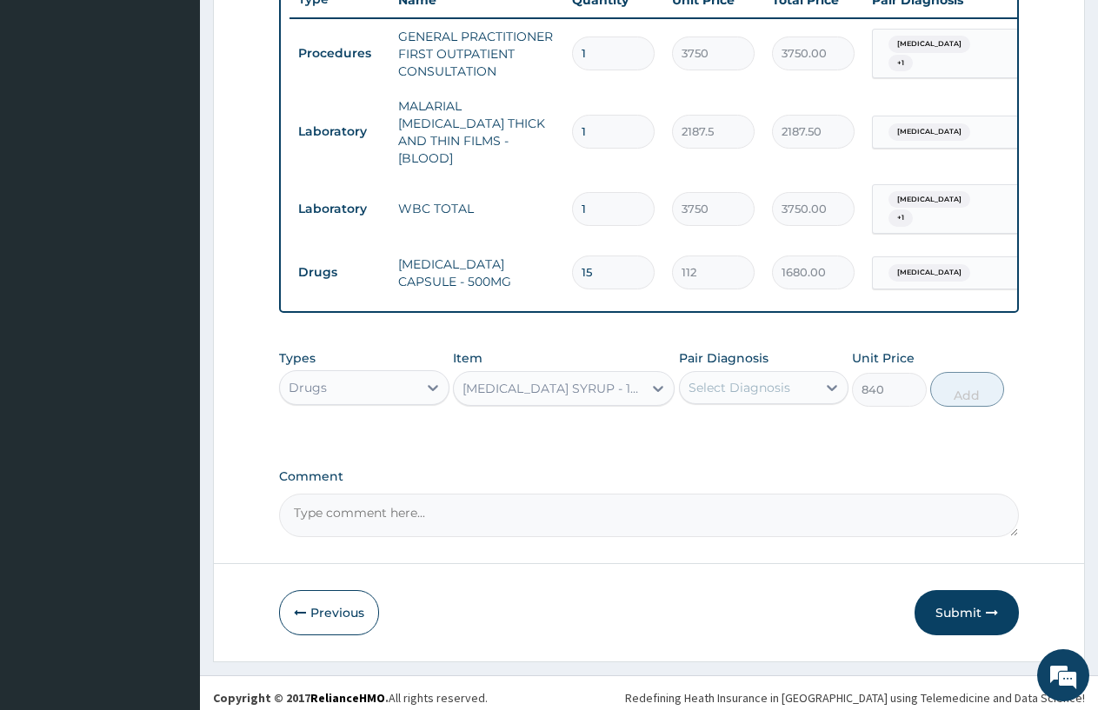
click at [748, 379] on div "Select Diagnosis" at bounding box center [739, 387] width 102 height 17
click at [736, 422] on label "Malaria" at bounding box center [762, 430] width 108 height 17
click at [984, 372] on button "Add" at bounding box center [967, 389] width 74 height 35
type input "0"
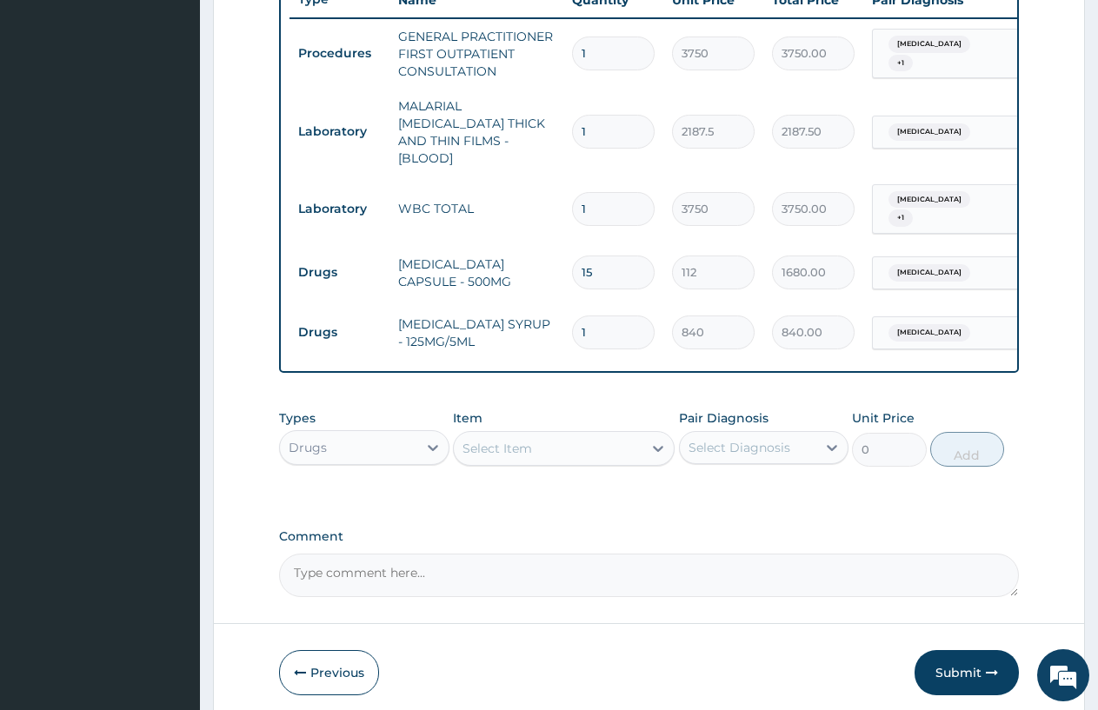
click at [469, 451] on div "Select Item" at bounding box center [548, 449] width 189 height 28
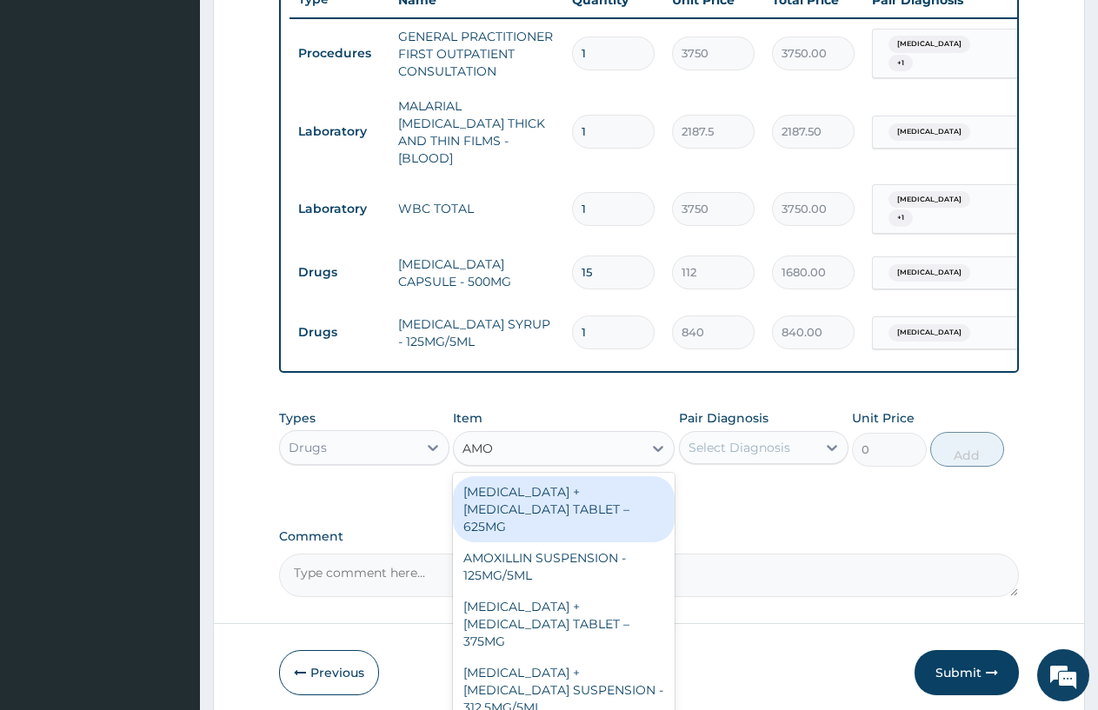
type input "AMOX"
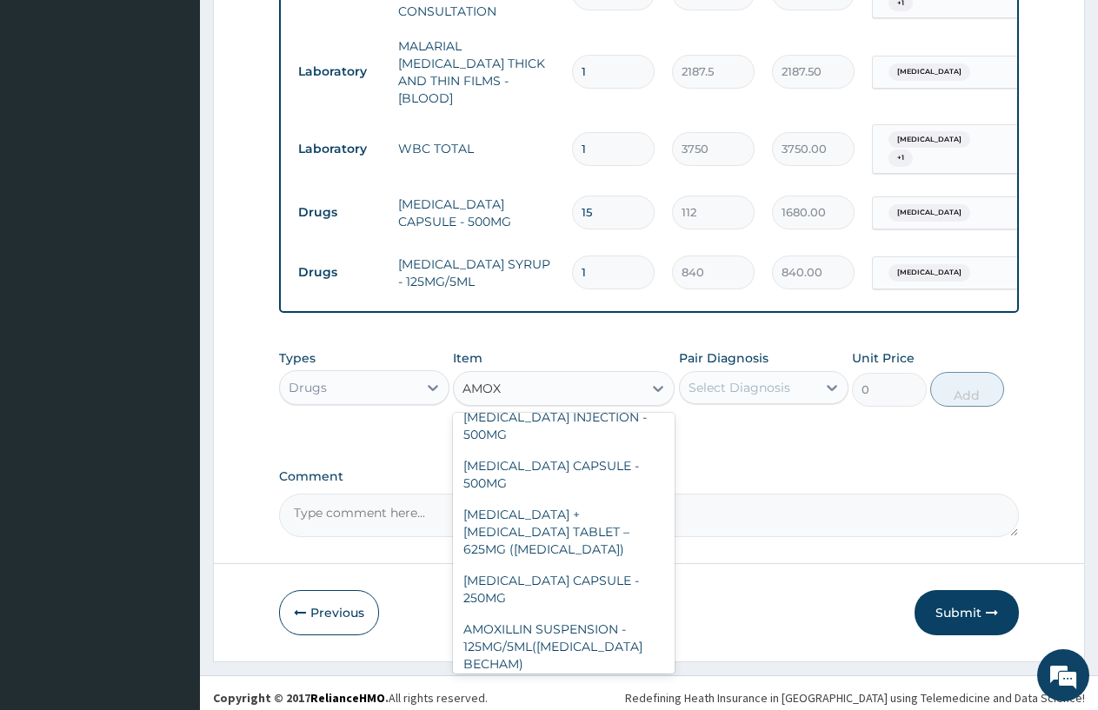
scroll to position [626, 0]
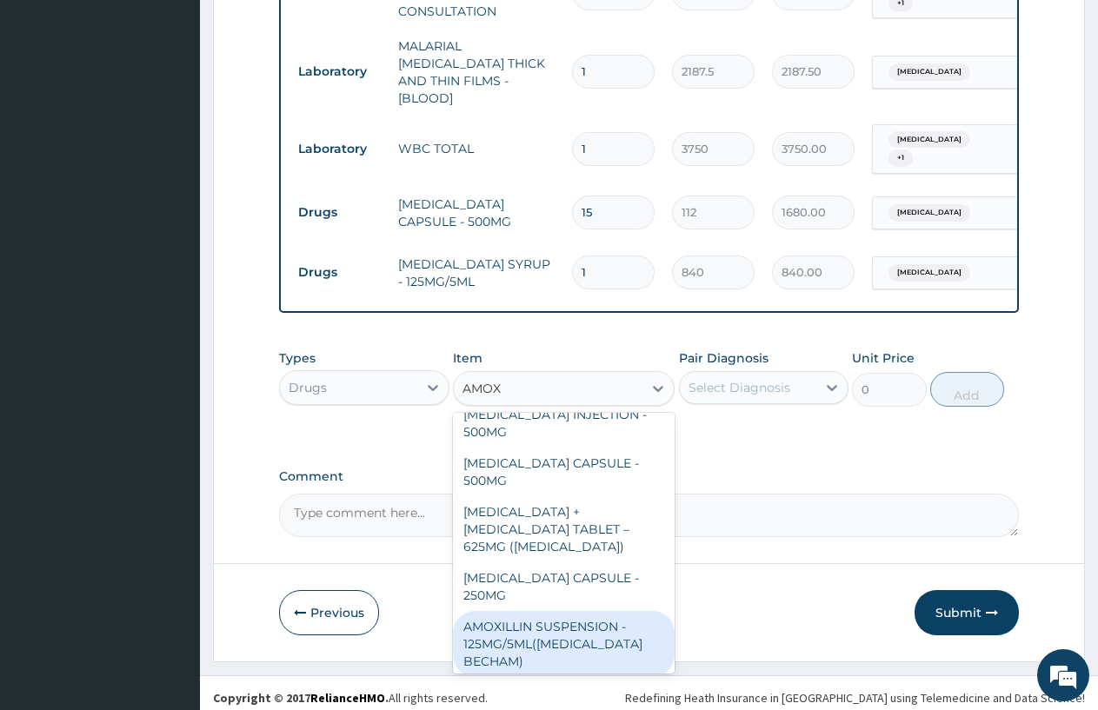
click at [572, 611] on div "AMOXILLIN SUSPENSION - 125MG/5ML(AMOXIL BECHAM)" at bounding box center [564, 644] width 222 height 66
type input "3360"
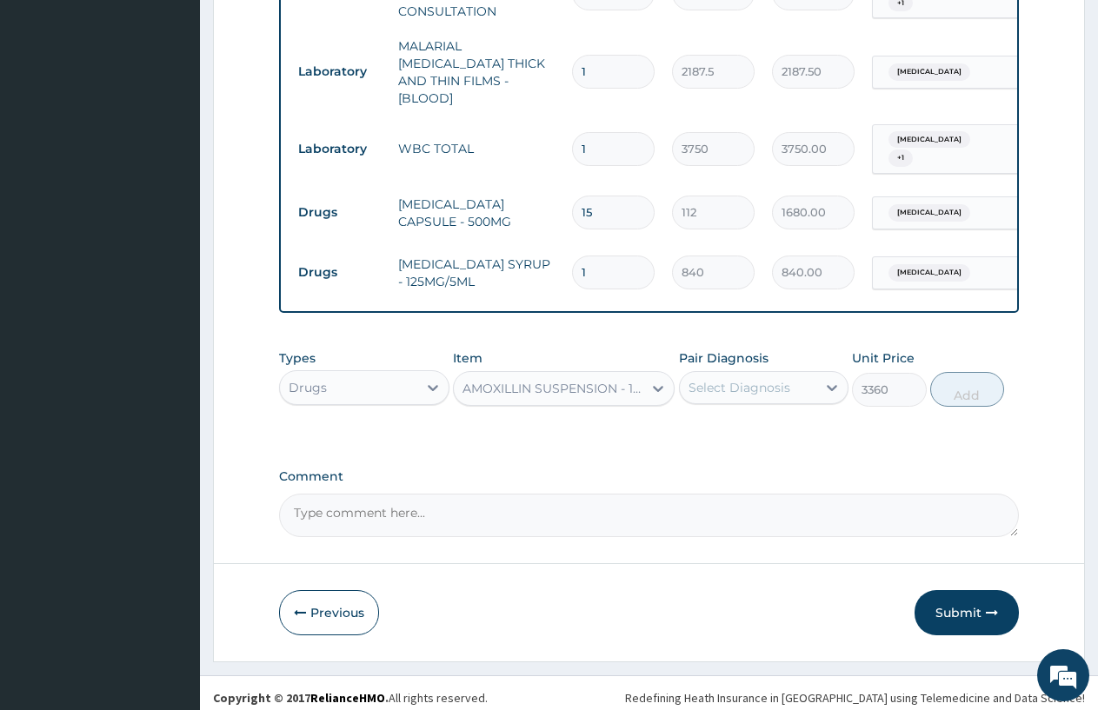
click at [756, 379] on div "Select Diagnosis" at bounding box center [739, 387] width 102 height 17
click at [772, 461] on label "Upper respiratory infection" at bounding box center [762, 465] width 108 height 17
click at [815, 461] on label "Upper respiratory infection" at bounding box center [762, 465] width 108 height 17
checkbox input "true"
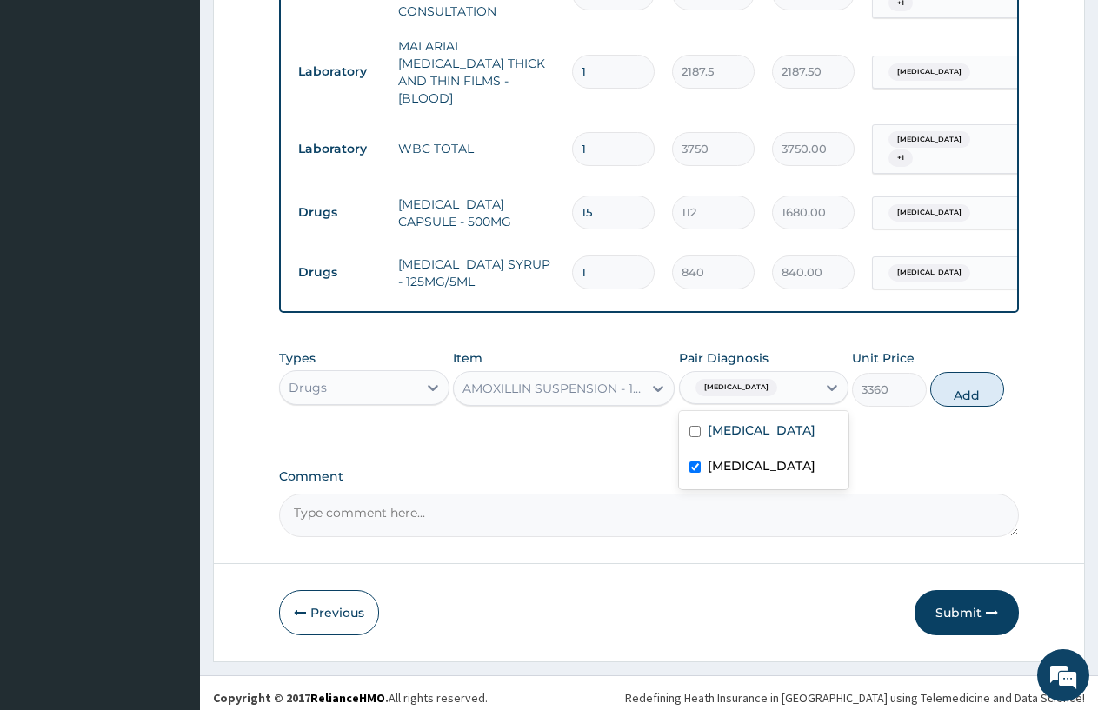
click at [960, 391] on button "Add" at bounding box center [967, 389] width 74 height 35
type input "0"
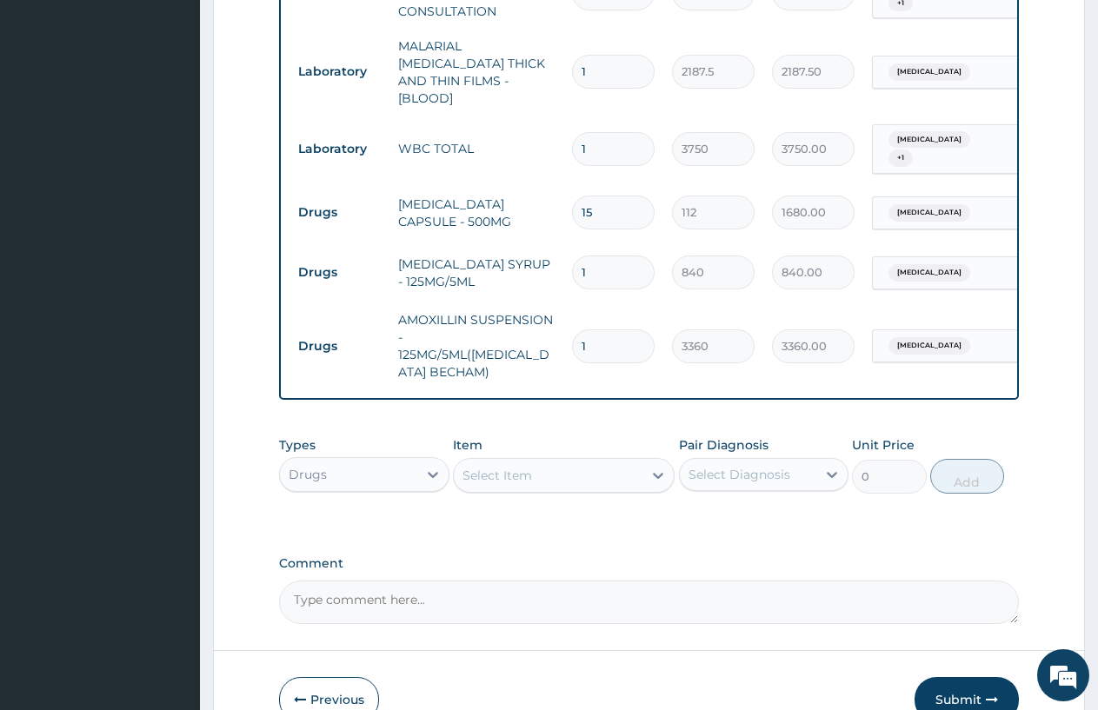
scroll to position [0, 133]
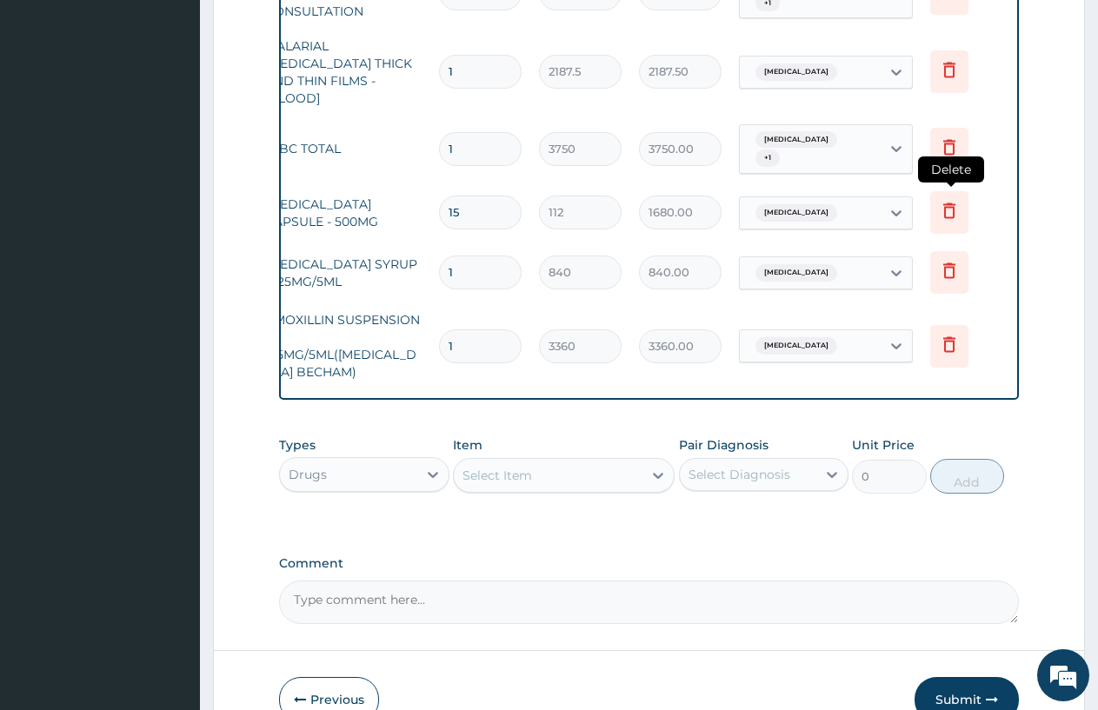
click at [941, 202] on icon at bounding box center [949, 212] width 38 height 43
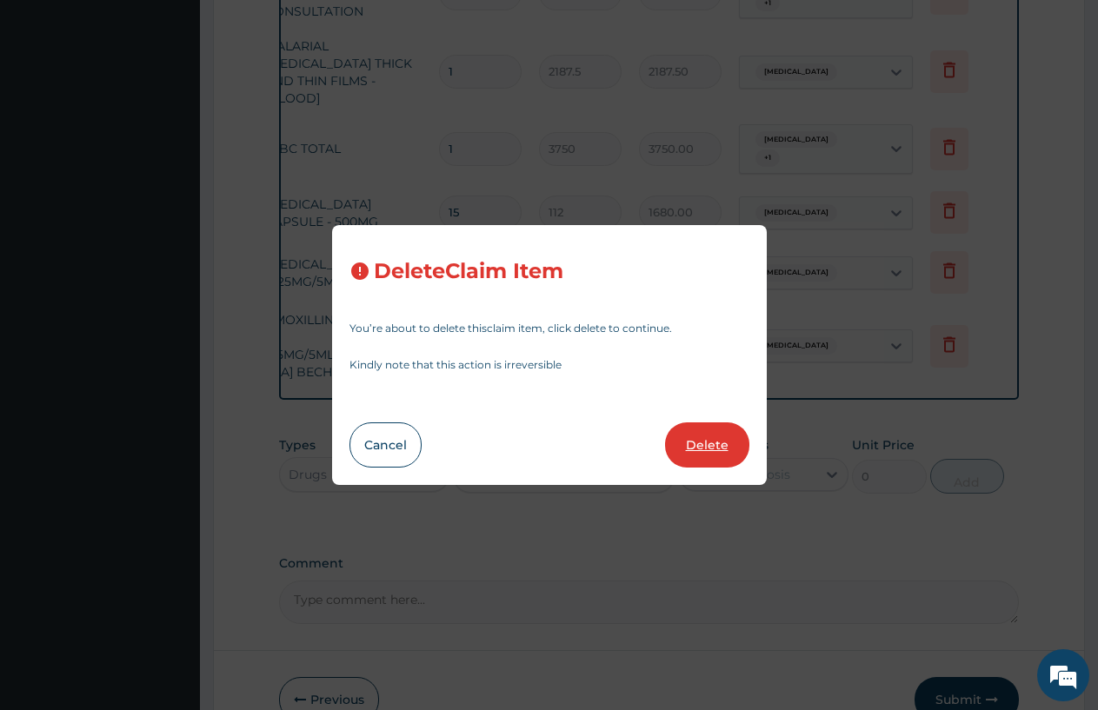
click at [713, 448] on button "Delete" at bounding box center [707, 444] width 84 height 45
type input "1"
type input "840"
type input "840.00"
type input "3360"
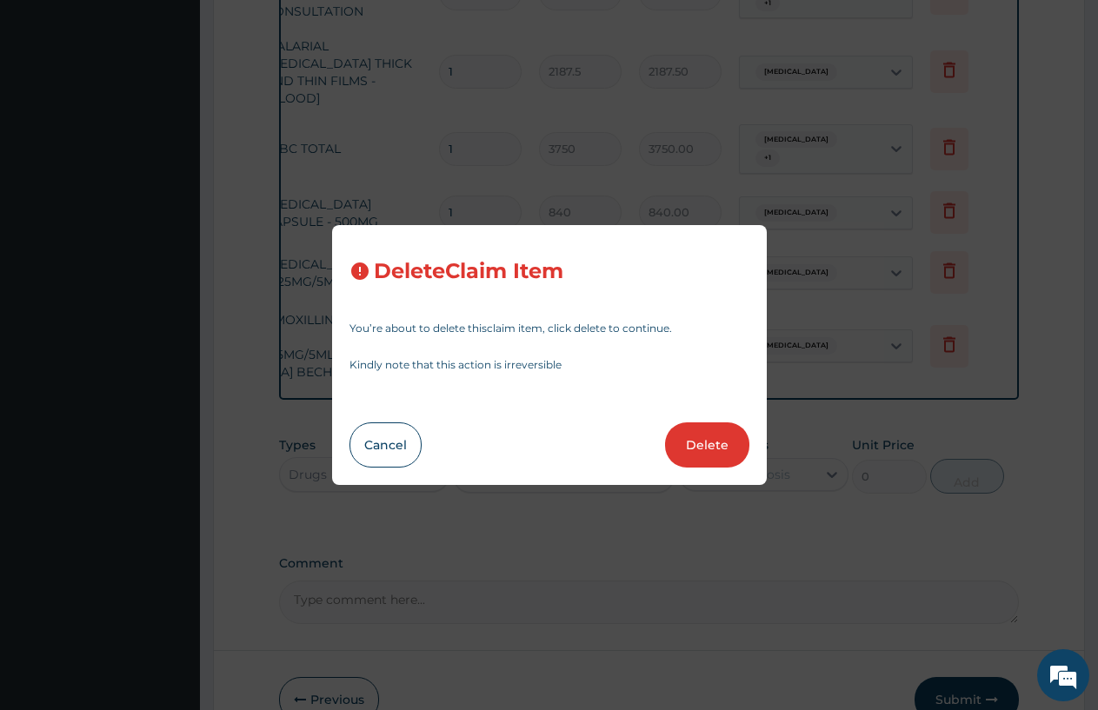
type input "3360.00"
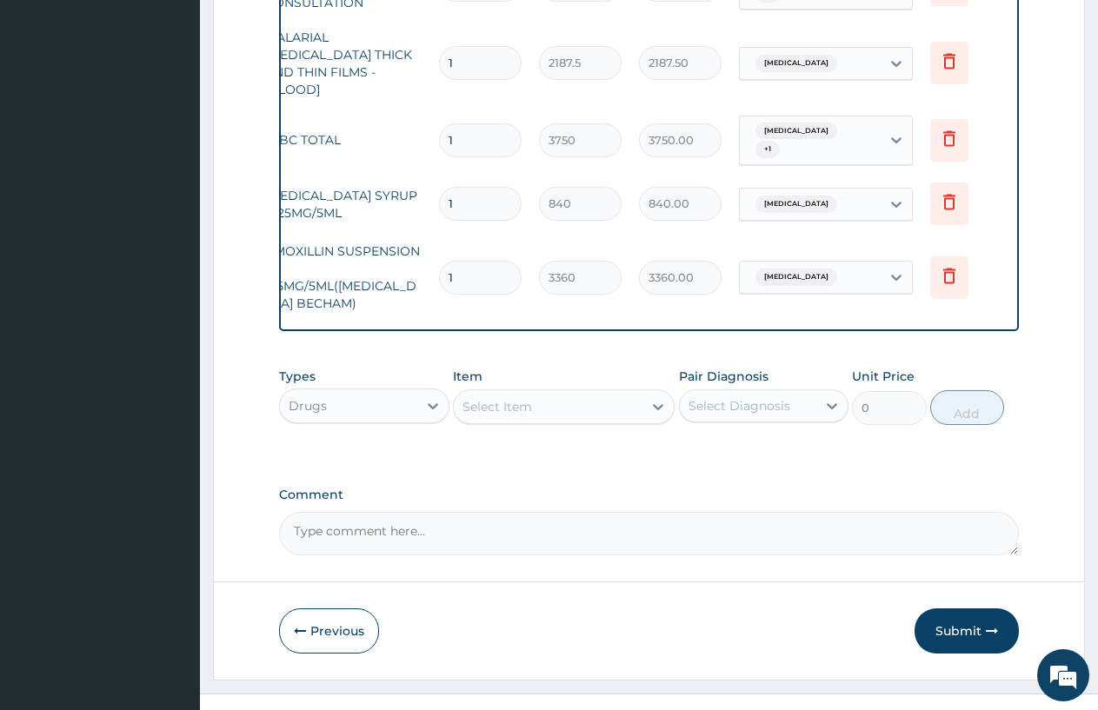
scroll to position [744, 0]
click at [490, 397] on div "Select Item" at bounding box center [497, 405] width 70 height 17
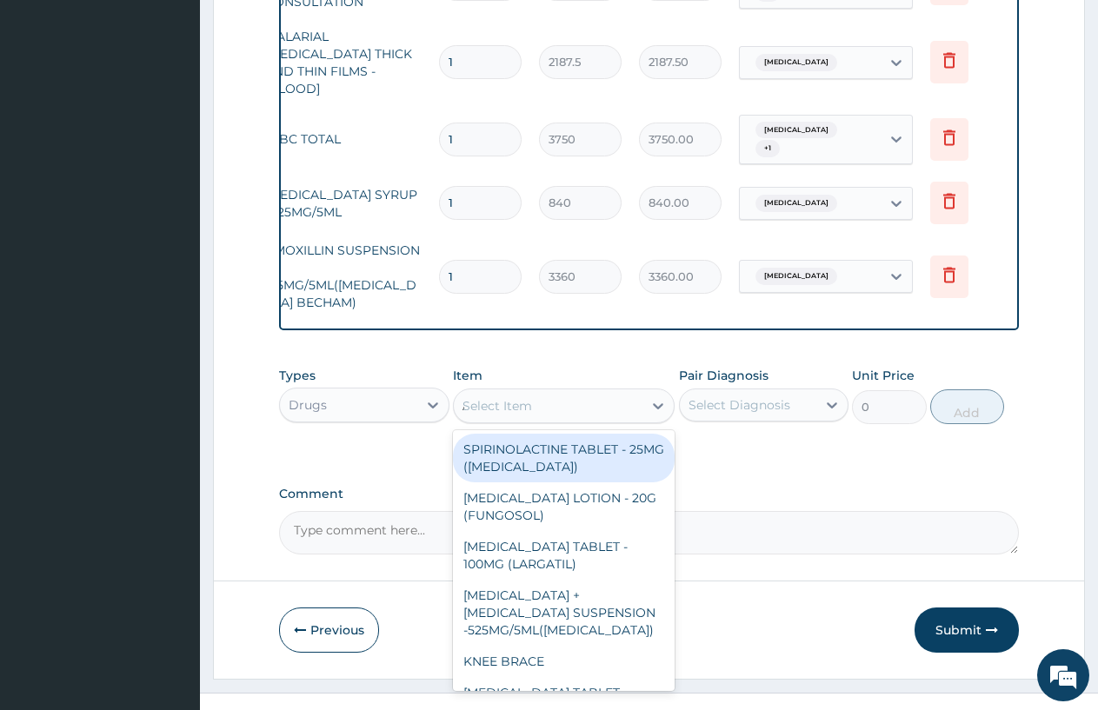
type input "ART"
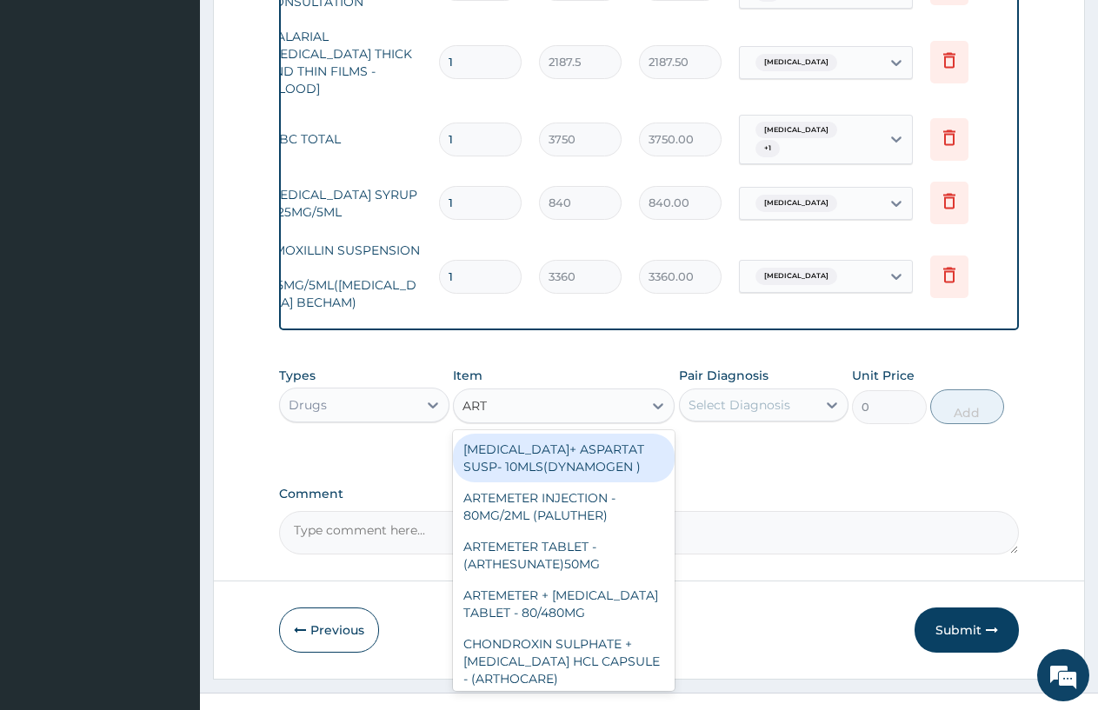
click at [529, 495] on div "ARTEMETER INJECTION - 80MG/2ML (PALUTHER)" at bounding box center [564, 506] width 222 height 49
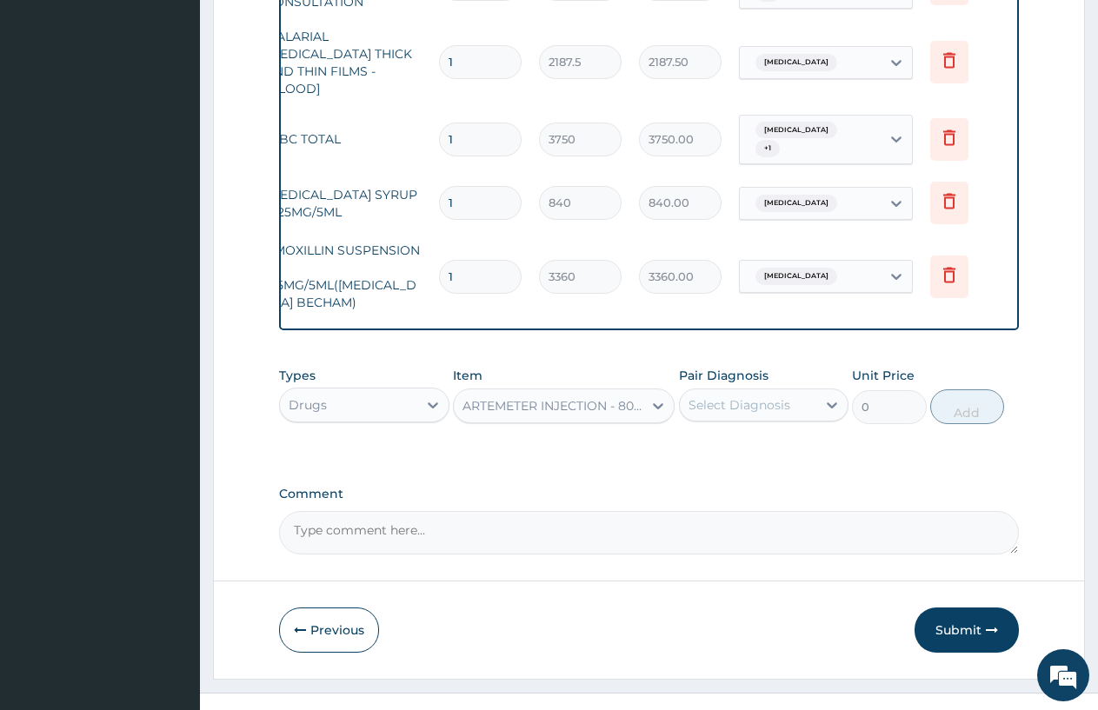
type input "700"
click at [695, 396] on div "Select Diagnosis" at bounding box center [739, 404] width 102 height 17
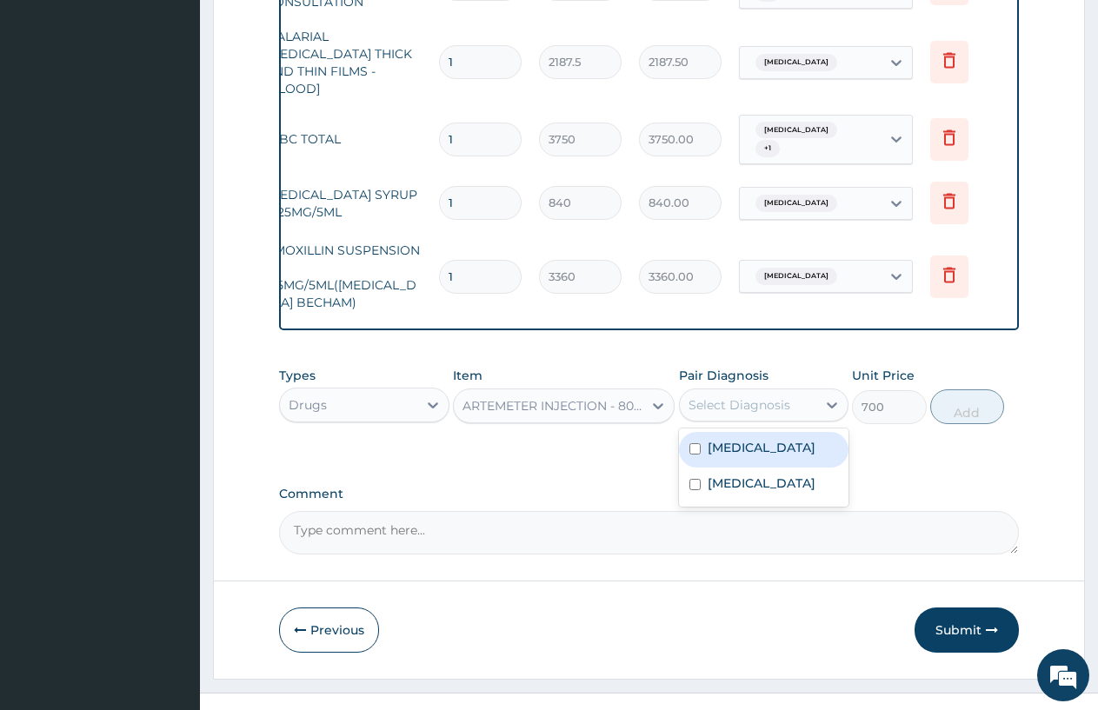
click at [751, 439] on label "Malaria" at bounding box center [762, 447] width 108 height 17
checkbox input "true"
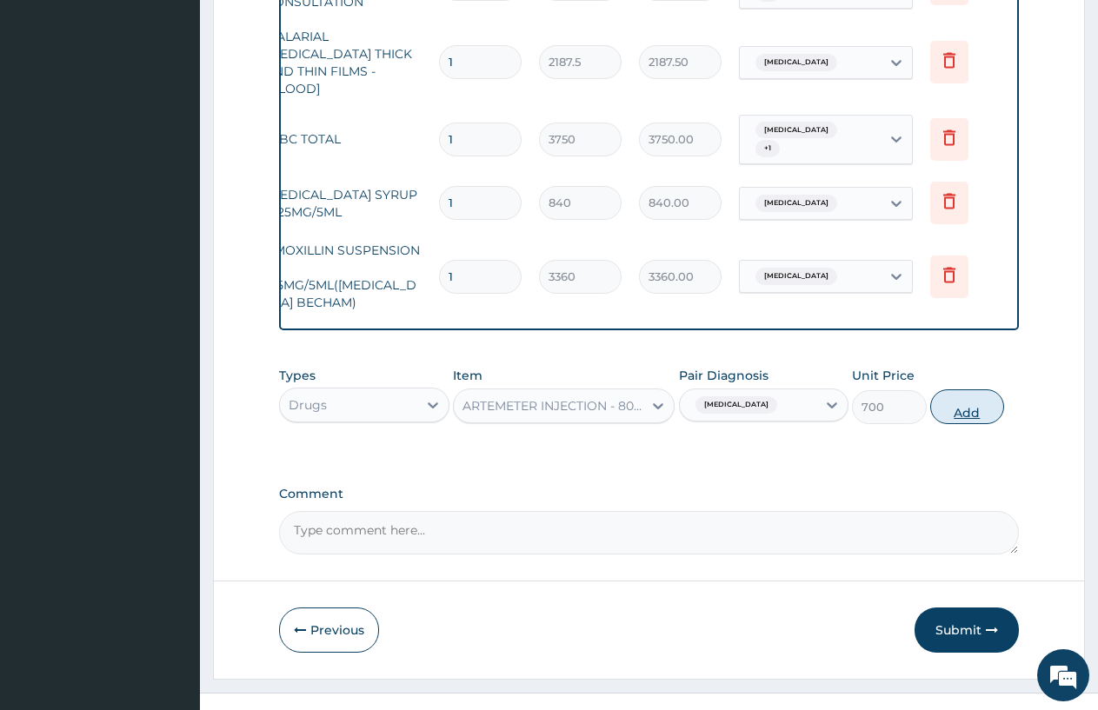
click at [951, 389] on button "Add" at bounding box center [967, 406] width 74 height 35
type input "0"
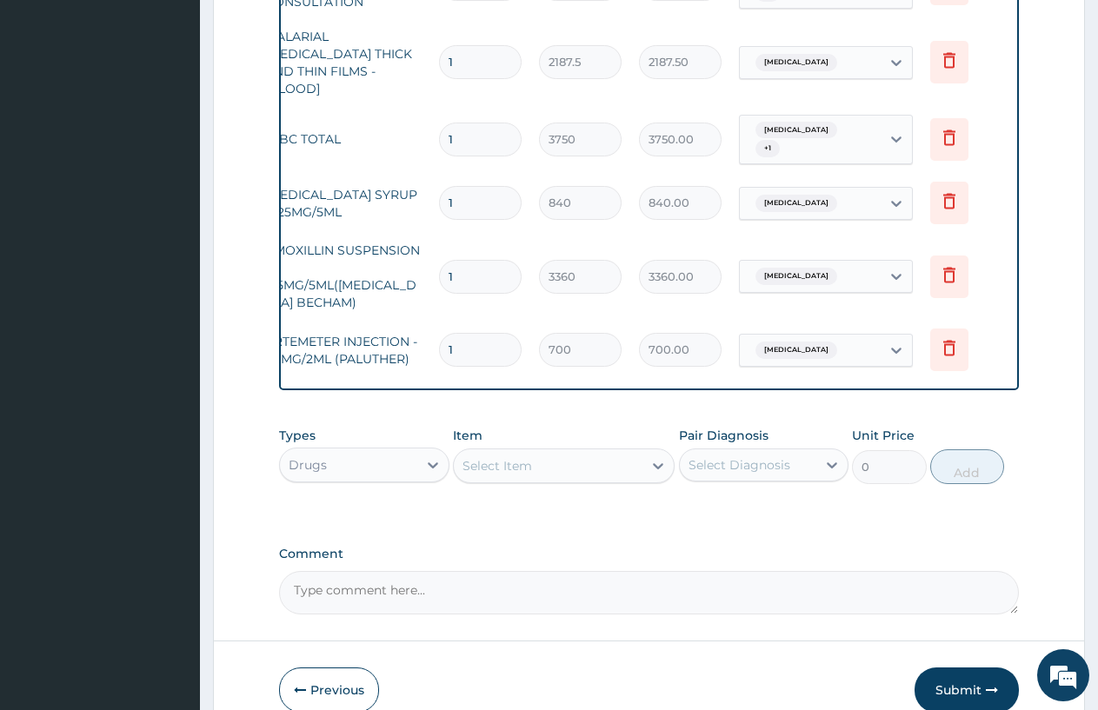
click at [477, 457] on div "Select Item" at bounding box center [497, 465] width 70 height 17
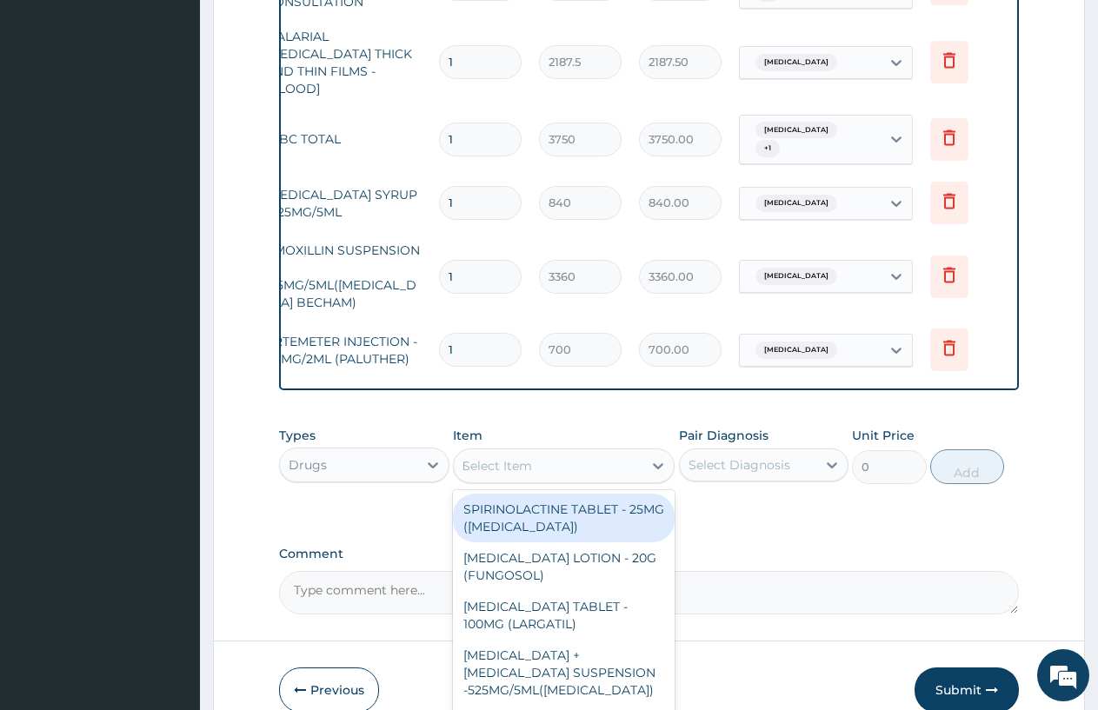
type input "DEXA"
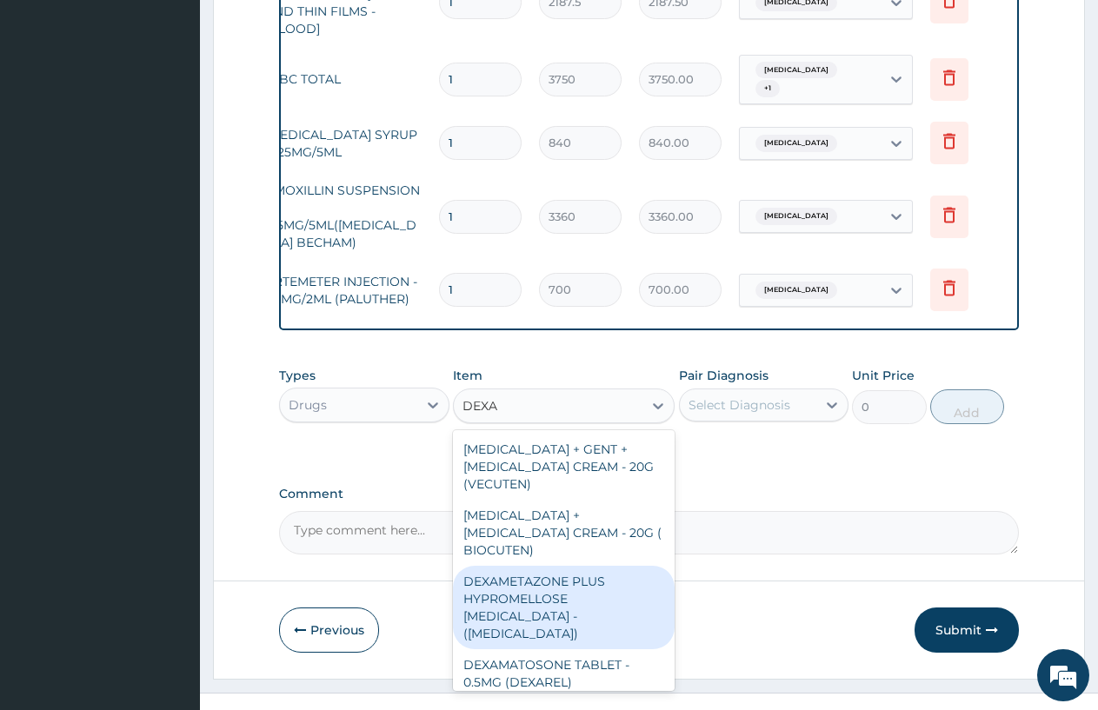
scroll to position [42, 0]
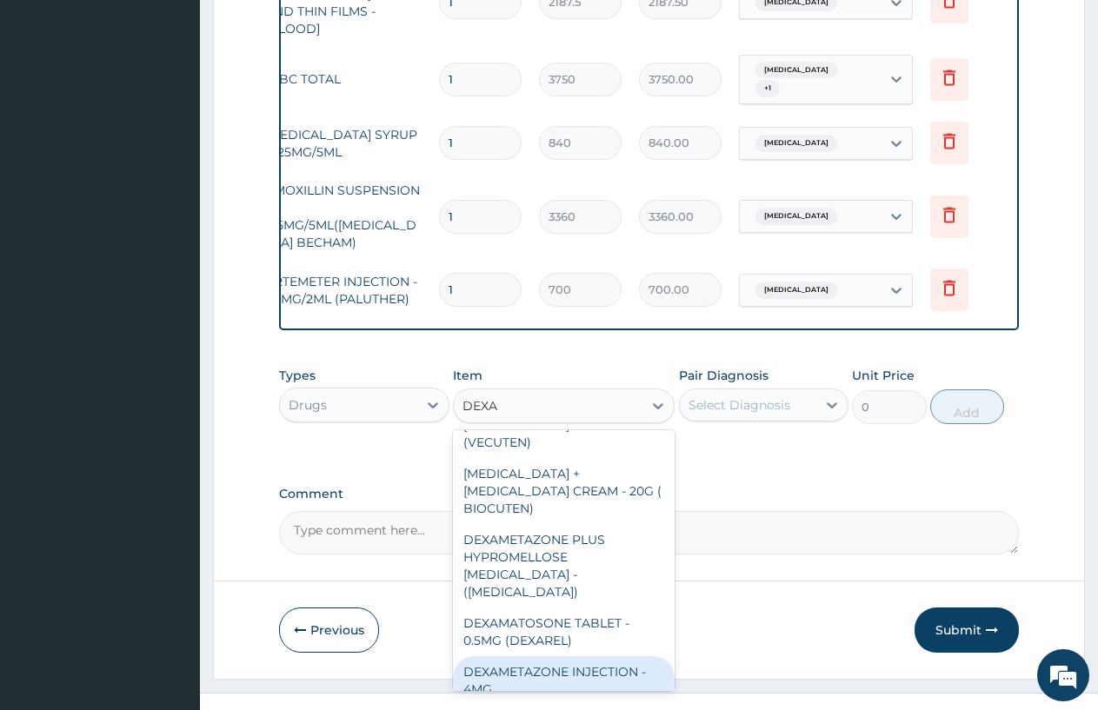
click at [603, 656] on div "DEXAMETAZONE INJECTION - 4MG" at bounding box center [564, 680] width 222 height 49
type input "280"
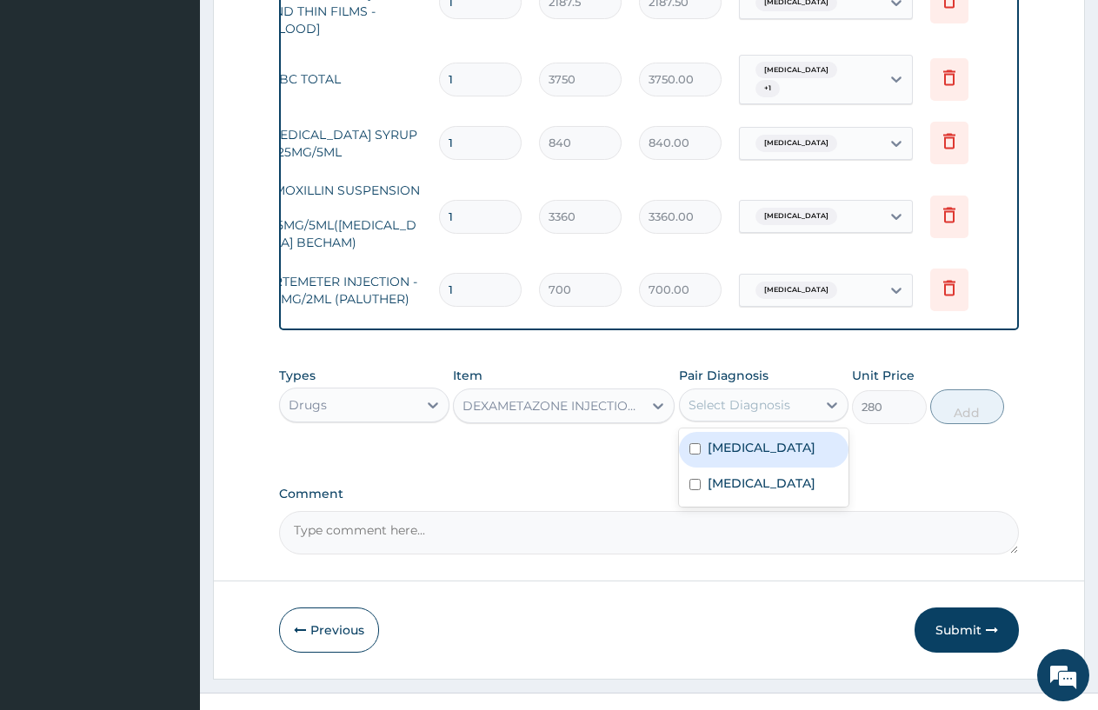
click at [728, 396] on div "Select Diagnosis" at bounding box center [739, 404] width 102 height 17
click at [727, 439] on label "[MEDICAL_DATA]" at bounding box center [762, 447] width 108 height 17
click at [716, 475] on label "[MEDICAL_DATA]" at bounding box center [762, 483] width 108 height 17
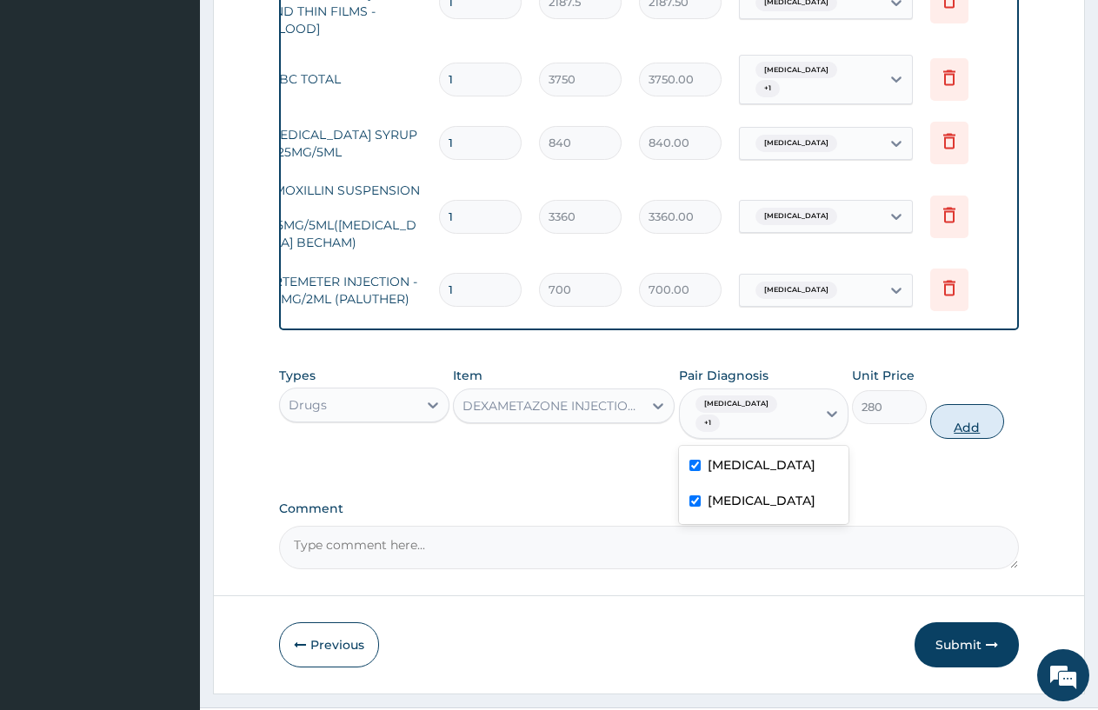
checkbox input "true"
click at [983, 404] on button "Add" at bounding box center [967, 421] width 74 height 35
type input "0"
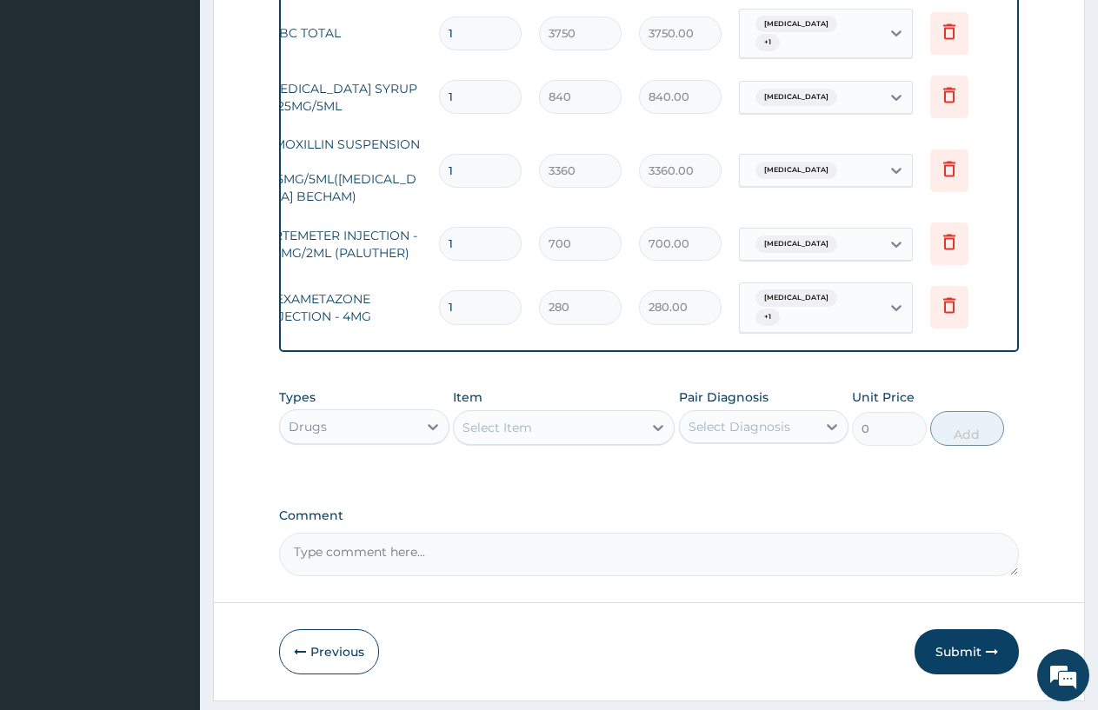
scroll to position [864, 0]
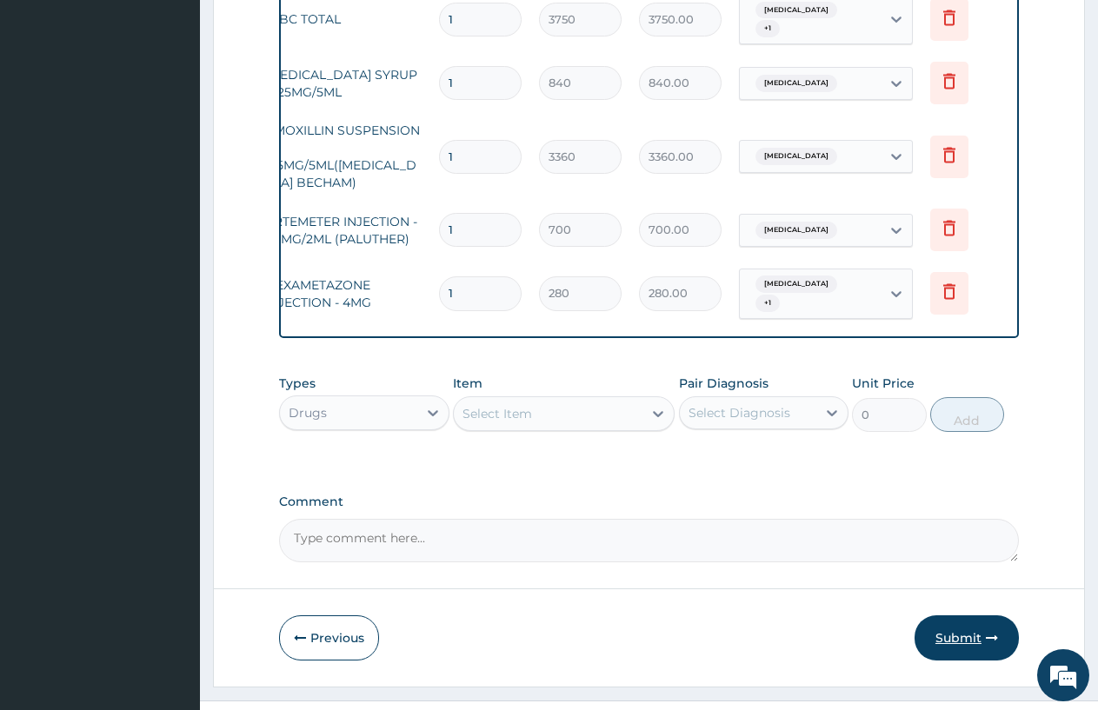
click at [972, 615] on button "Submit" at bounding box center [966, 637] width 104 height 45
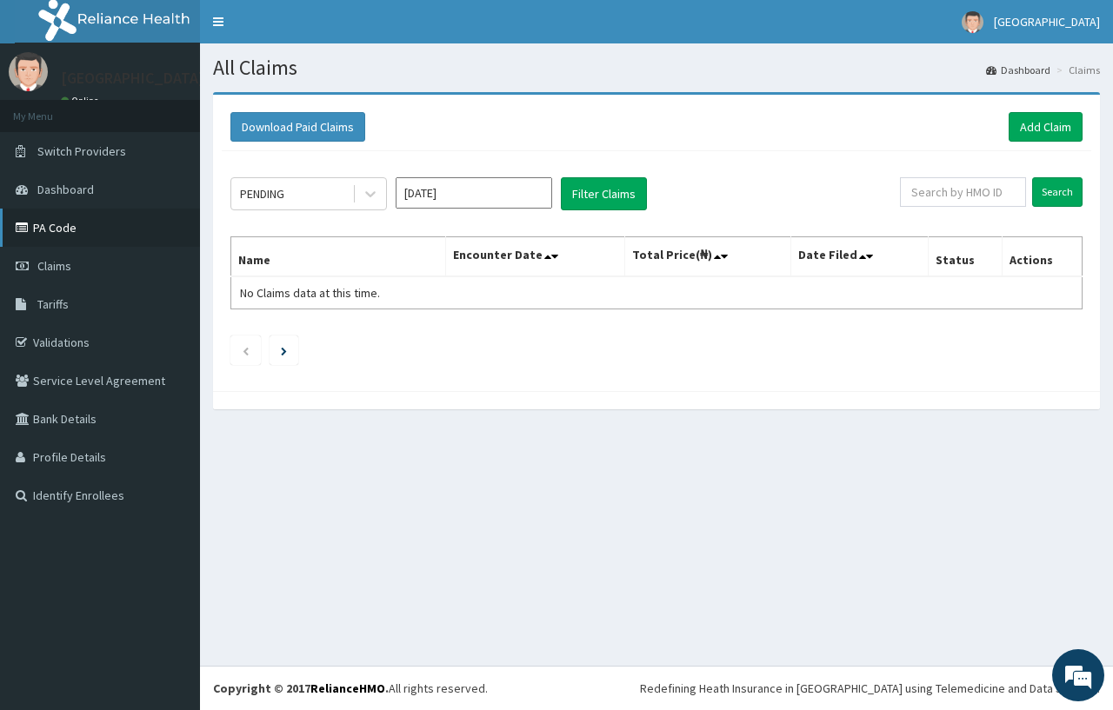
click at [78, 222] on link "PA Code" at bounding box center [100, 228] width 200 height 38
click at [1053, 129] on link "Add Claim" at bounding box center [1045, 127] width 74 height 30
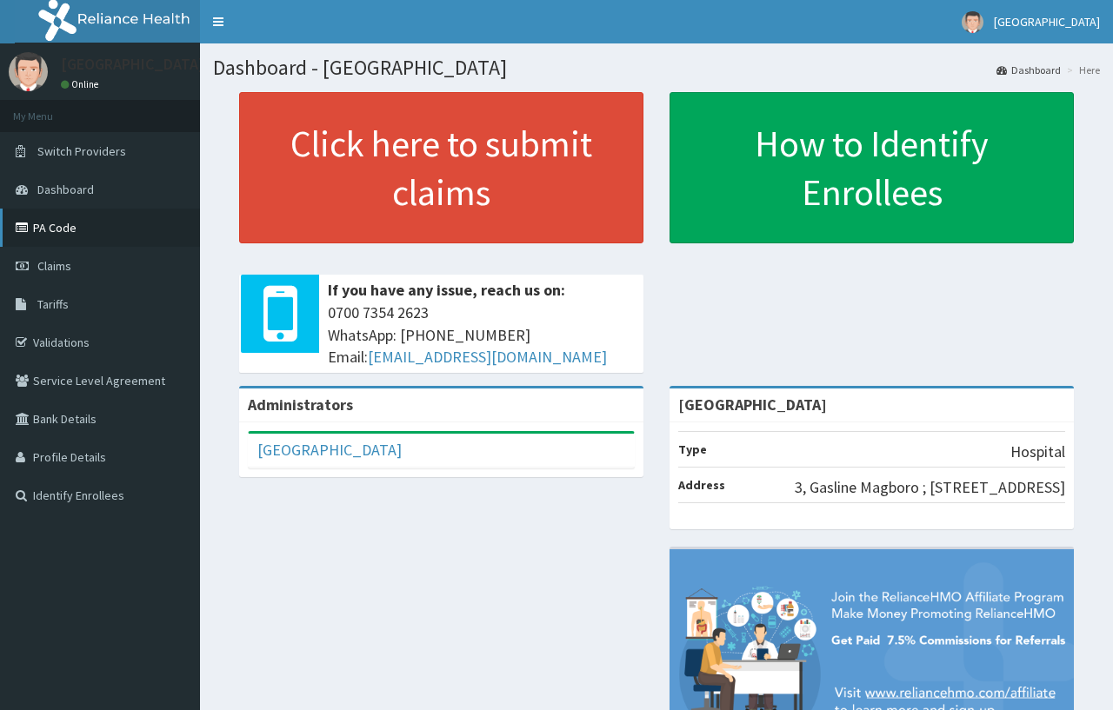
click at [56, 223] on link "PA Code" at bounding box center [100, 228] width 200 height 38
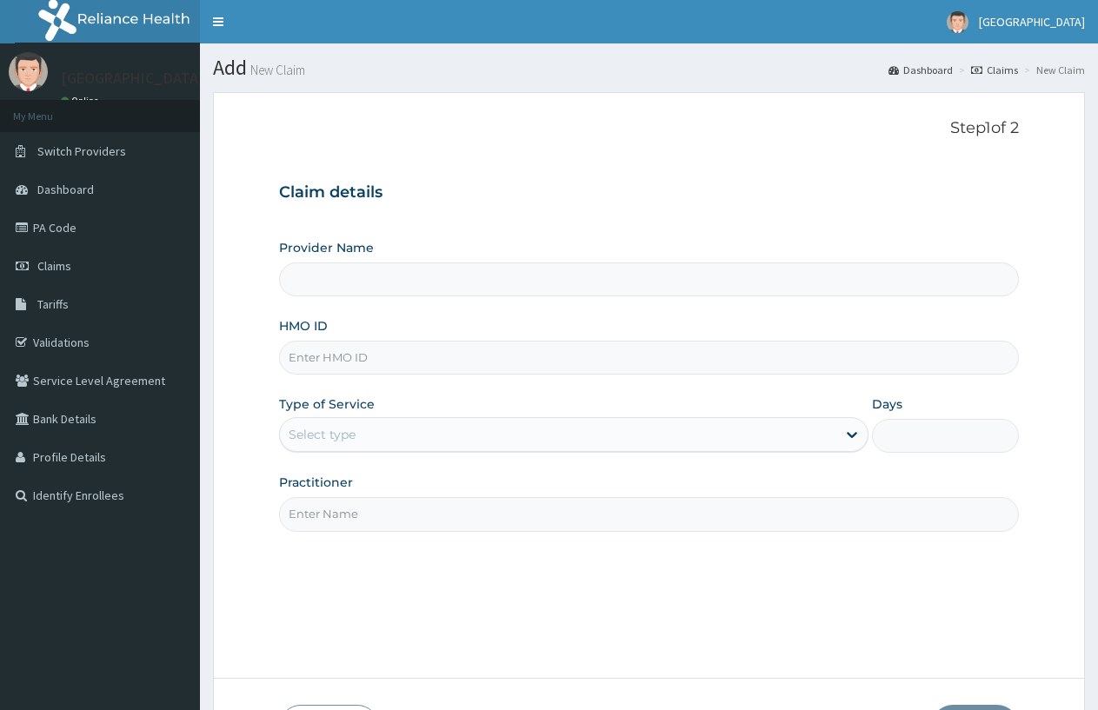
type input "[GEOGRAPHIC_DATA]"
click at [396, 361] on input "HMO ID" at bounding box center [649, 358] width 740 height 34
type input "PLE/10014/C"
click at [312, 433] on div "Select type" at bounding box center [322, 434] width 67 height 17
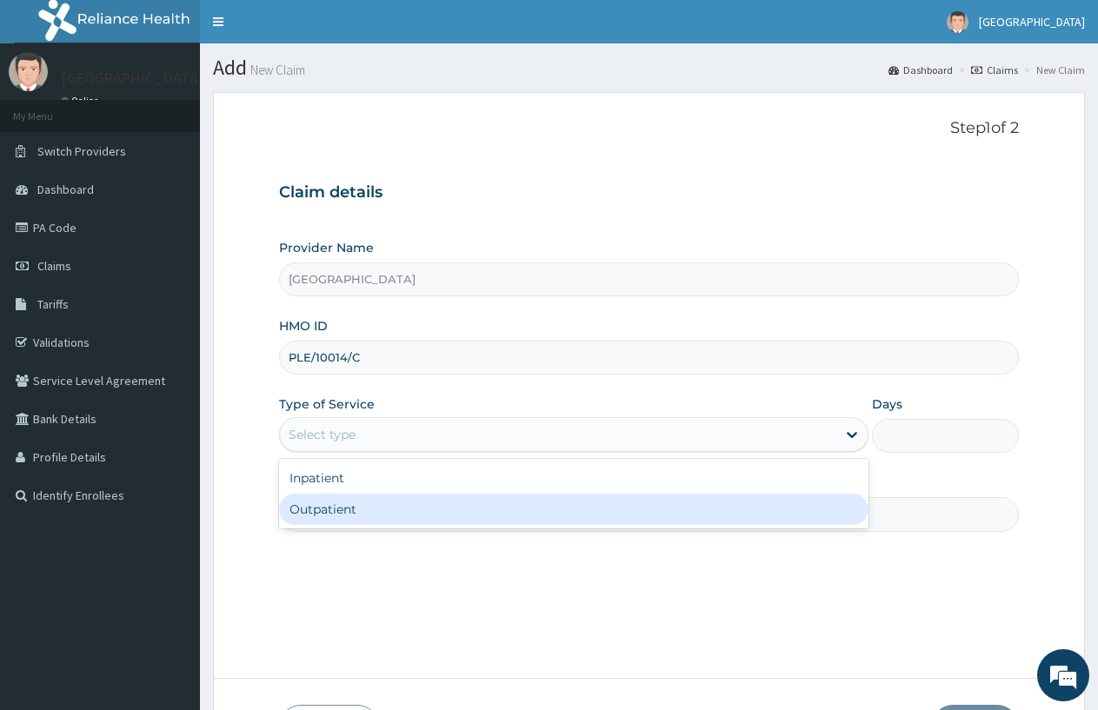
click at [356, 505] on div "Outpatient" at bounding box center [573, 509] width 588 height 31
type input "1"
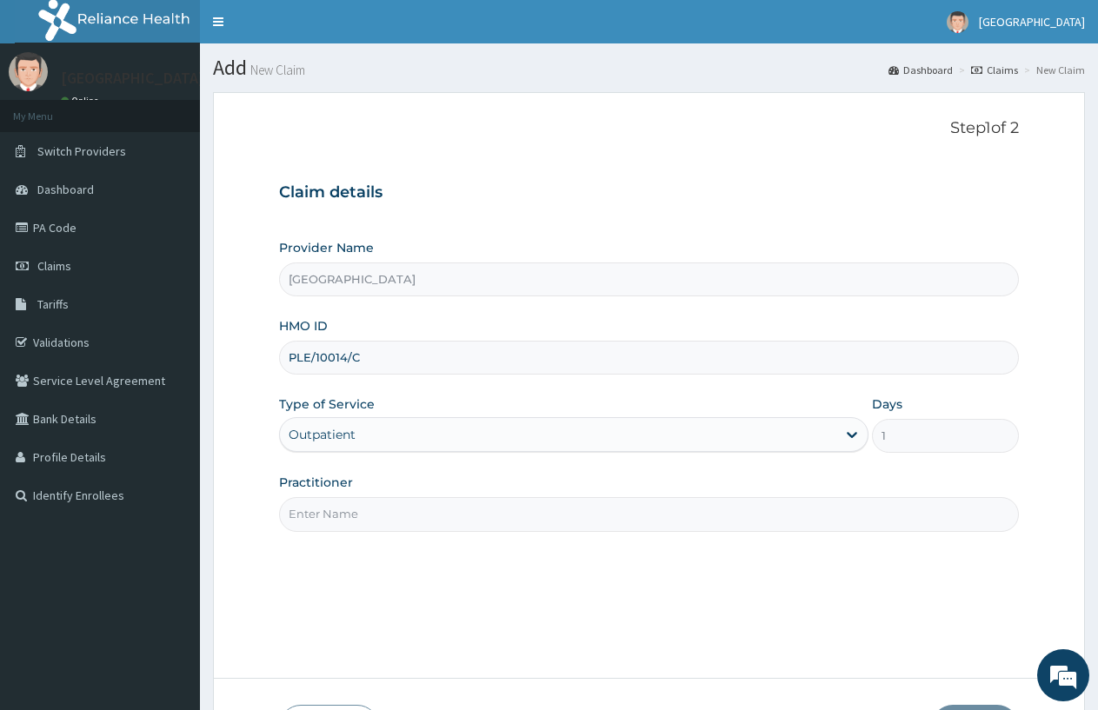
click at [356, 505] on input "Practitioner" at bounding box center [649, 514] width 740 height 34
type input "DOCTOR FAVOUR"
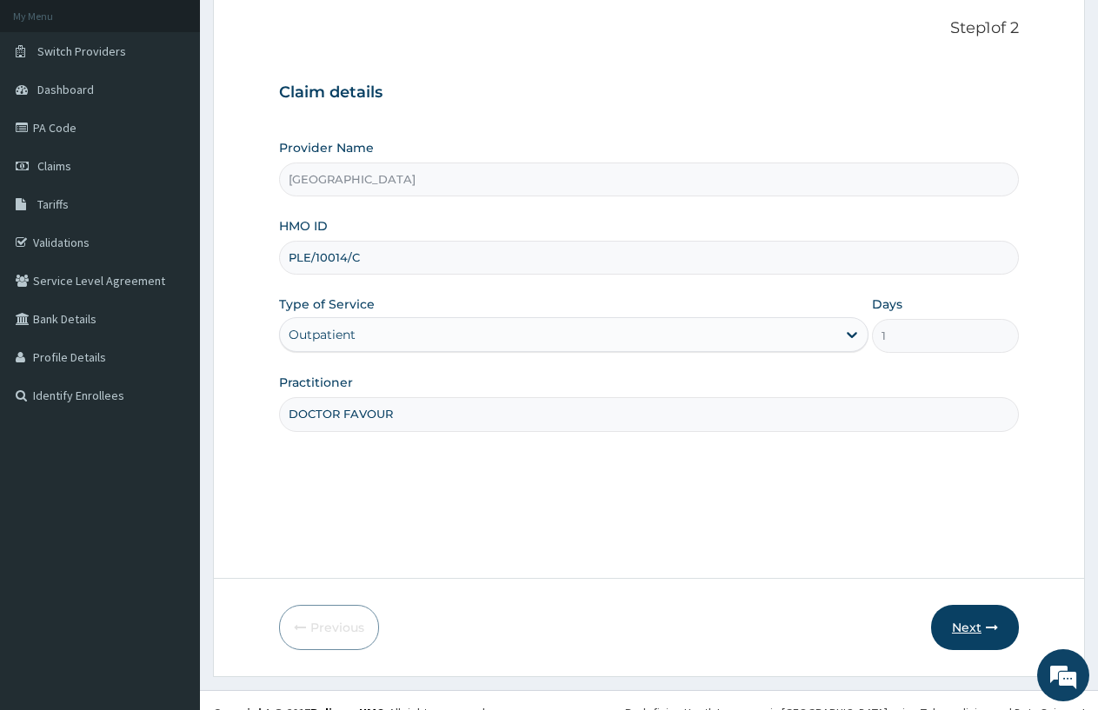
scroll to position [124, 0]
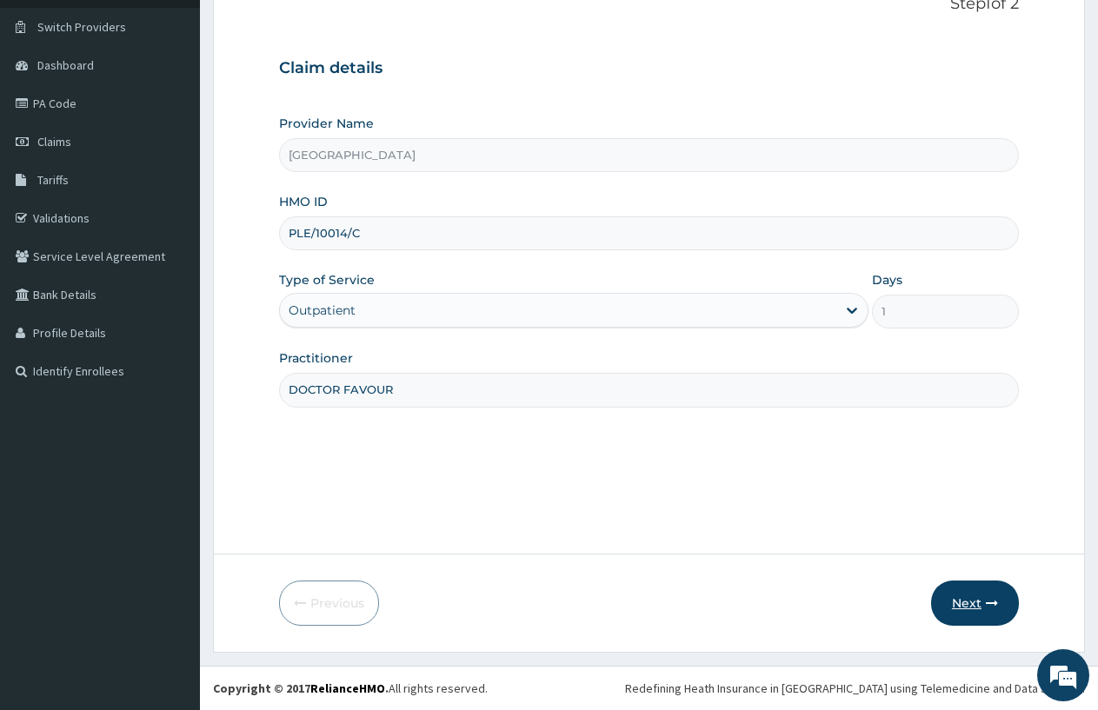
click at [955, 598] on button "Next" at bounding box center [975, 603] width 88 height 45
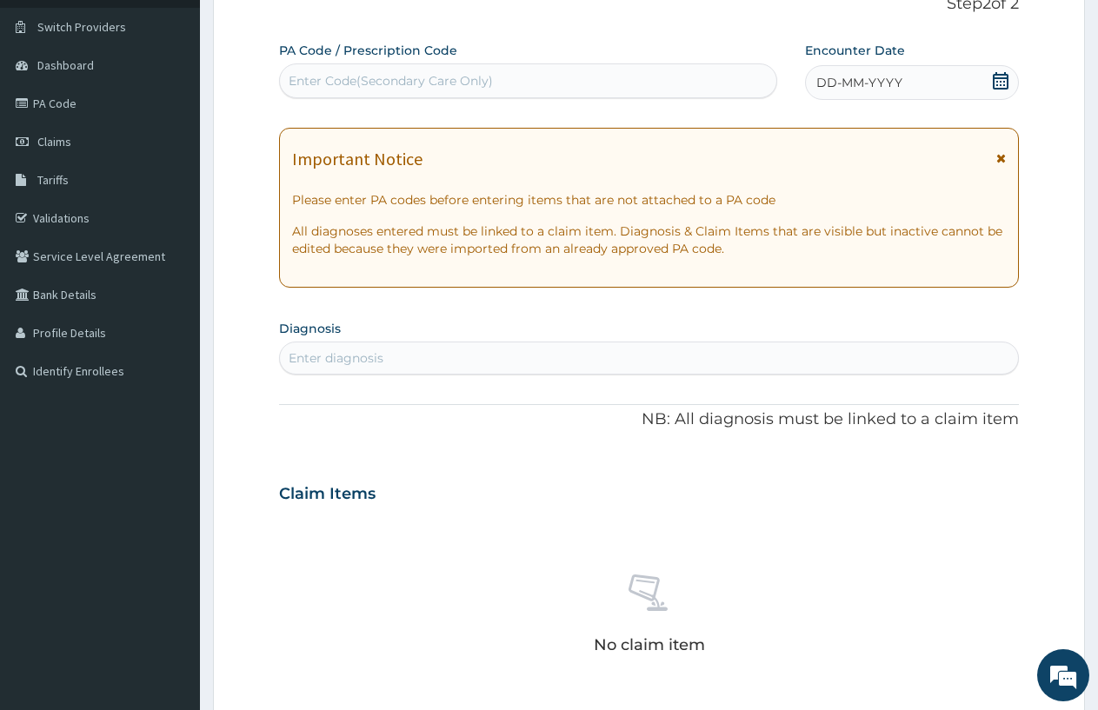
click at [329, 89] on div "Enter Code(Secondary Care Only)" at bounding box center [391, 80] width 204 height 17
click at [914, 86] on div "DD-MM-YYYY" at bounding box center [912, 82] width 214 height 35
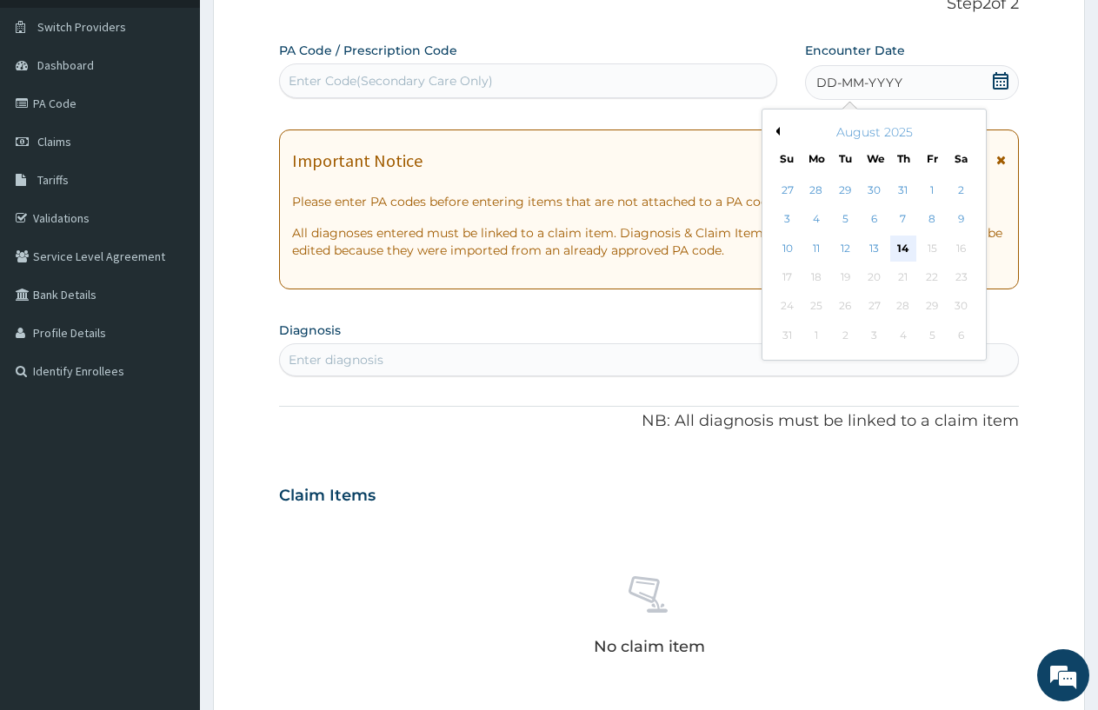
click at [900, 256] on div "14" at bounding box center [903, 249] width 26 height 26
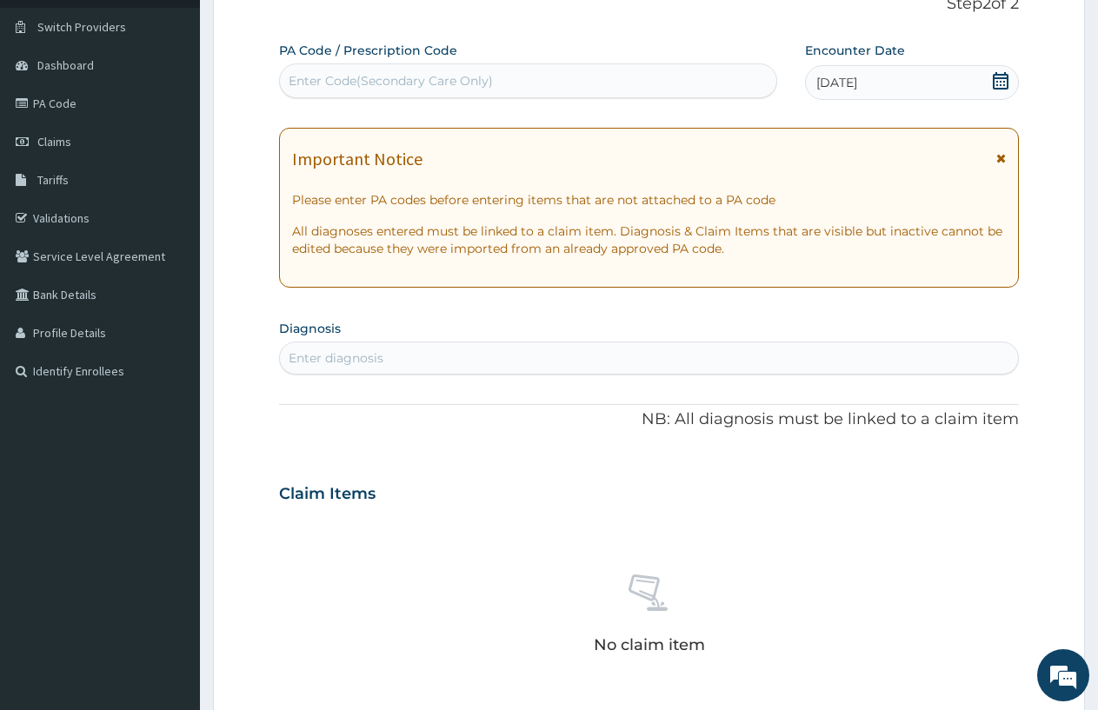
click at [409, 360] on div "Enter diagnosis" at bounding box center [649, 358] width 738 height 28
type input "PLAS"
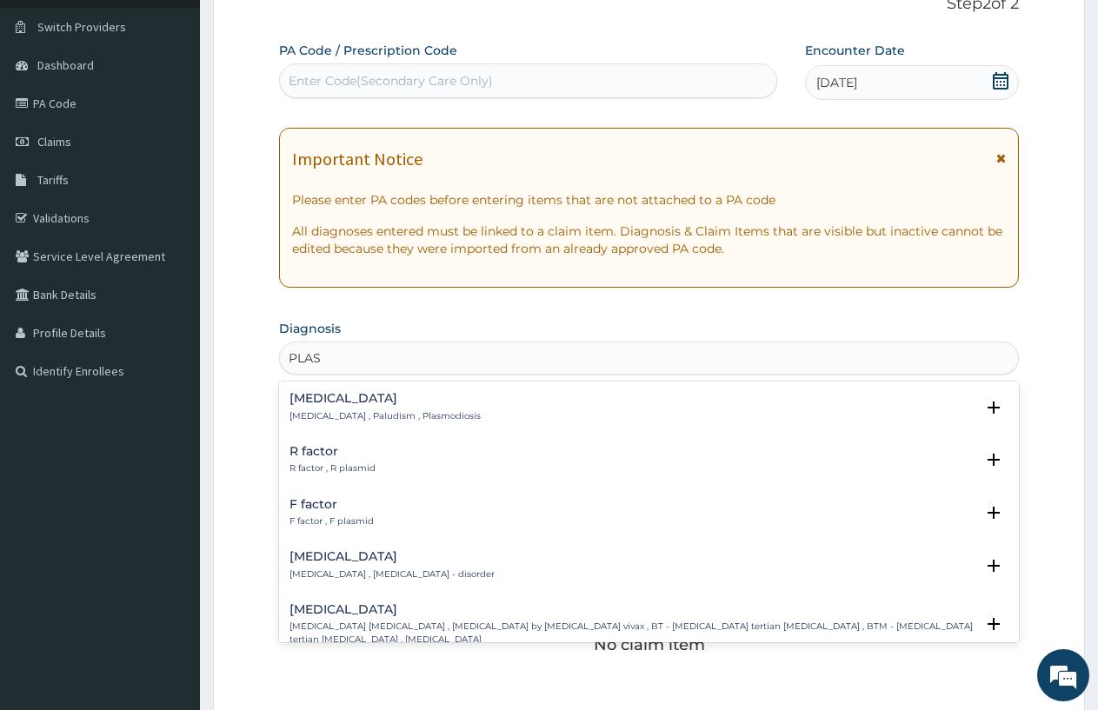
click at [310, 404] on h4 "Malaria" at bounding box center [384, 398] width 191 height 13
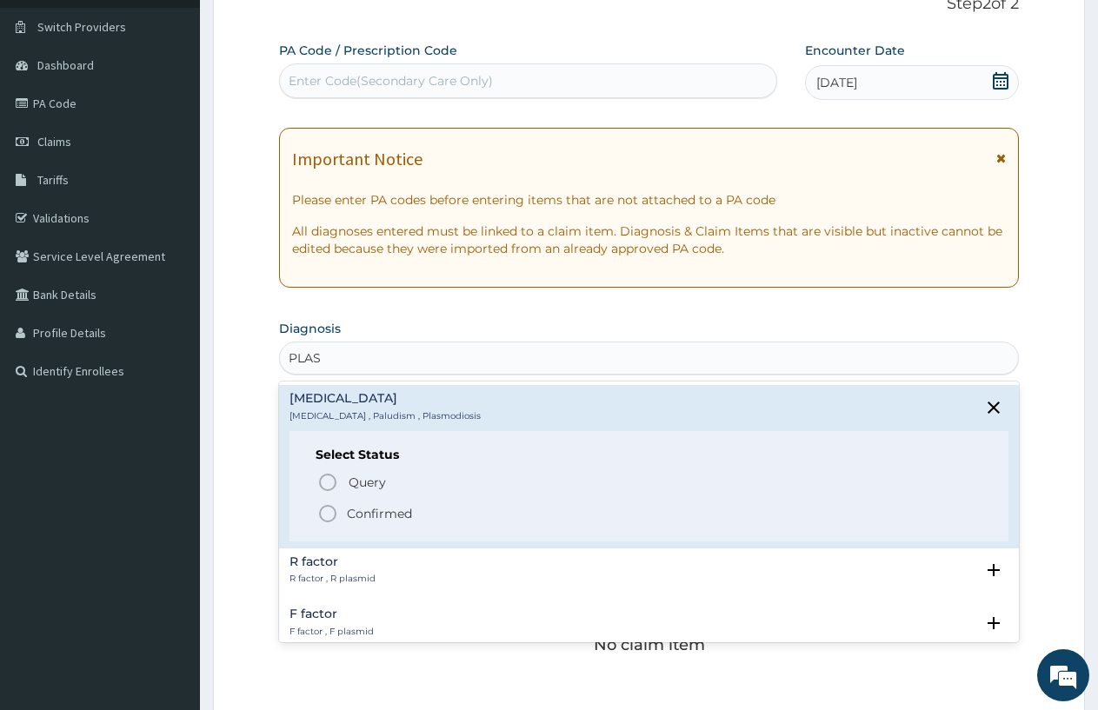
click at [331, 509] on icon "status option filled" at bounding box center [327, 513] width 21 height 21
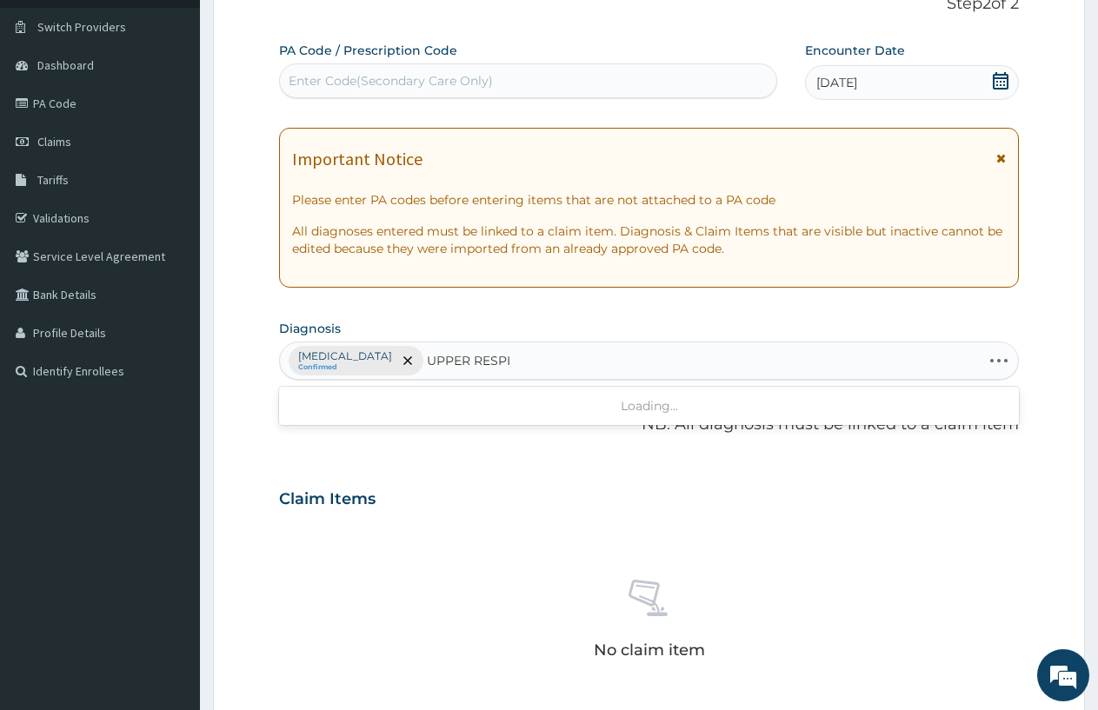
type input "UPPER RESPIR"
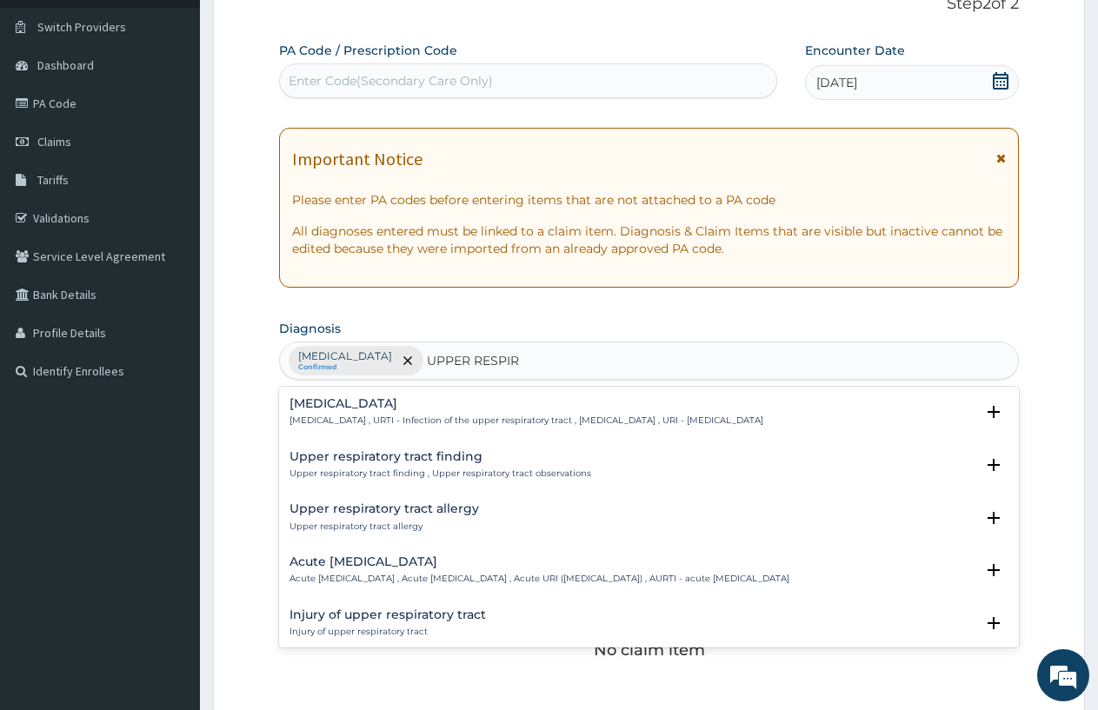
click at [450, 415] on p "Upper respiratory infection , URTI - Infection of the upper respiratory tract ,…" at bounding box center [526, 421] width 474 height 12
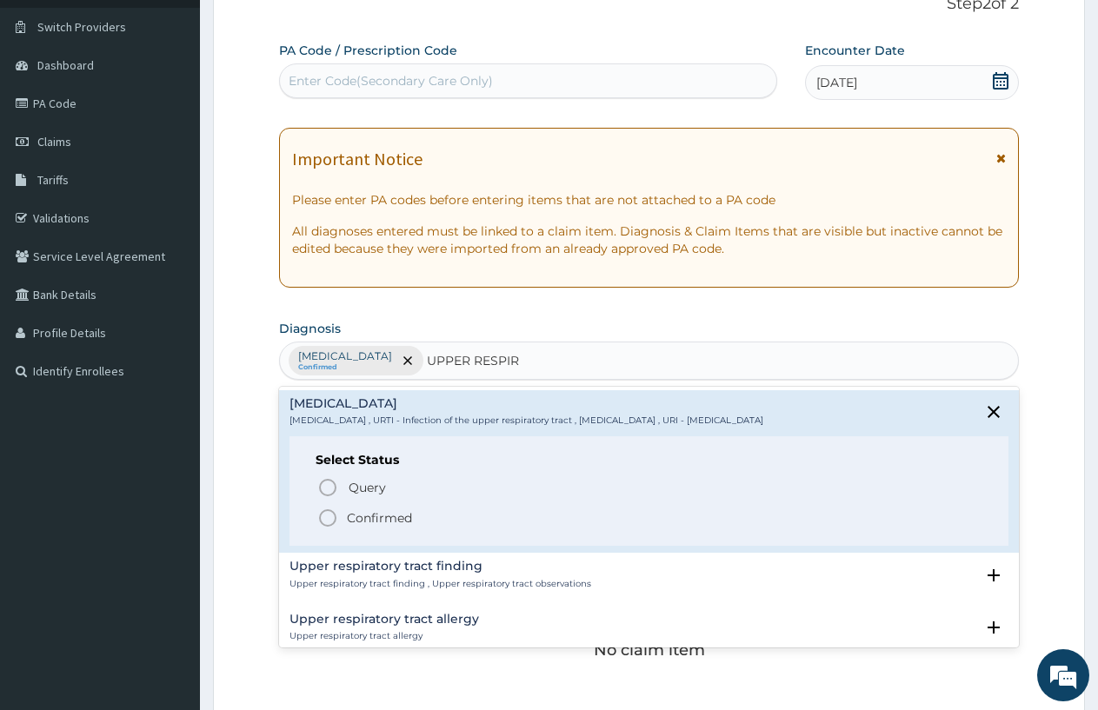
click at [329, 518] on icon "status option filled" at bounding box center [327, 518] width 21 height 21
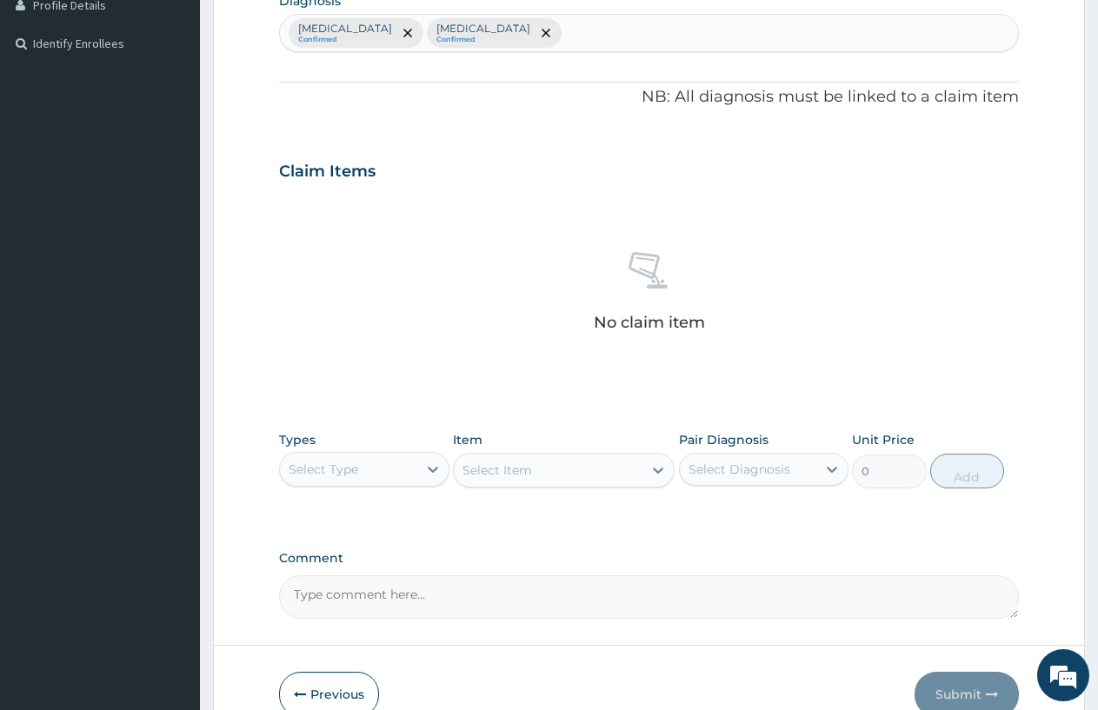
scroll to position [472, 0]
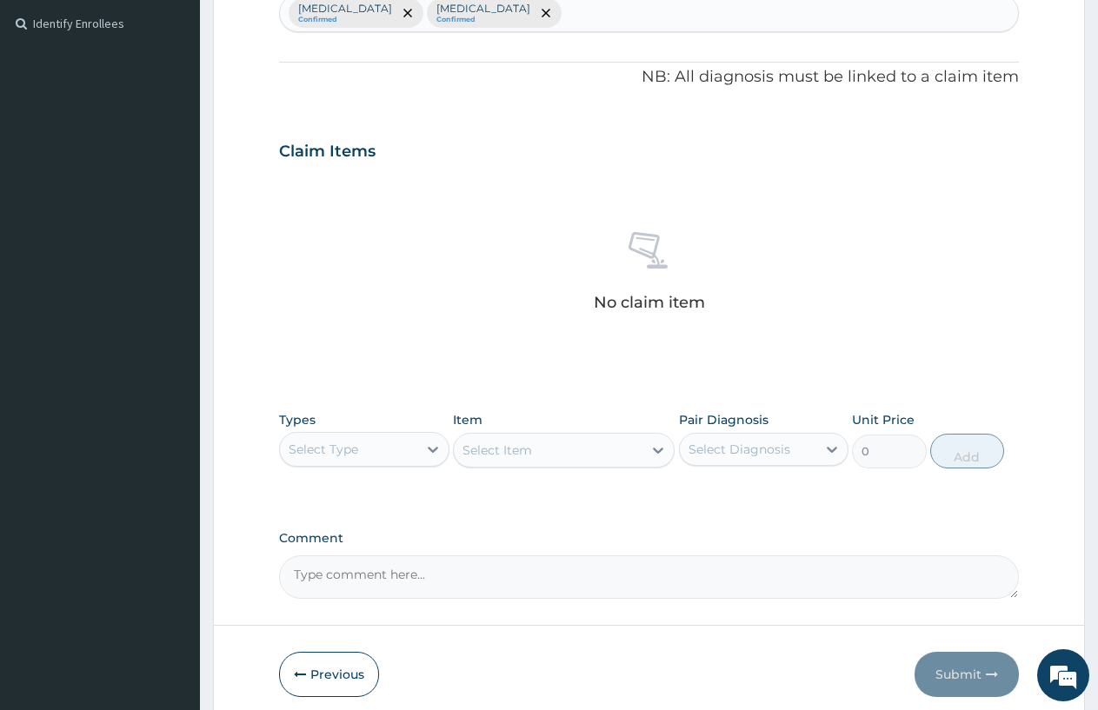
click at [378, 453] on div "Select Type" at bounding box center [348, 449] width 137 height 28
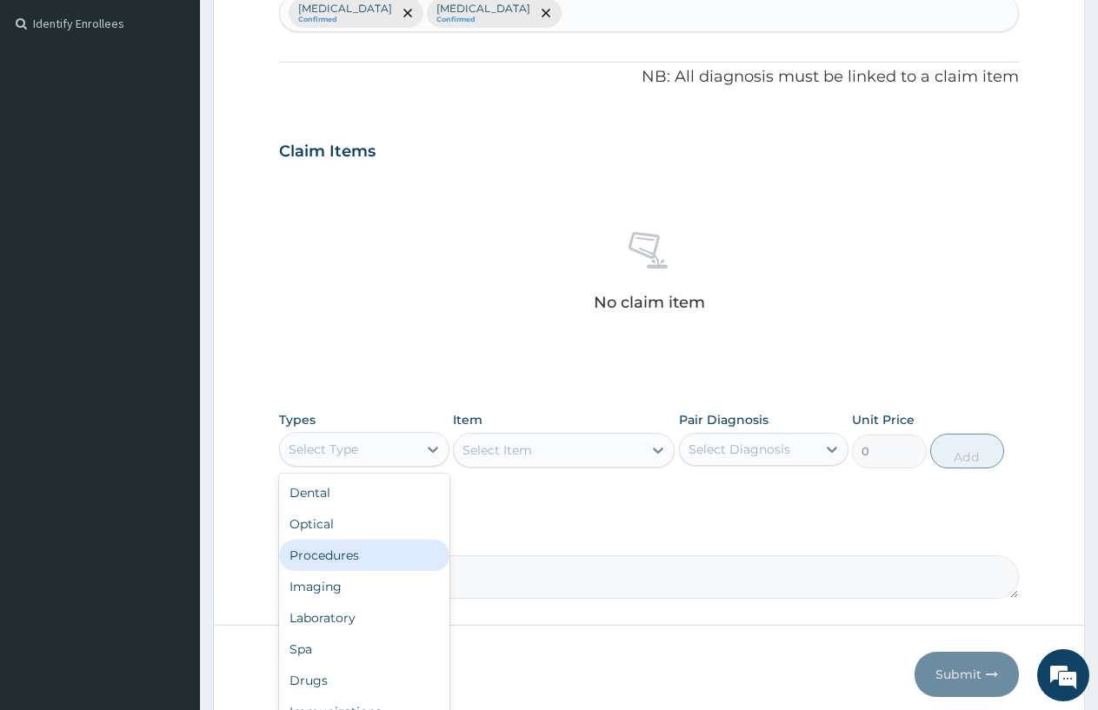
click at [383, 542] on div "Procedures" at bounding box center [364, 555] width 170 height 31
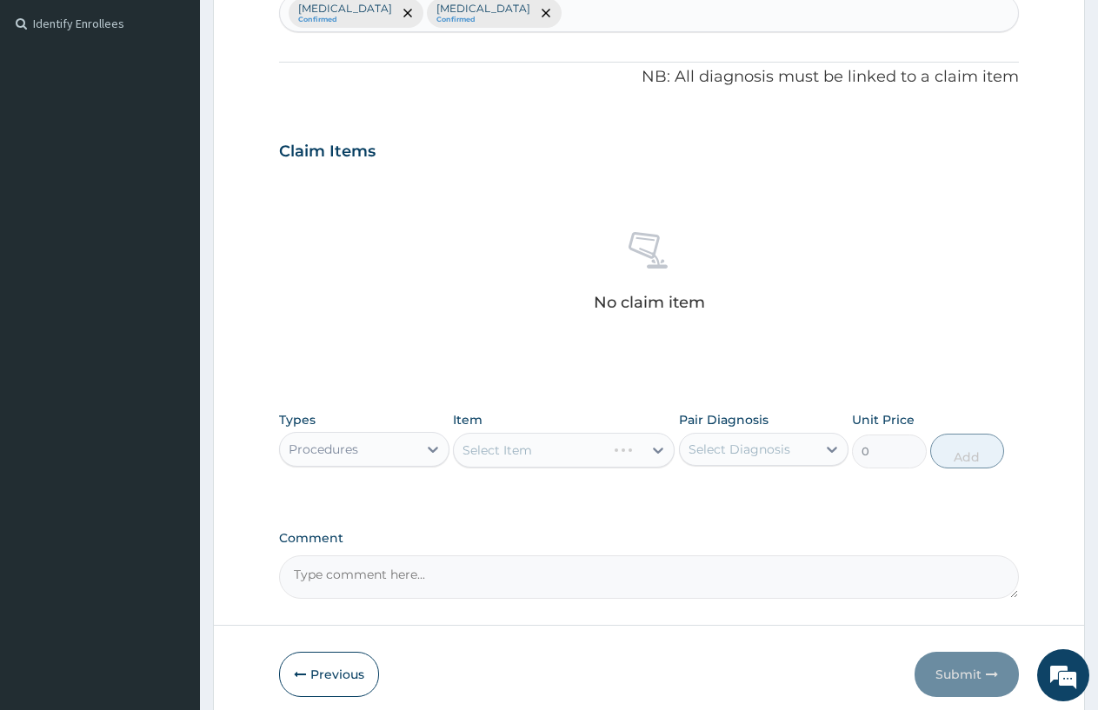
click at [515, 450] on div "Select Item" at bounding box center [564, 450] width 222 height 35
click at [492, 453] on div "Select Item" at bounding box center [497, 450] width 70 height 17
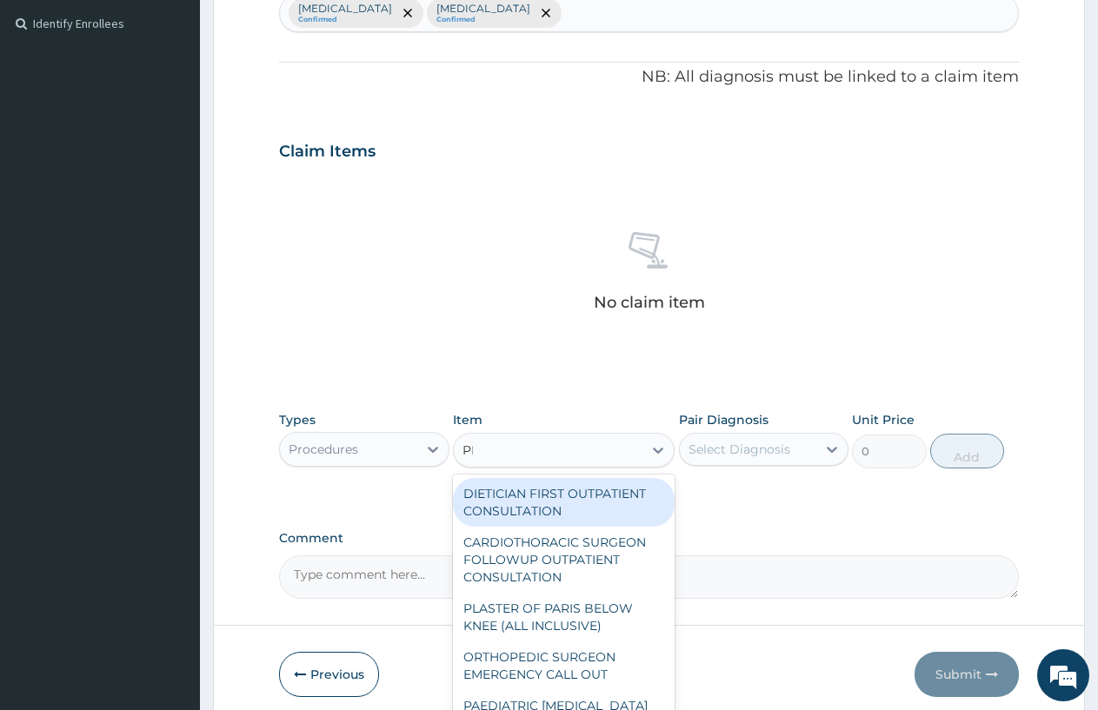
type input "PRAC"
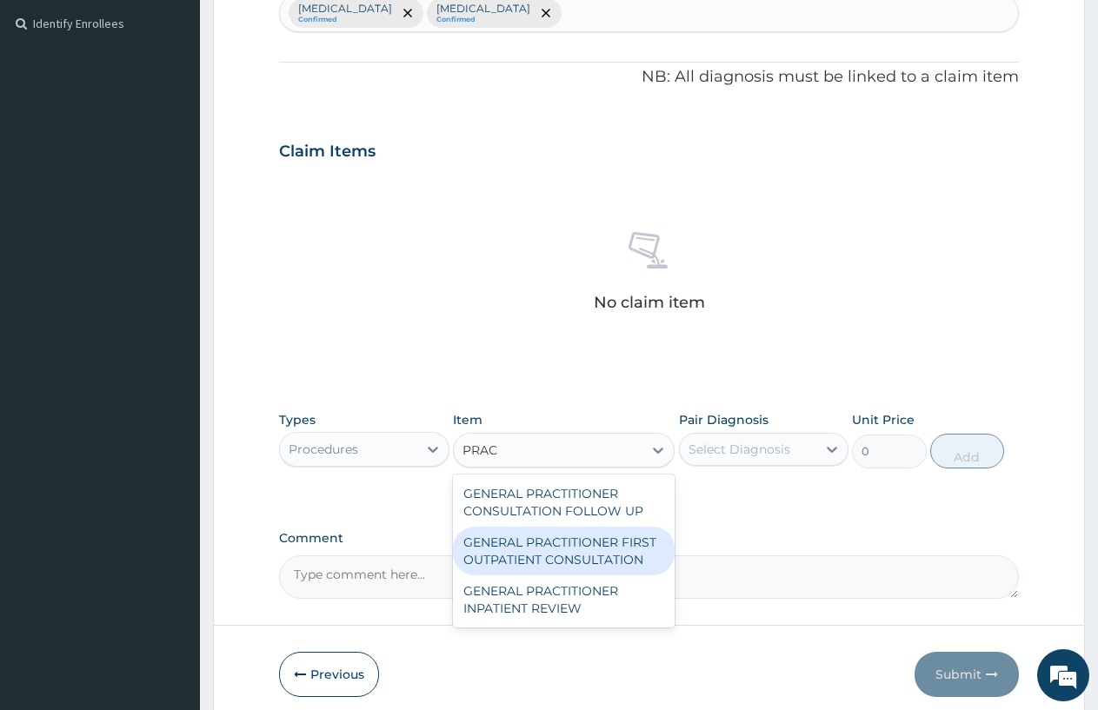
click at [509, 568] on div "GENERAL PRACTITIONER FIRST OUTPATIENT CONSULTATION" at bounding box center [564, 551] width 222 height 49
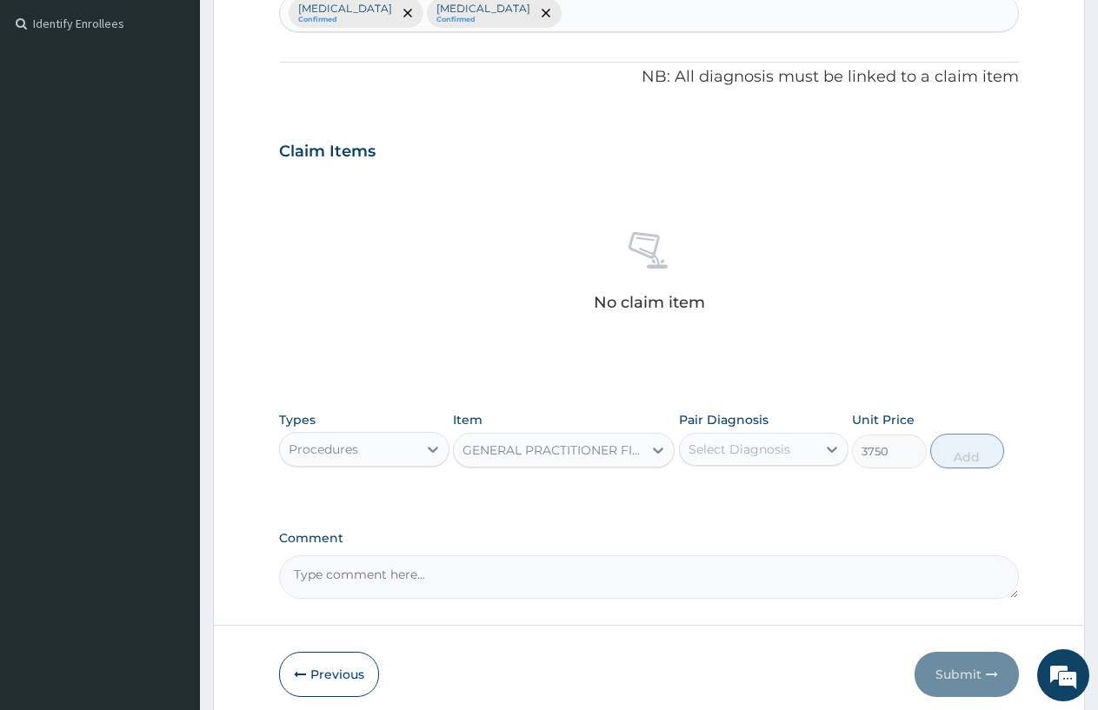
type input "3750"
click at [755, 462] on div "Select Diagnosis" at bounding box center [748, 449] width 137 height 28
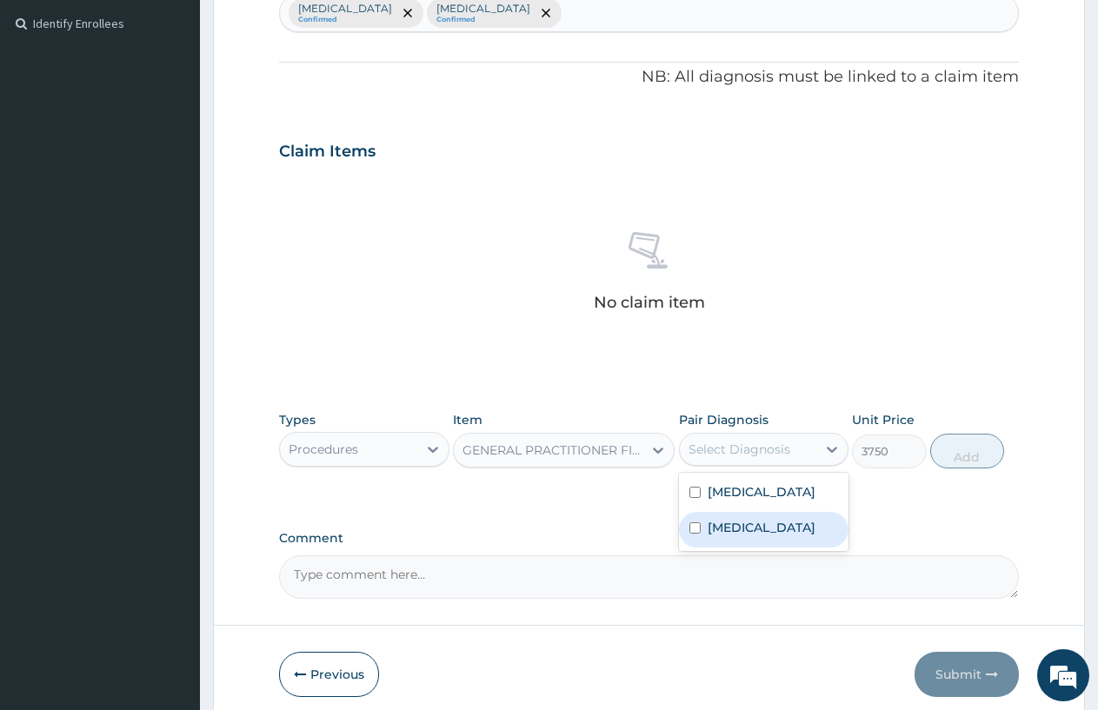
click at [742, 532] on label "Upper respiratory infection" at bounding box center [762, 527] width 108 height 17
checkbox input "true"
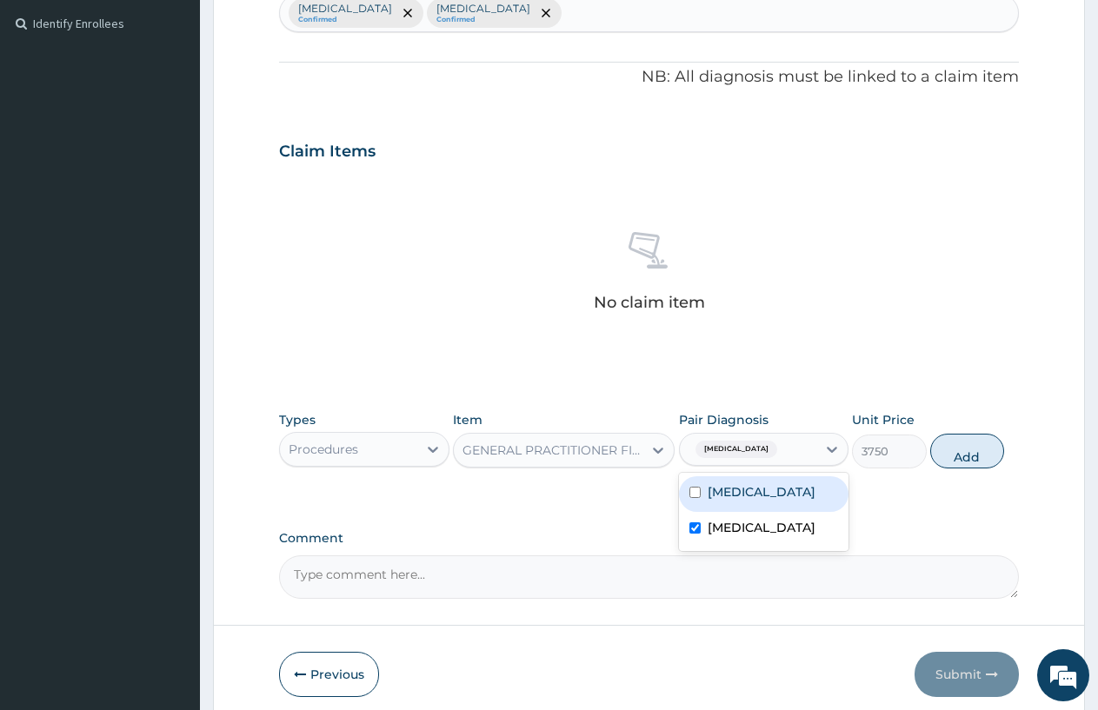
click at [734, 504] on div "Malaria" at bounding box center [764, 494] width 170 height 36
checkbox input "true"
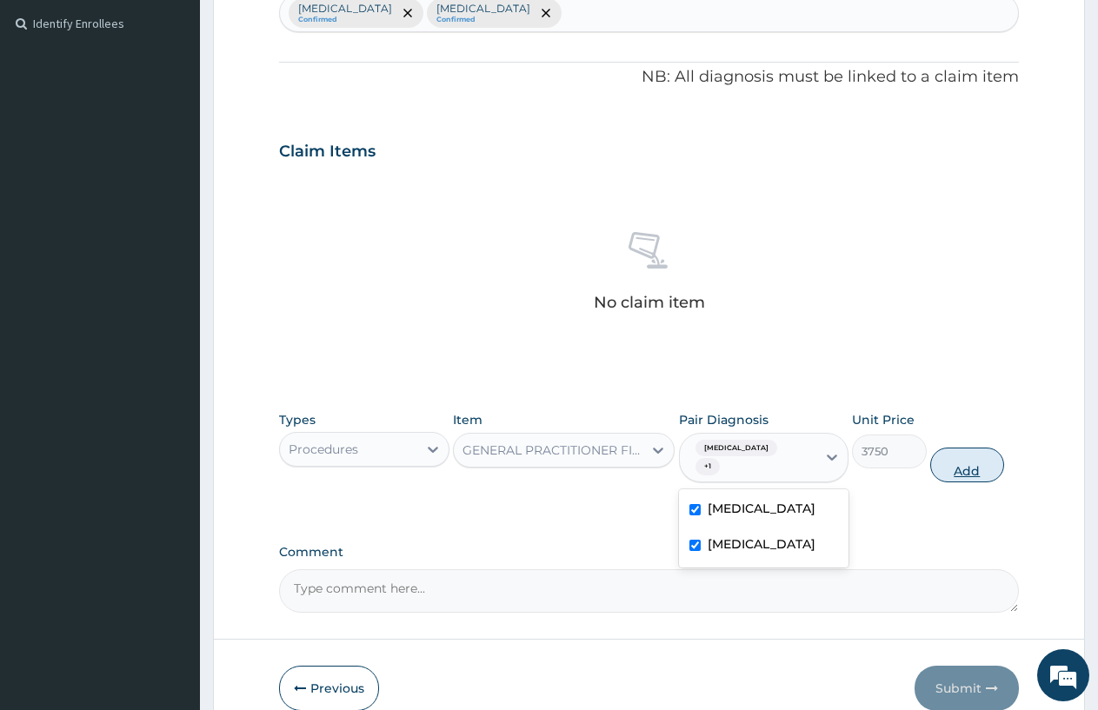
click at [961, 475] on button "Add" at bounding box center [967, 465] width 74 height 35
type input "0"
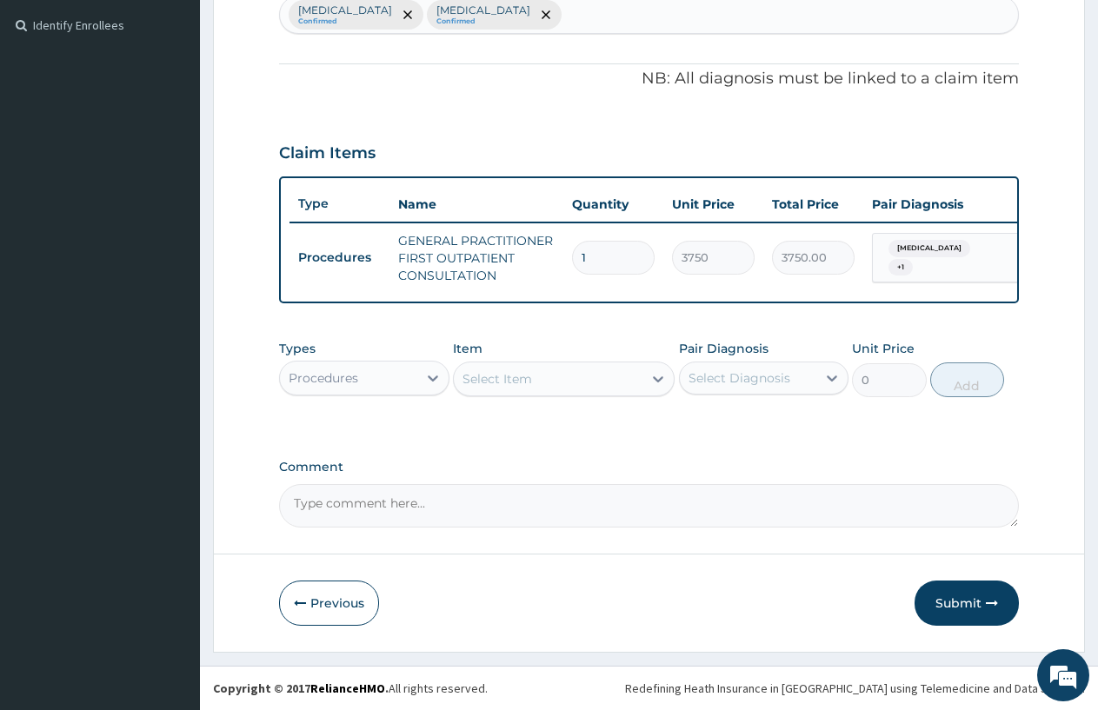
scroll to position [485, 0]
click at [323, 382] on div "Procedures" at bounding box center [324, 377] width 70 height 17
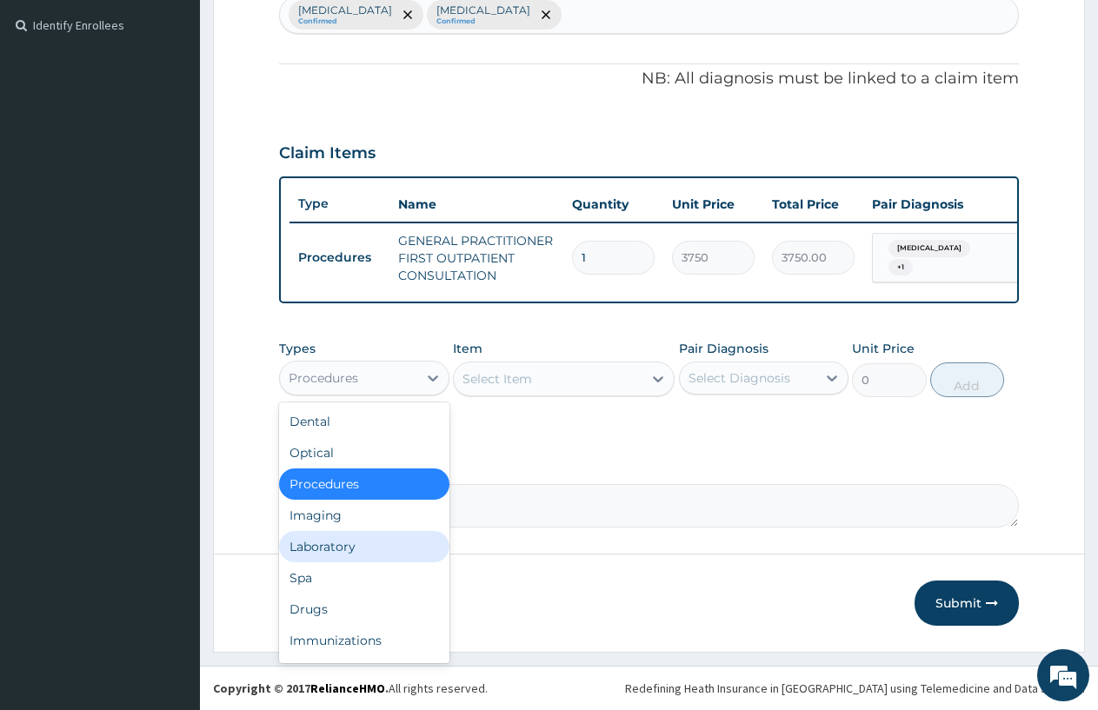
click at [333, 545] on div "Laboratory" at bounding box center [364, 546] width 170 height 31
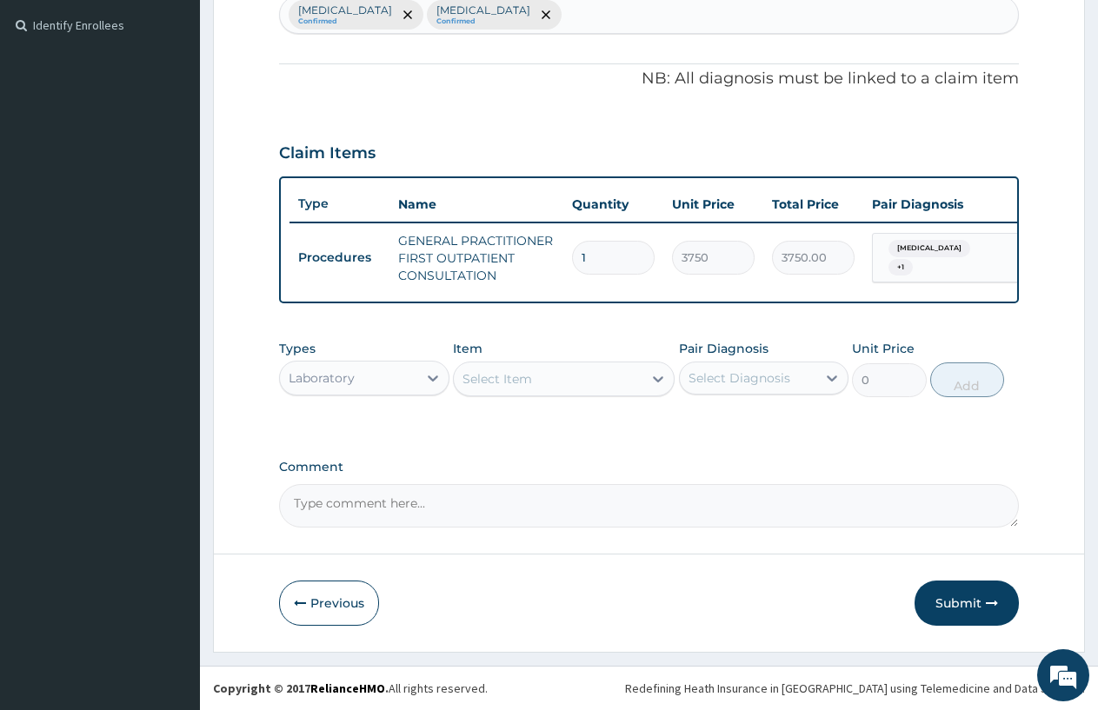
click at [469, 387] on div "Select Item" at bounding box center [497, 378] width 70 height 17
type input "P"
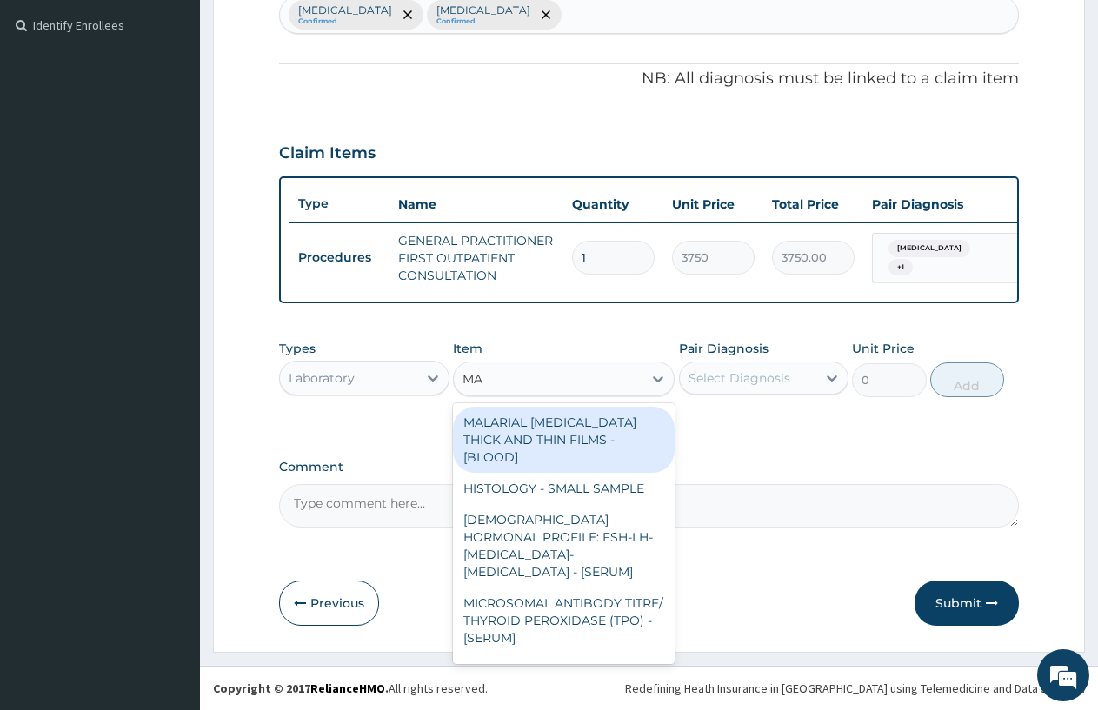
type input "MAL"
click at [549, 442] on div "MALARIAL PARASITE THICK AND THIN FILMS - [BLOOD]" at bounding box center [564, 440] width 222 height 66
type input "2187.5"
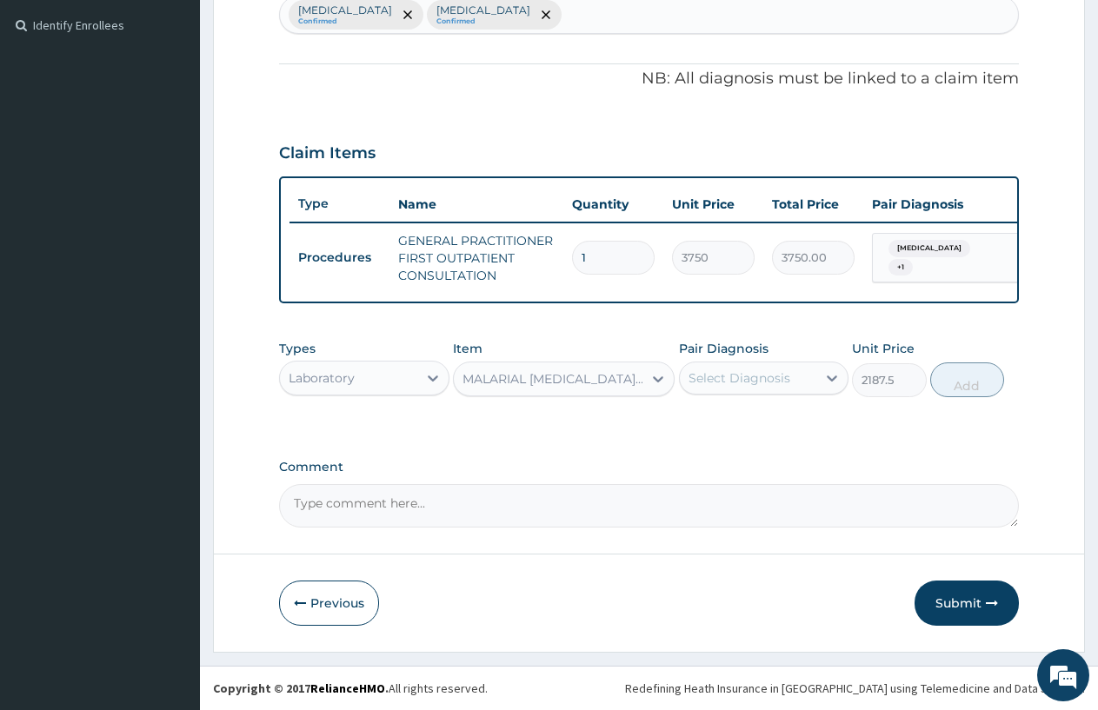
click at [753, 376] on div "Select Diagnosis" at bounding box center [739, 377] width 102 height 17
click at [758, 410] on div "Malaria" at bounding box center [764, 423] width 170 height 36
checkbox input "true"
click at [976, 389] on button "Add" at bounding box center [967, 379] width 74 height 35
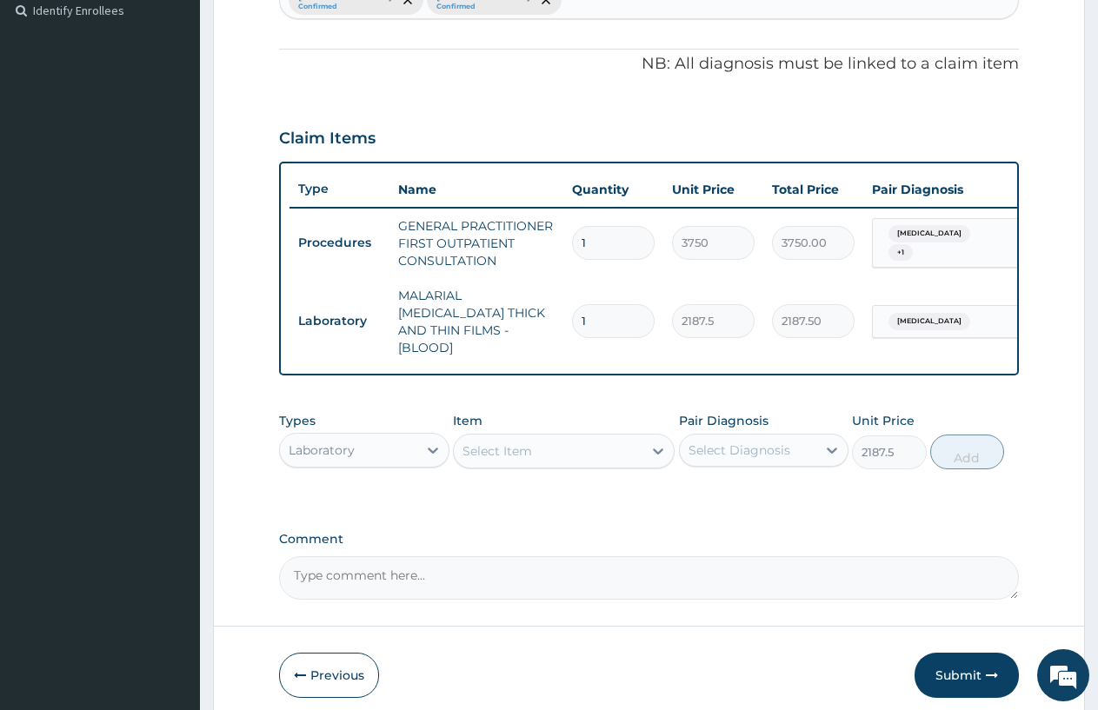
type input "0"
click at [470, 449] on div "Select Item" at bounding box center [497, 450] width 70 height 17
type input "WBC"
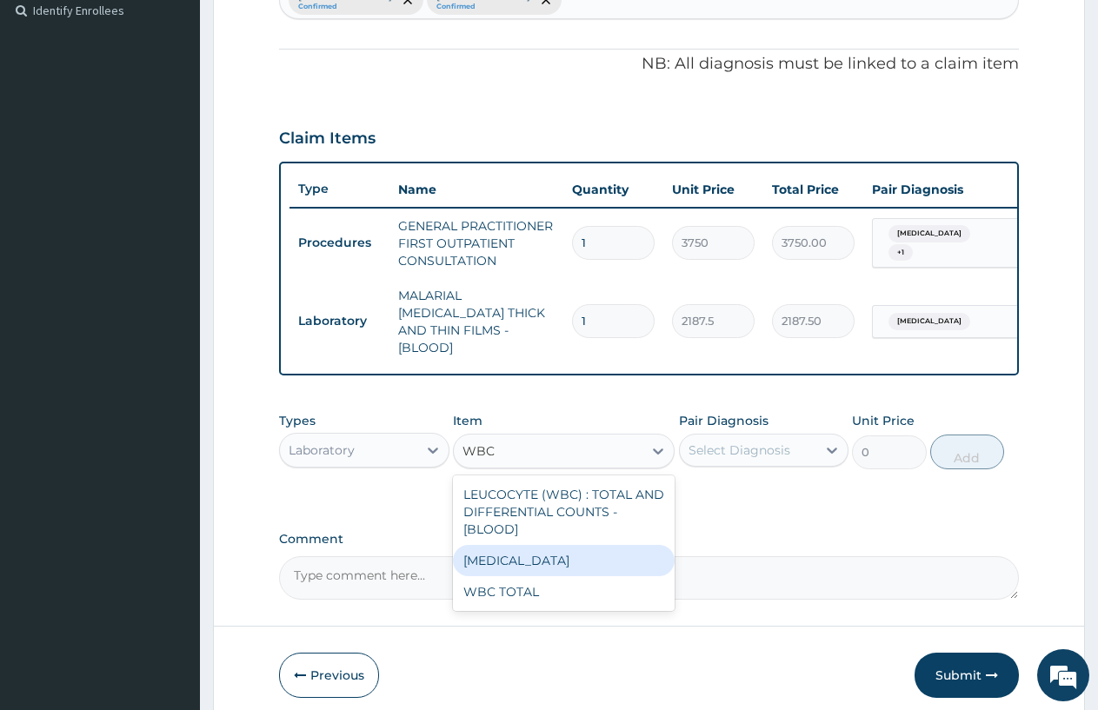
click at [477, 595] on div "WBC TOTAL" at bounding box center [564, 591] width 222 height 31
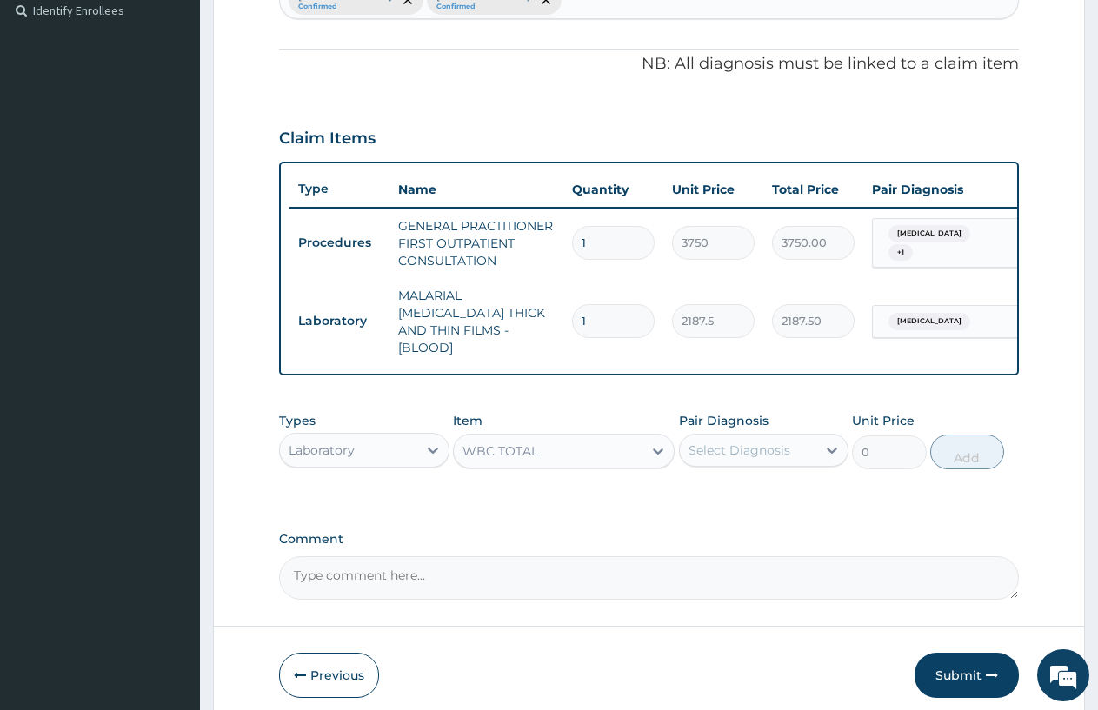
type input "3750"
click at [755, 436] on div "Select Diagnosis" at bounding box center [748, 450] width 137 height 28
click at [779, 480] on div "Malaria" at bounding box center [764, 495] width 170 height 36
click at [725, 499] on div "Malaria" at bounding box center [764, 495] width 170 height 36
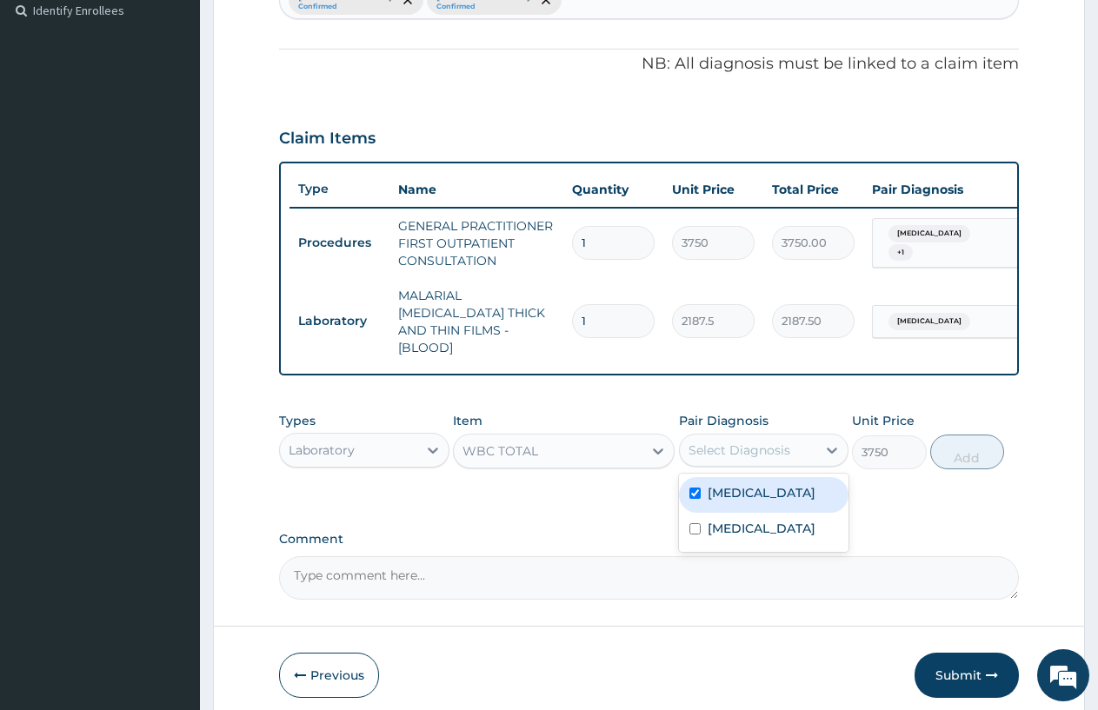
checkbox input "true"
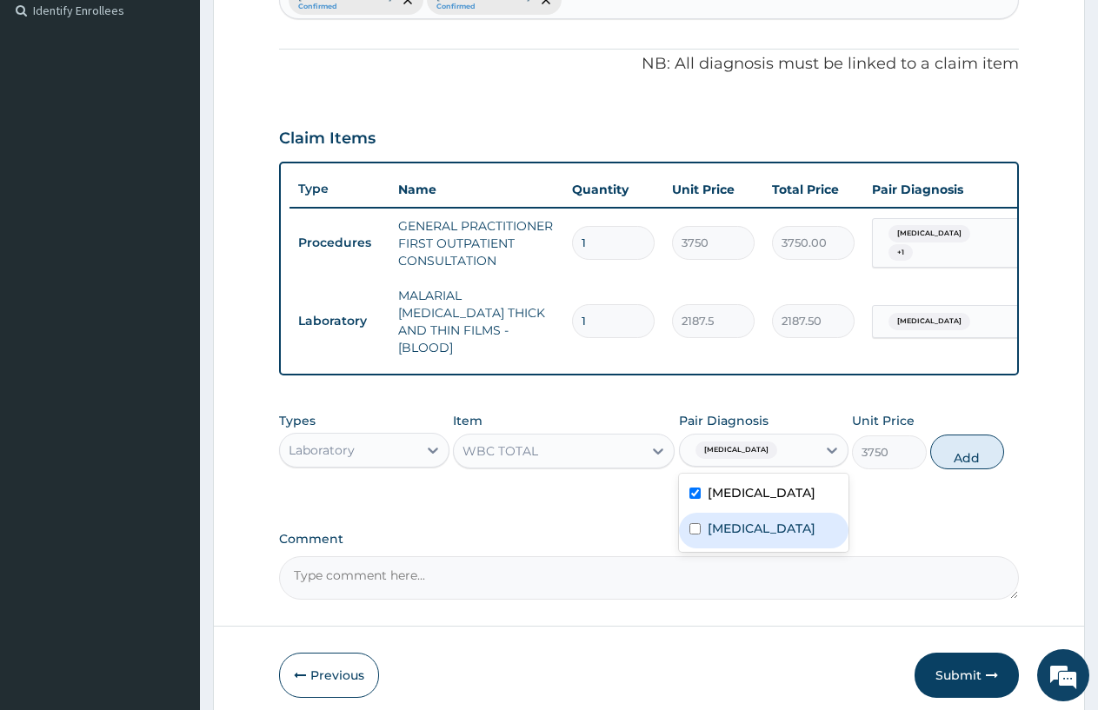
click at [738, 522] on label "Upper respiratory infection" at bounding box center [762, 528] width 108 height 17
checkbox input "true"
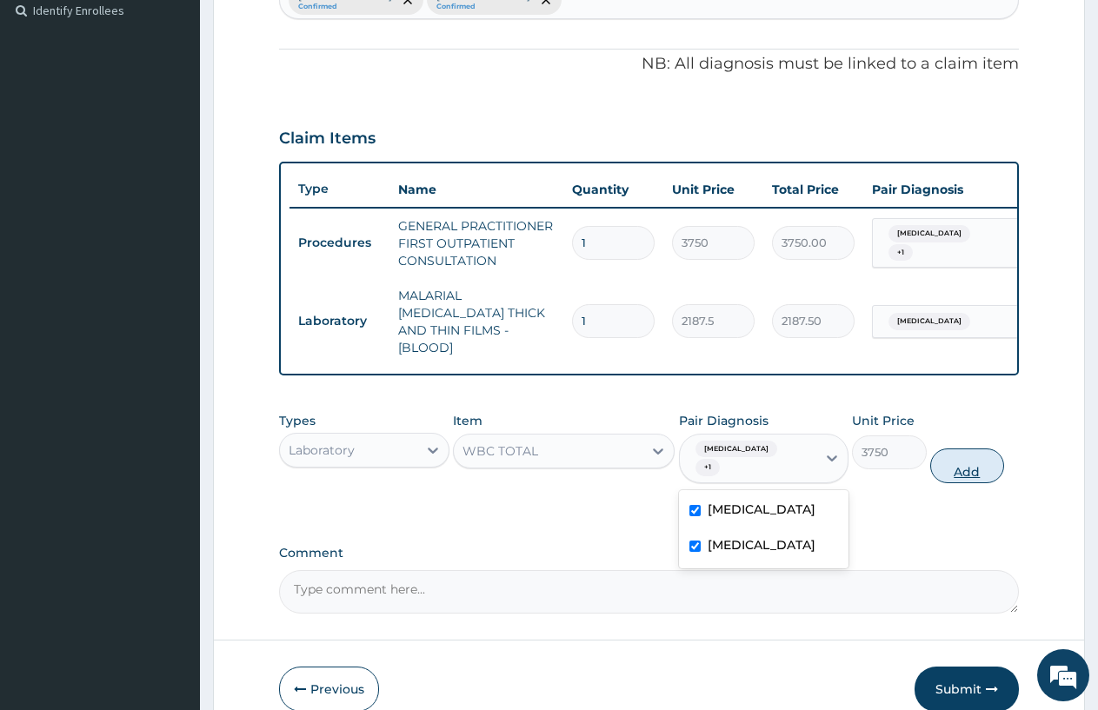
click at [970, 452] on button "Add" at bounding box center [967, 466] width 74 height 35
type input "0"
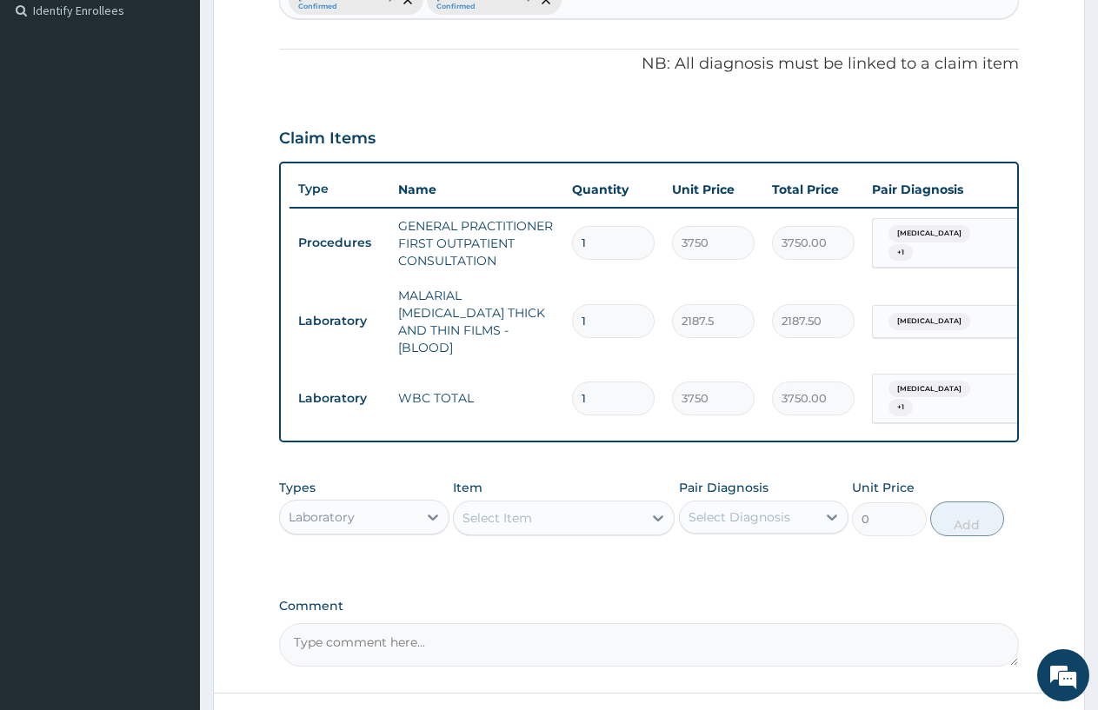
click at [372, 509] on div "Laboratory" at bounding box center [348, 517] width 137 height 28
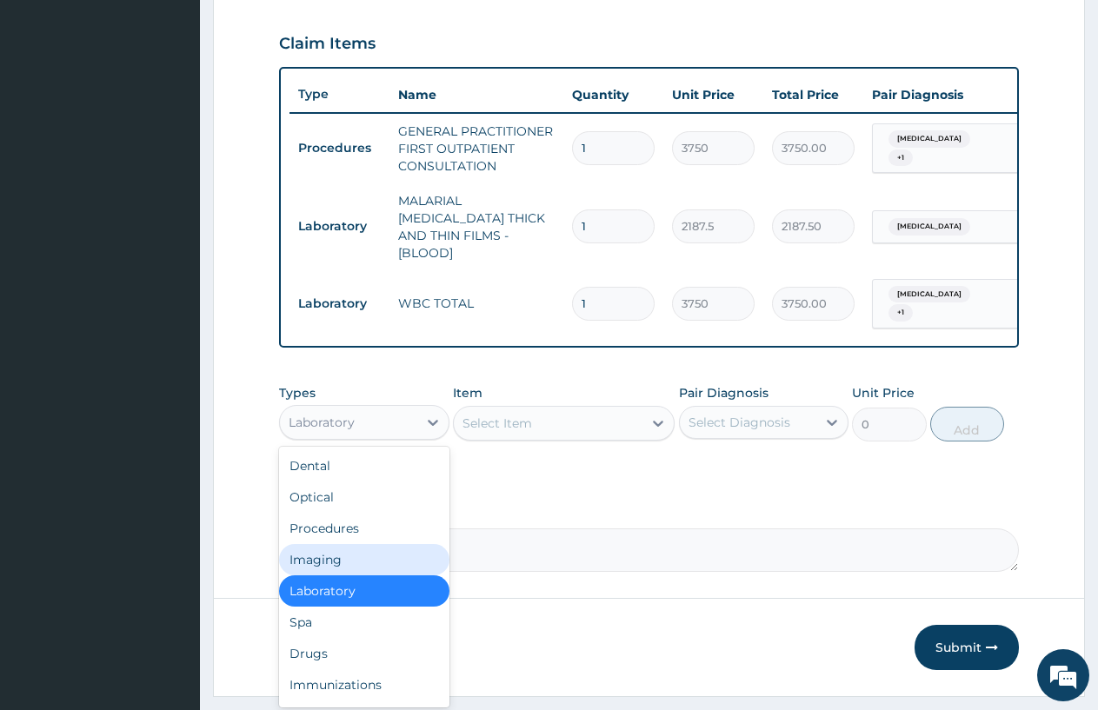
scroll to position [615, 0]
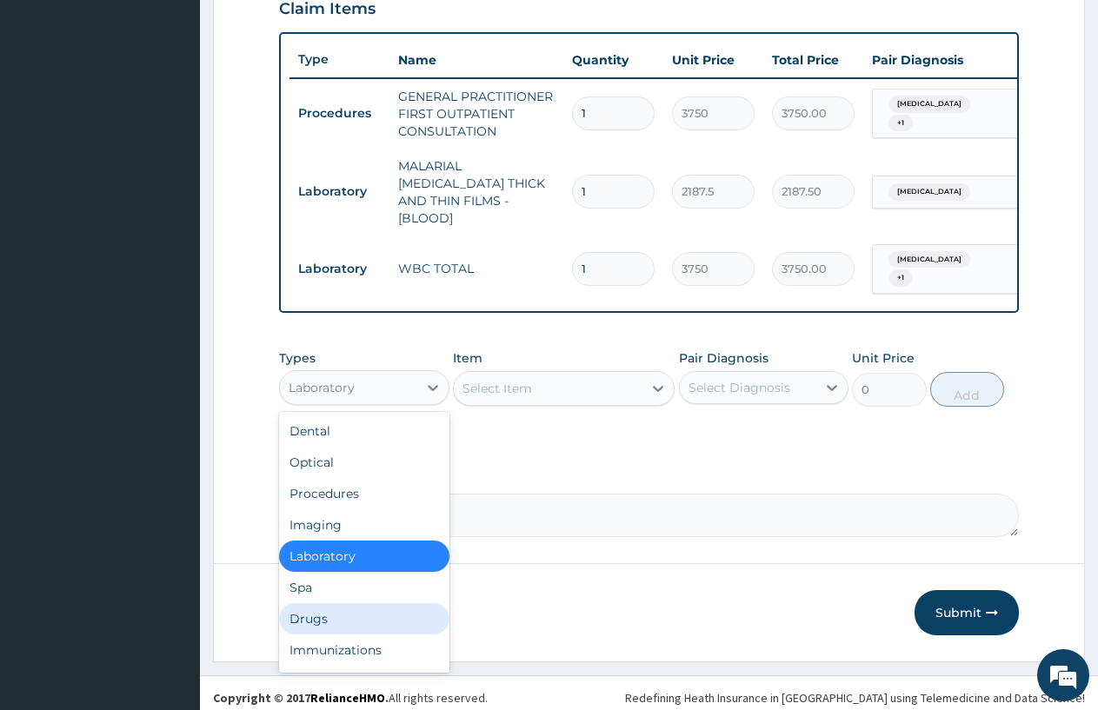
click at [304, 621] on div "Drugs" at bounding box center [364, 618] width 170 height 31
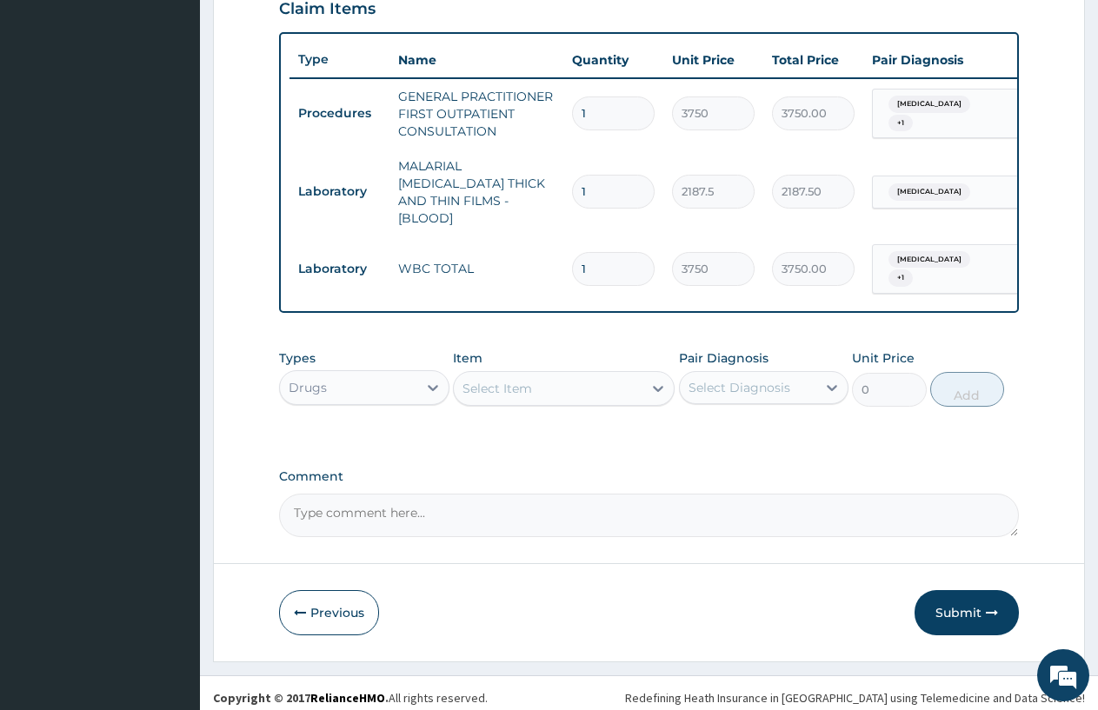
click at [486, 389] on div "Select Item" at bounding box center [548, 389] width 189 height 28
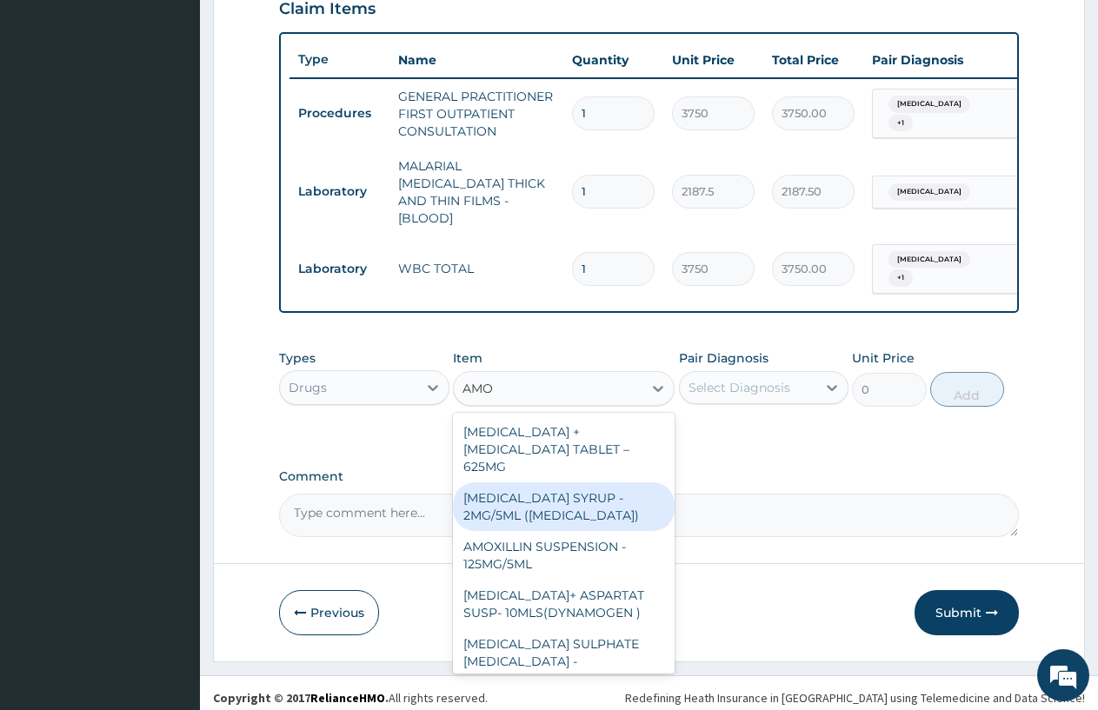
type input "AMOX"
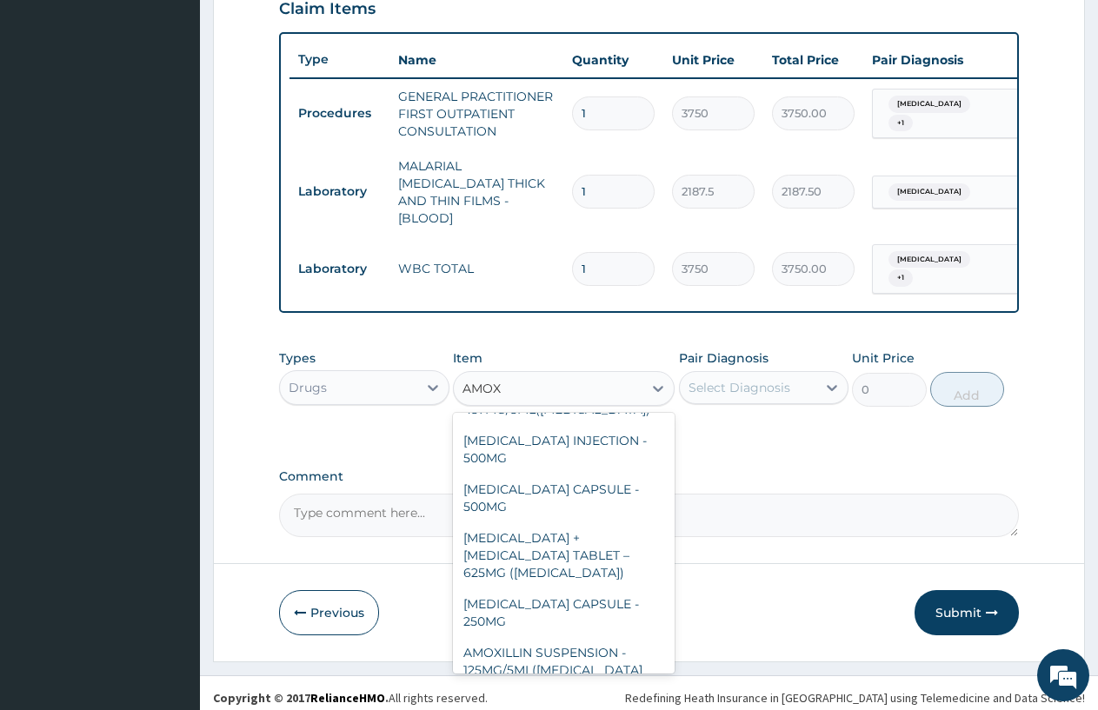
scroll to position [626, 0]
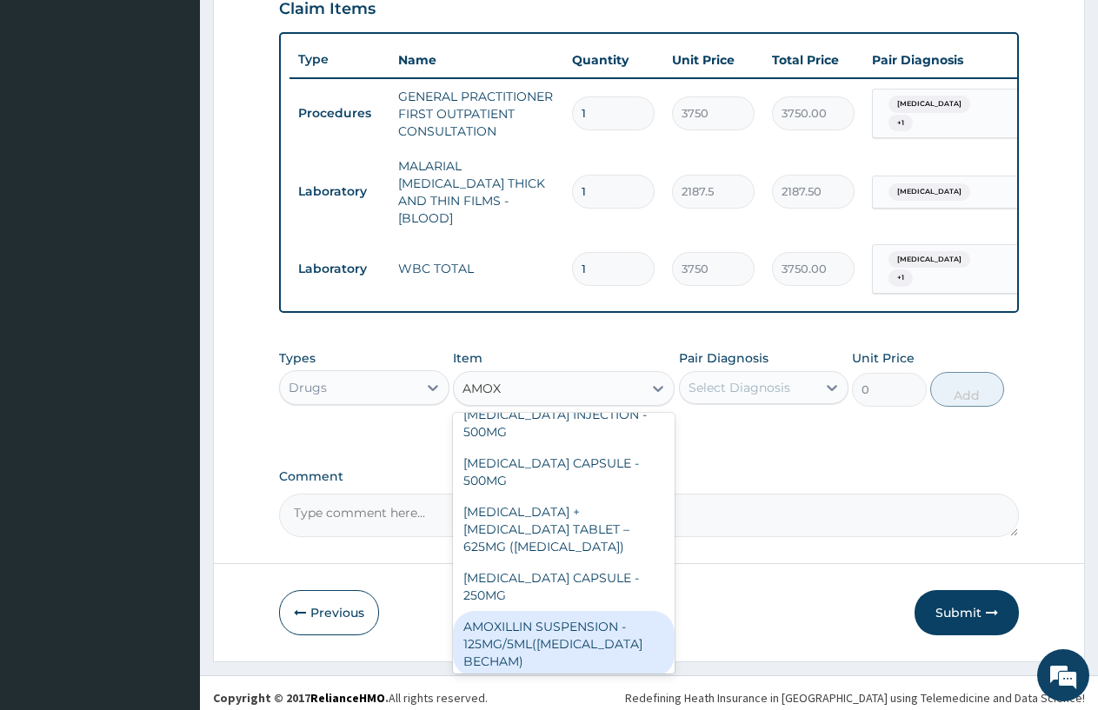
click at [568, 611] on div "AMOXILLIN SUSPENSION - 125MG/5ML(AMOXIL BECHAM)" at bounding box center [564, 644] width 222 height 66
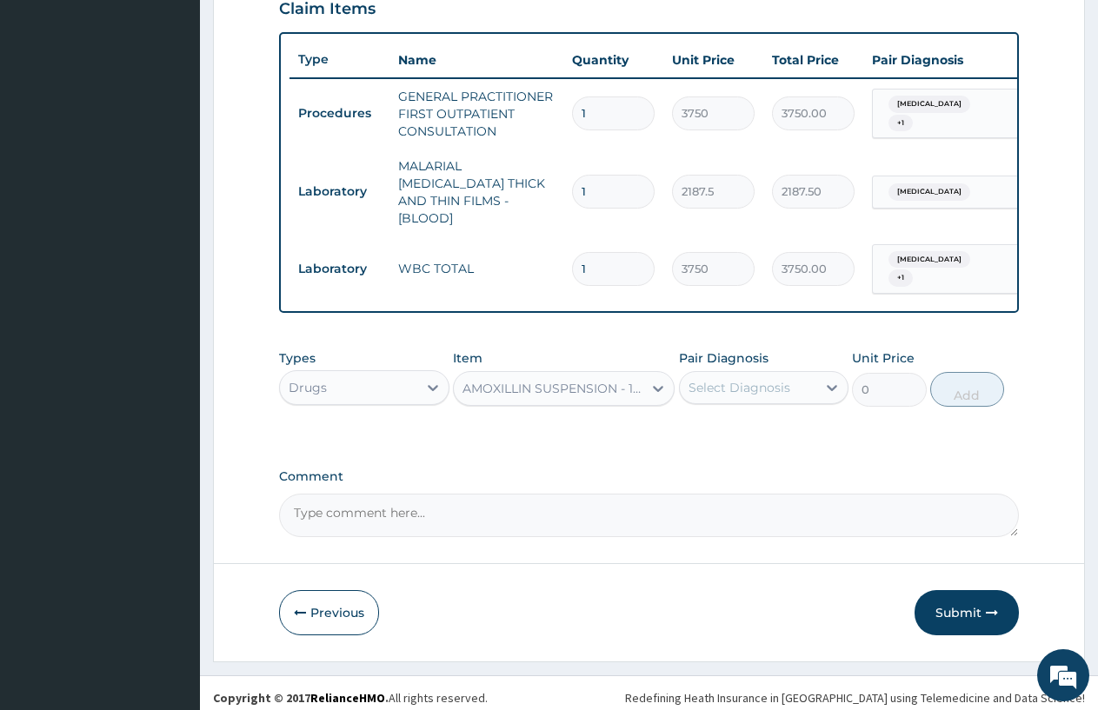
type input "3360"
click at [774, 379] on div "Select Diagnosis" at bounding box center [739, 387] width 102 height 17
click at [748, 457] on label "Upper respiratory infection" at bounding box center [762, 465] width 108 height 17
checkbox input "true"
click at [947, 381] on button "Add" at bounding box center [967, 389] width 74 height 35
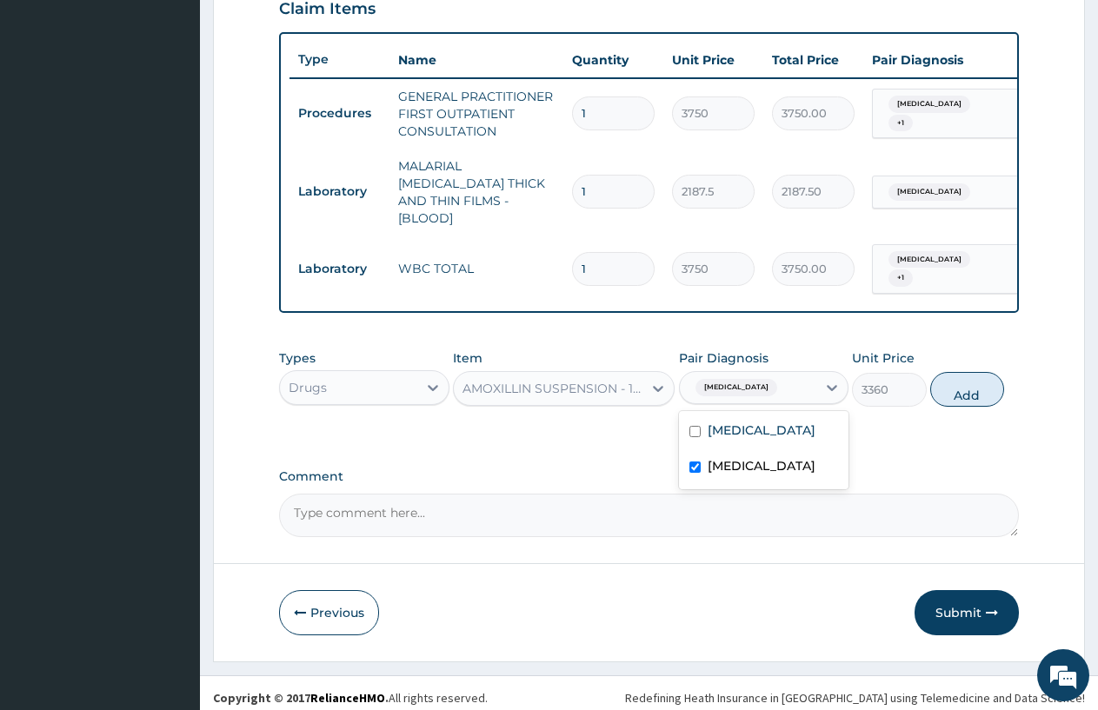
type input "0"
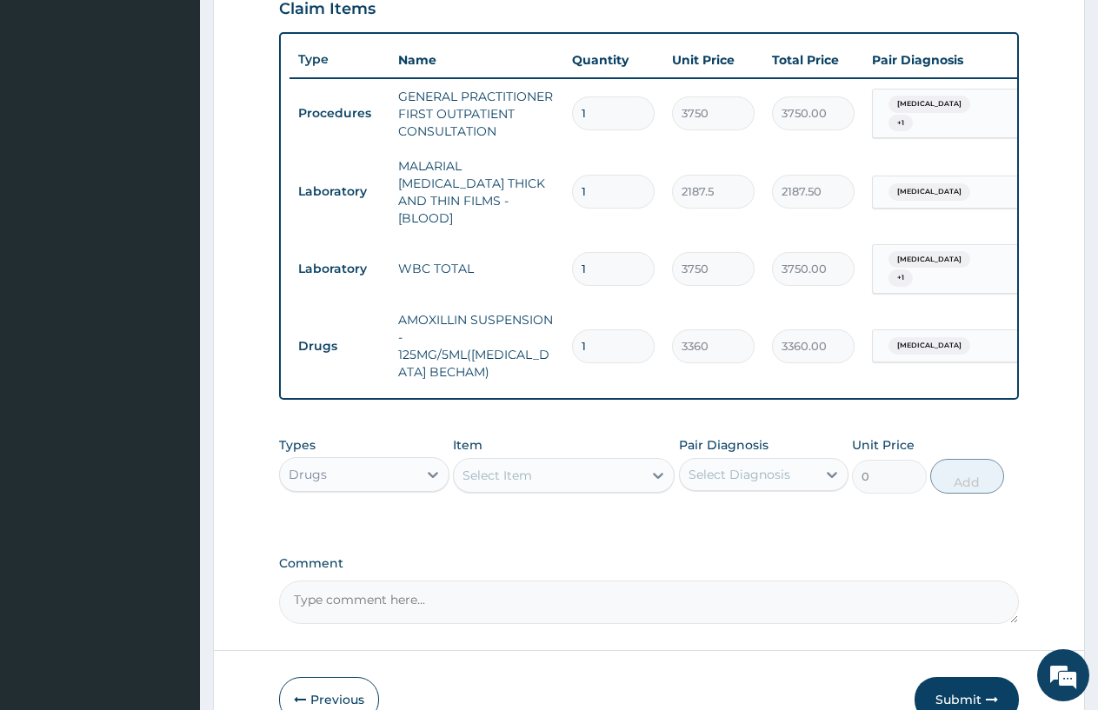
click at [472, 467] on div "Select Item" at bounding box center [497, 475] width 70 height 17
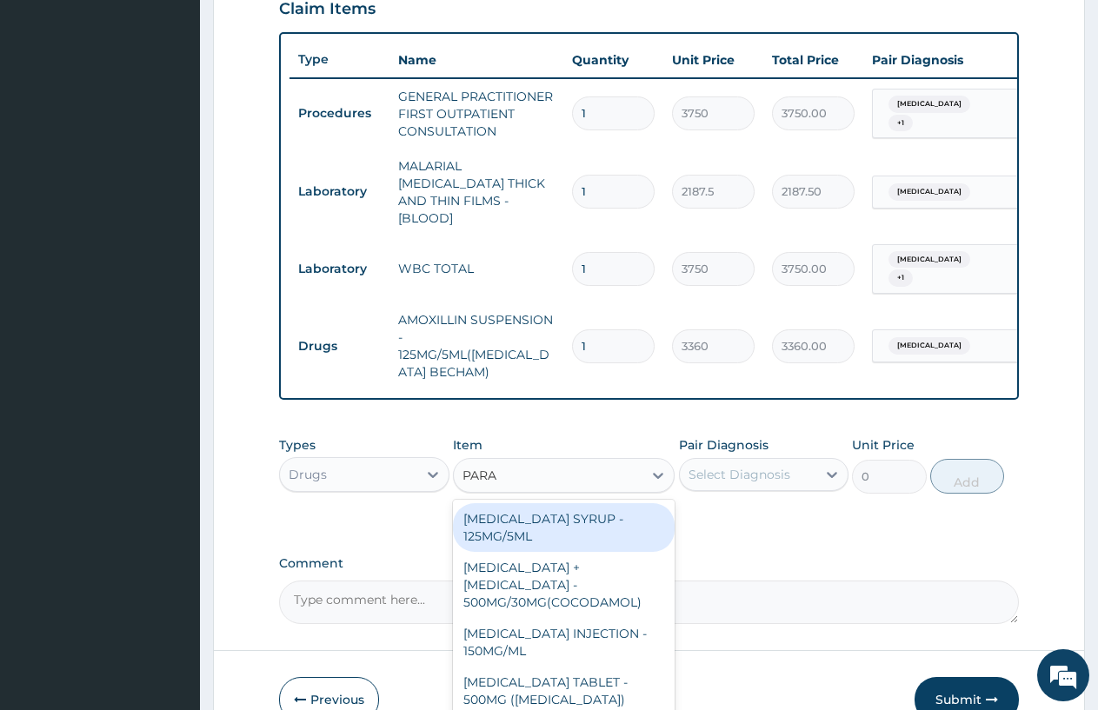
type input "PARAC"
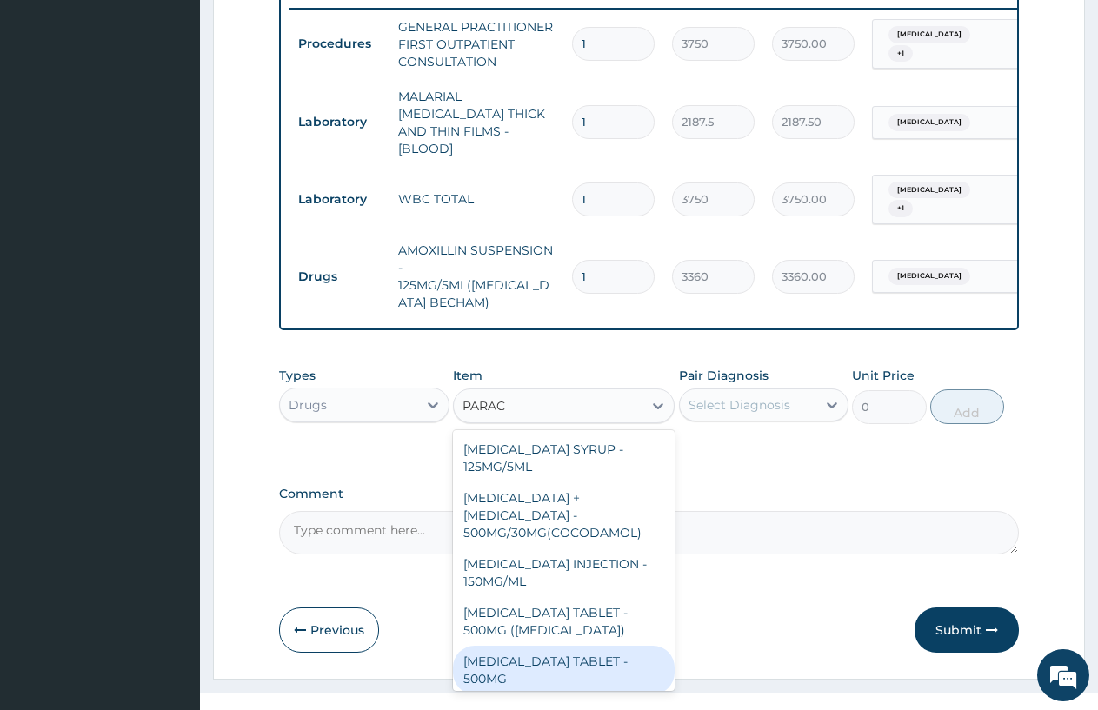
click at [484, 646] on div "PARACETAMOL TABLET - 500MG" at bounding box center [564, 670] width 222 height 49
type input "33.599999999999994"
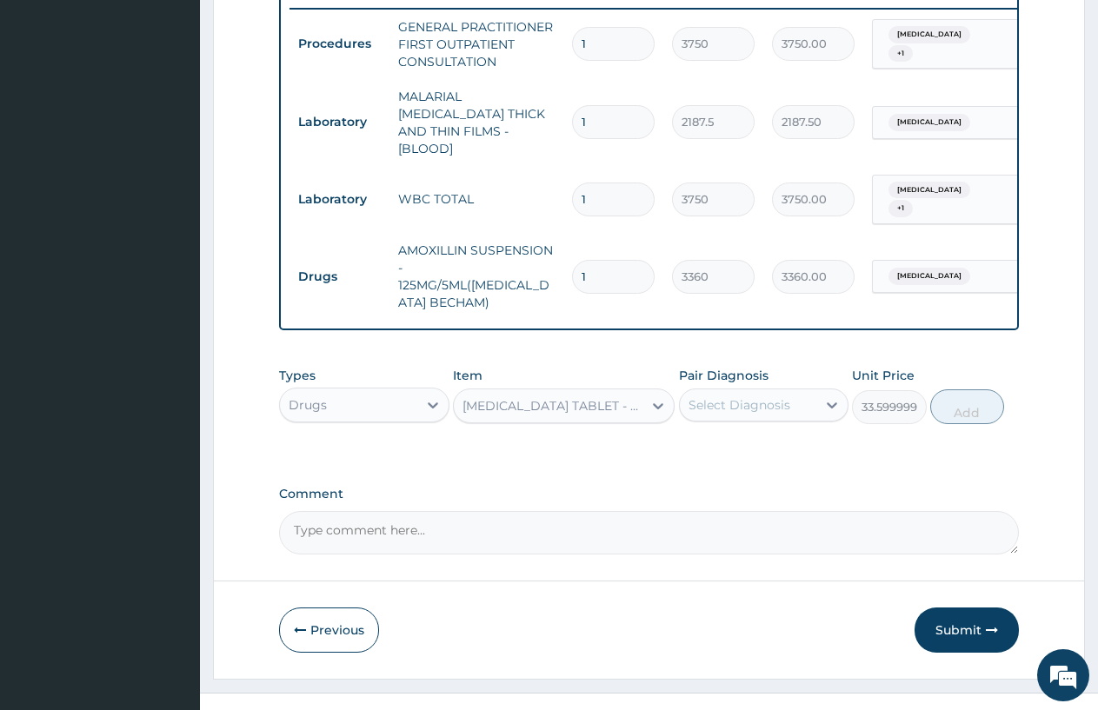
click at [721, 392] on div "Select Diagnosis" at bounding box center [764, 405] width 170 height 33
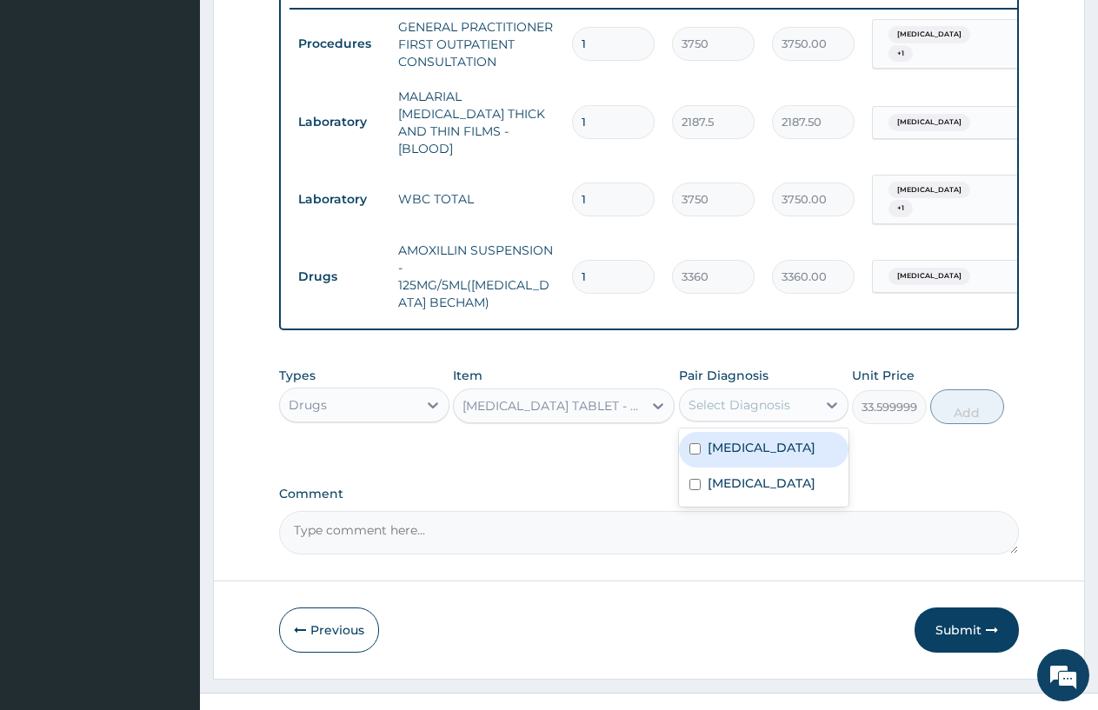
click at [718, 396] on div "Select Diagnosis" at bounding box center [739, 404] width 102 height 17
click at [719, 439] on label "Malaria" at bounding box center [762, 447] width 108 height 17
checkbox input "true"
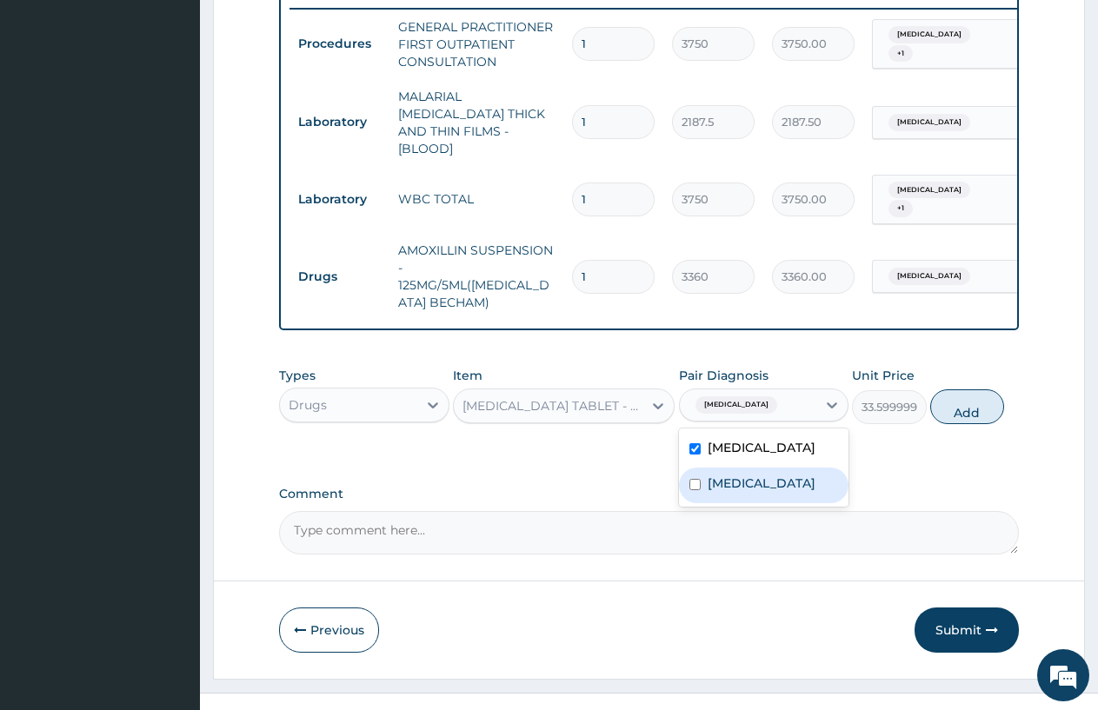
click at [715, 475] on label "Upper respiratory infection" at bounding box center [762, 483] width 108 height 17
checkbox input "true"
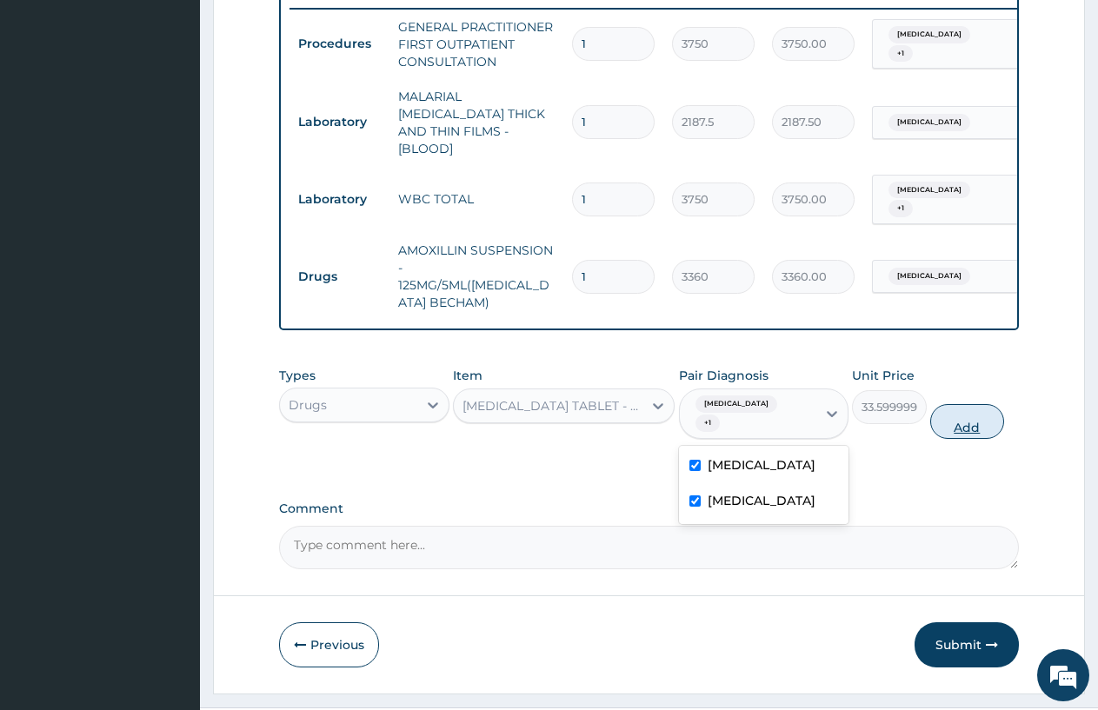
click at [969, 404] on button "Add" at bounding box center [967, 421] width 74 height 35
type input "0"
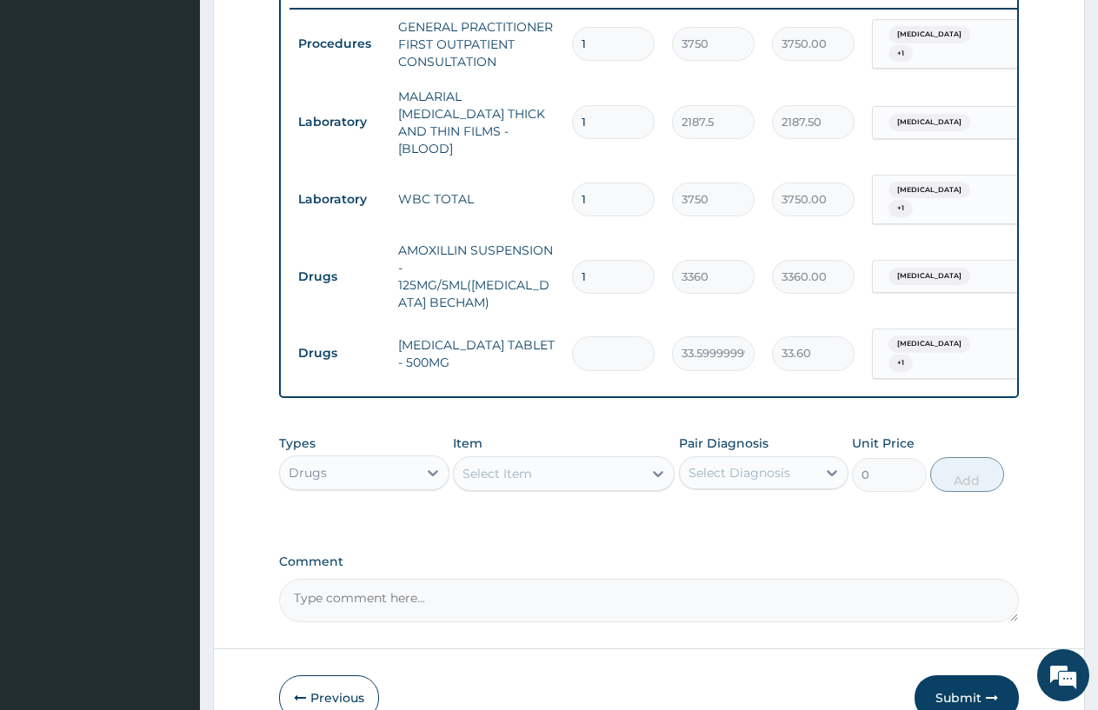
type input "0.00"
type input "3"
type input "100.80"
type input "30"
type input "1008.00"
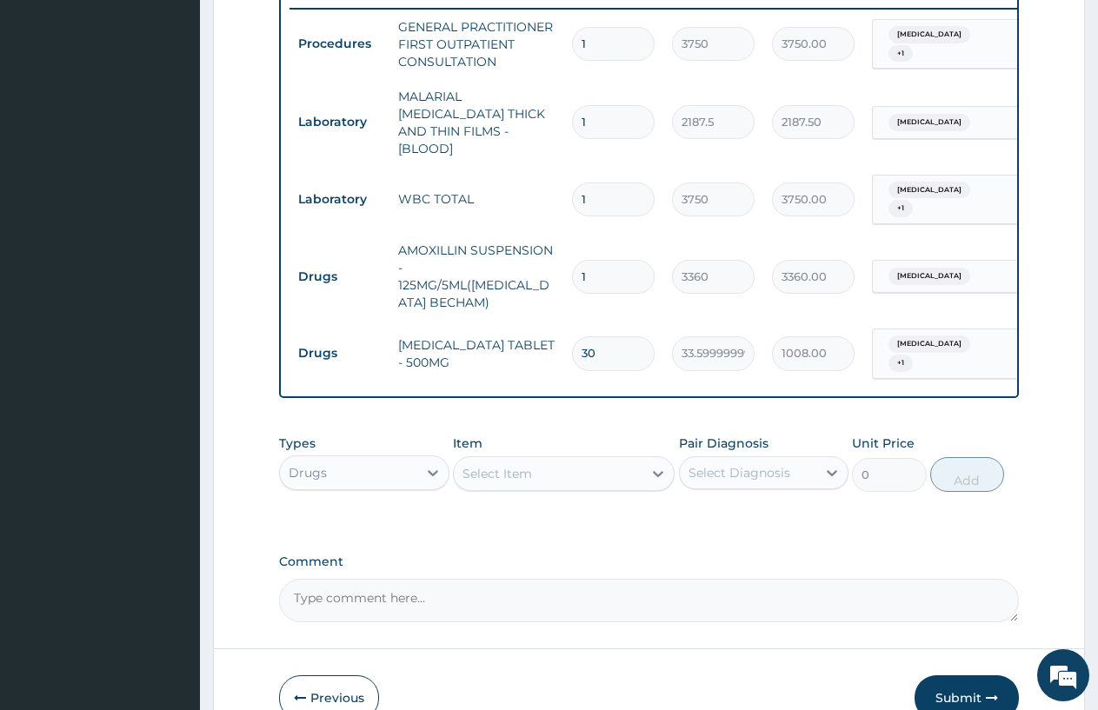
type input "30"
click at [485, 465] on div "Select Item" at bounding box center [497, 473] width 70 height 17
type input "ART"
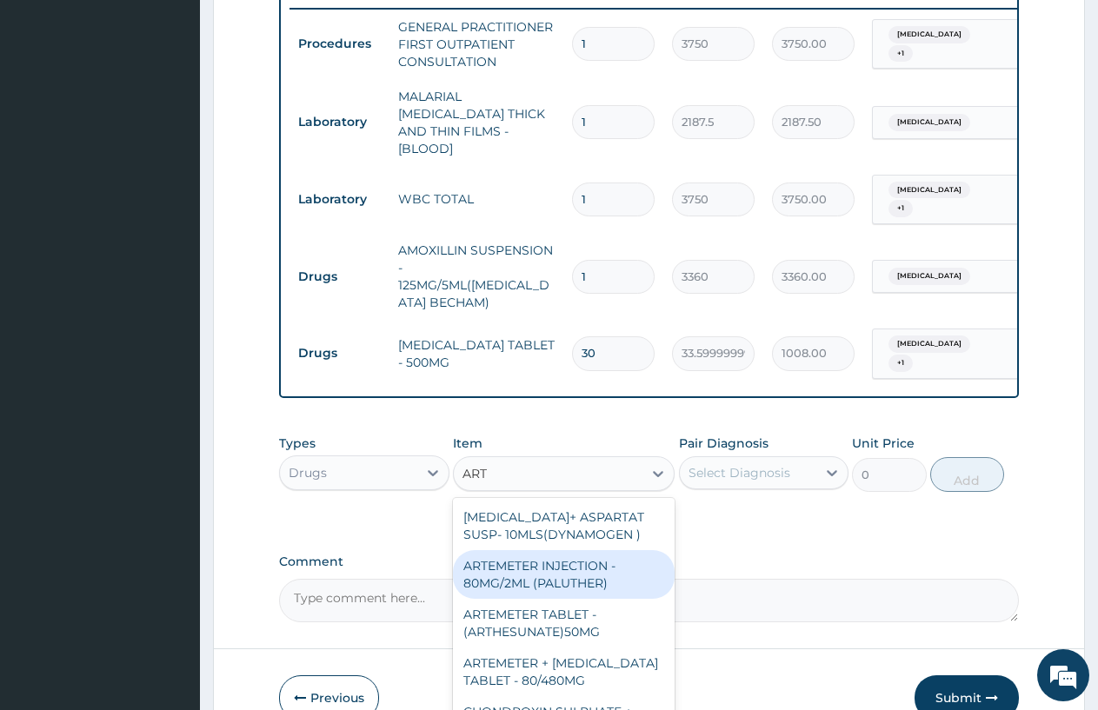
click at [515, 571] on div "ARTEMETER INJECTION - 80MG/2ML (PALUTHER)" at bounding box center [564, 574] width 222 height 49
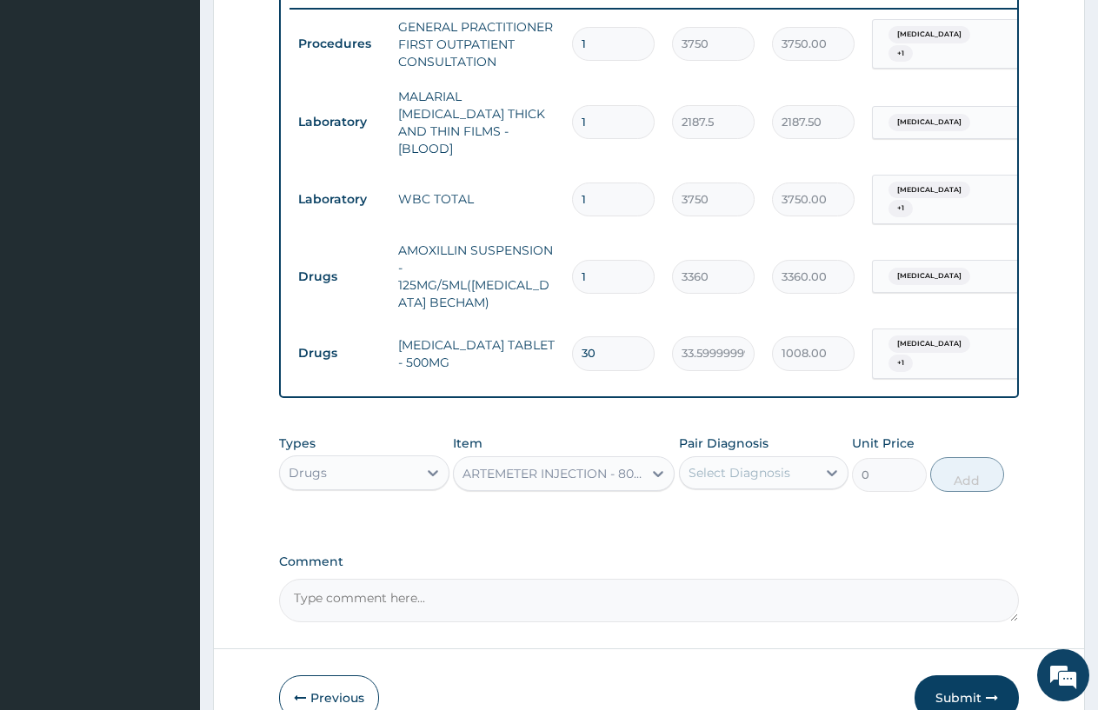
type input "700"
click at [730, 464] on div "Select Diagnosis" at bounding box center [739, 472] width 102 height 17
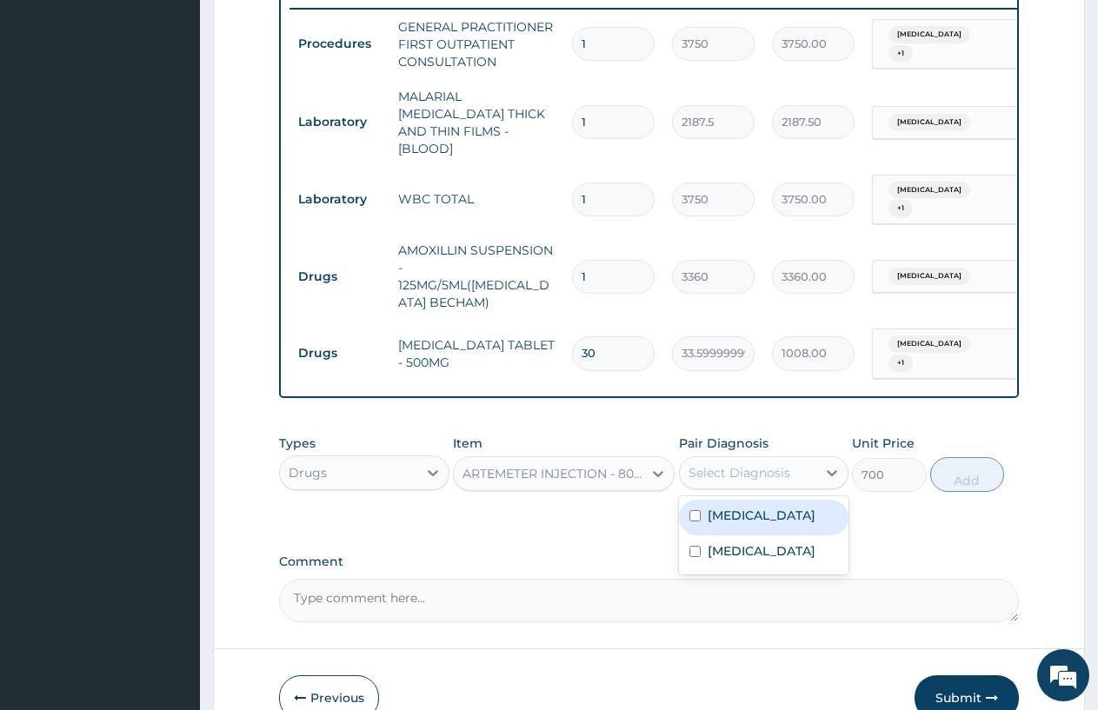
click at [770, 500] on div "Malaria" at bounding box center [764, 518] width 170 height 36
checkbox input "true"
click at [949, 457] on button "Add" at bounding box center [967, 474] width 74 height 35
type input "0"
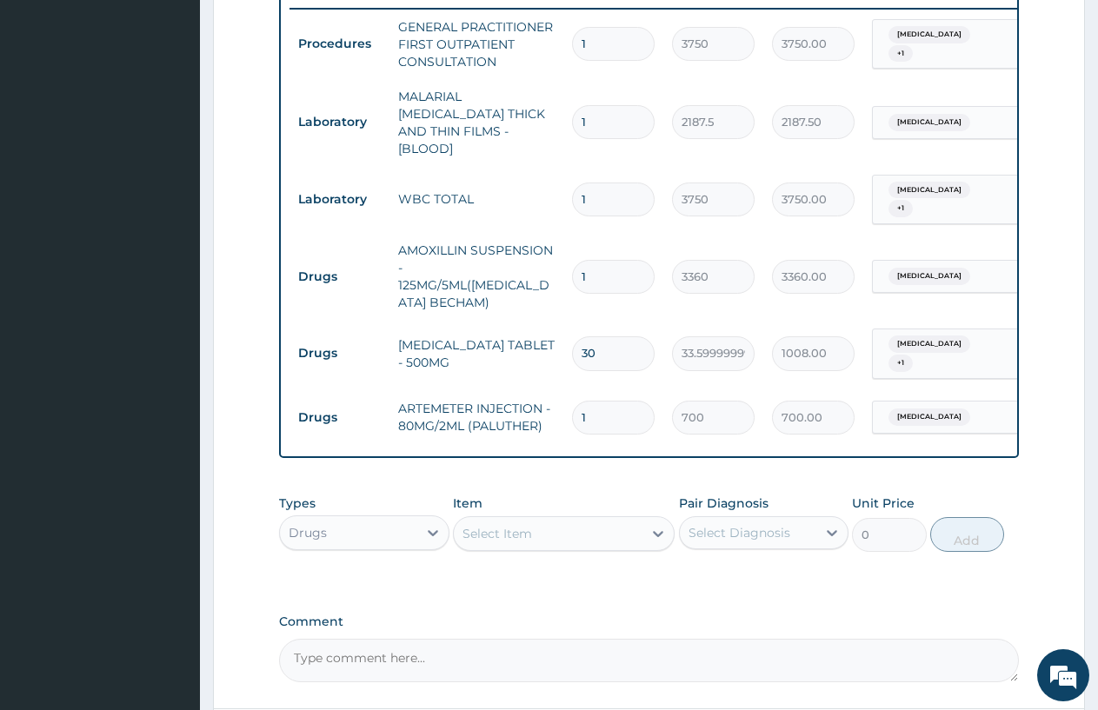
click at [475, 525] on div "Select Item" at bounding box center [497, 533] width 70 height 17
type input "DEXA"
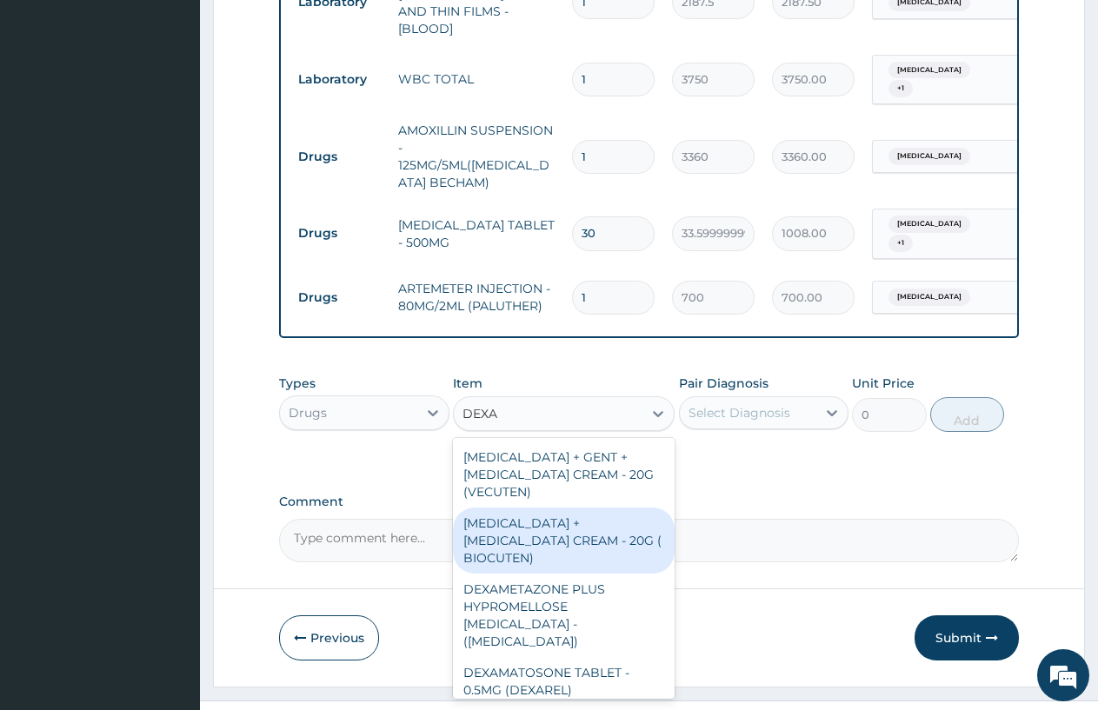
scroll to position [42, 0]
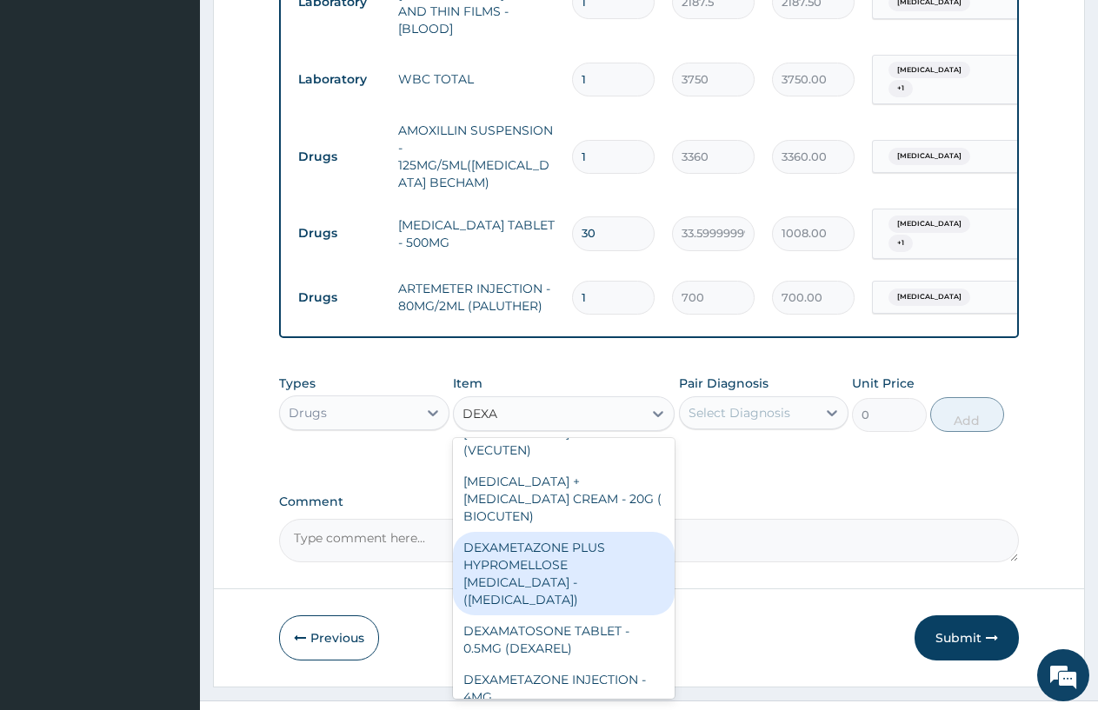
click at [502, 664] on div "DEXAMETAZONE INJECTION - 4MG" at bounding box center [564, 688] width 222 height 49
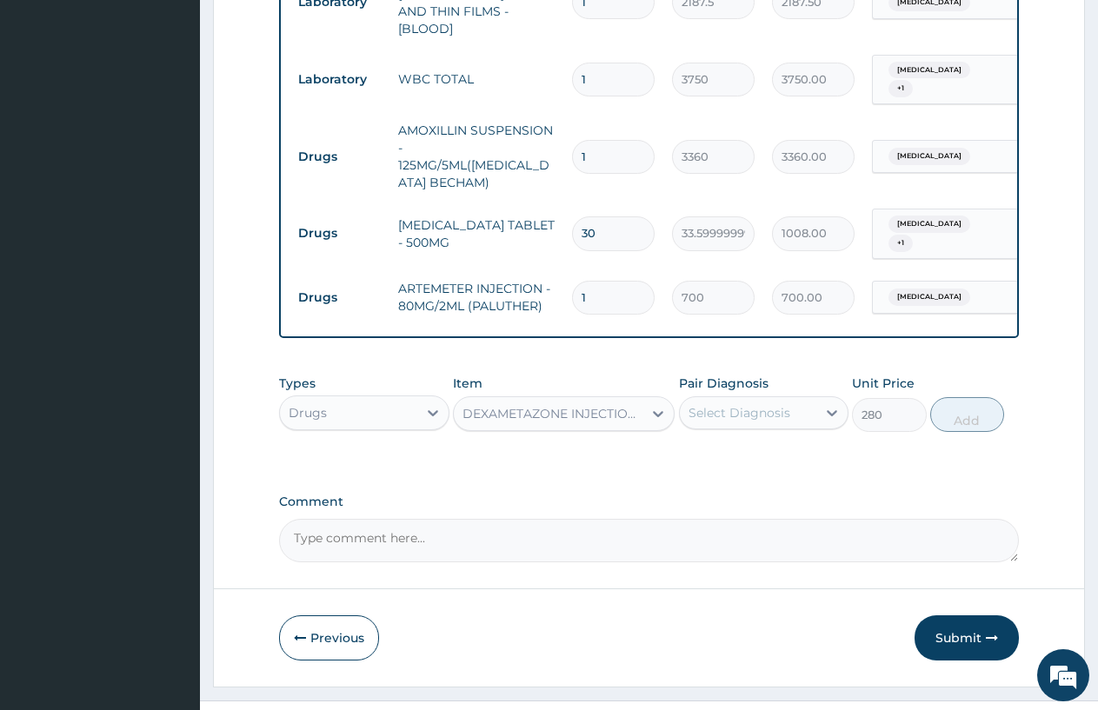
click at [741, 399] on div "Select Diagnosis" at bounding box center [748, 413] width 137 height 28
click at [741, 447] on label "Malaria" at bounding box center [762, 455] width 108 height 17
click at [738, 482] on label "Upper respiratory infection" at bounding box center [762, 490] width 108 height 17
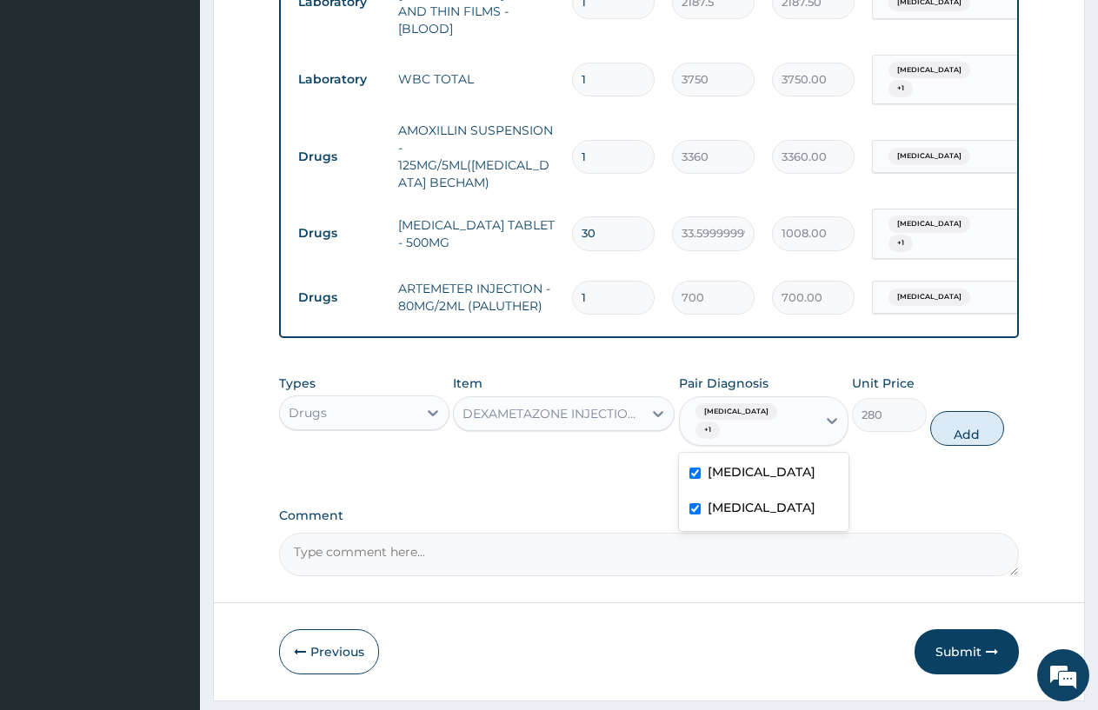
click at [960, 411] on button "Add" at bounding box center [967, 428] width 74 height 35
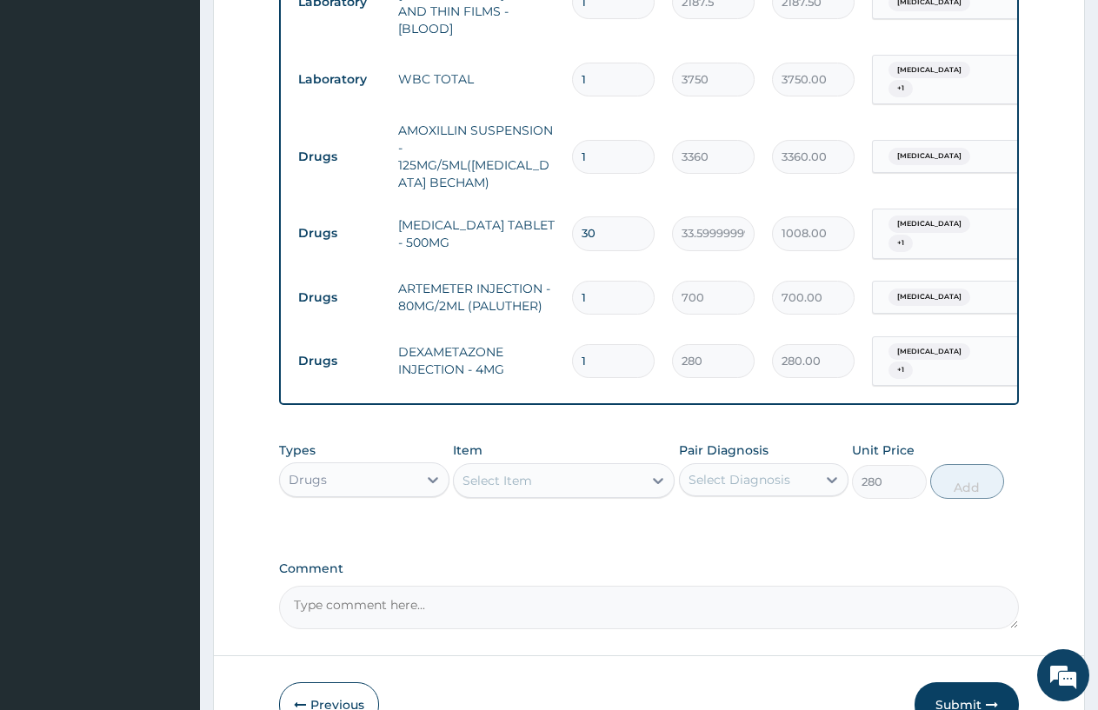
type input "0"
click at [975, 682] on button "Submit" at bounding box center [966, 704] width 104 height 45
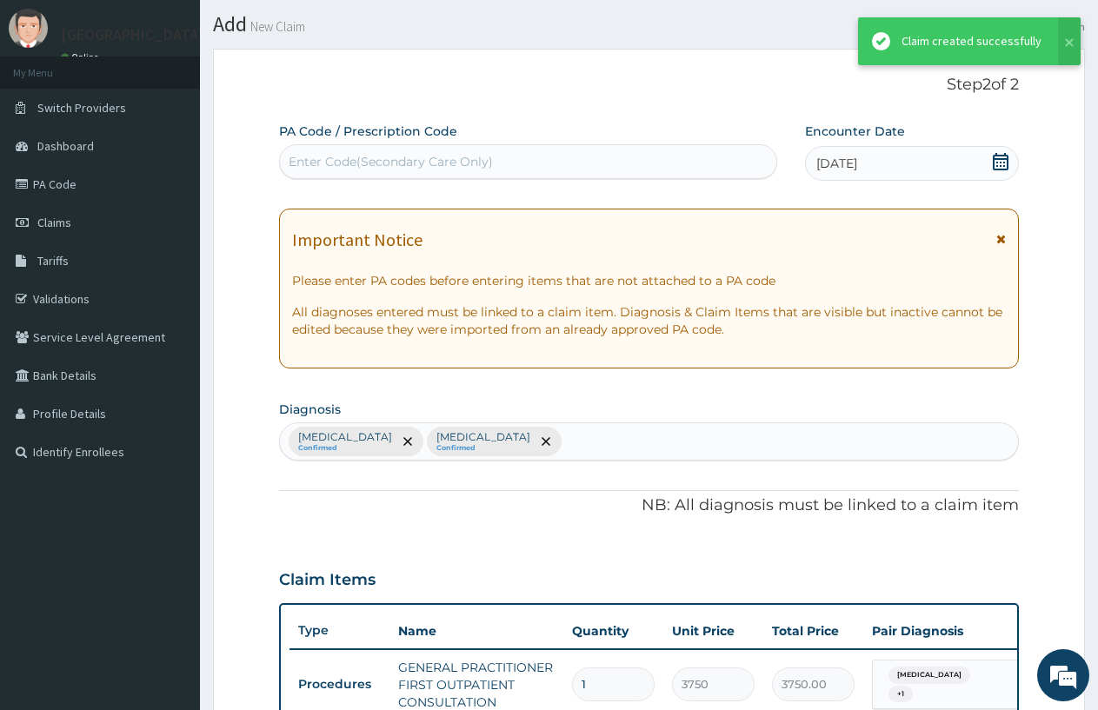
scroll to position [804, 0]
